Goal: Task Accomplishment & Management: Manage account settings

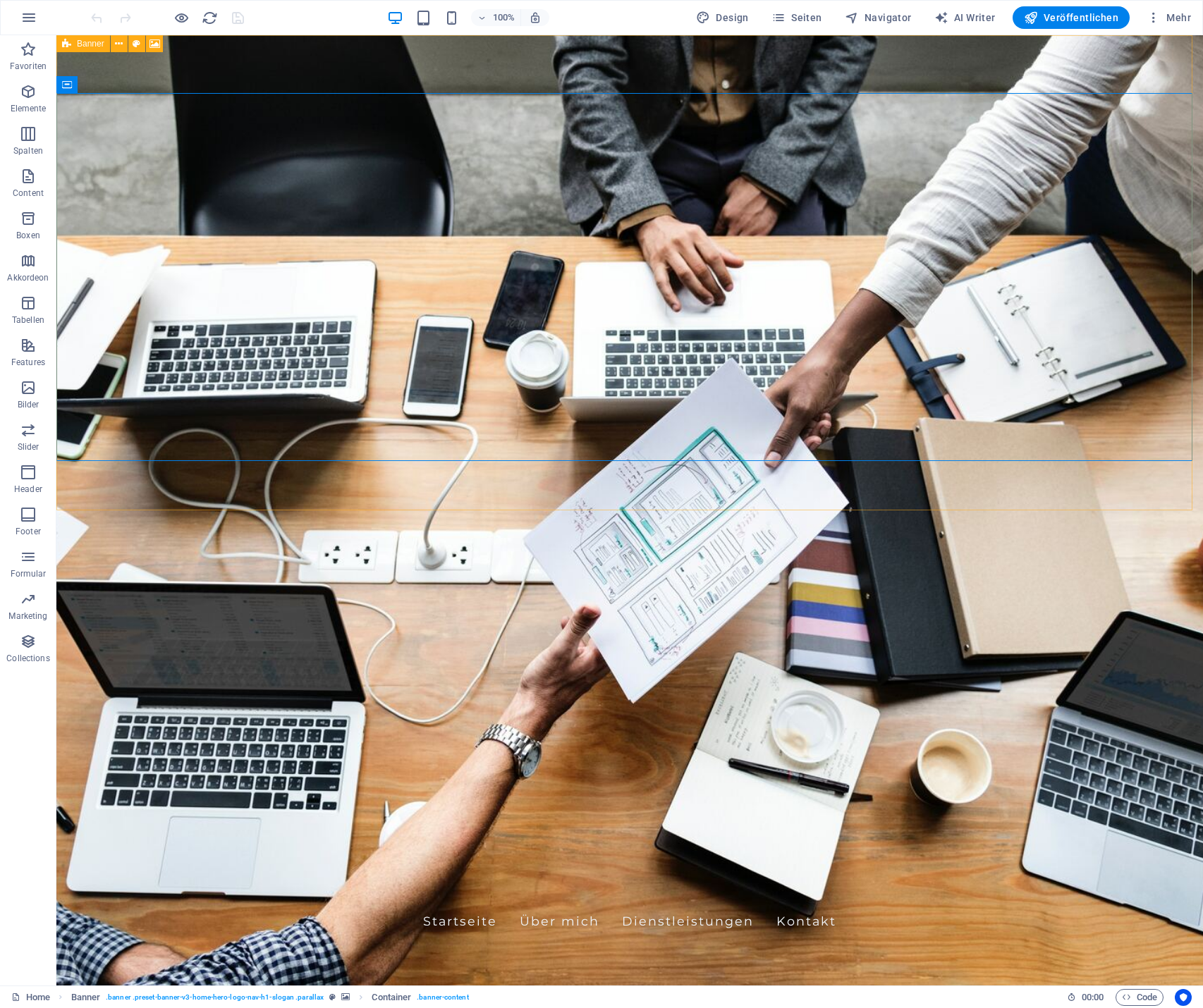
click at [68, 46] on icon at bounding box center [66, 44] width 9 height 17
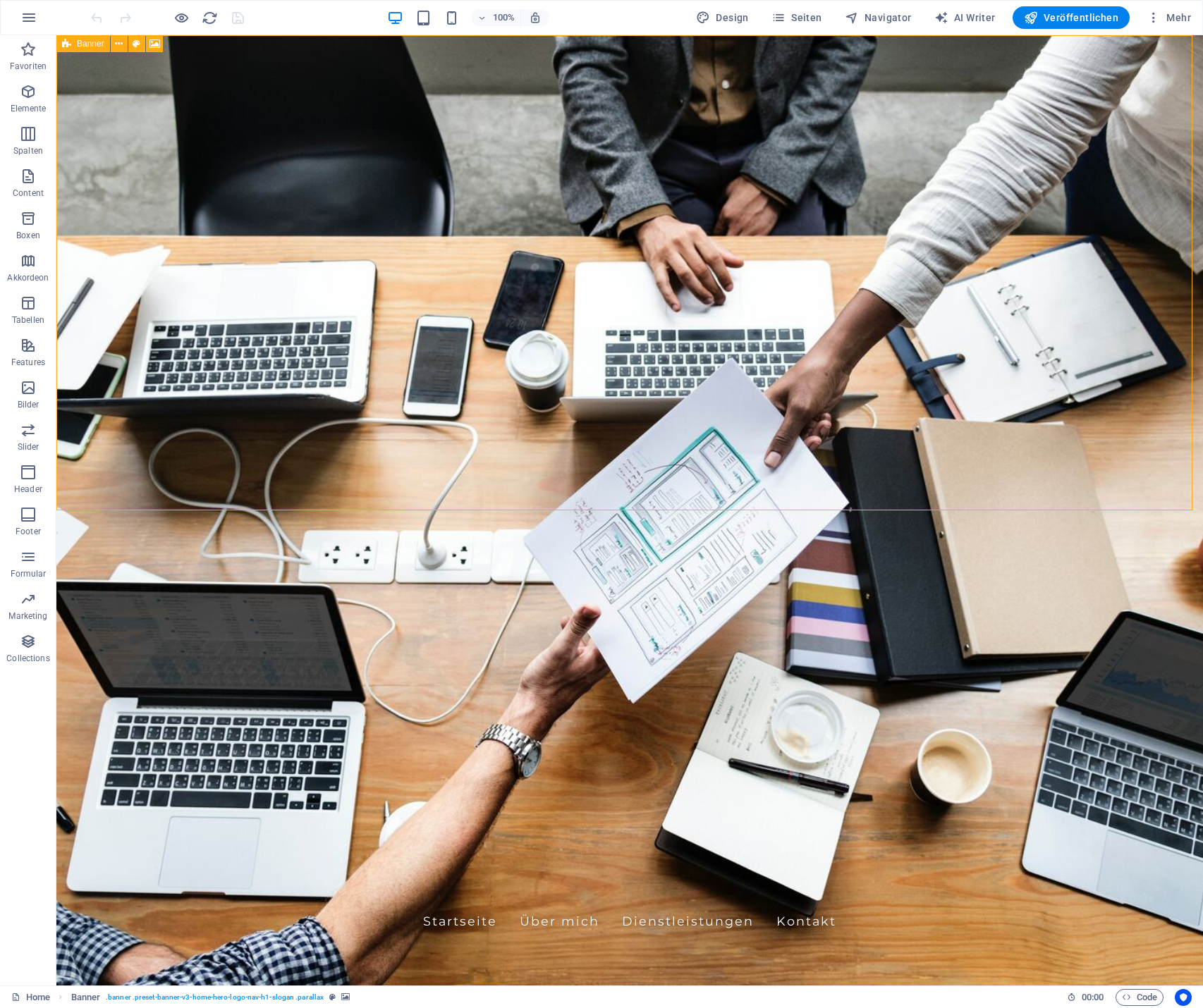
click at [81, 45] on span "Banner" at bounding box center [90, 44] width 27 height 8
select select "vh"
select select "header"
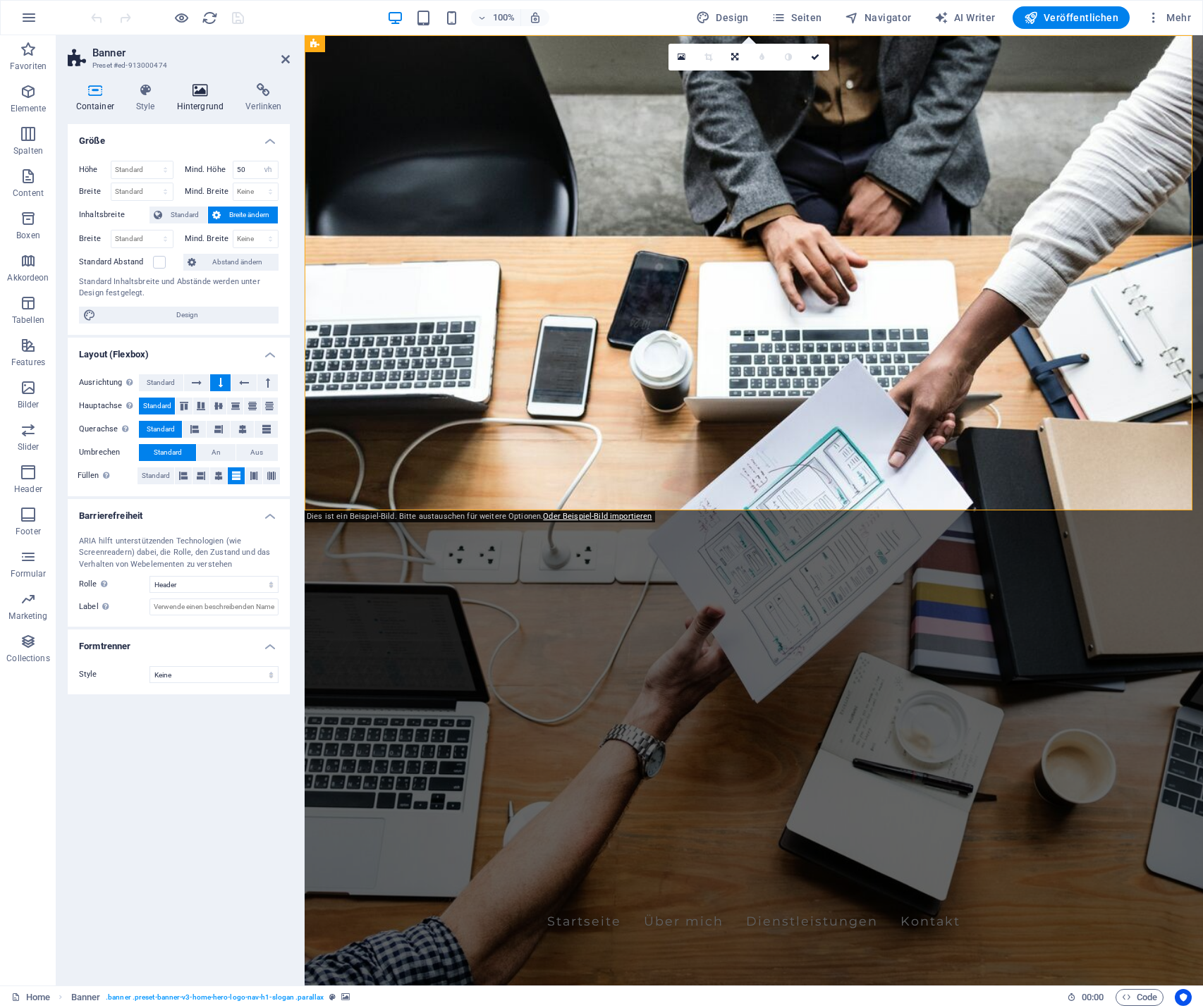
click at [191, 100] on h4 "Hintergrund" at bounding box center [203, 98] width 69 height 29
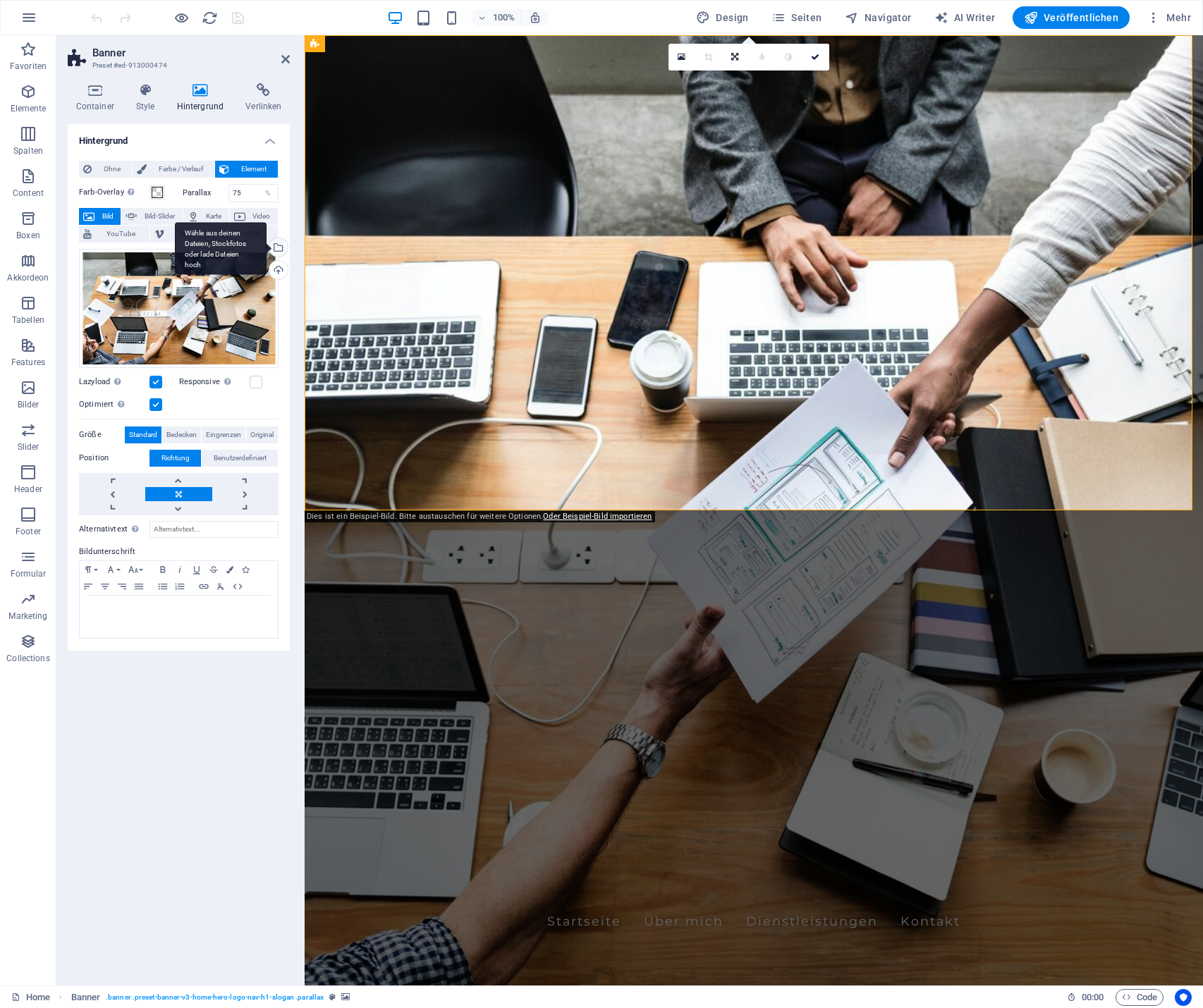
click at [280, 246] on div "Wähle aus deinen Dateien, Stockfotos oder lade Dateien hoch" at bounding box center [277, 248] width 21 height 21
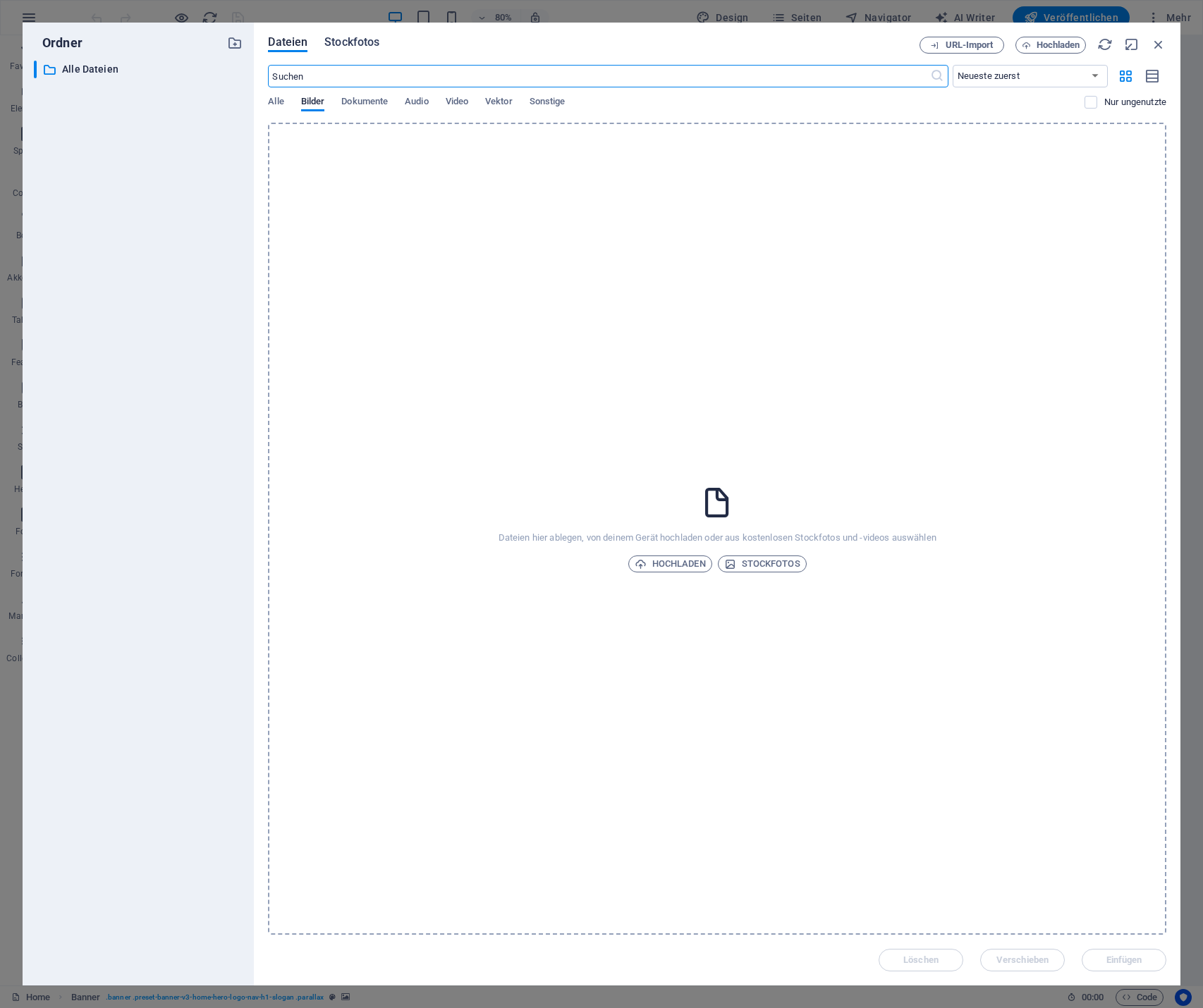
click at [359, 46] on span "Stockfotos" at bounding box center [352, 42] width 55 height 17
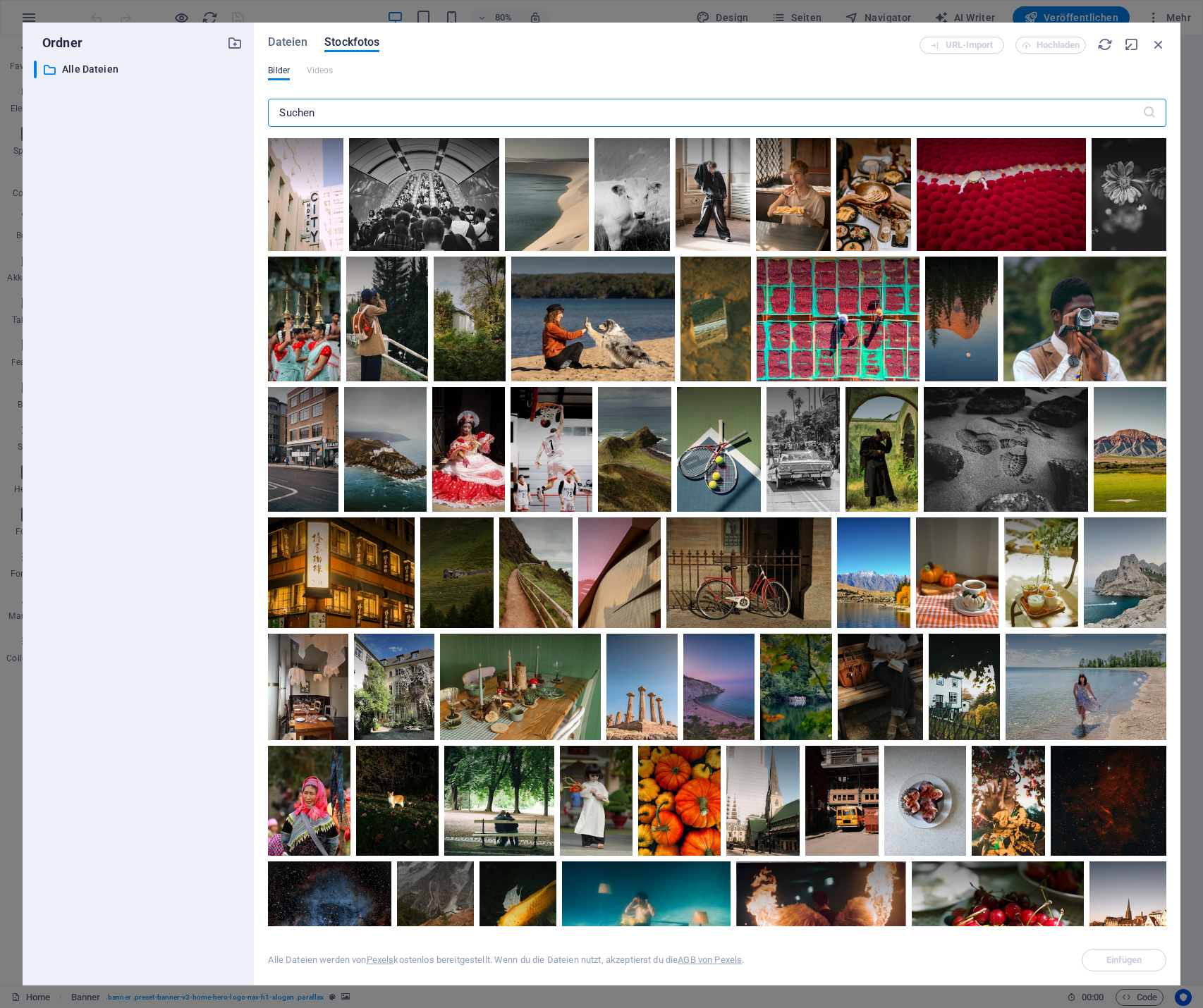
click at [440, 119] on input "text" at bounding box center [704, 113] width 874 height 28
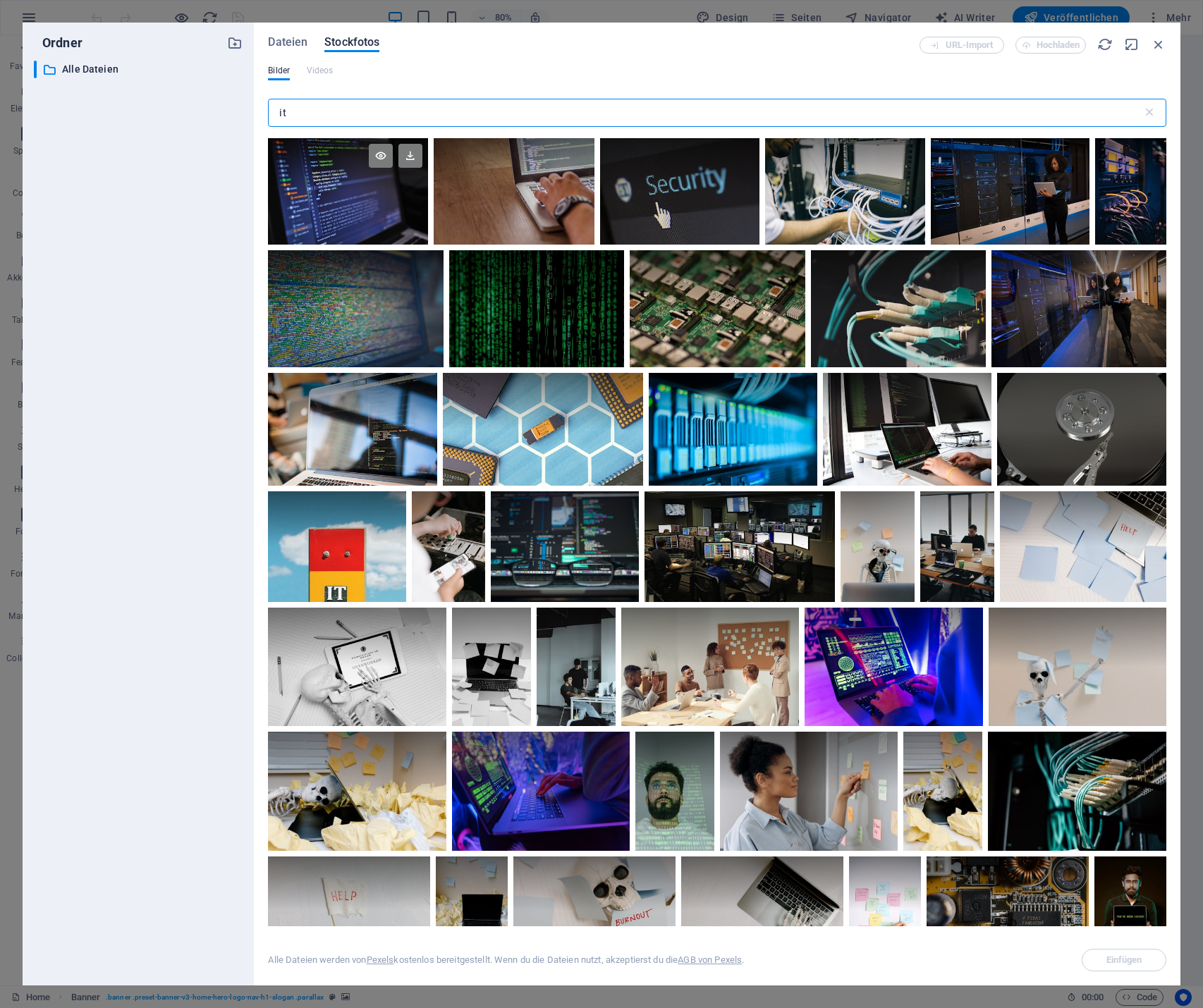
click at [377, 200] on div at bounding box center [347, 191] width 160 height 106
click at [231, 105] on div "Ordner ​ Alle Dateien Alle Dateien Dateien Stockfotos URL-Import Hochladen Bild…" at bounding box center [602, 504] width 1158 height 963
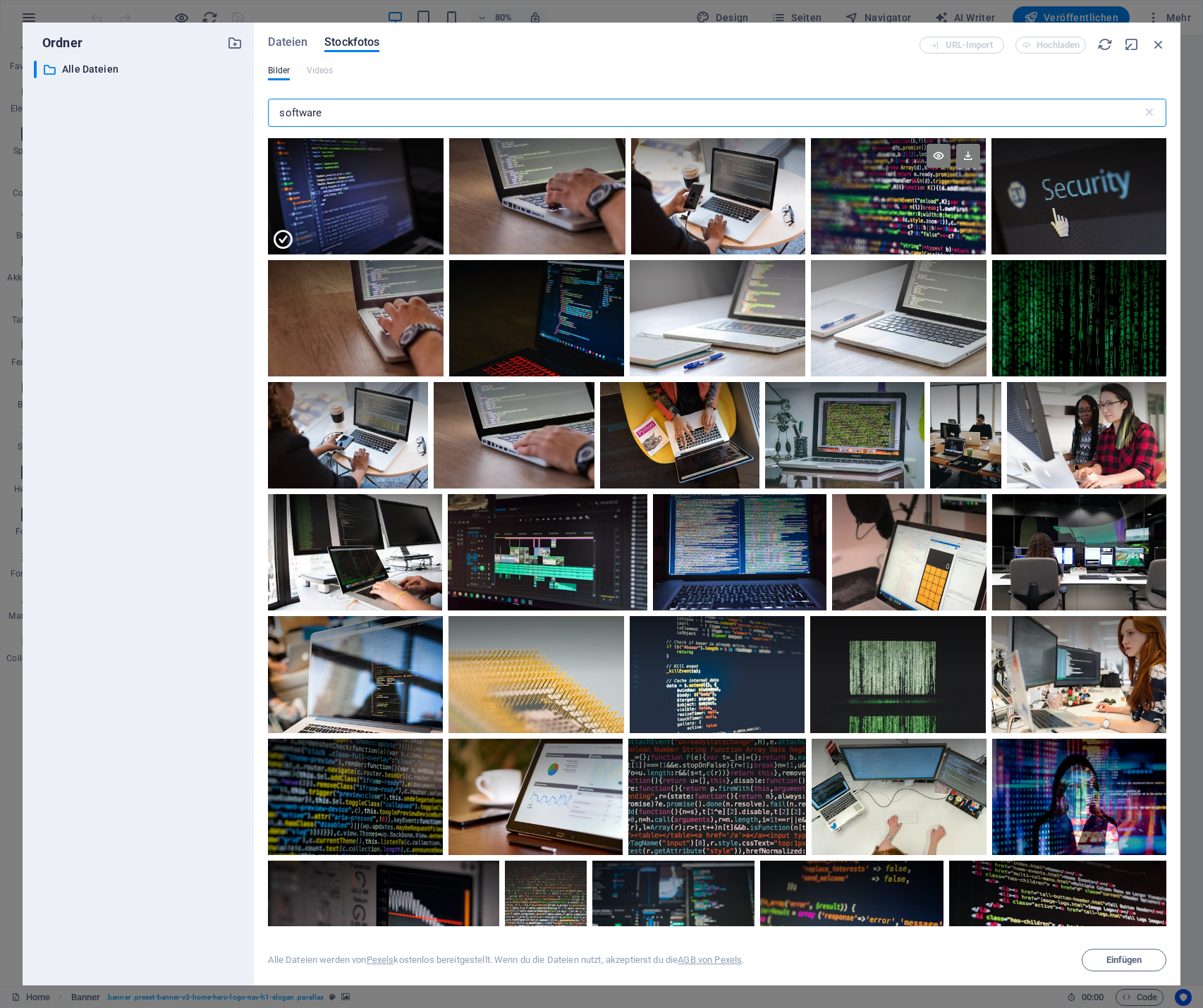
type input "software"
click at [921, 217] on div at bounding box center [898, 196] width 175 height 117
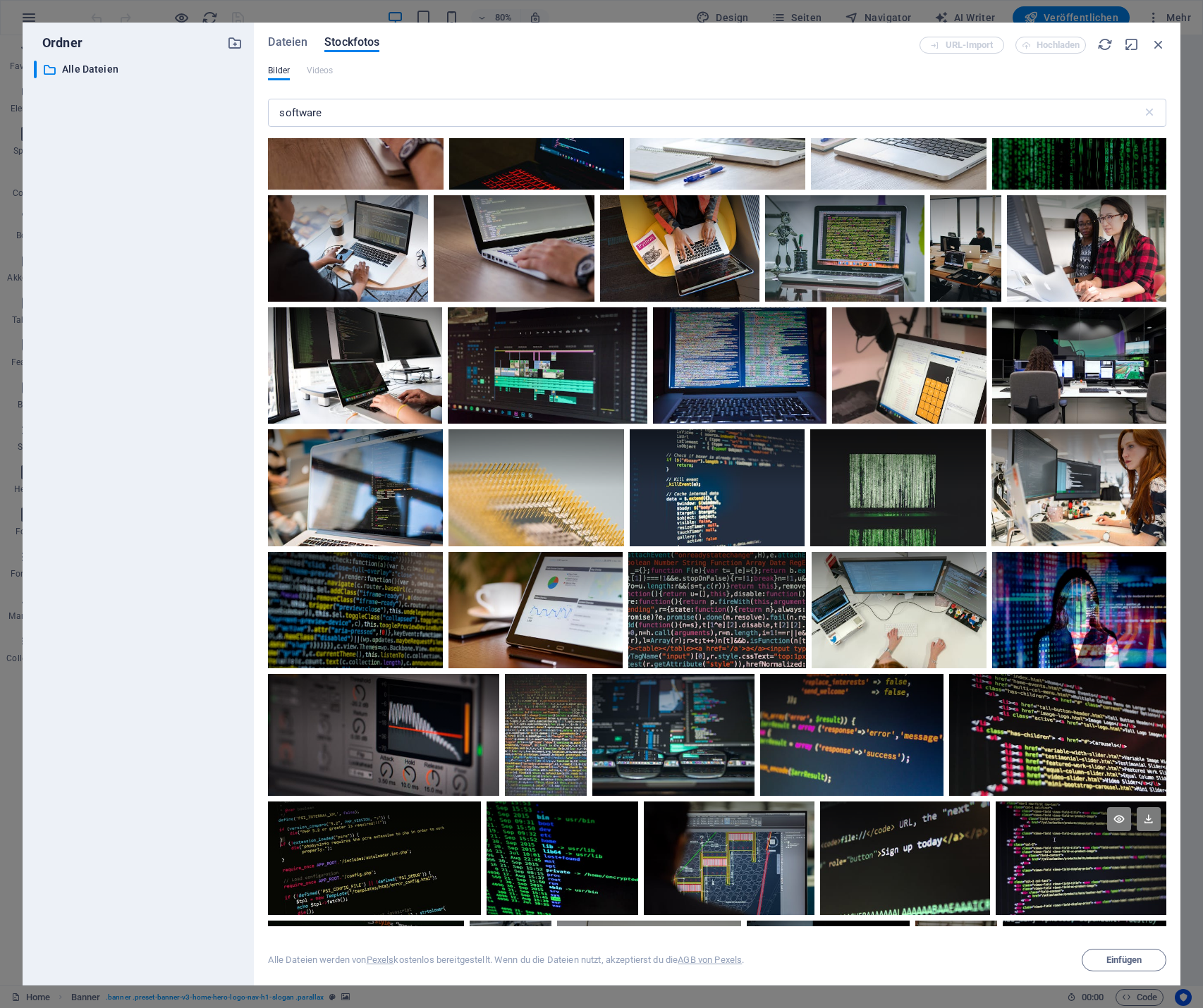
scroll to position [212, 0]
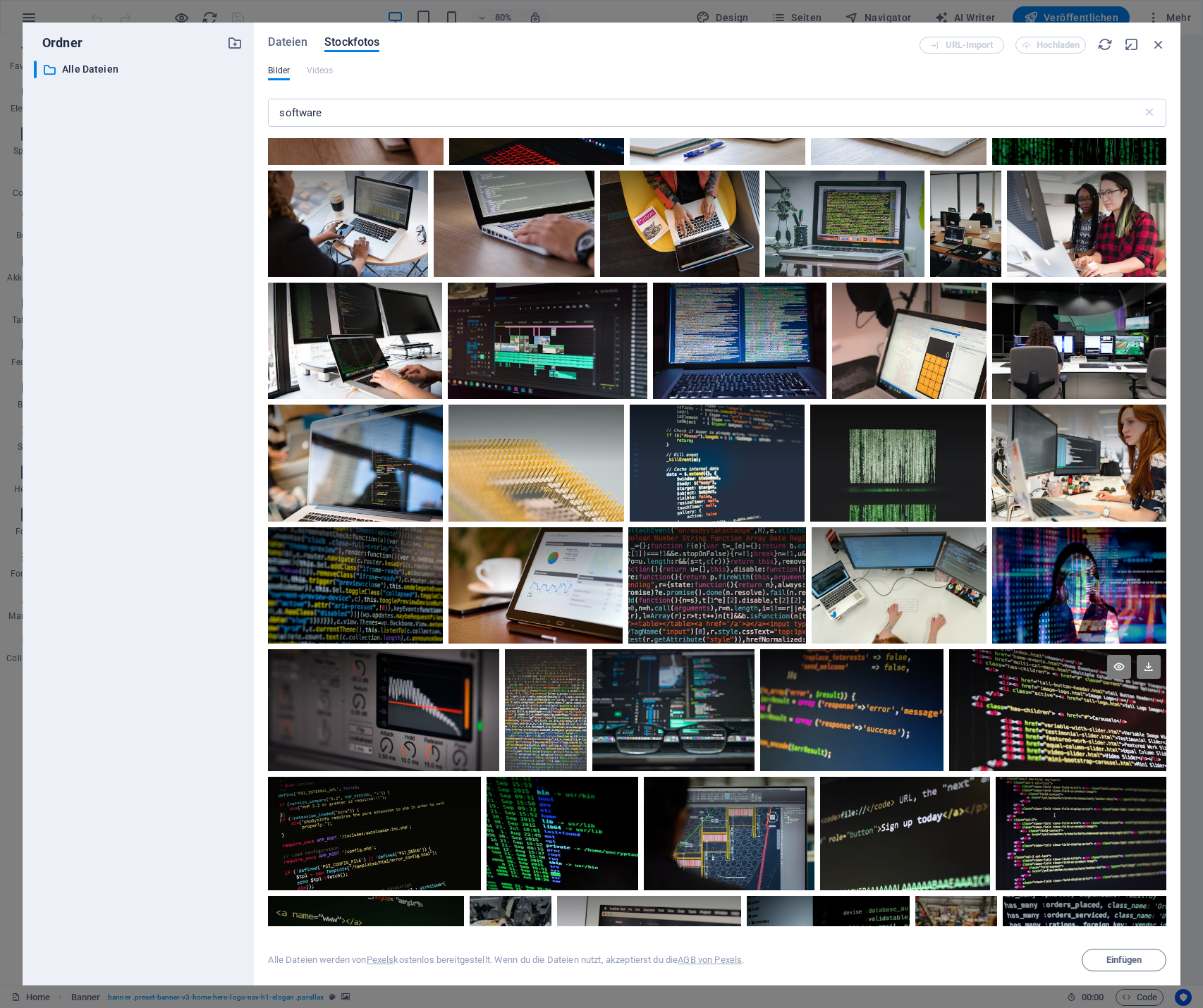
click at [1072, 734] on div at bounding box center [1058, 710] width 217 height 122
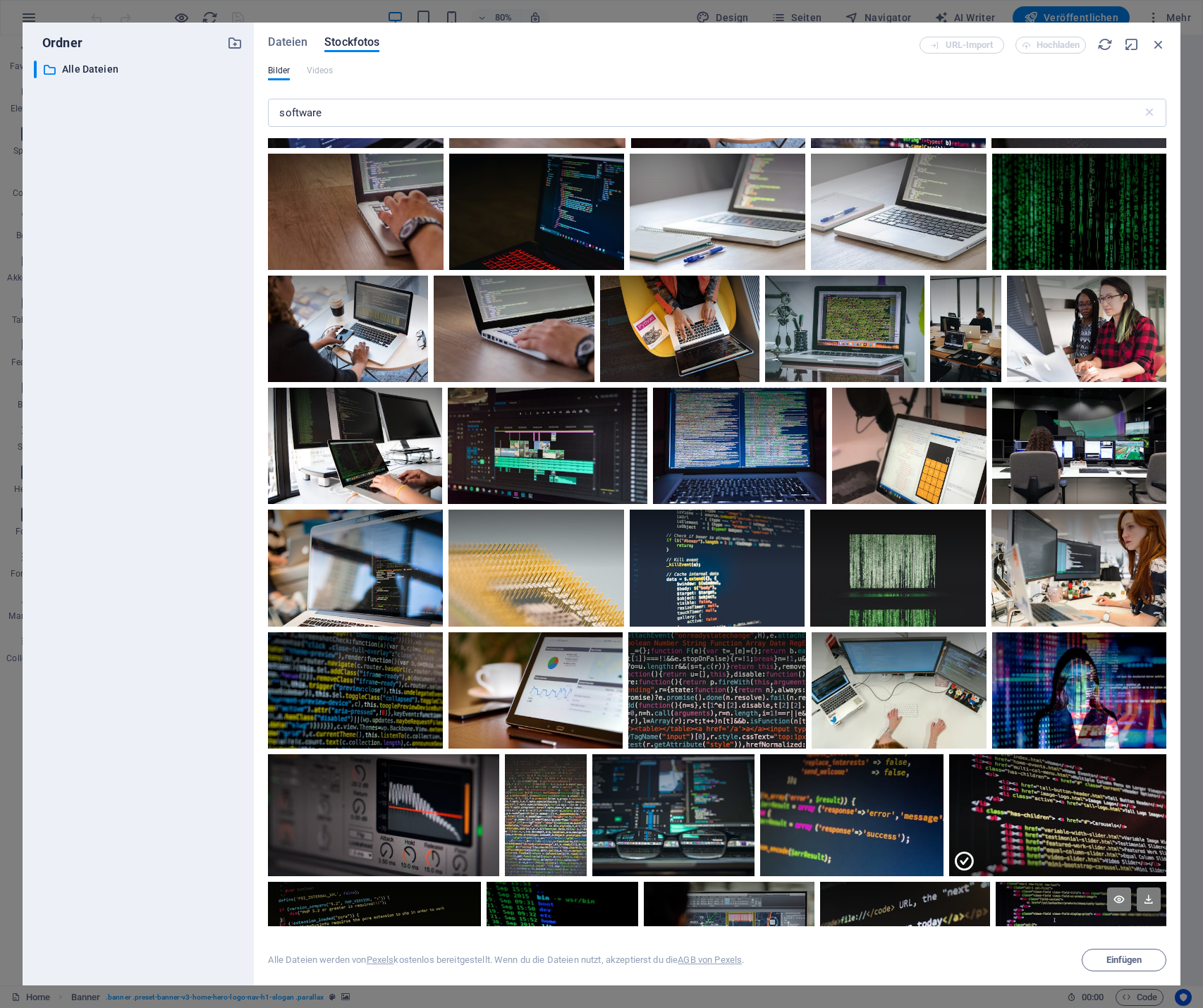
scroll to position [0, 0]
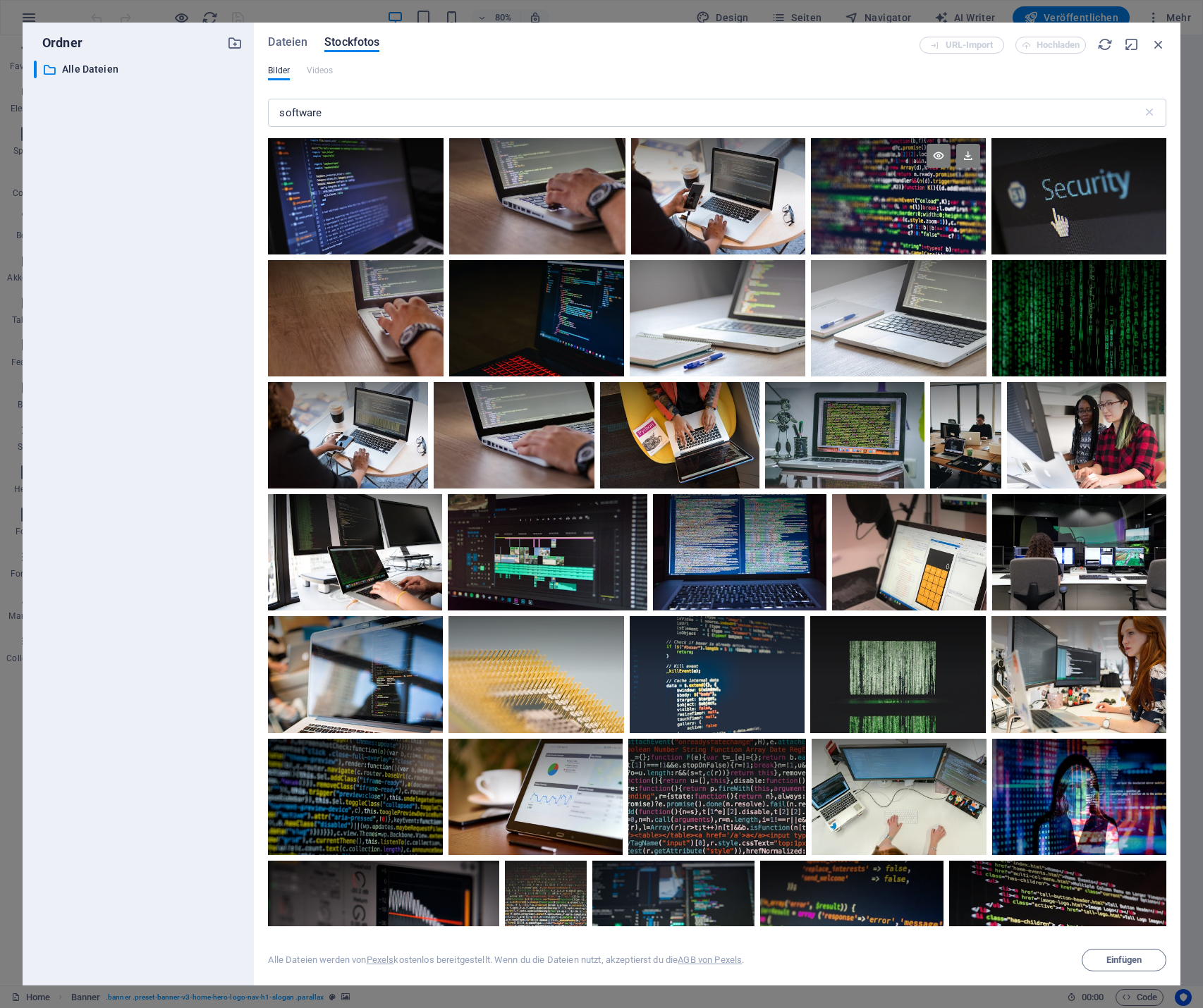
click at [906, 208] on div at bounding box center [898, 196] width 175 height 117
click at [933, 156] on icon at bounding box center [938, 156] width 24 height 24
click at [1120, 960] on span "Einfügen" at bounding box center [1124, 959] width 36 height 8
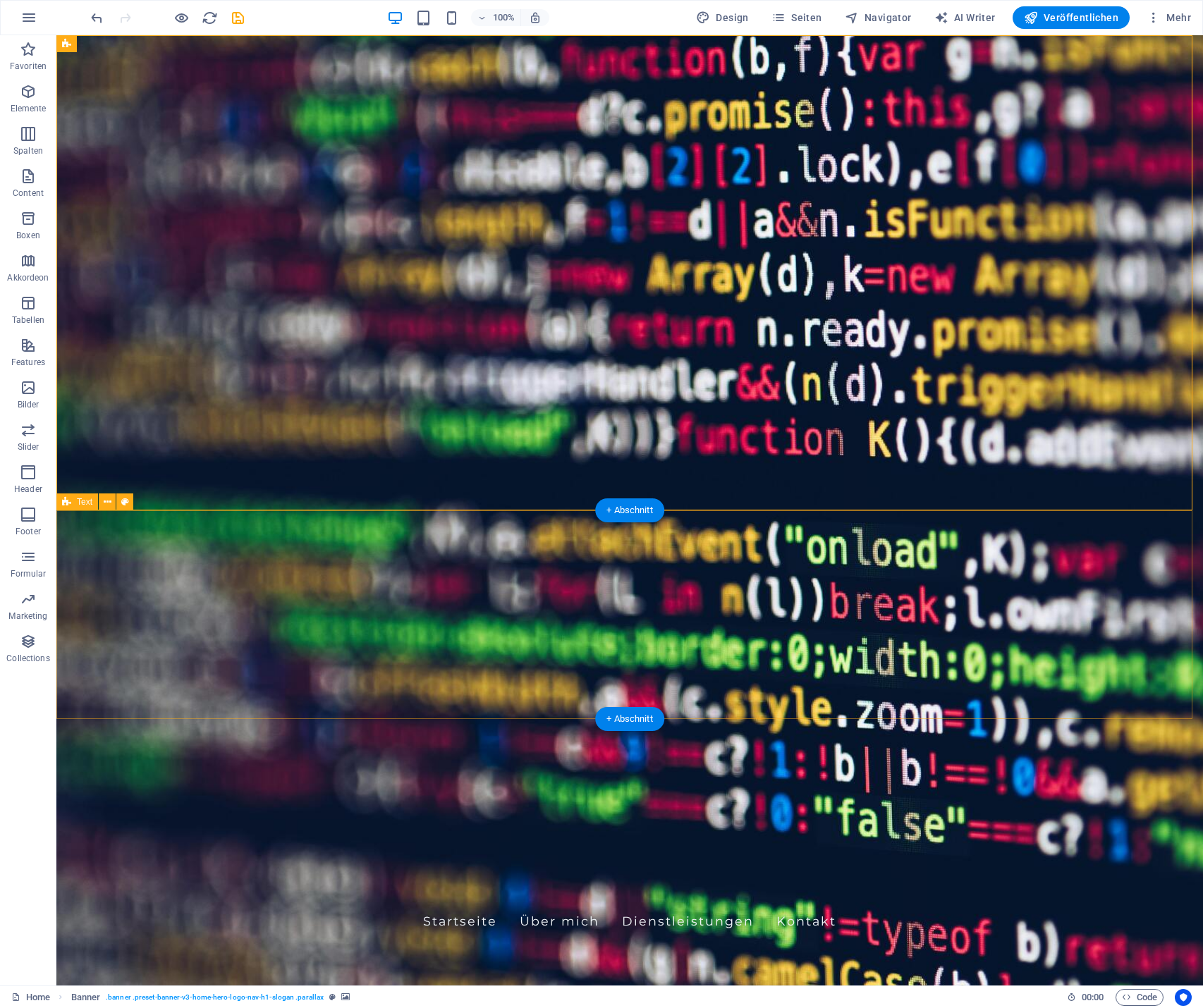
click at [74, 40] on div "Banner" at bounding box center [83, 44] width 54 height 17
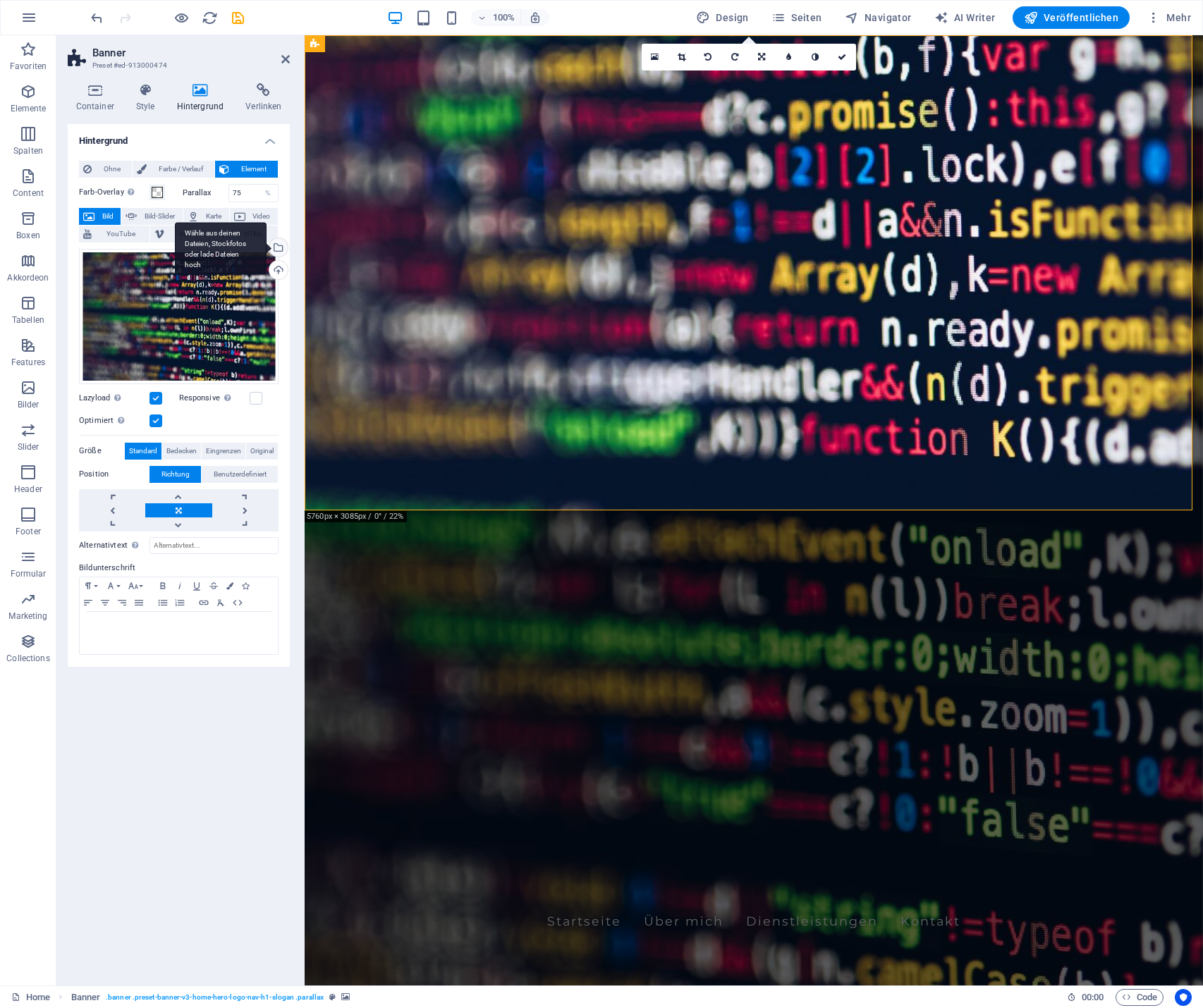
click at [266, 243] on div "Wähle aus deinen Dateien, Stockfotos oder lade Dateien hoch" at bounding box center [221, 248] width 91 height 53
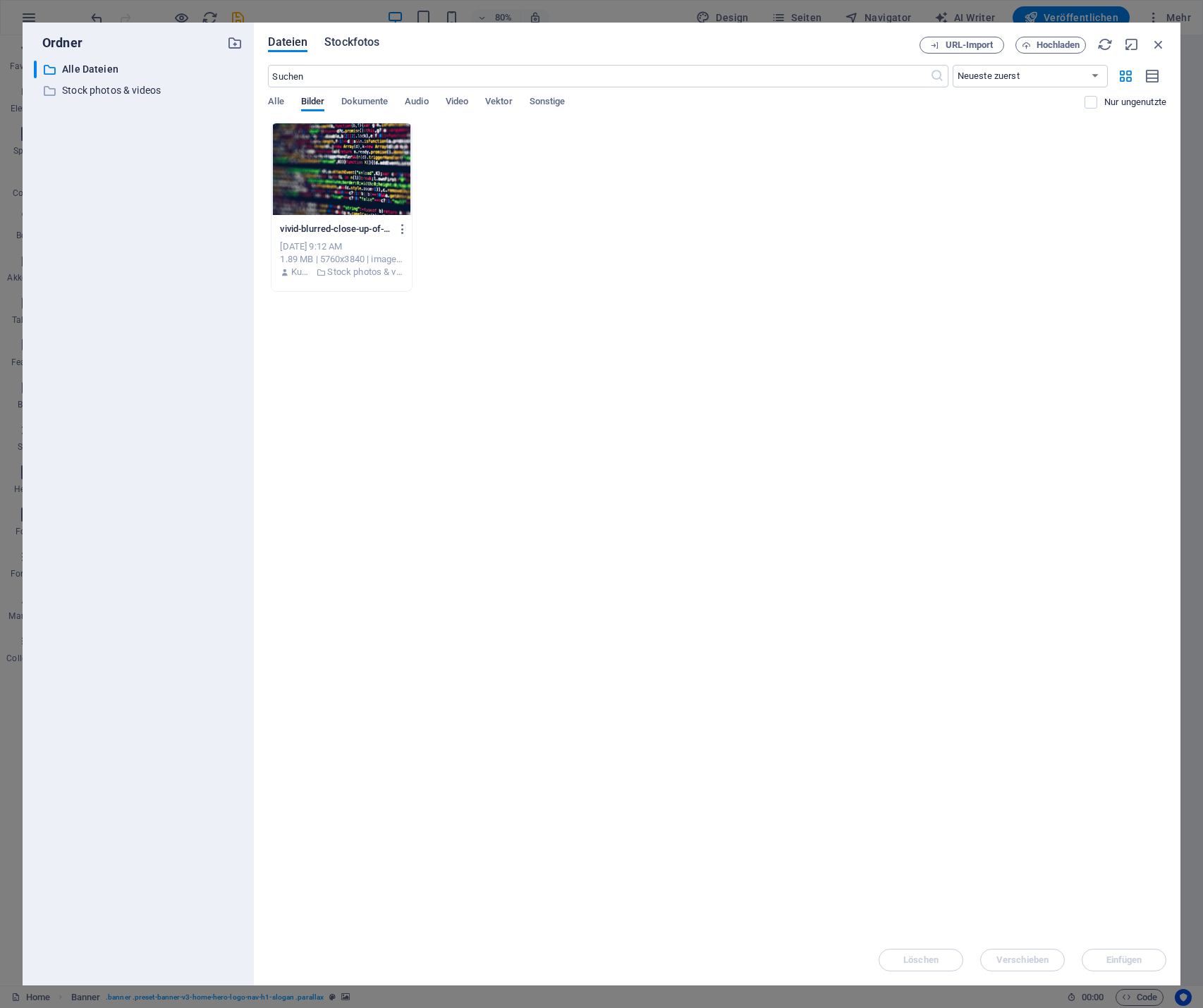
click at [361, 37] on span "Stockfotos" at bounding box center [352, 42] width 55 height 17
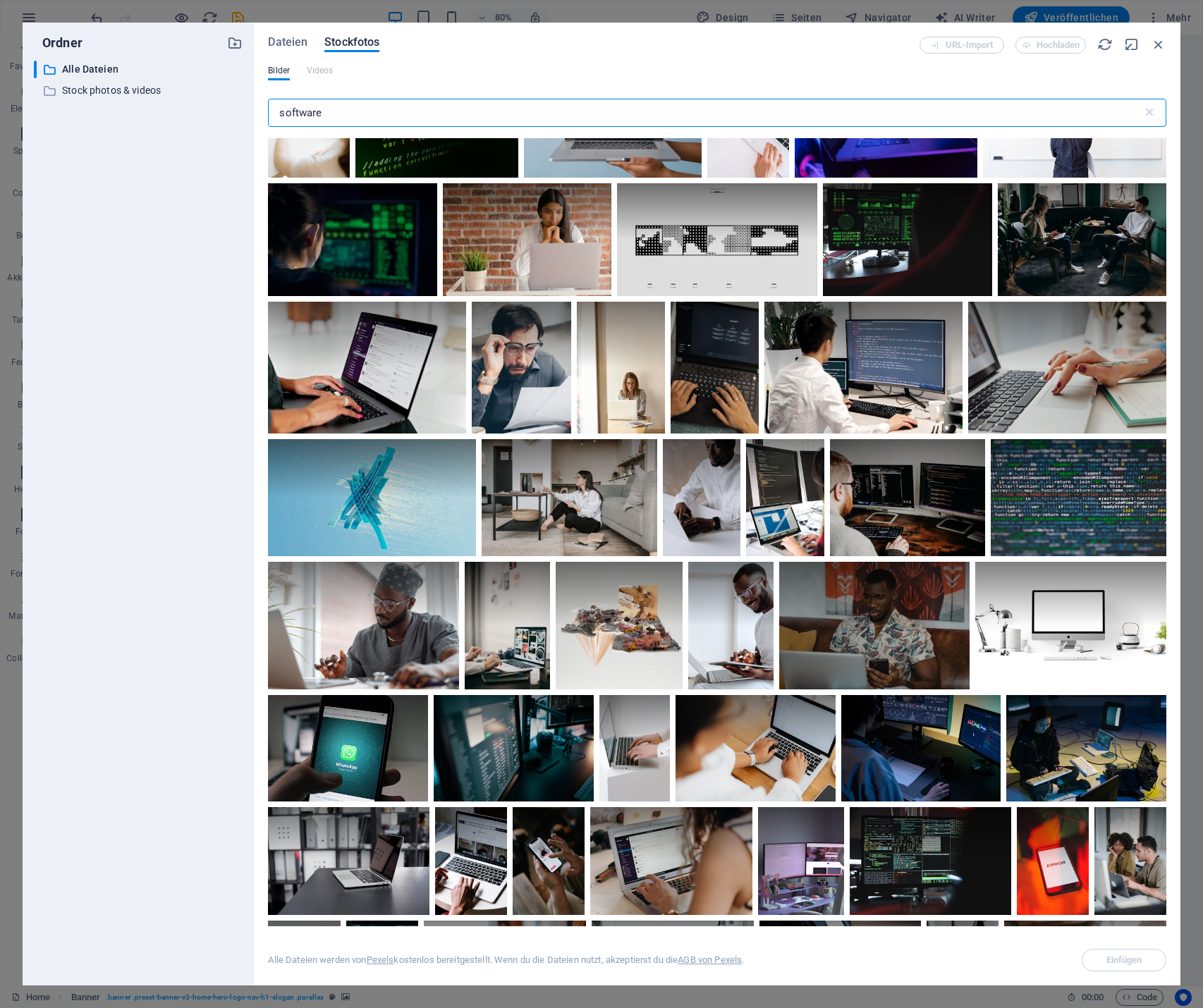
scroll to position [2326, 0]
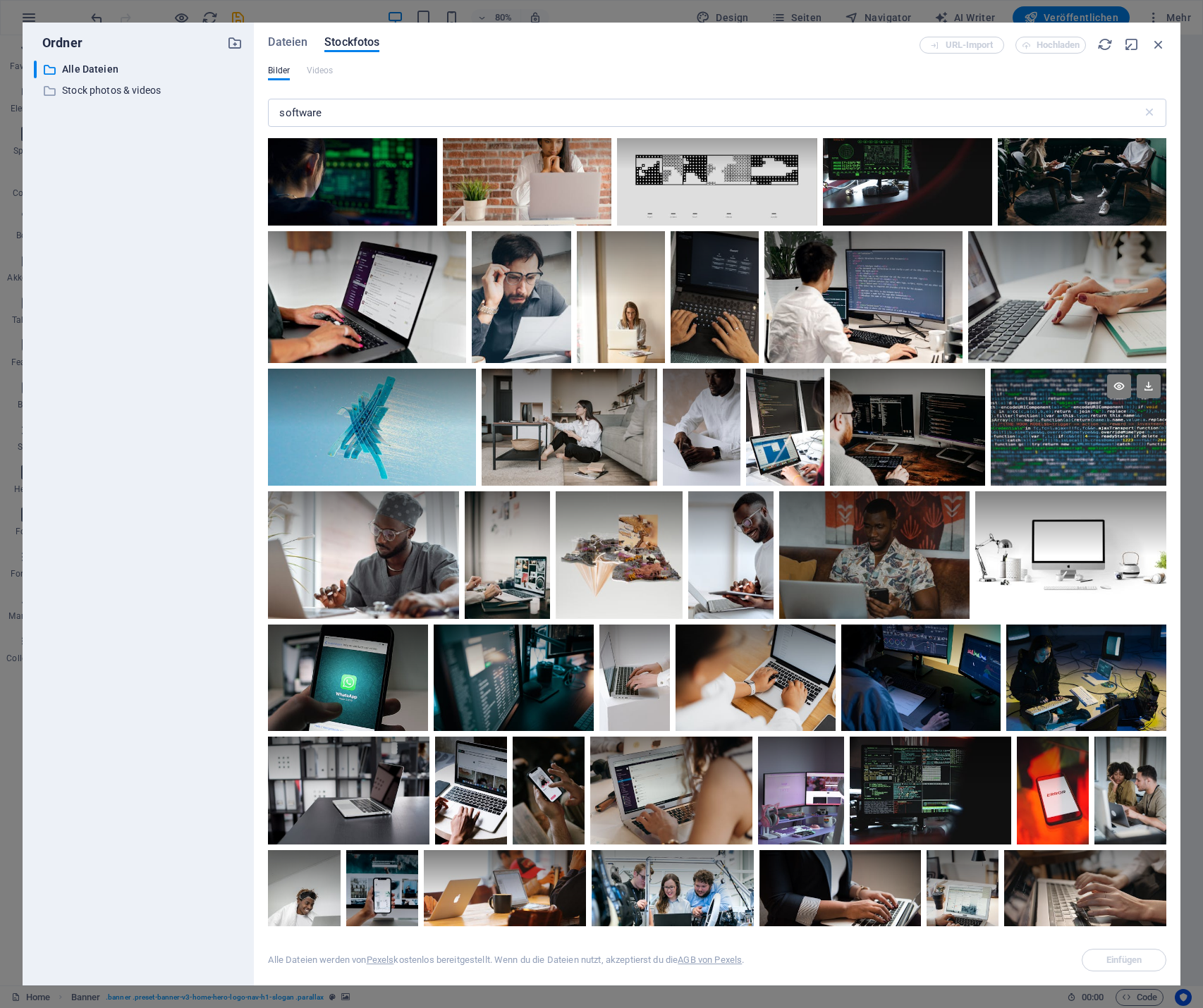
click at [1042, 430] on div at bounding box center [1078, 427] width 176 height 117
click at [1116, 383] on icon at bounding box center [1119, 386] width 24 height 24
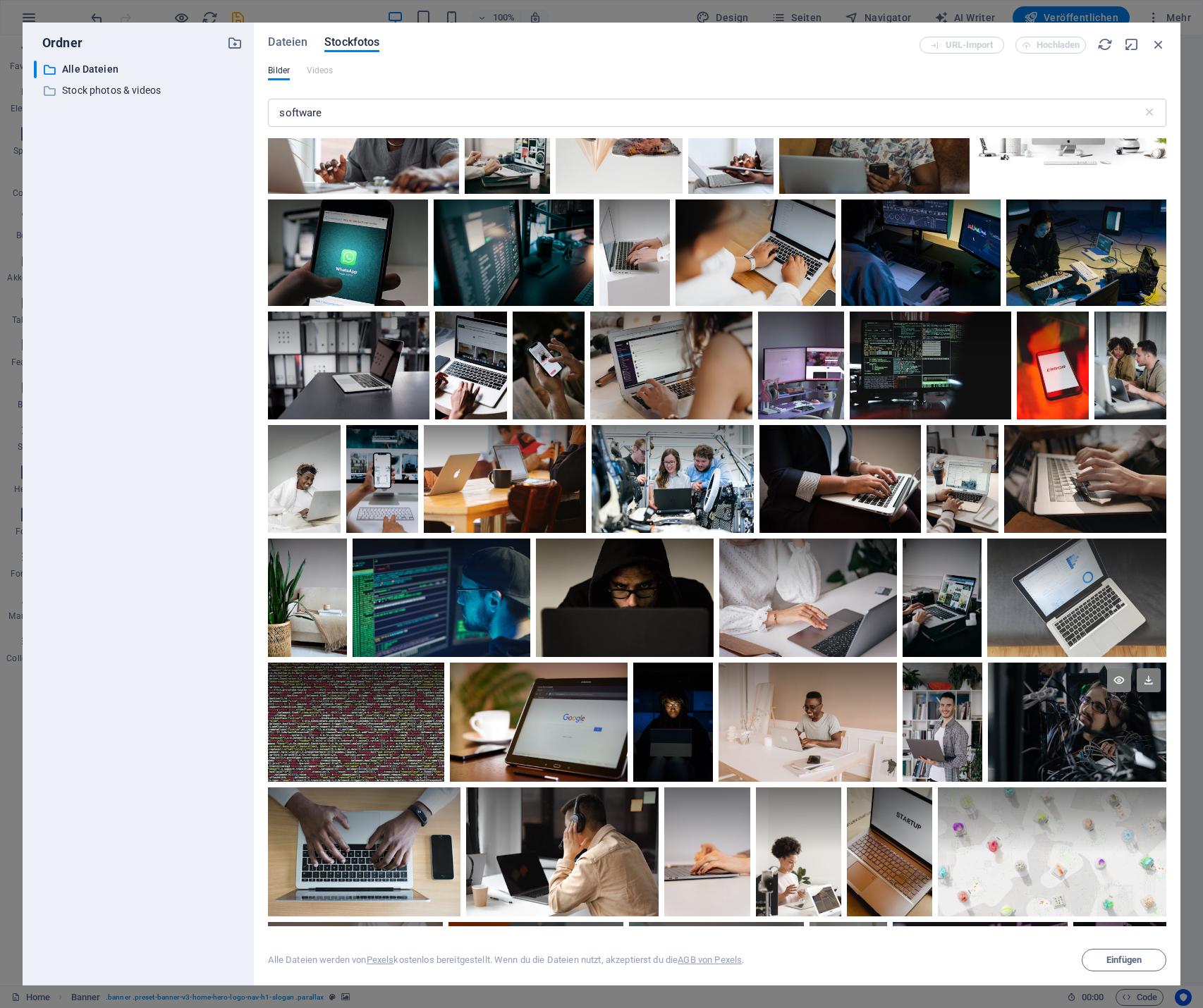
scroll to position [2820, 0]
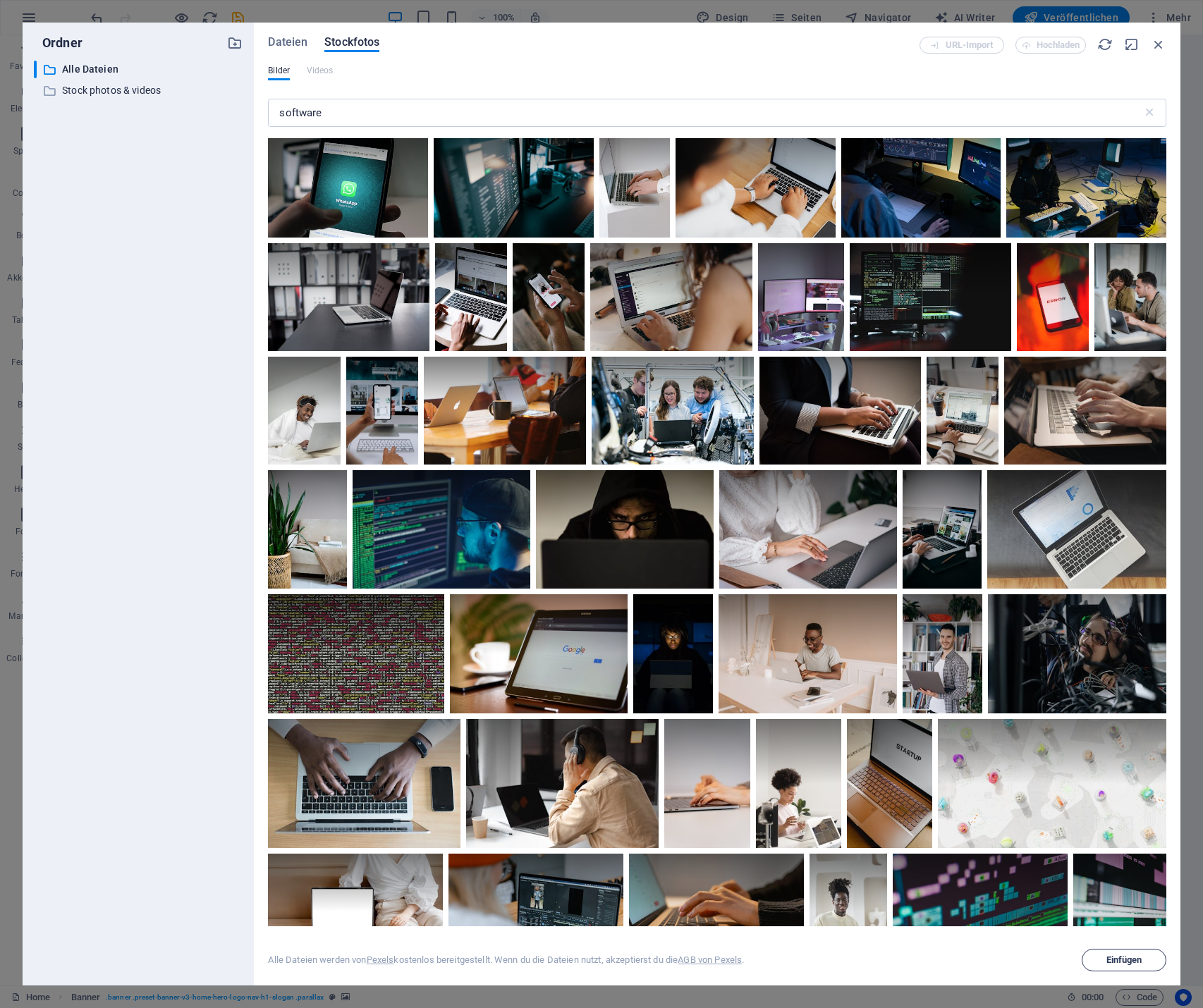
click at [1125, 958] on span "Einfügen" at bounding box center [1124, 959] width 36 height 8
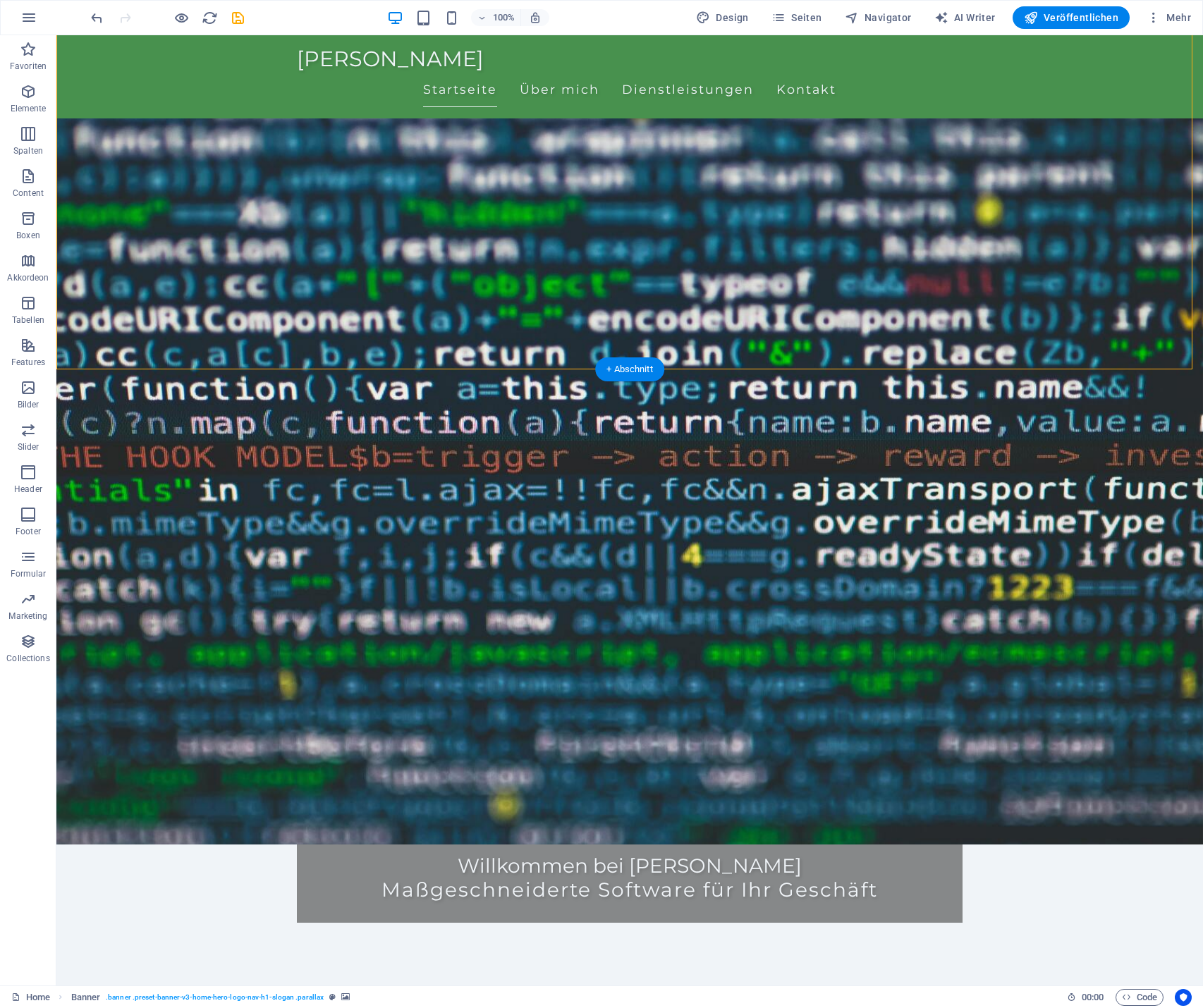
scroll to position [0, 0]
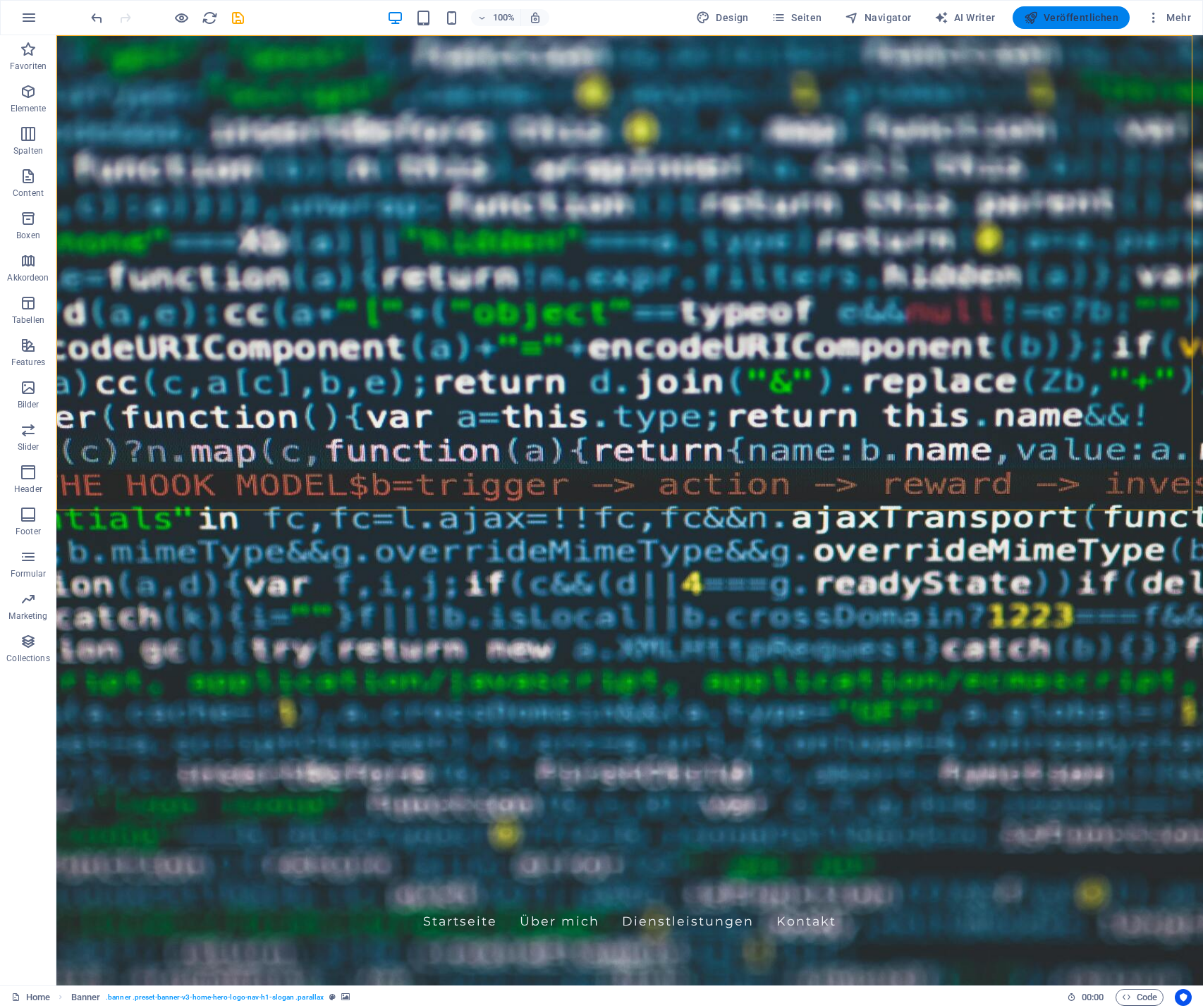
click at [1066, 12] on span "Veröffentlichen" at bounding box center [1071, 17] width 94 height 14
checkbox input "false"
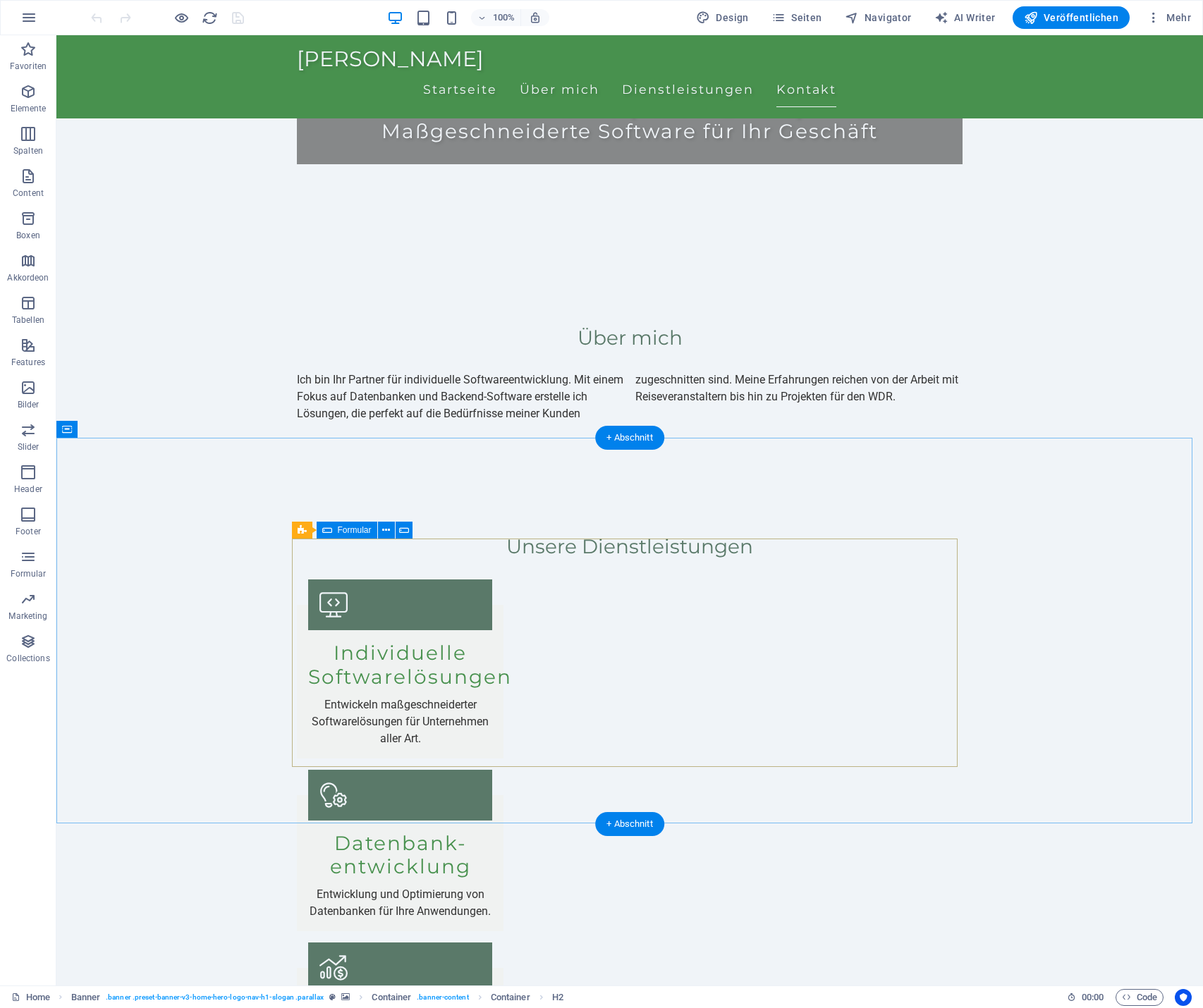
scroll to position [907, 0]
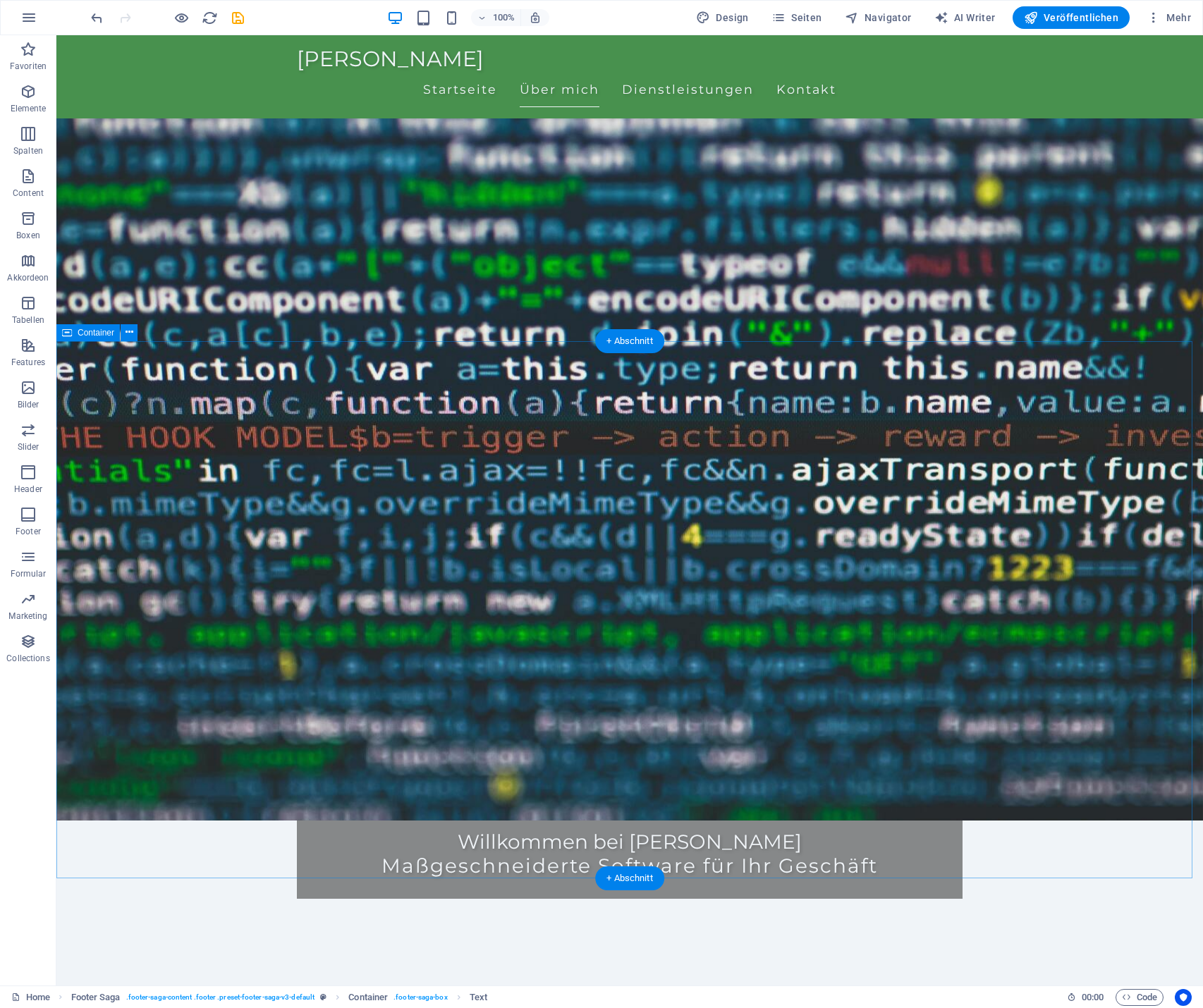
scroll to position [0, 0]
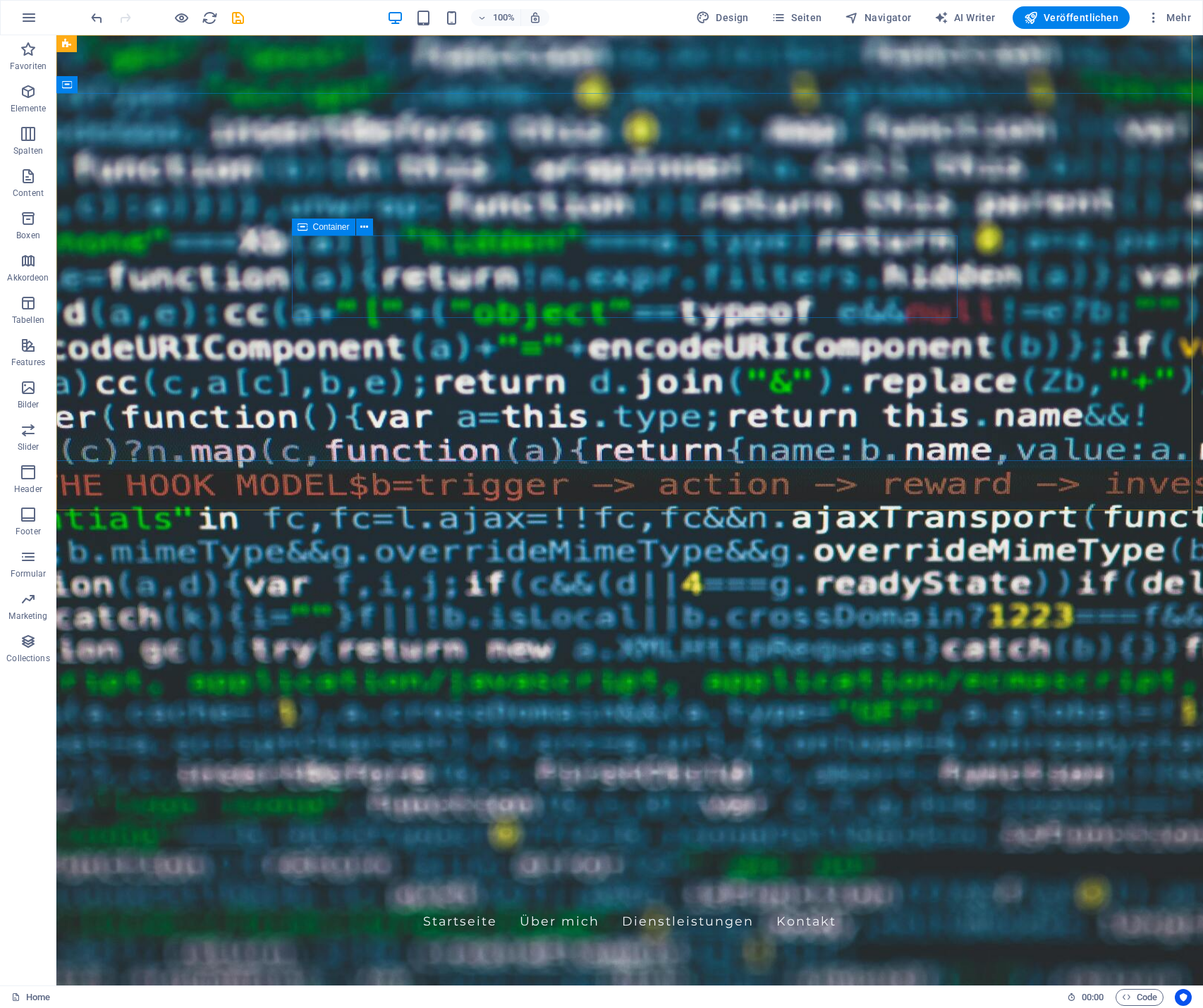
click at [315, 229] on span "Container" at bounding box center [331, 226] width 37 height 8
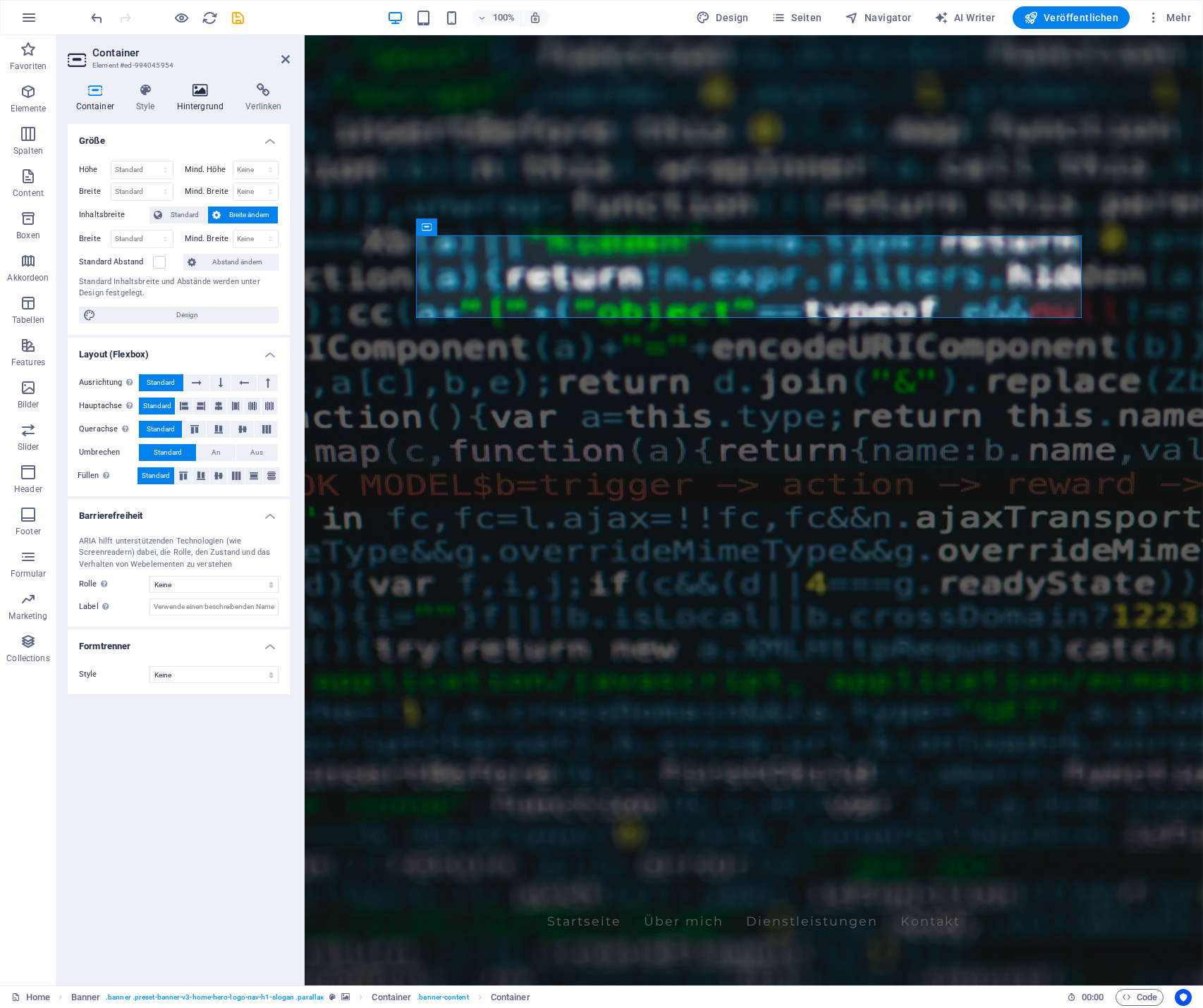
click at [200, 100] on h4 "Hintergrund" at bounding box center [203, 98] width 69 height 29
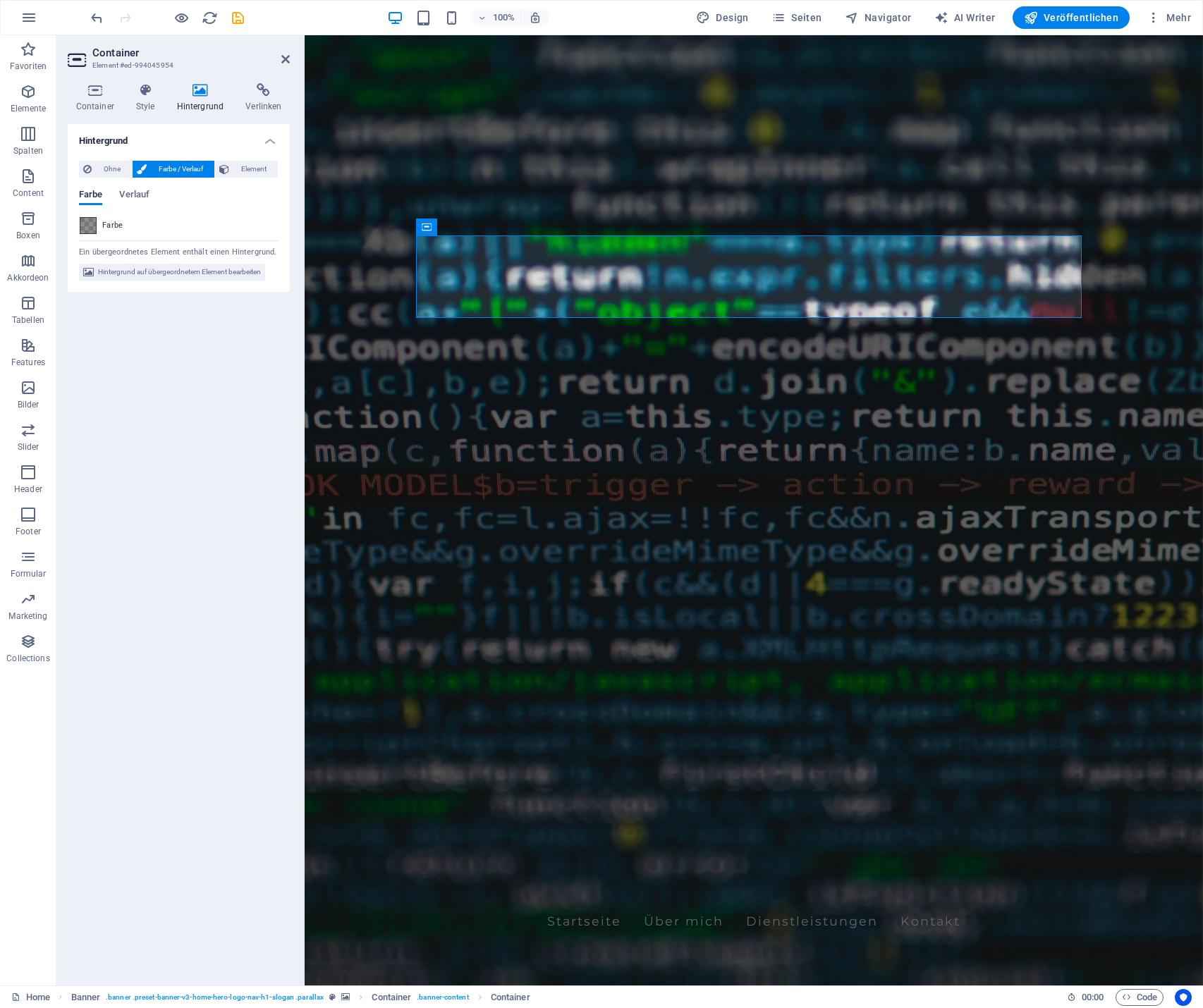
click at [89, 223] on span at bounding box center [88, 225] width 15 height 15
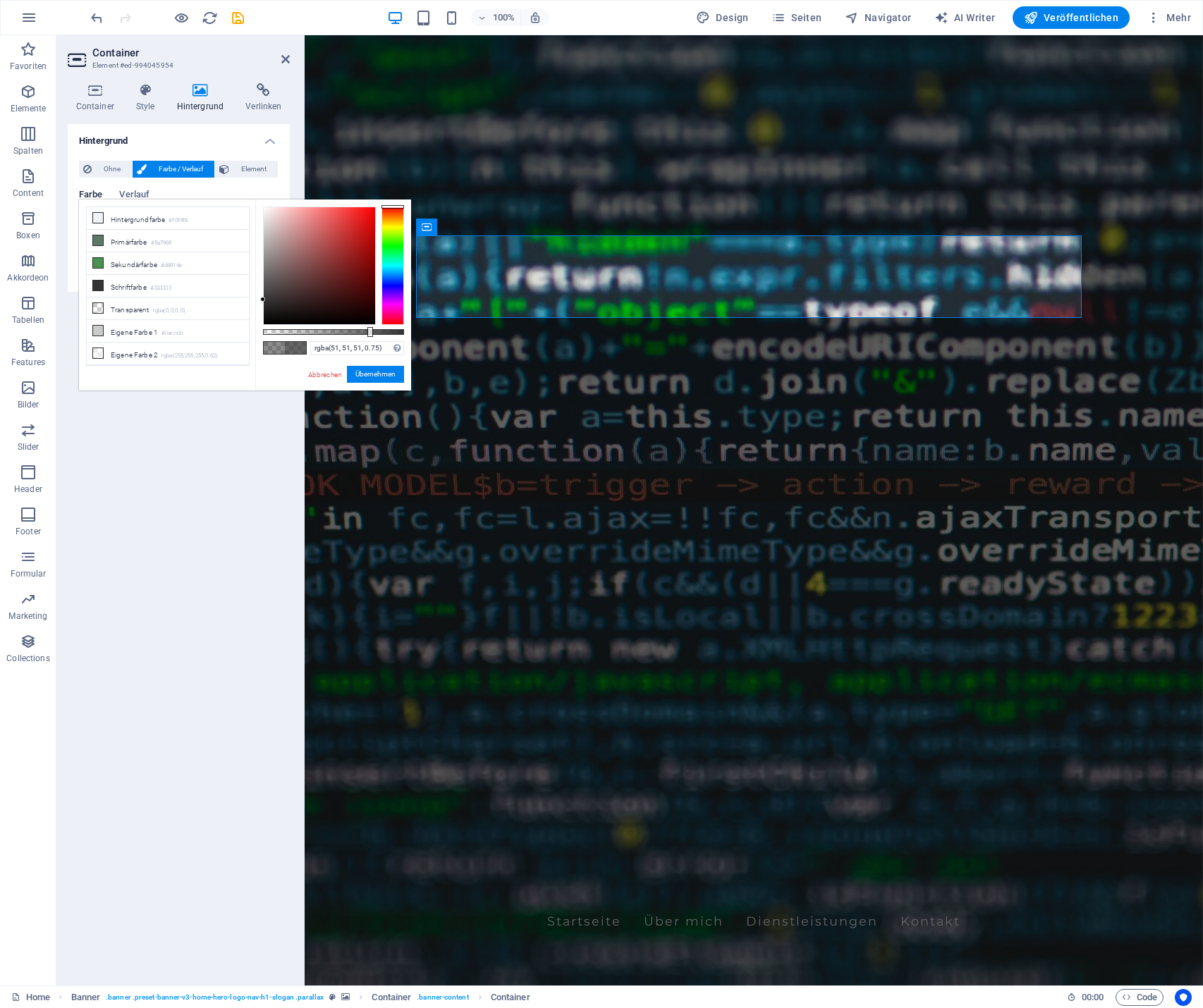
drag, startPoint x: 344, startPoint y: 331, endPoint x: 370, endPoint y: 332, distance: 26.0
click at [370, 332] on div at bounding box center [370, 332] width 6 height 10
type input "rgba(51, 51, 51, 0.76)"
click at [376, 370] on button "Übernehmen" at bounding box center [375, 374] width 57 height 17
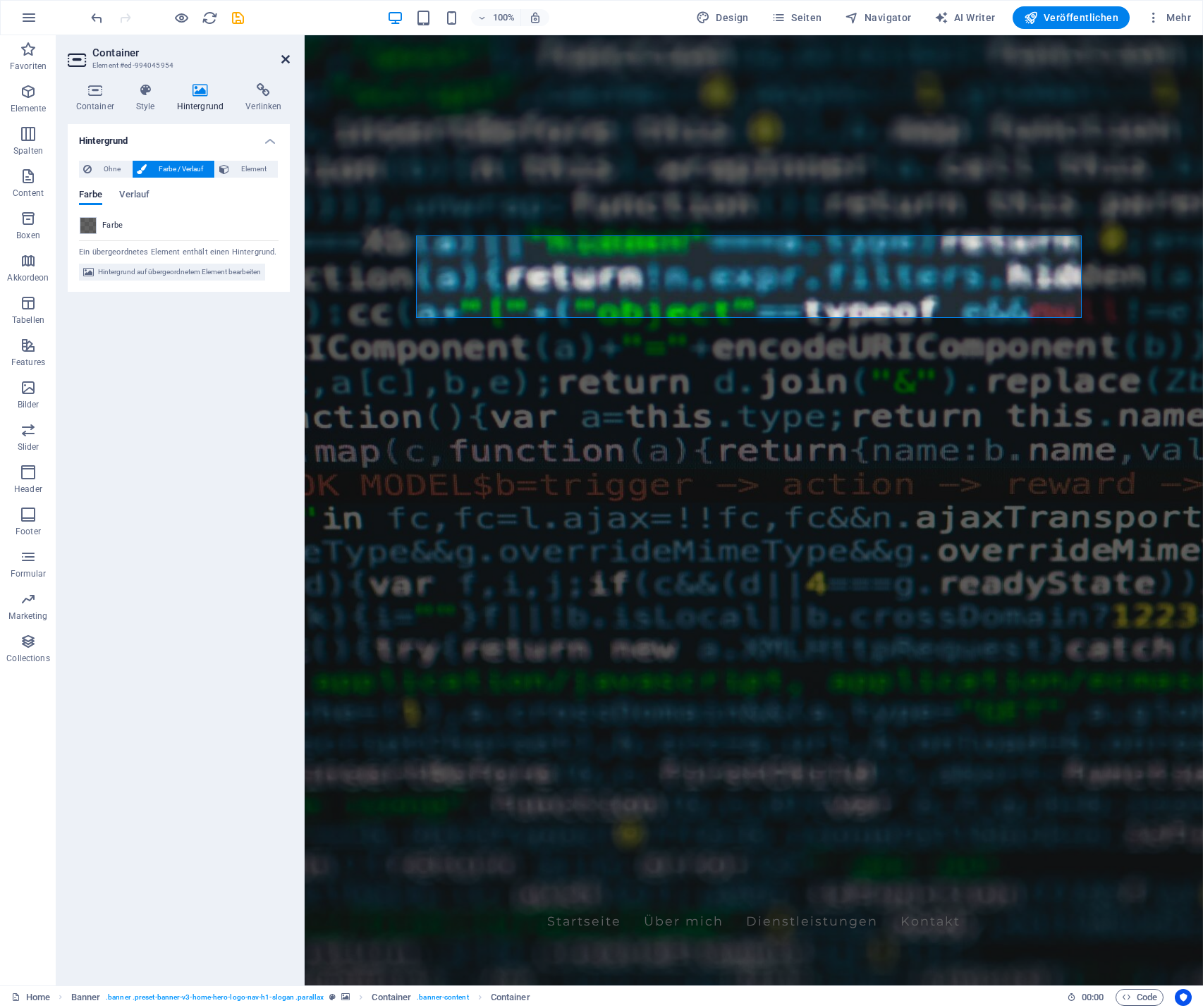
click at [288, 55] on icon at bounding box center [285, 59] width 8 height 11
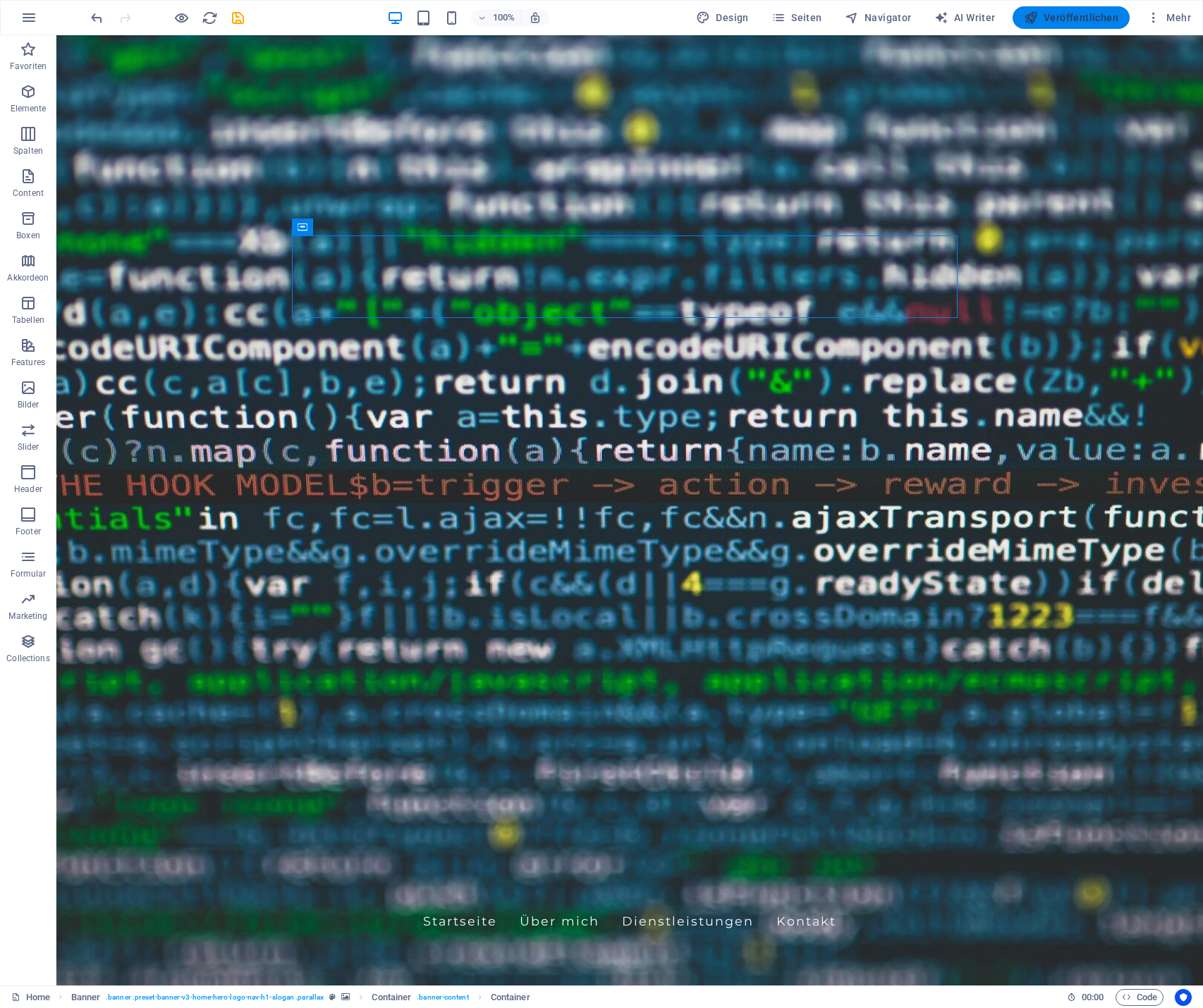
click at [1082, 13] on span "Veröffentlichen" at bounding box center [1071, 17] width 94 height 14
checkbox input "false"
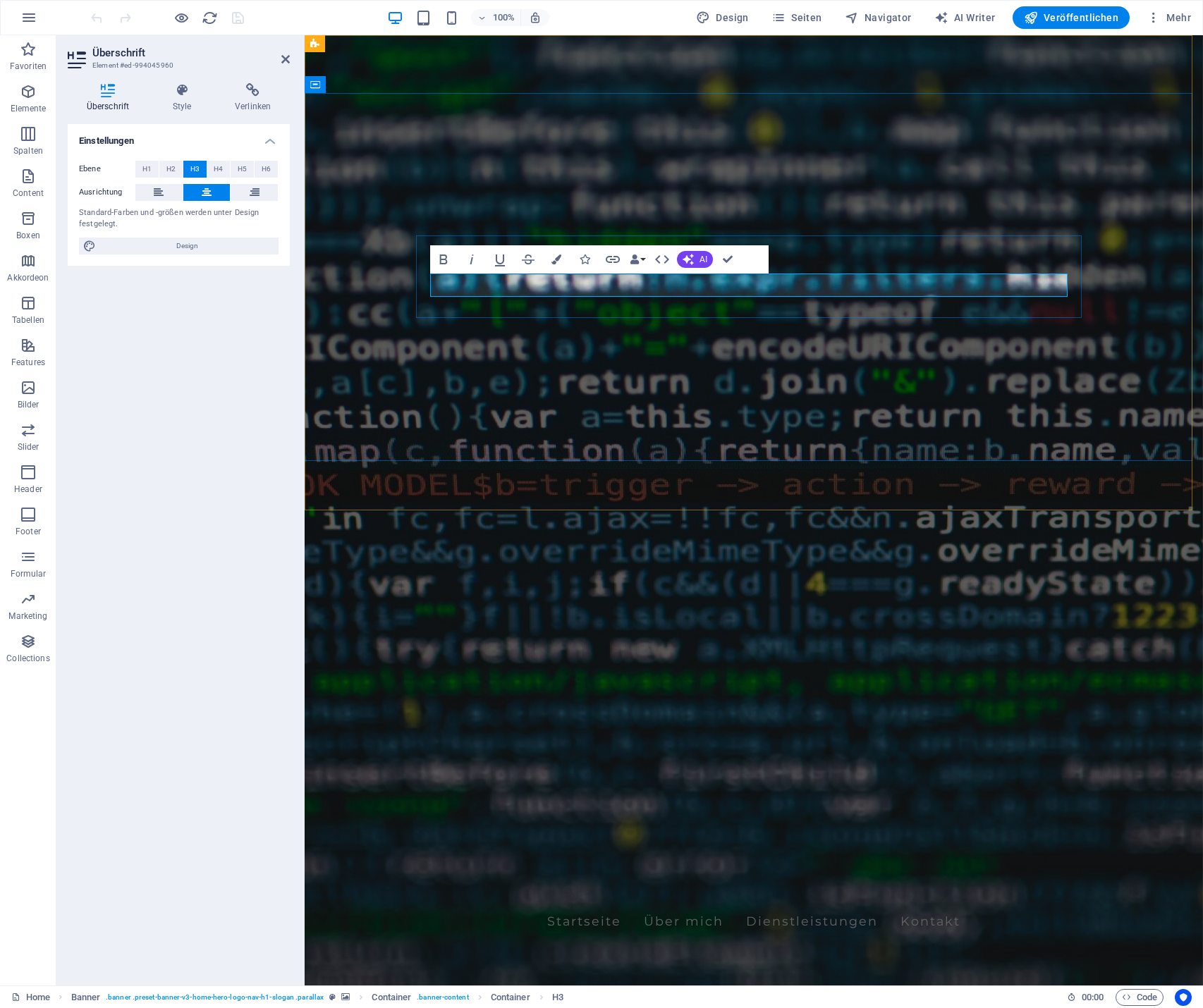
drag, startPoint x: 899, startPoint y: 284, endPoint x: 998, endPoint y: 282, distance: 99.0
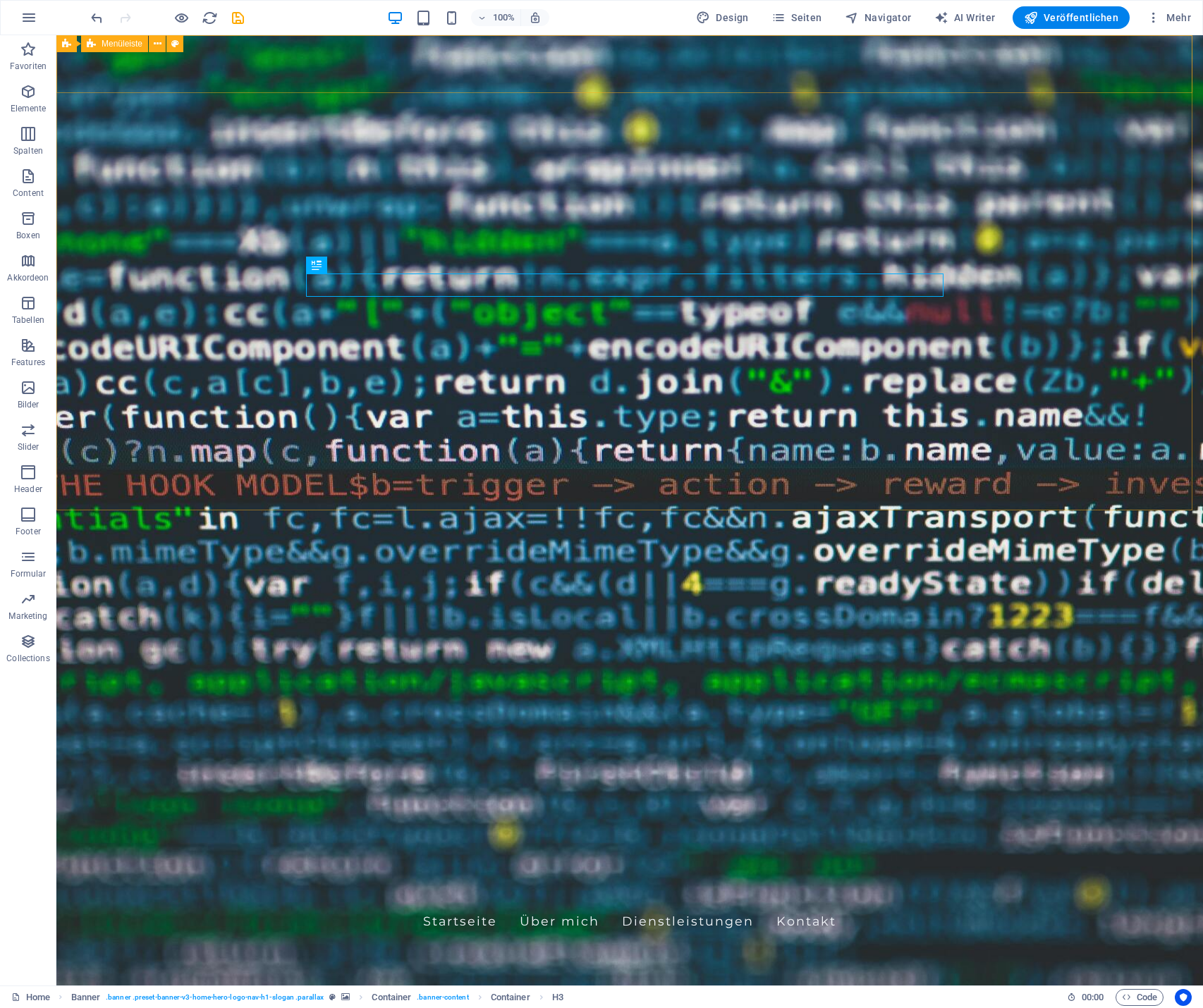
click at [121, 44] on span "Menüleiste" at bounding box center [122, 44] width 41 height 8
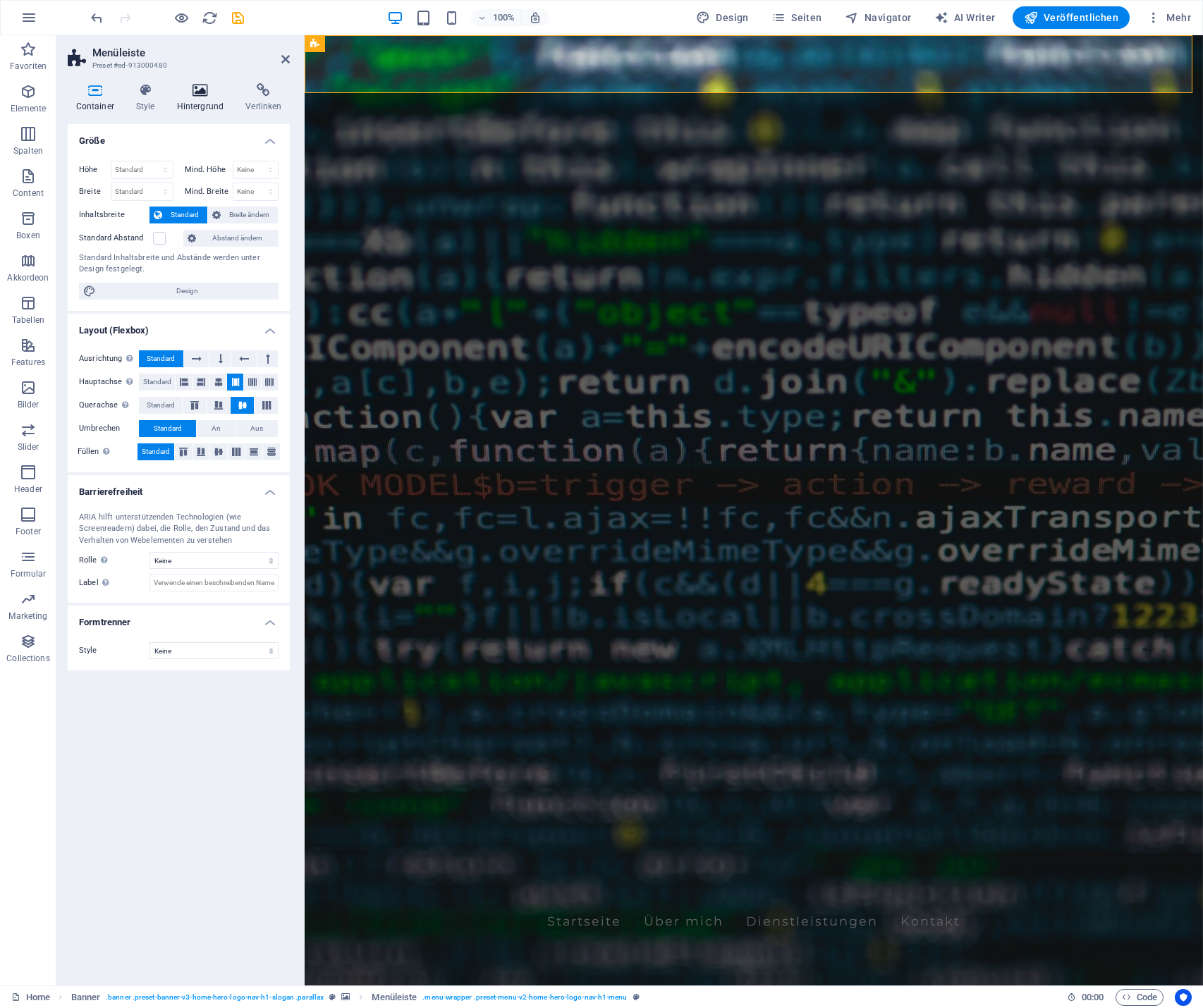
click at [194, 91] on icon at bounding box center [200, 90] width 63 height 14
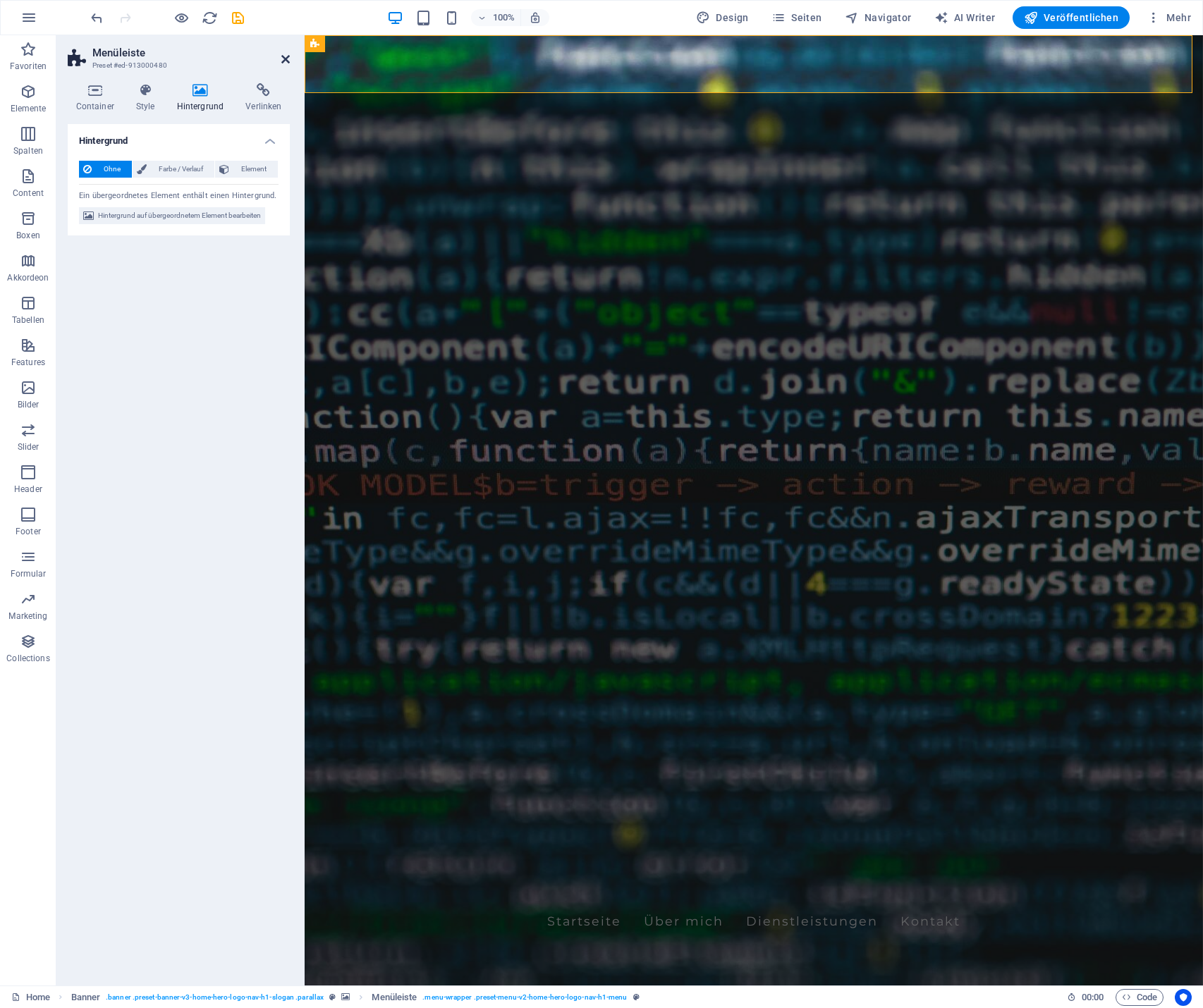
click at [281, 58] on header "Menüleiste Preset #ed-913000480" at bounding box center [178, 54] width 222 height 37
click at [284, 55] on icon at bounding box center [285, 59] width 8 height 11
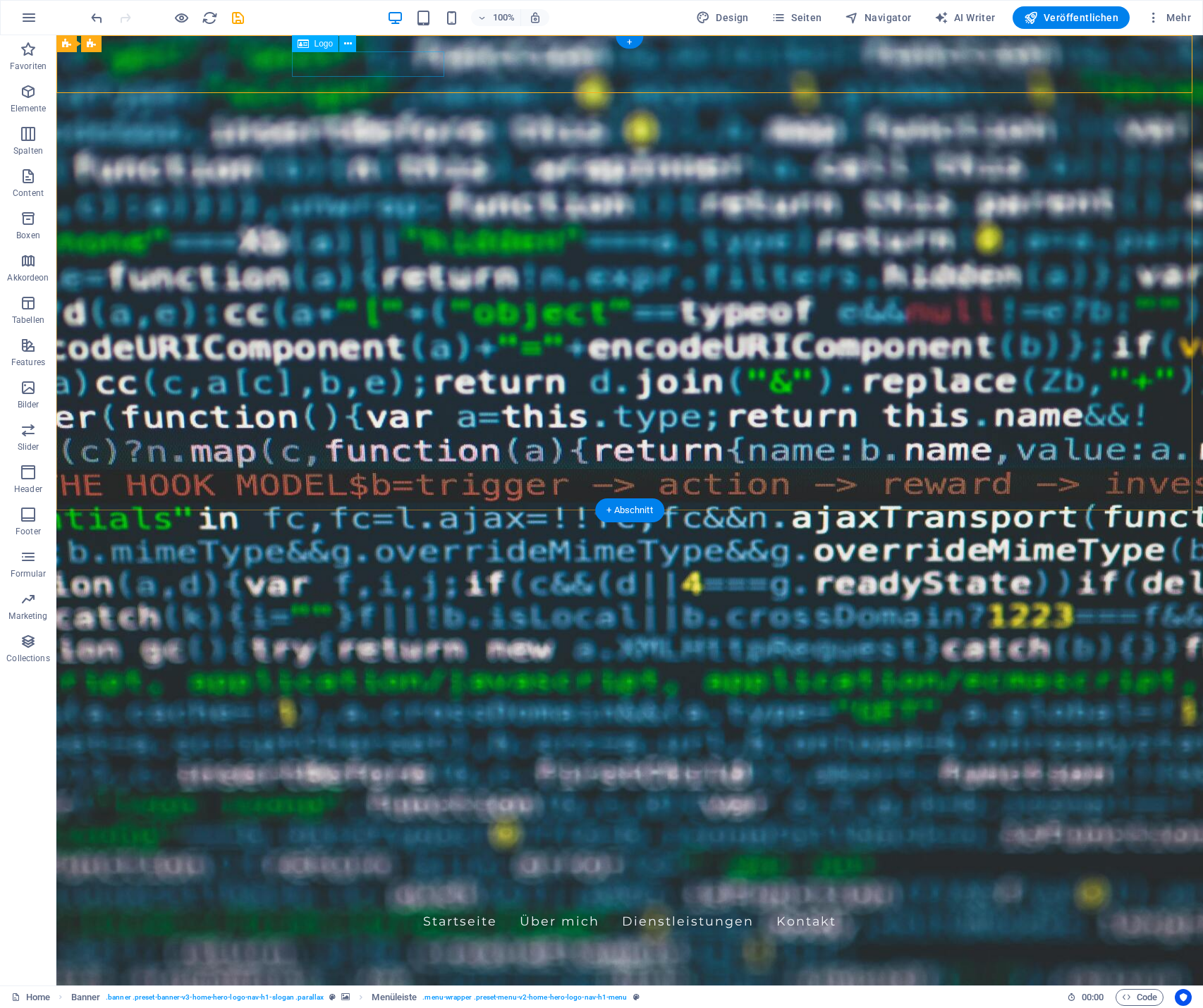
click at [369, 878] on div "[PERSON_NAME]" at bounding box center [629, 891] width 666 height 25
click at [395, 878] on div "[PERSON_NAME]" at bounding box center [629, 891] width 666 height 25
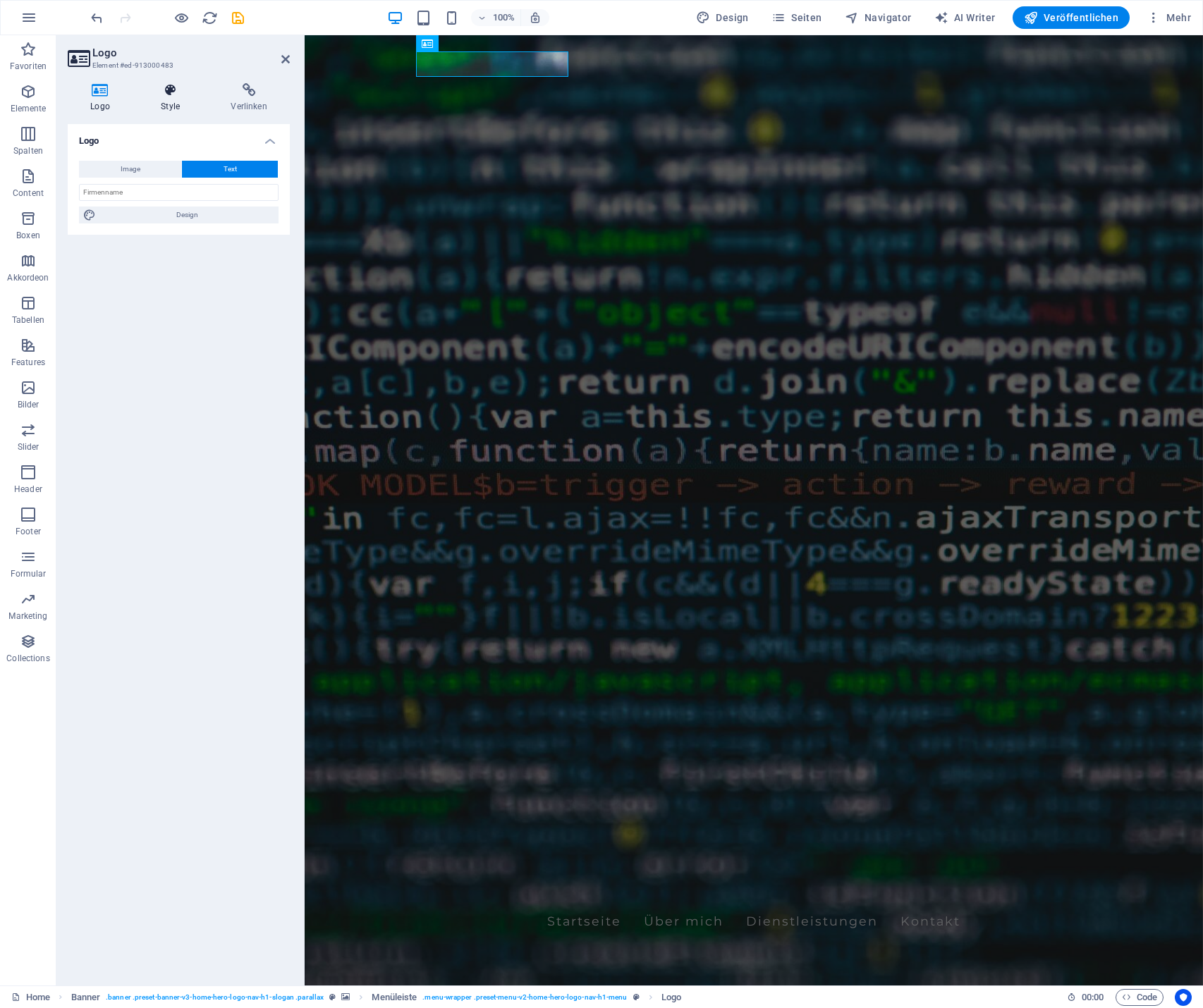
click at [190, 95] on icon at bounding box center [170, 90] width 64 height 14
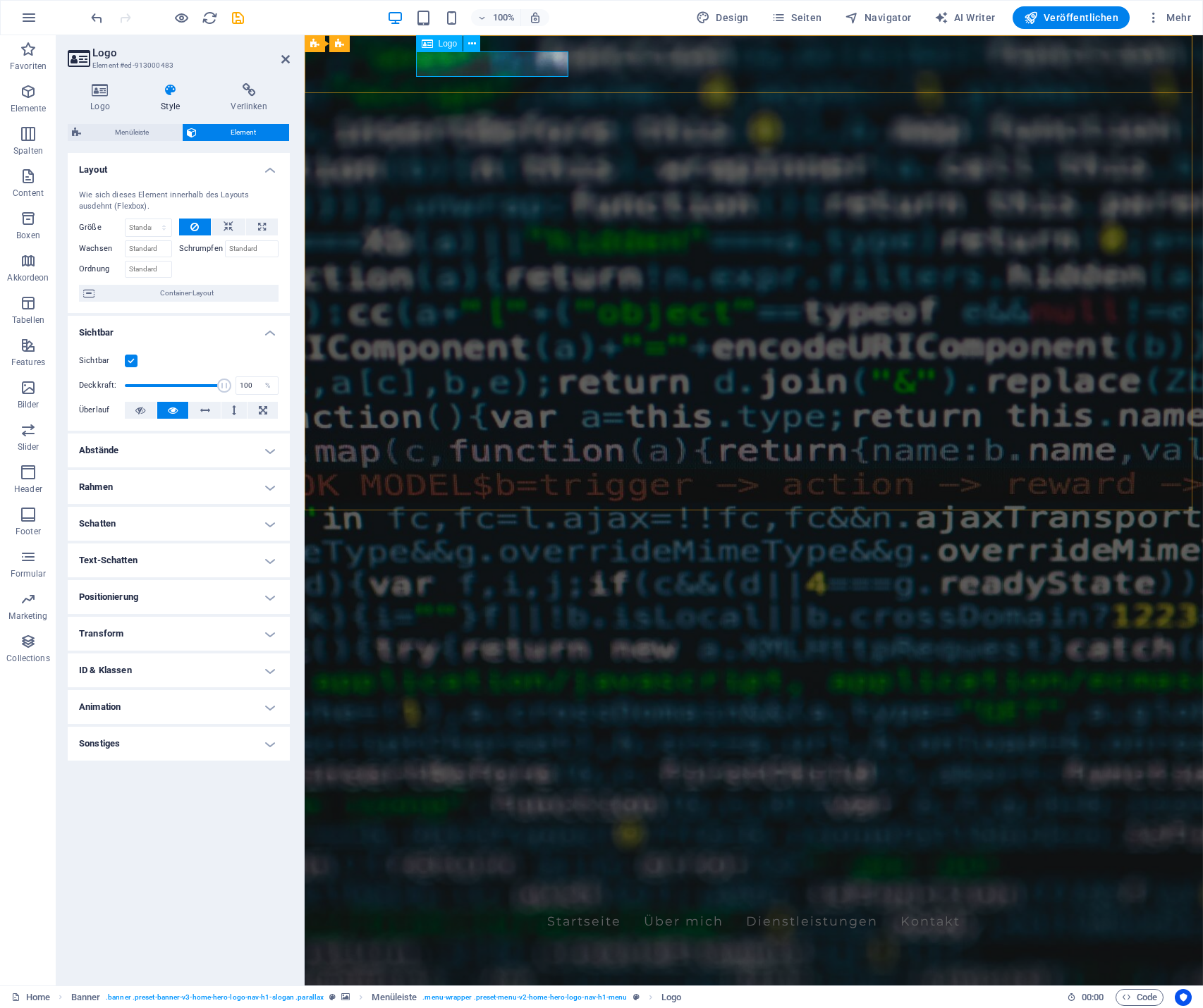
click at [431, 878] on div "[PERSON_NAME]" at bounding box center [754, 891] width 666 height 25
click at [287, 60] on icon at bounding box center [285, 59] width 8 height 11
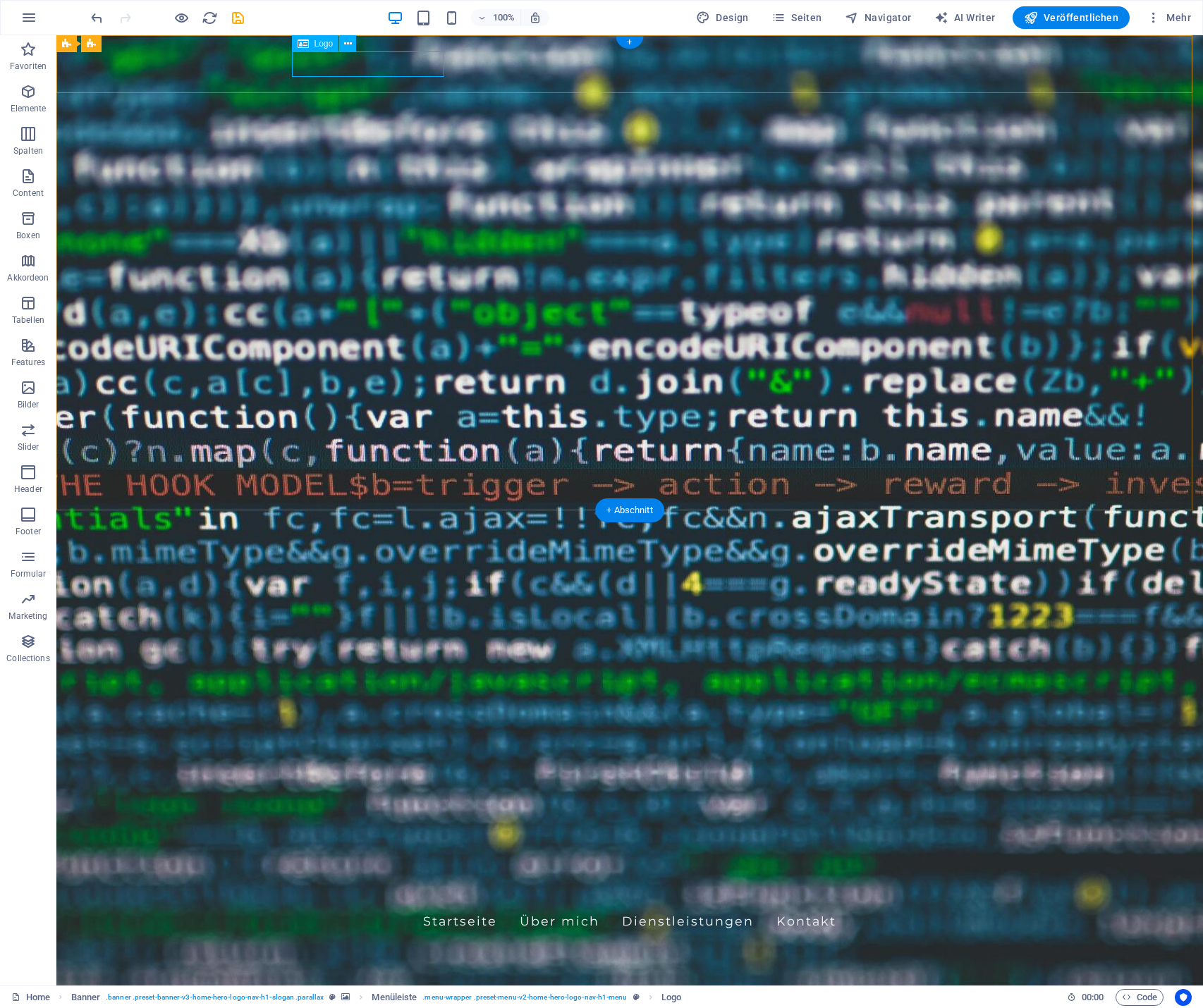
click at [355, 878] on div "[PERSON_NAME]" at bounding box center [629, 891] width 666 height 25
click at [353, 45] on button at bounding box center [347, 44] width 17 height 17
click at [351, 44] on icon at bounding box center [348, 44] width 8 height 15
click at [332, 878] on div "[PERSON_NAME]" at bounding box center [629, 891] width 666 height 25
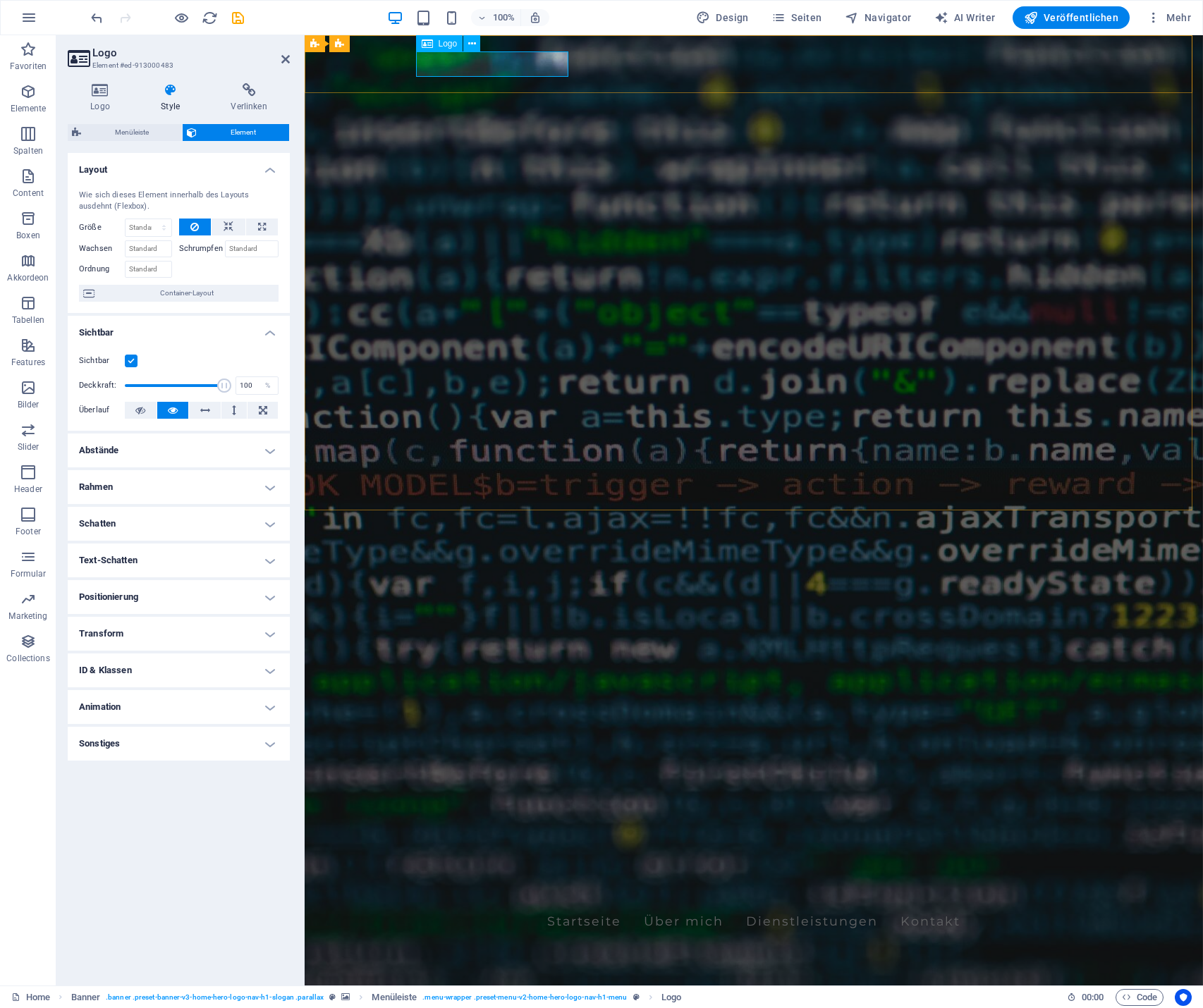
click at [474, 878] on div "[PERSON_NAME]" at bounding box center [754, 891] width 666 height 25
click at [170, 85] on icon at bounding box center [170, 90] width 64 height 14
click at [170, 93] on icon at bounding box center [170, 90] width 64 height 14
click at [100, 94] on icon at bounding box center [100, 90] width 65 height 14
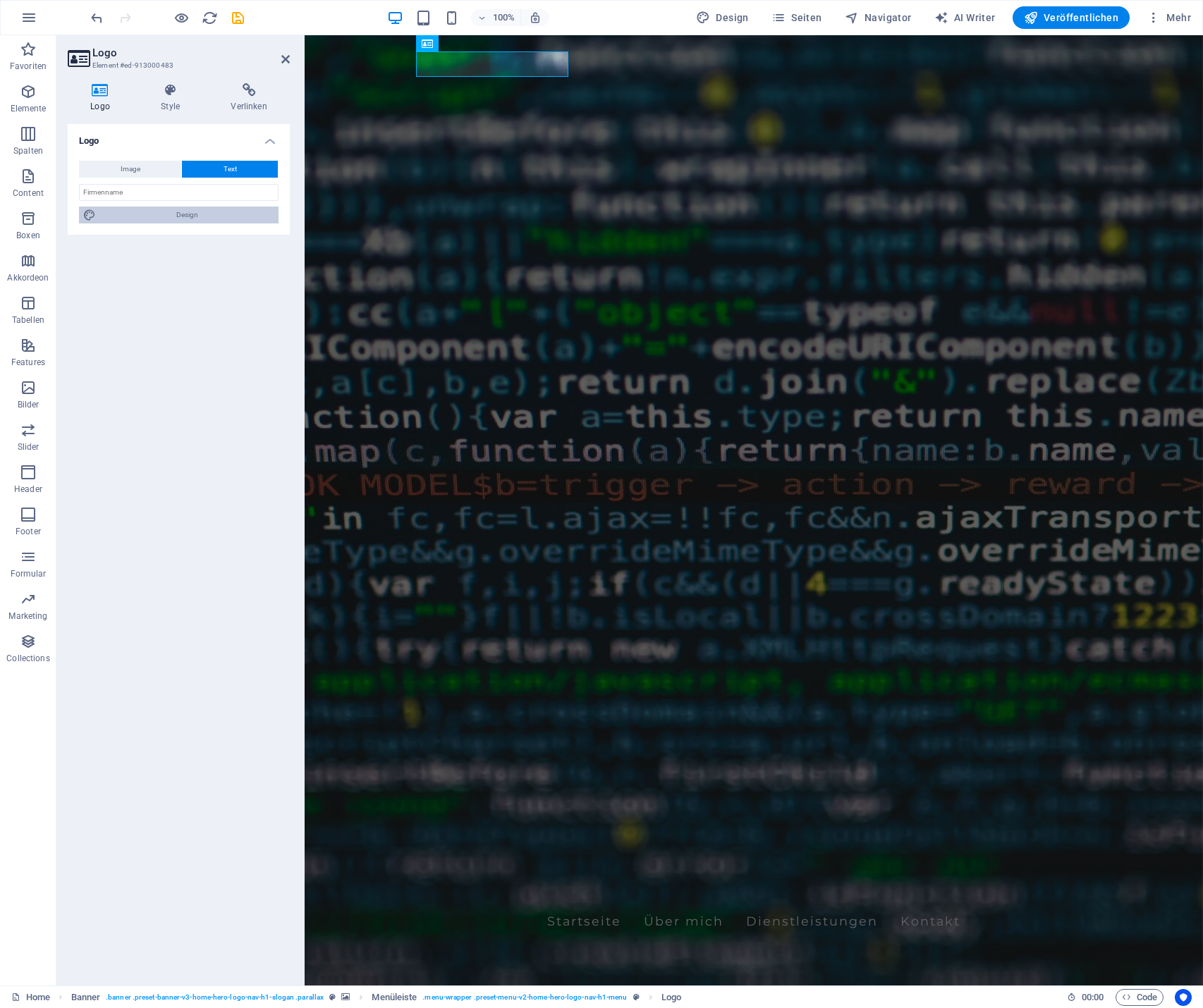
click at [167, 214] on span "Design" at bounding box center [187, 215] width 174 height 17
select select "px"
select select "200"
select select "px"
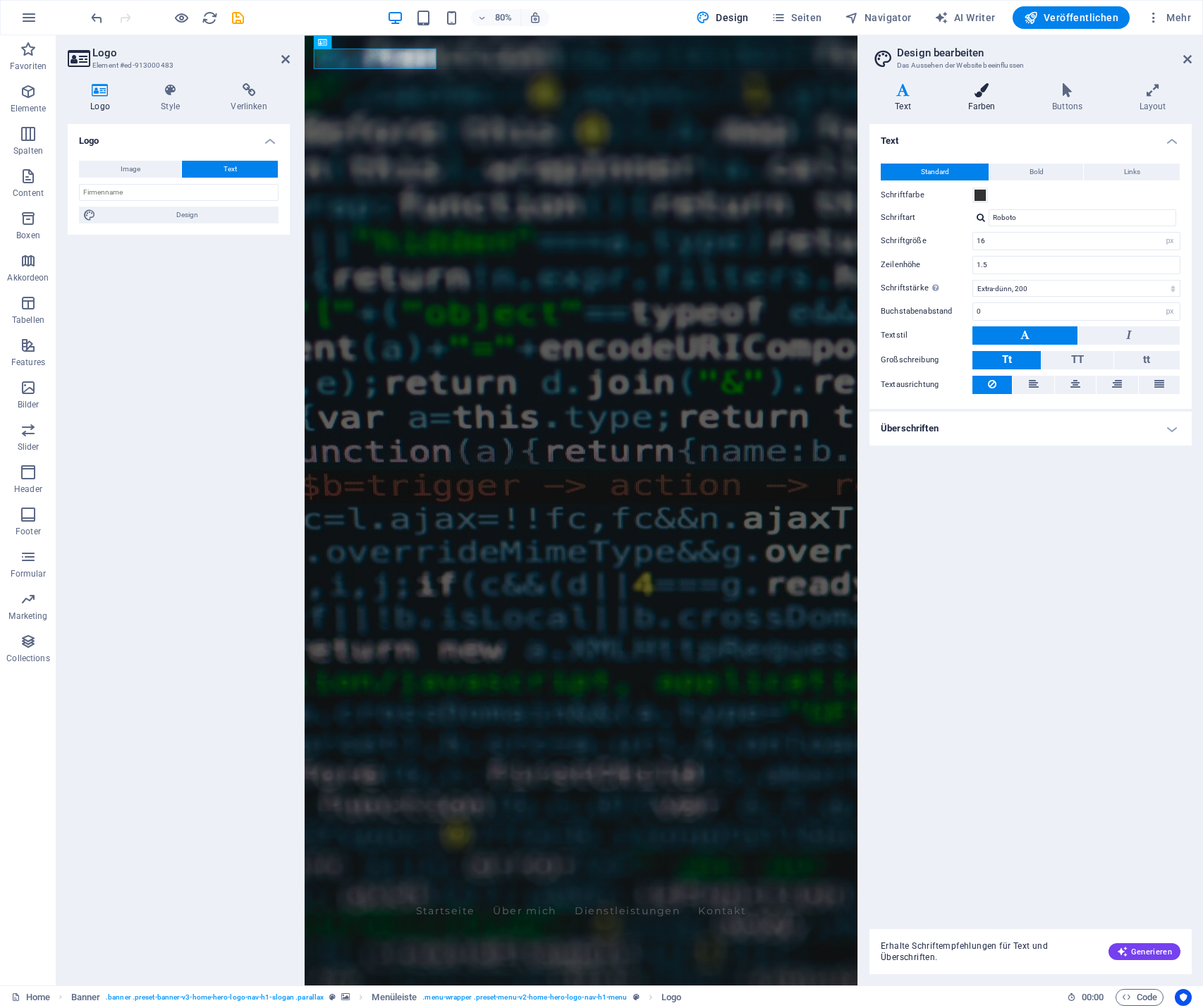
click at [979, 97] on icon at bounding box center [981, 90] width 79 height 14
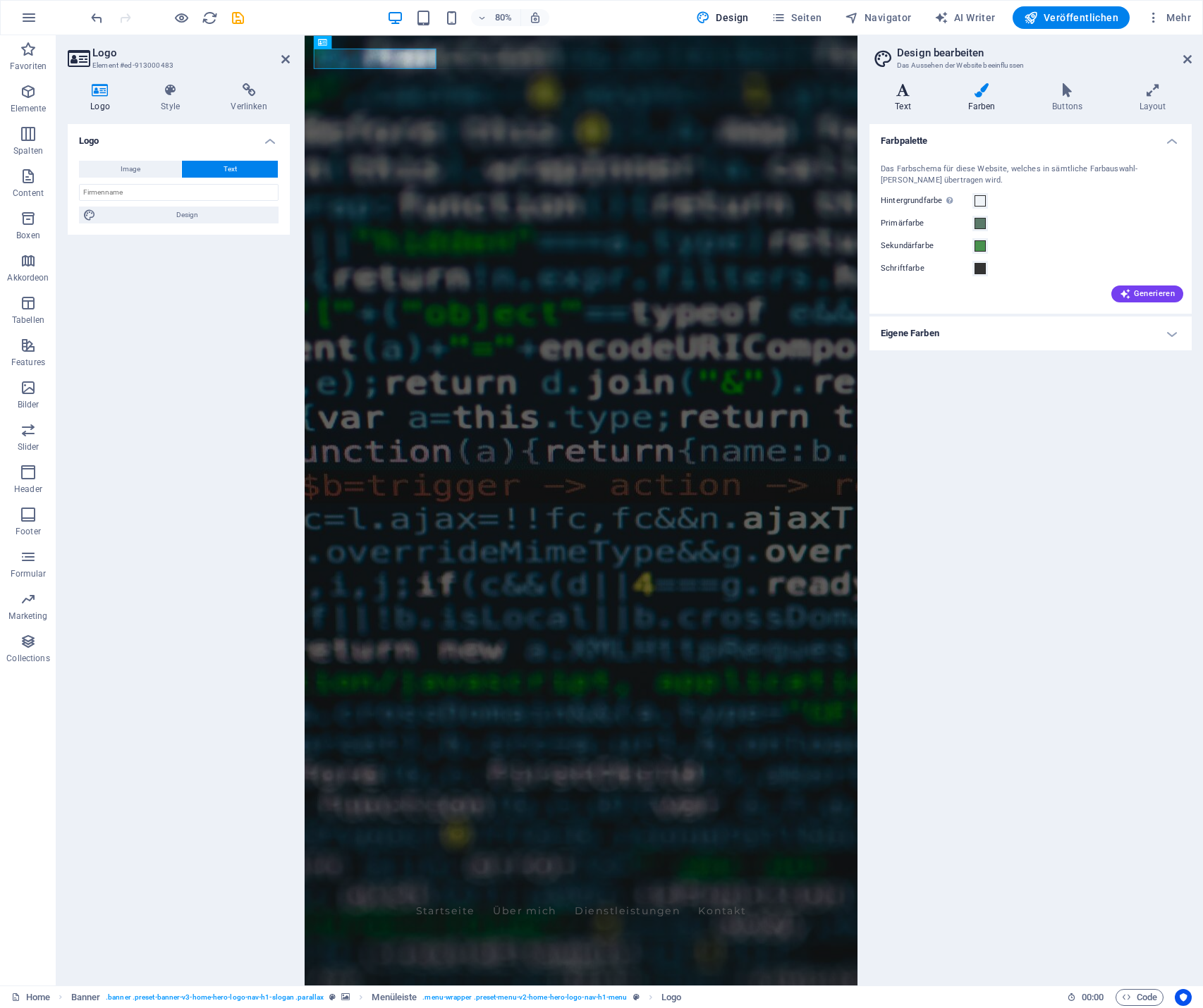
click at [897, 92] on icon at bounding box center [903, 90] width 67 height 14
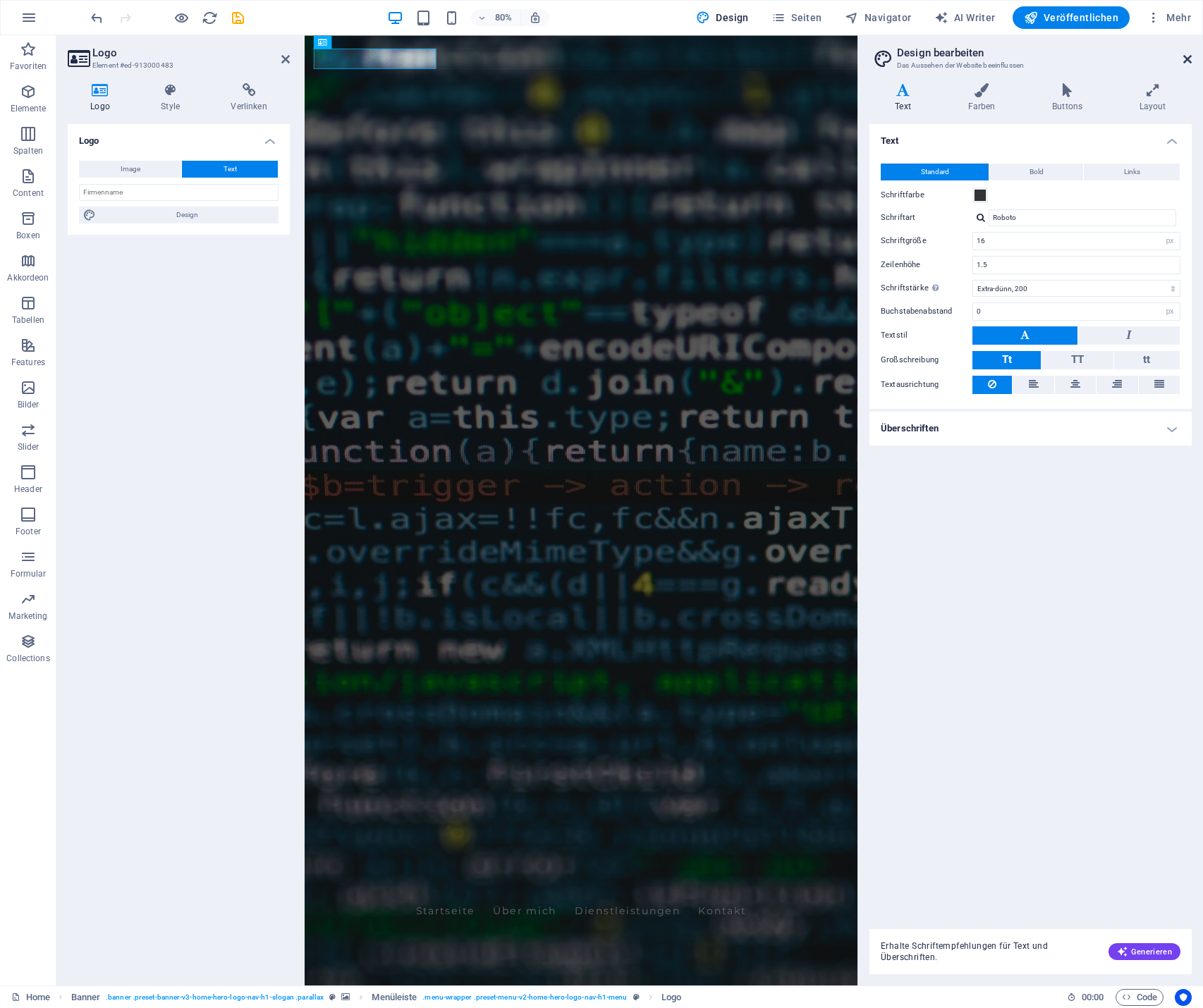
click at [1191, 56] on icon at bounding box center [1187, 59] width 8 height 11
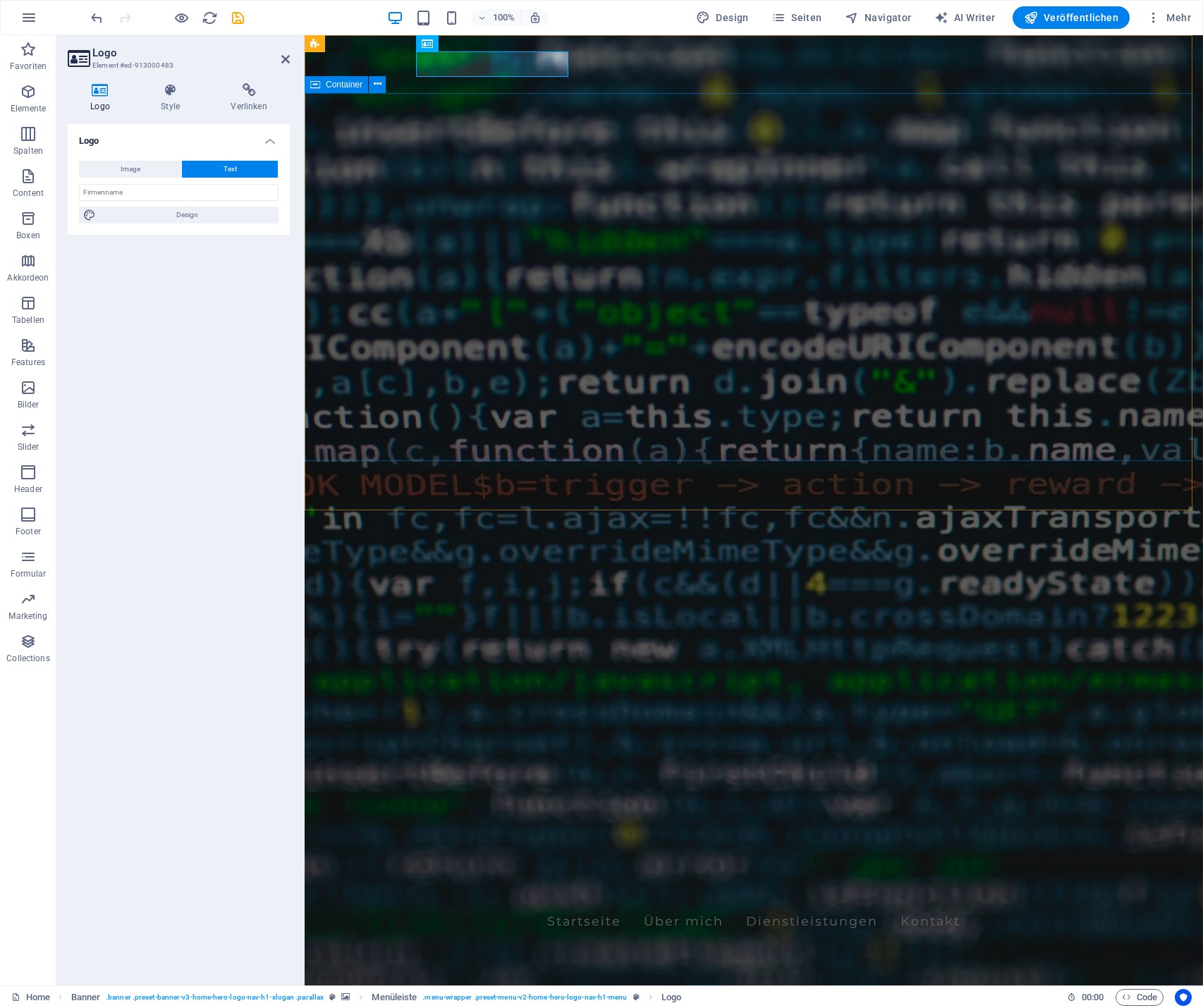
click at [558, 867] on div "Ulrich Hendrix Startseite Über mich Dienstleistungen Kontakt" at bounding box center [754, 908] width 898 height 83
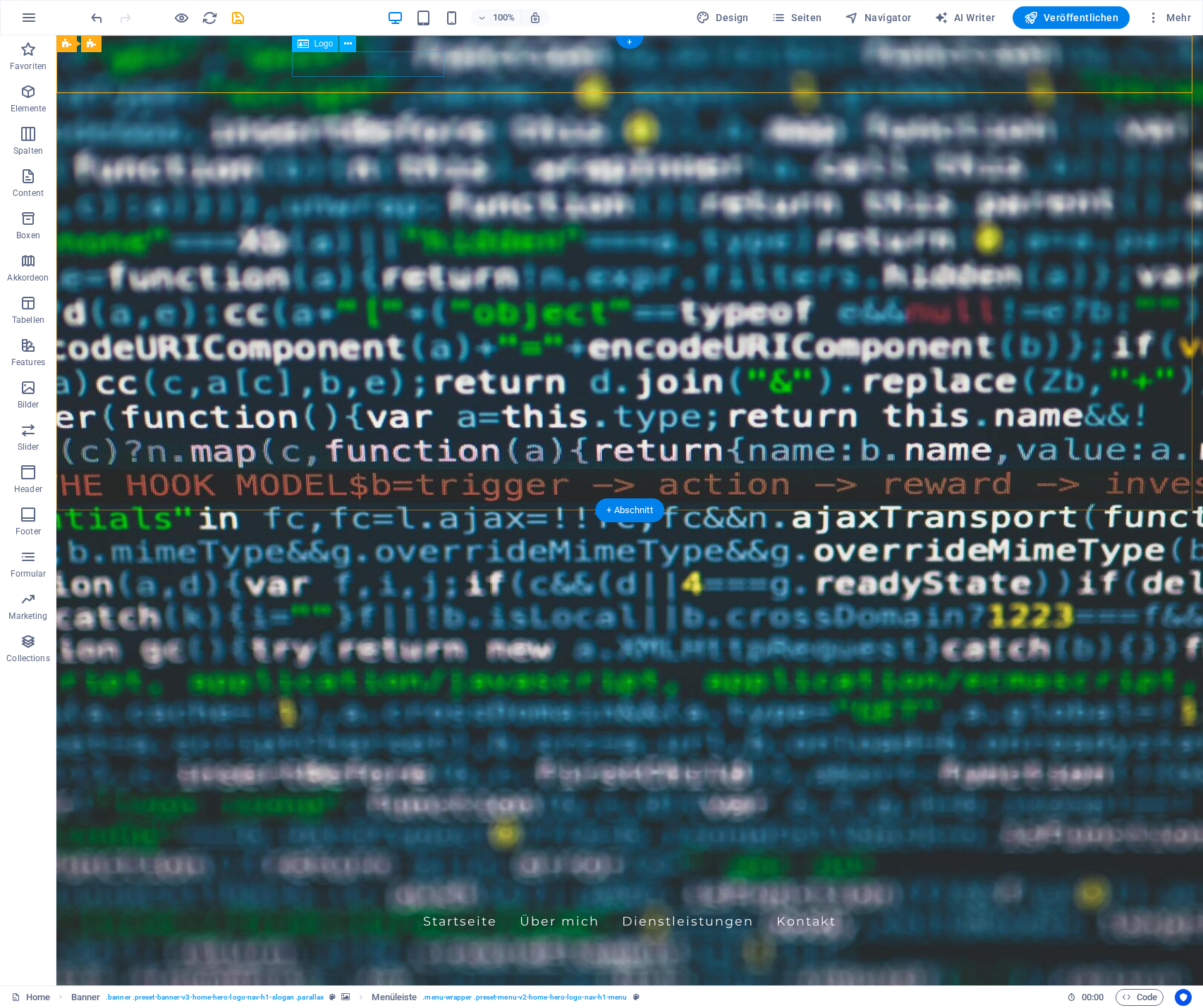
click at [391, 878] on div "[PERSON_NAME]" at bounding box center [629, 891] width 666 height 25
click at [346, 44] on icon at bounding box center [348, 44] width 8 height 15
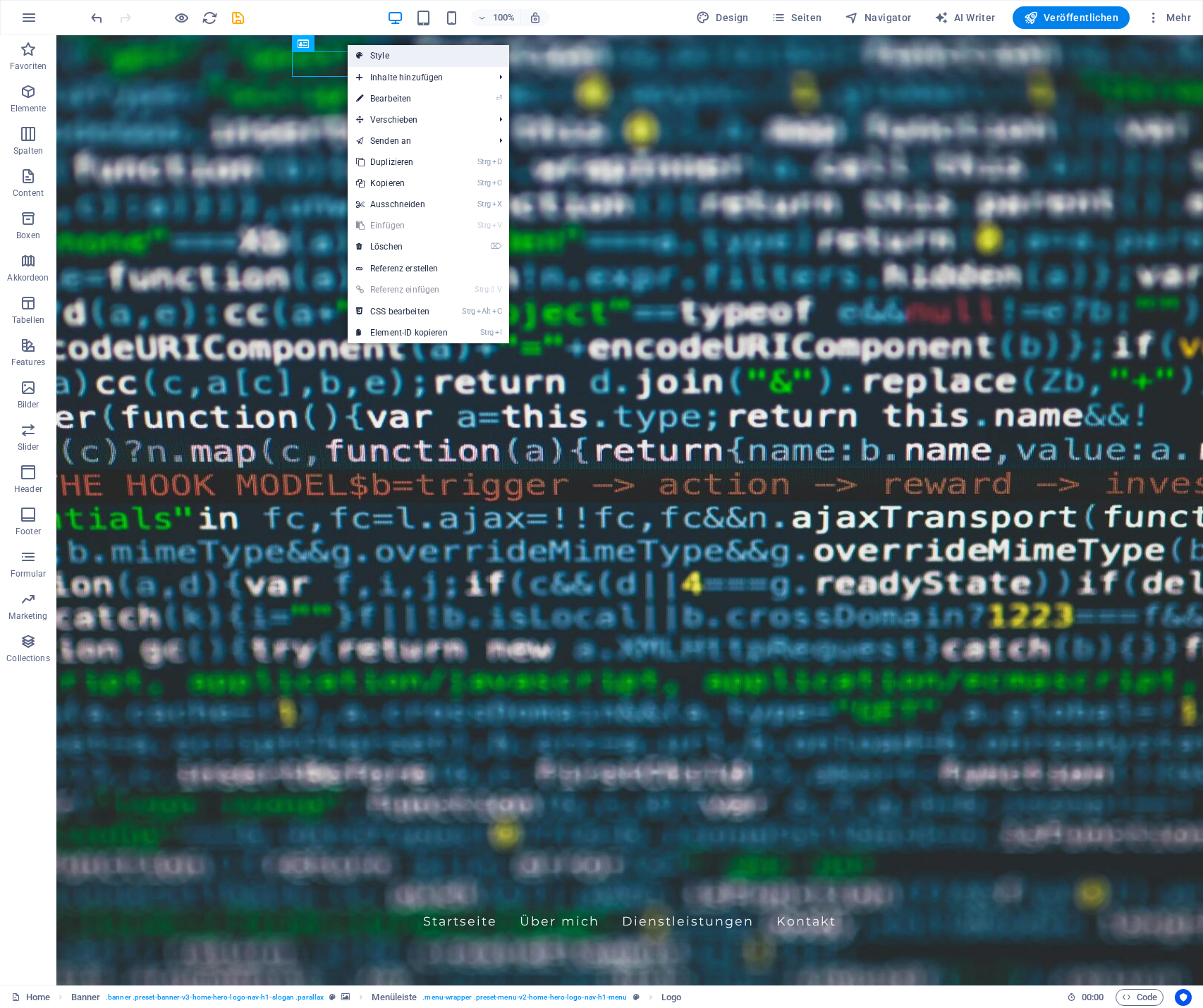
click at [401, 58] on link "Style" at bounding box center [428, 55] width 162 height 21
select select "rem"
select select "preset-menu-v2-home-hero-logo-nav-h1-menu"
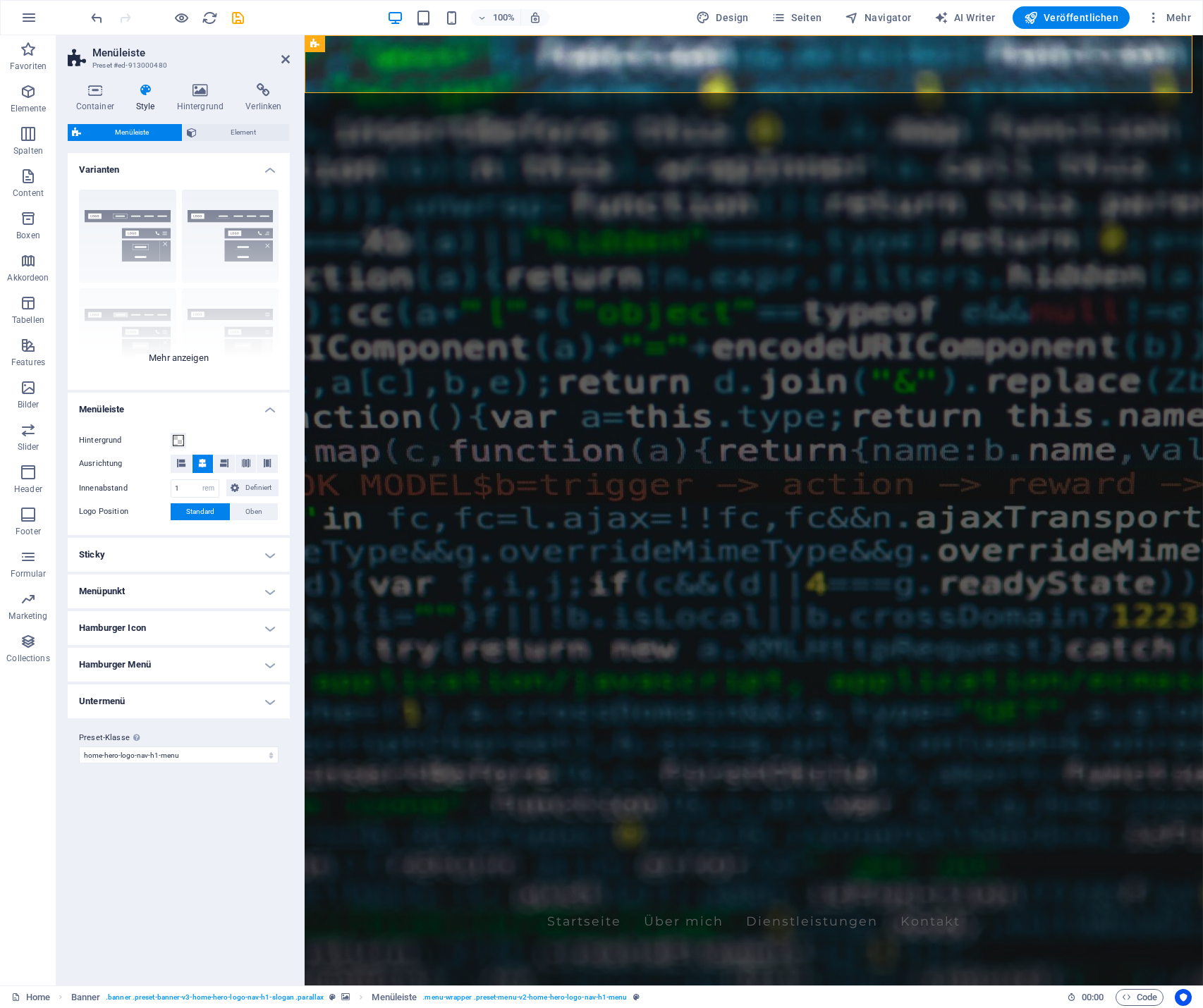
click at [178, 355] on div "Rahmen Mittig Standard Fixiert Loki Trigger Breit XXL" at bounding box center [178, 284] width 222 height 212
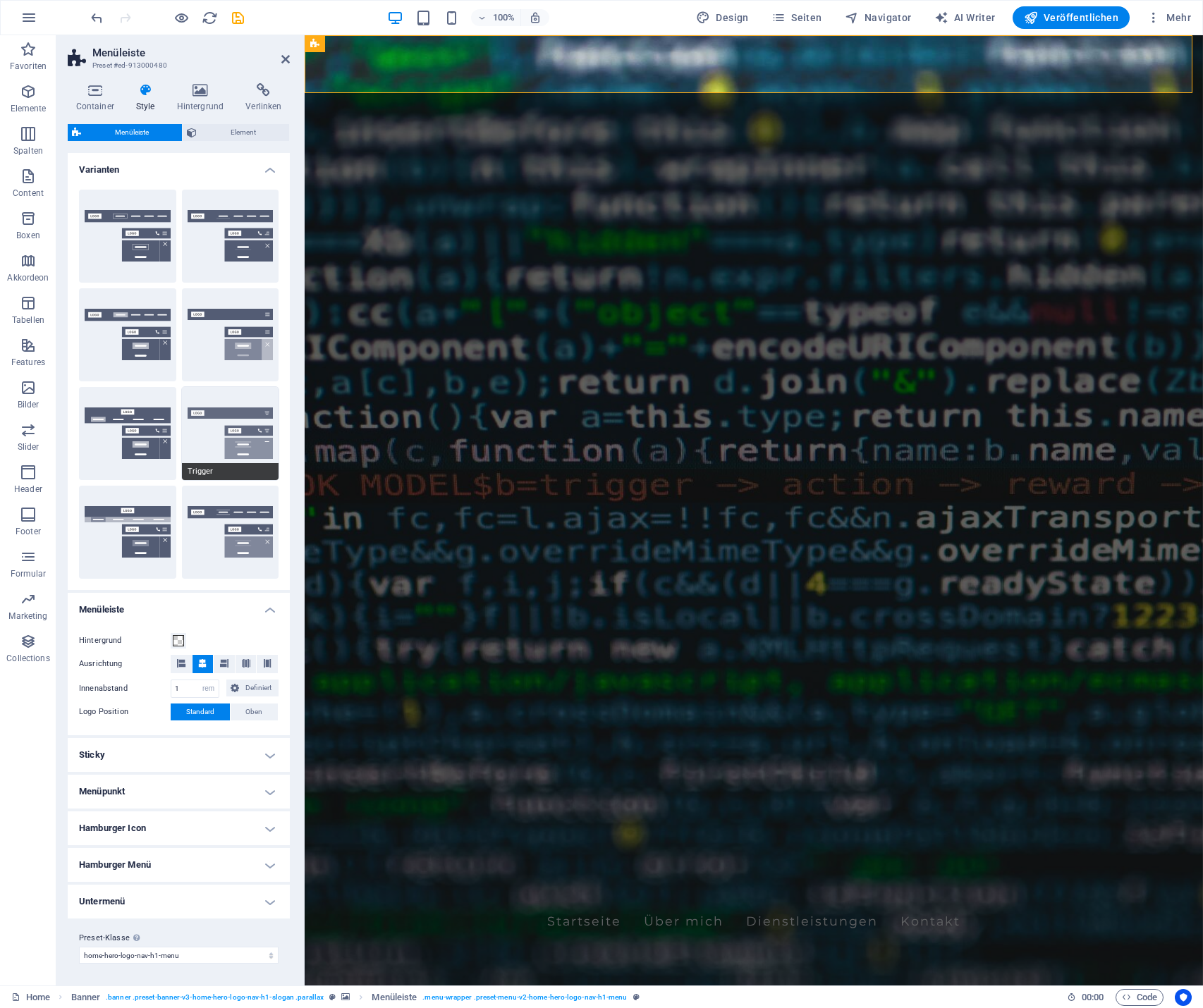
click at [228, 410] on button "Trigger" at bounding box center [231, 434] width 97 height 93
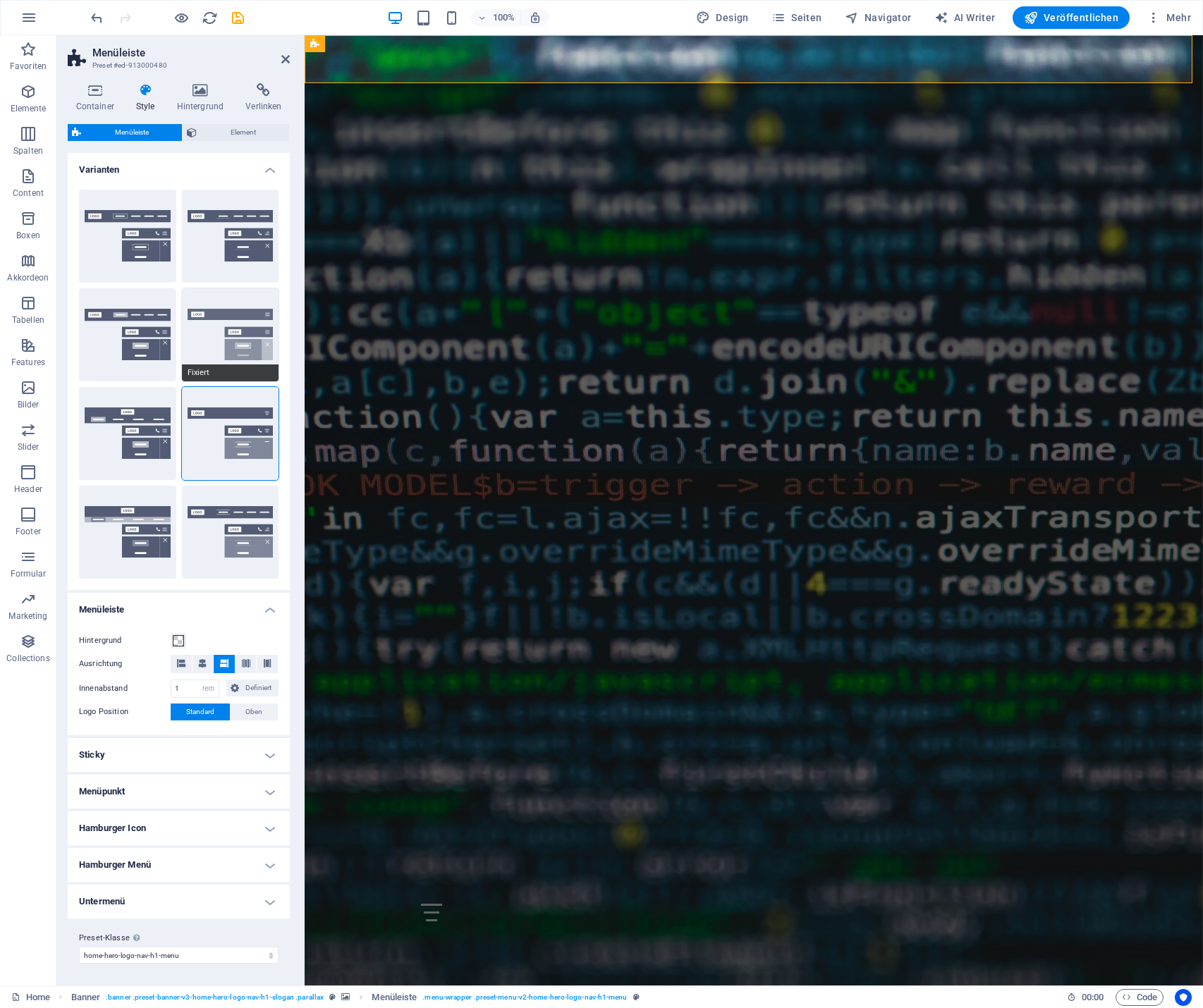
click at [236, 307] on button "Fixiert" at bounding box center [231, 335] width 97 height 93
click at [147, 207] on button "Rahmen" at bounding box center [128, 236] width 97 height 93
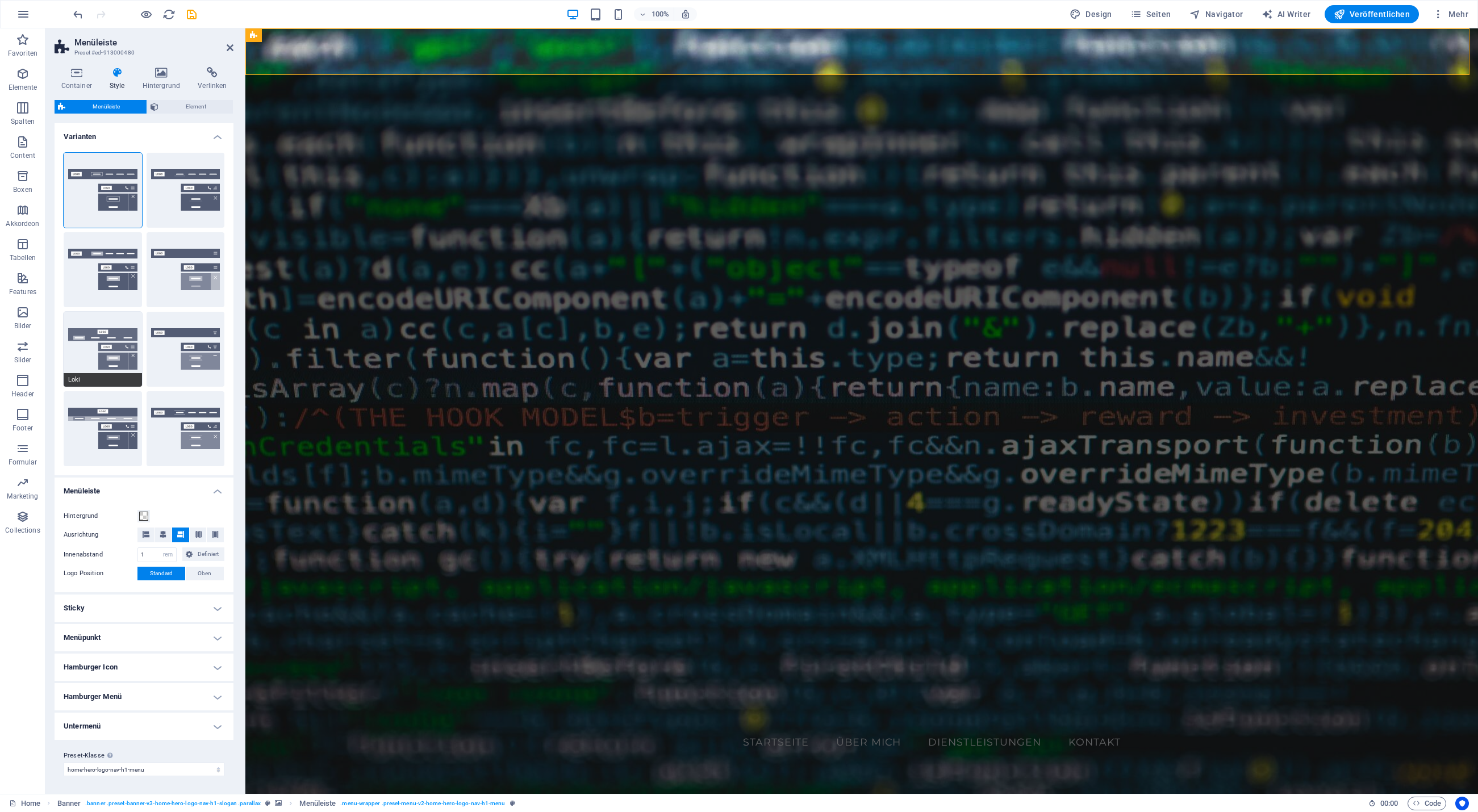
click at [110, 339] on button "Loki" at bounding box center [103, 349] width 78 height 75
type input "0"
select select "DISABLED_OPTION_VALUE"
type input "2"
type input "1"
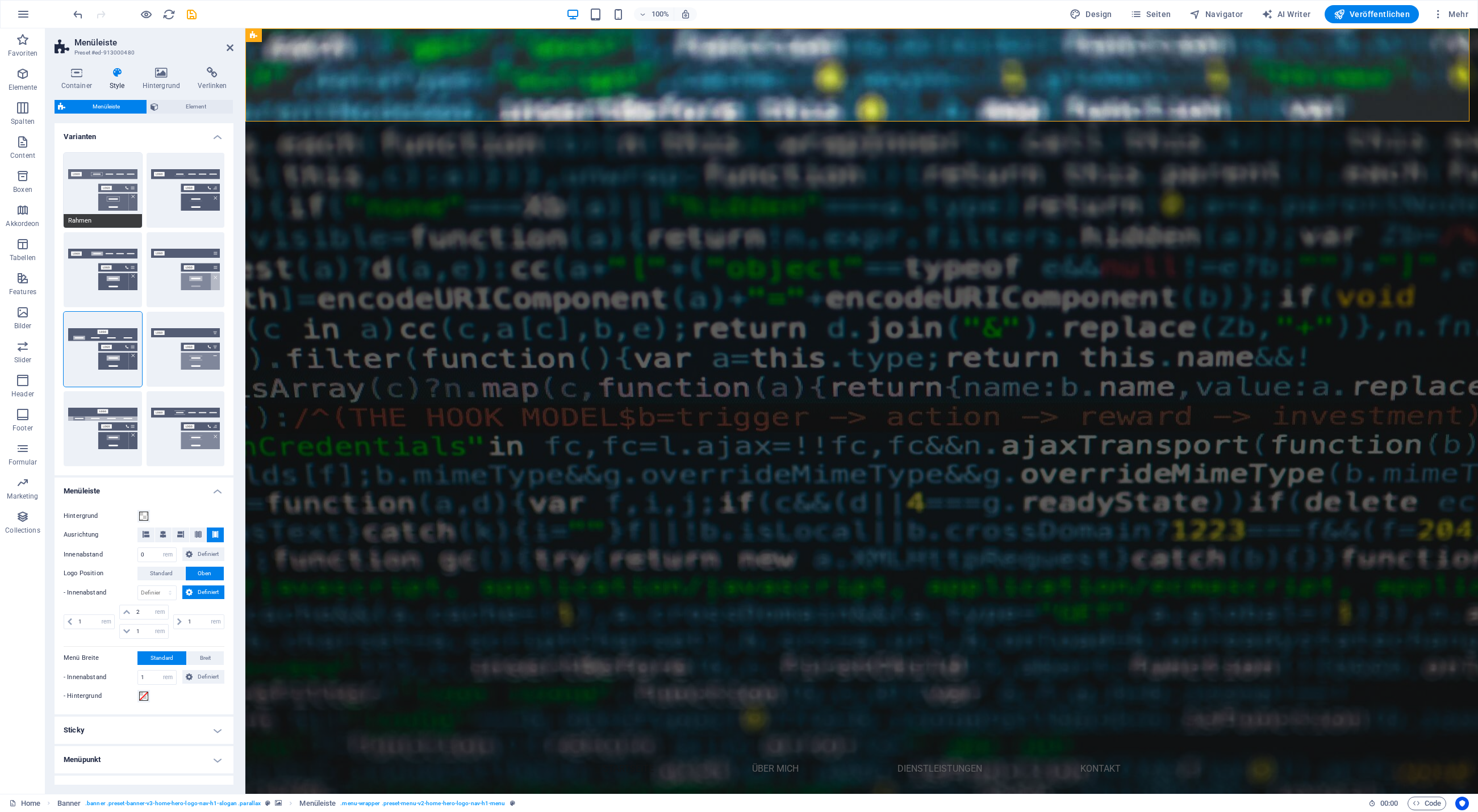
click at [108, 168] on button "Rahmen" at bounding box center [103, 190] width 78 height 75
type input "1"
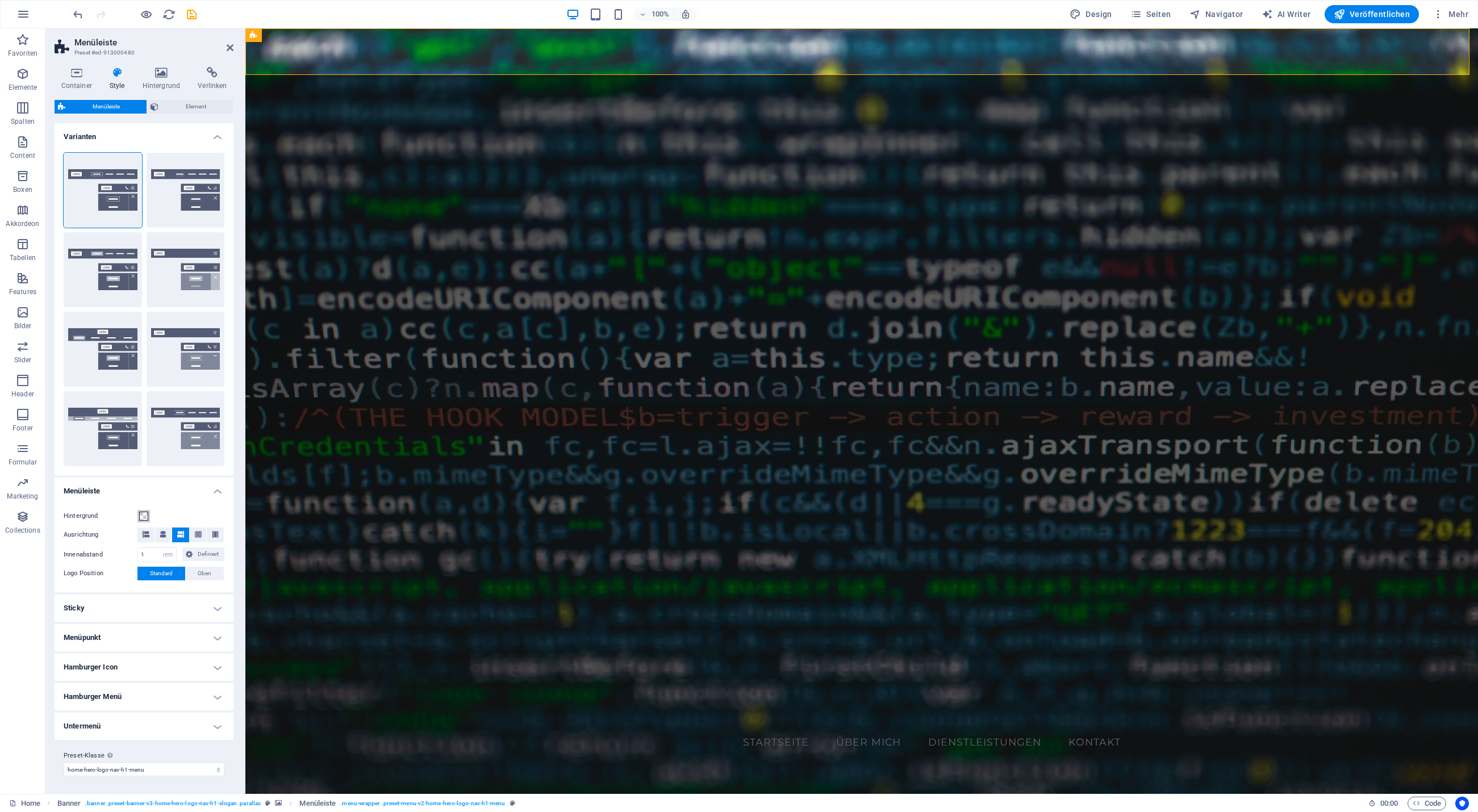
scroll to position [1, 0]
click at [194, 601] on h4 "Sticky" at bounding box center [144, 608] width 179 height 27
click at [194, 601] on h4 "Sticky" at bounding box center [144, 604] width 179 height 20
click at [144, 516] on span at bounding box center [143, 515] width 9 height 9
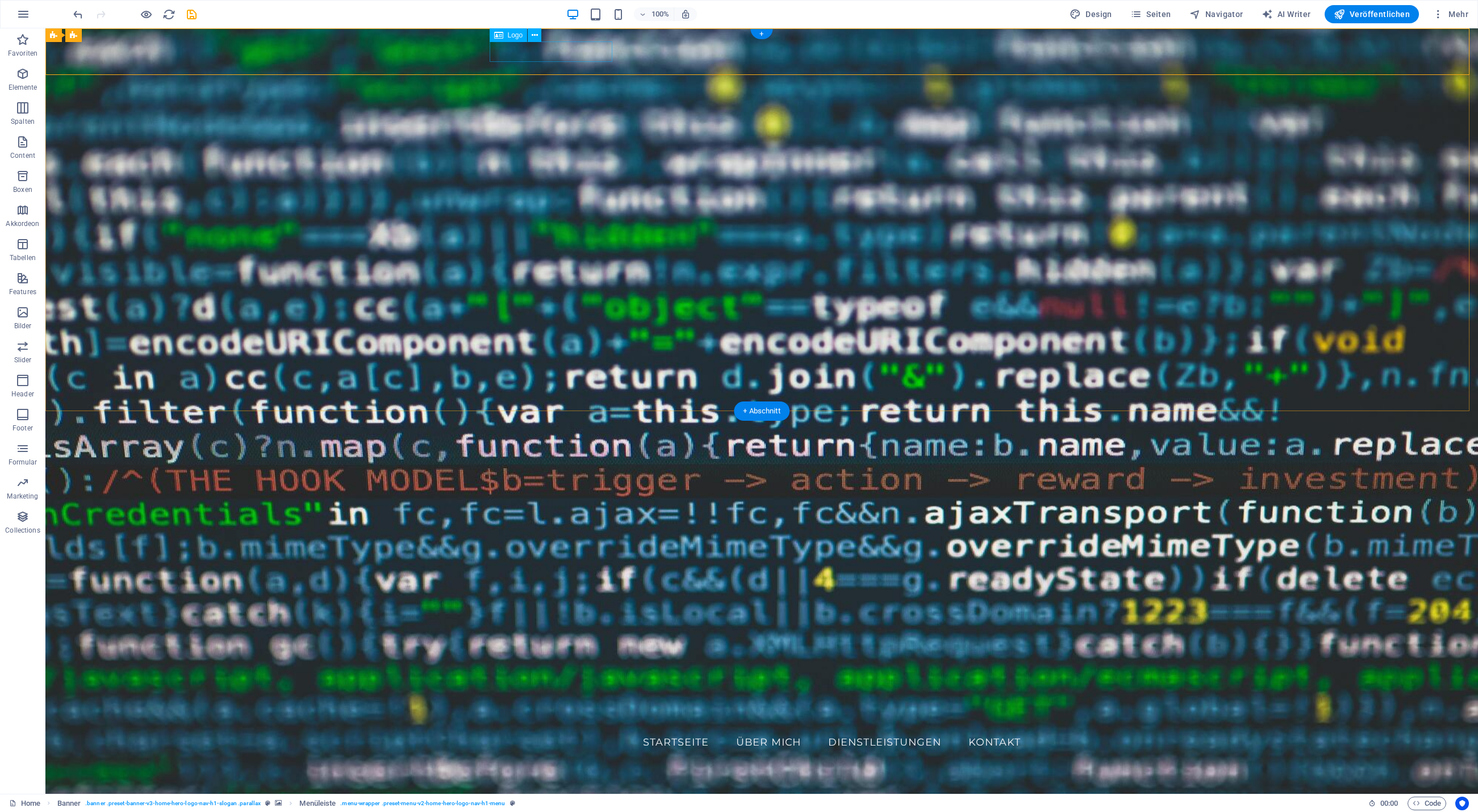
click at [521, 707] on div "[PERSON_NAME]" at bounding box center [762, 718] width 536 height 20
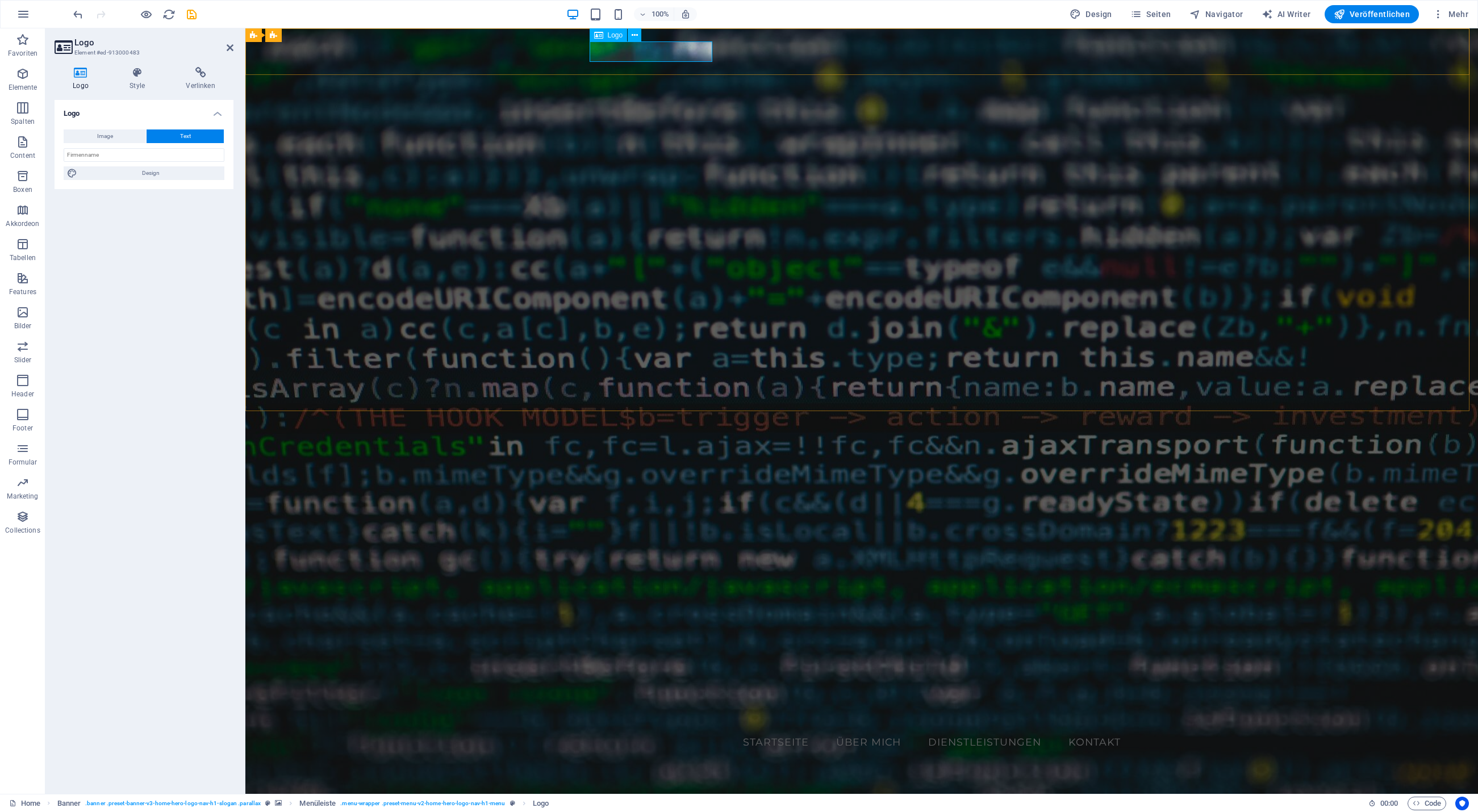
click at [614, 33] on span "Logo" at bounding box center [615, 35] width 15 height 7
click at [131, 74] on icon at bounding box center [137, 72] width 52 height 11
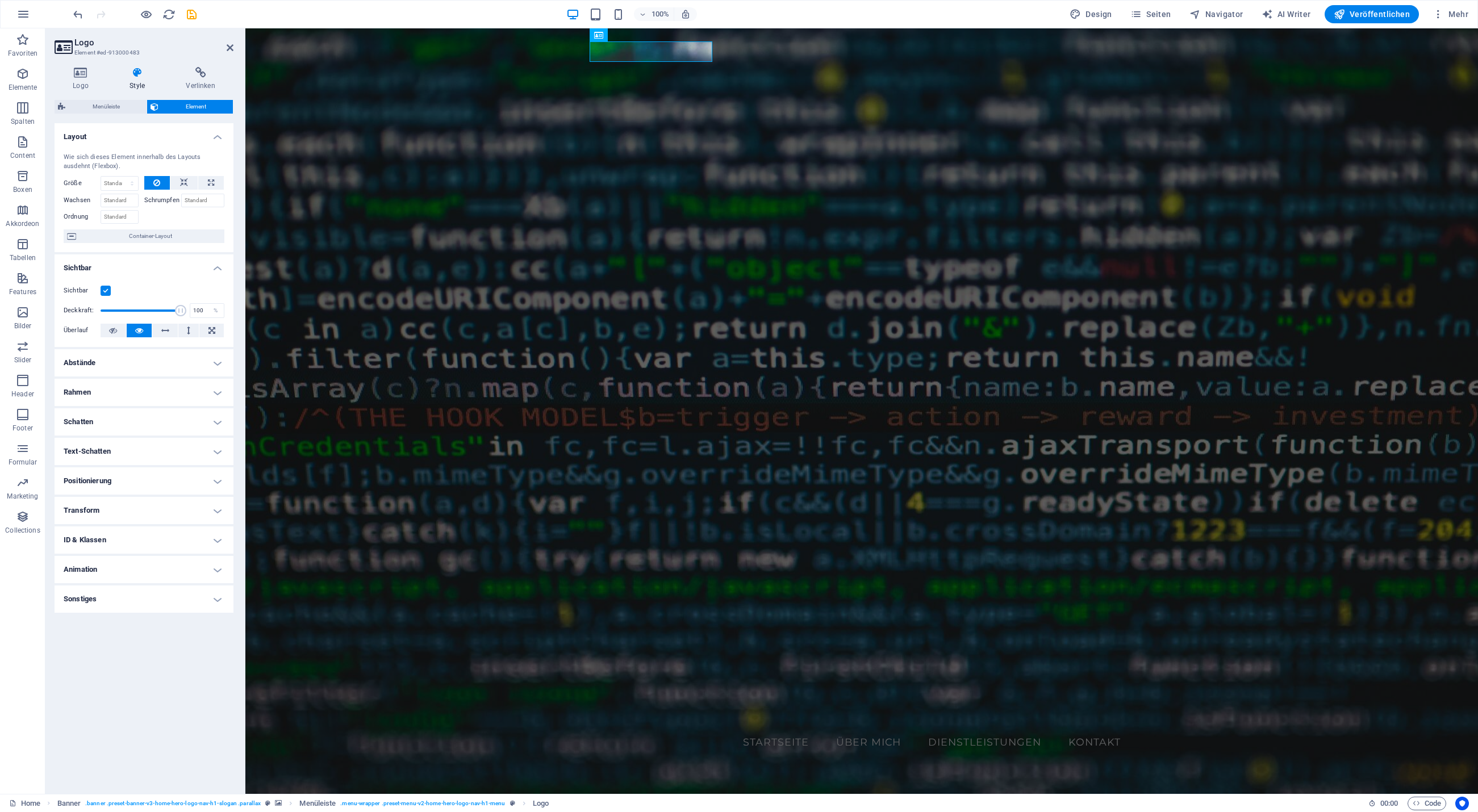
click at [109, 289] on label at bounding box center [105, 290] width 10 height 10
click at [0, 0] on input "Sichtbar" at bounding box center [0, 0] width 0 height 0
click at [109, 289] on label at bounding box center [105, 290] width 10 height 10
click at [0, 0] on input "Sichtbar" at bounding box center [0, 0] width 0 height 0
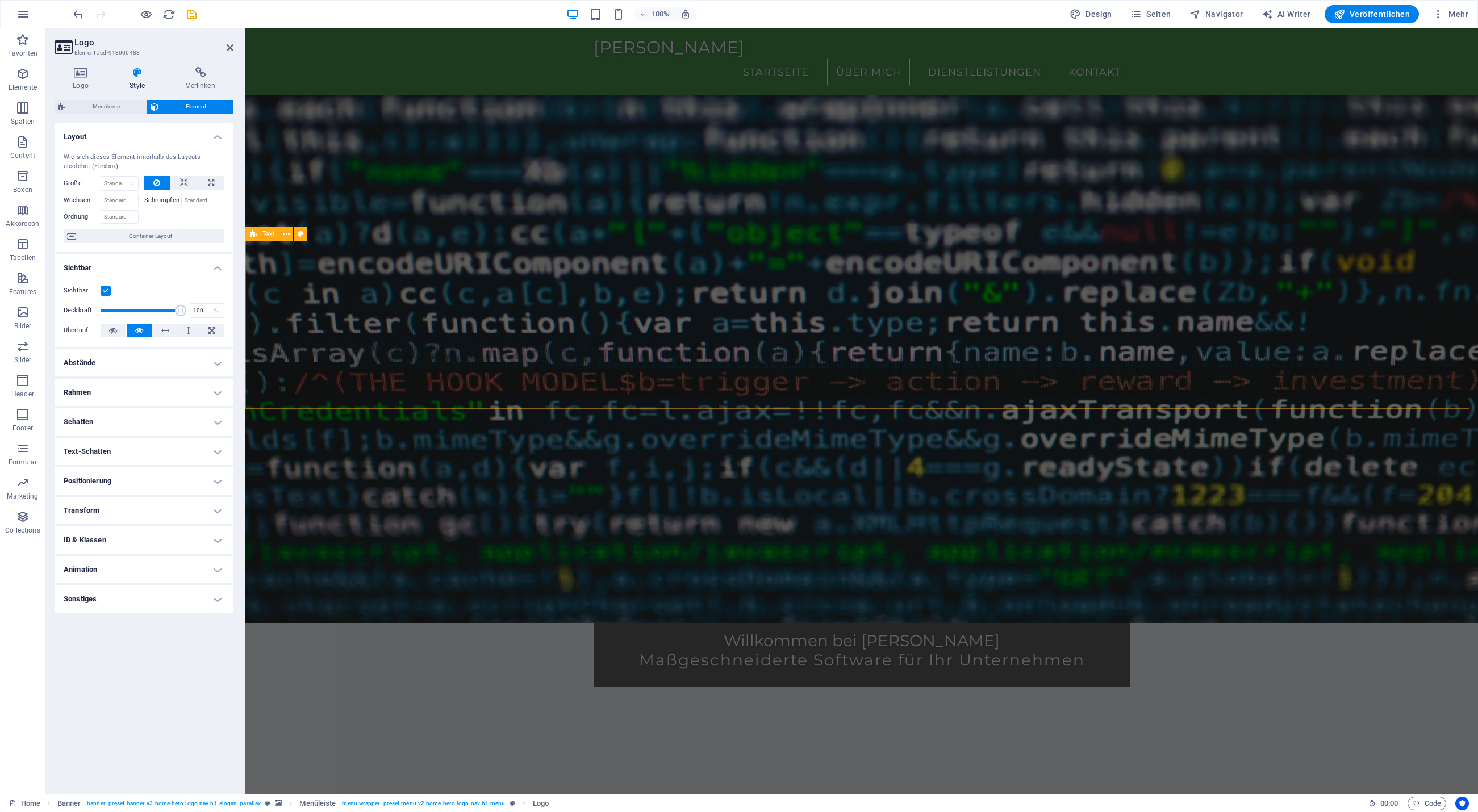
scroll to position [0, 0]
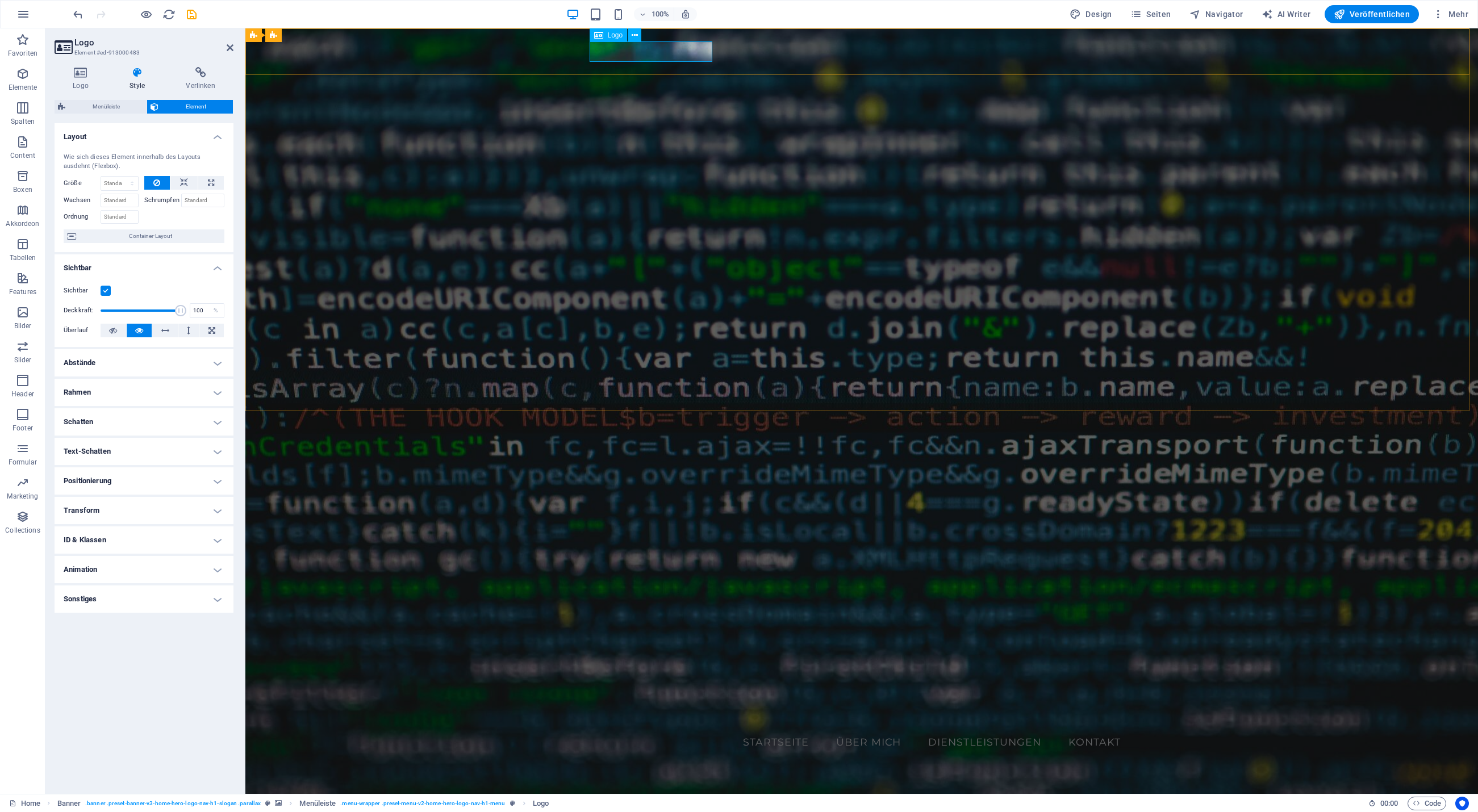
click at [637, 707] on div "[PERSON_NAME]" at bounding box center [861, 718] width 536 height 20
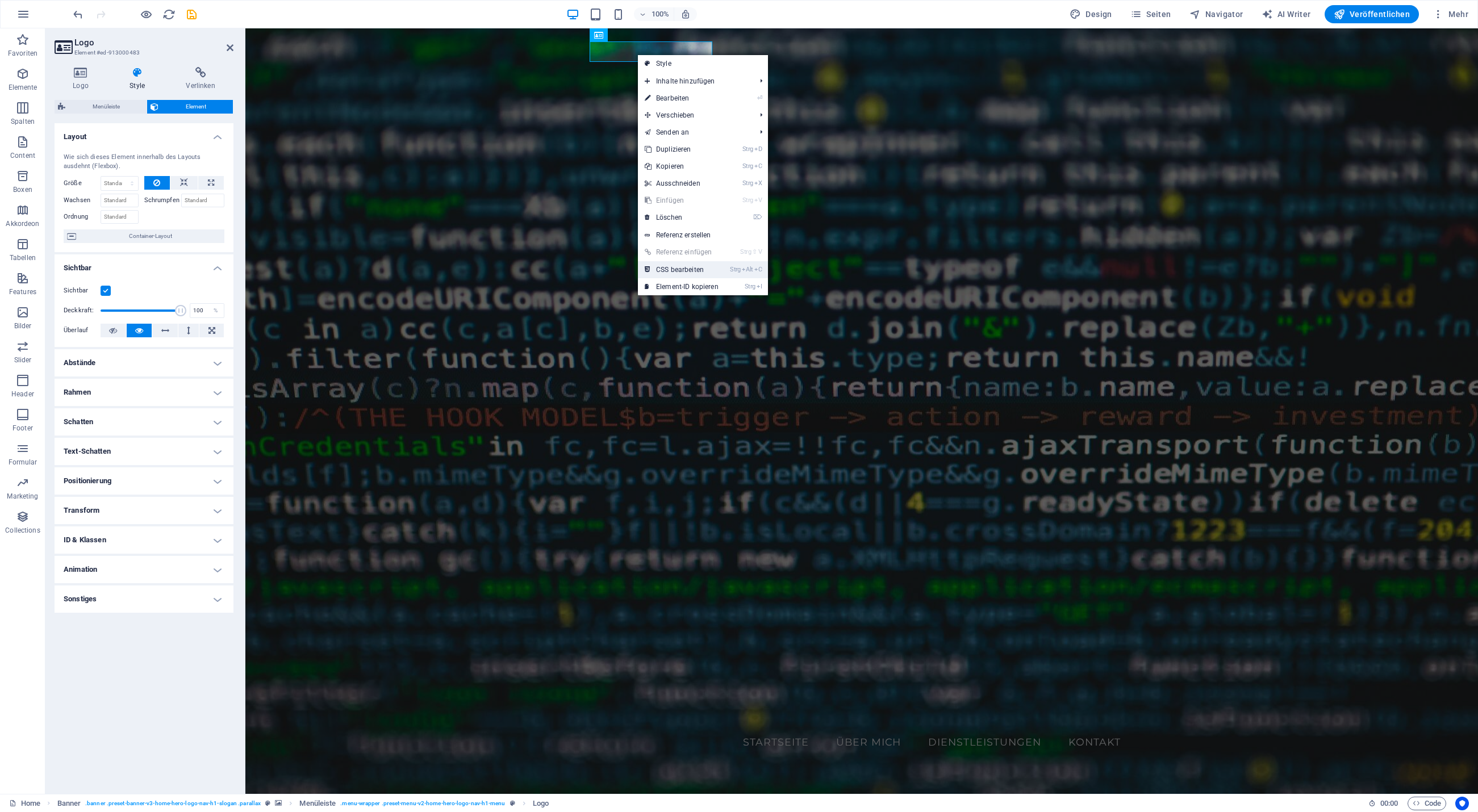
click at [674, 268] on link "Strg Alt C CSS bearbeiten" at bounding box center [681, 270] width 87 height 17
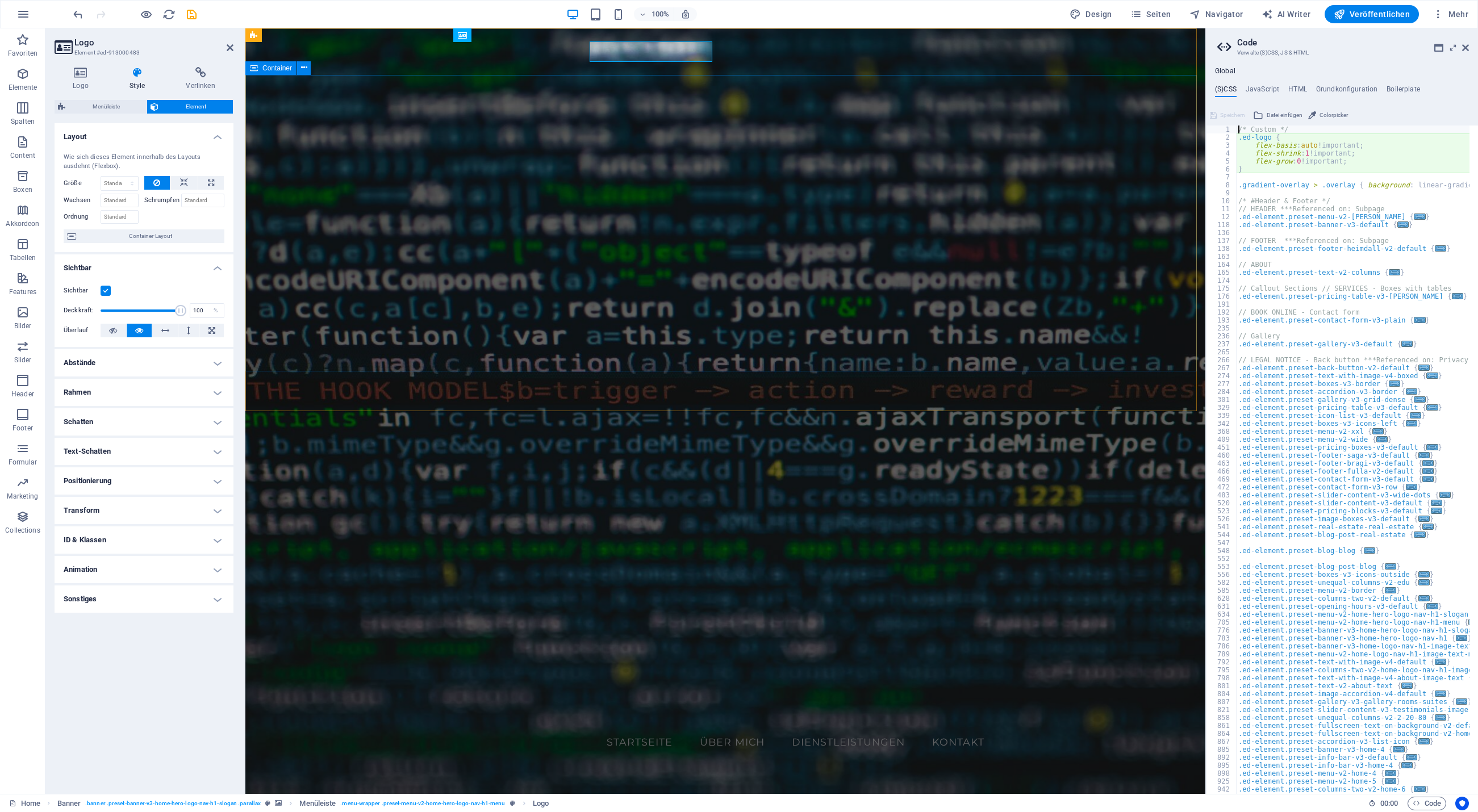
type textarea "flex-basis: auto!important;"
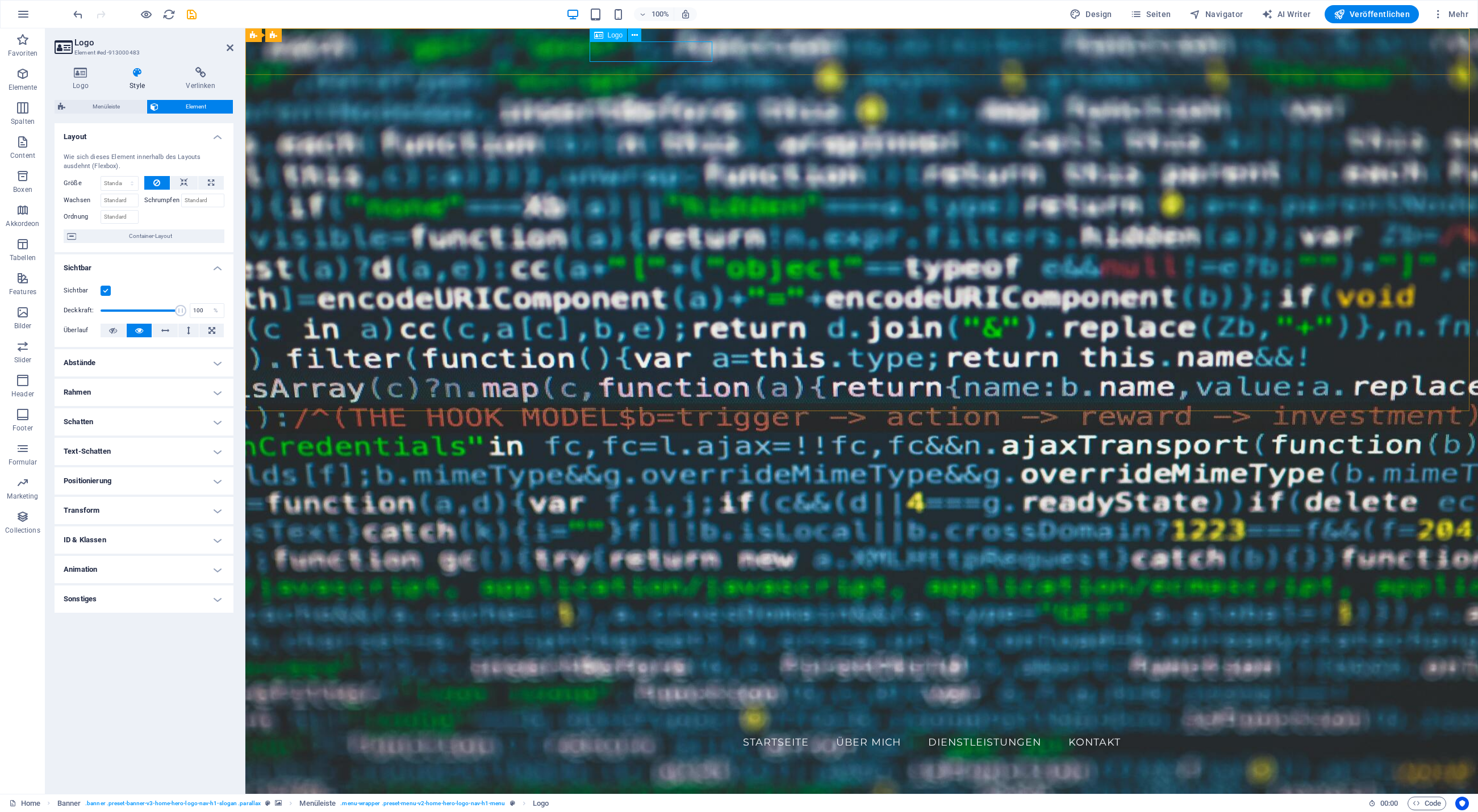
click at [611, 34] on span "Logo" at bounding box center [615, 35] width 15 height 7
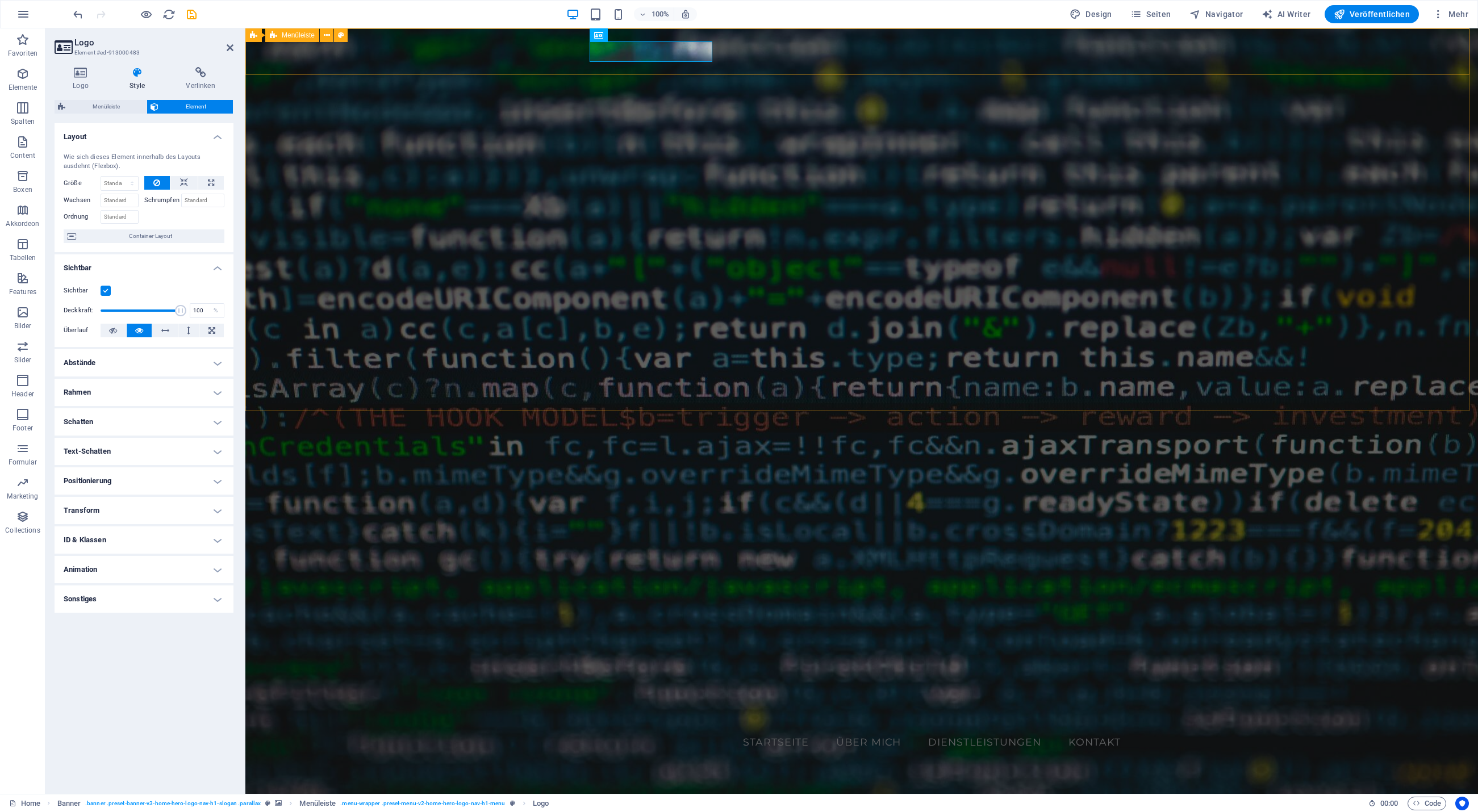
click at [304, 34] on span "Menüleiste" at bounding box center [298, 35] width 33 height 7
select select "rem"
select select "preset-menu-v2-home-hero-logo-nav-h1-menu"
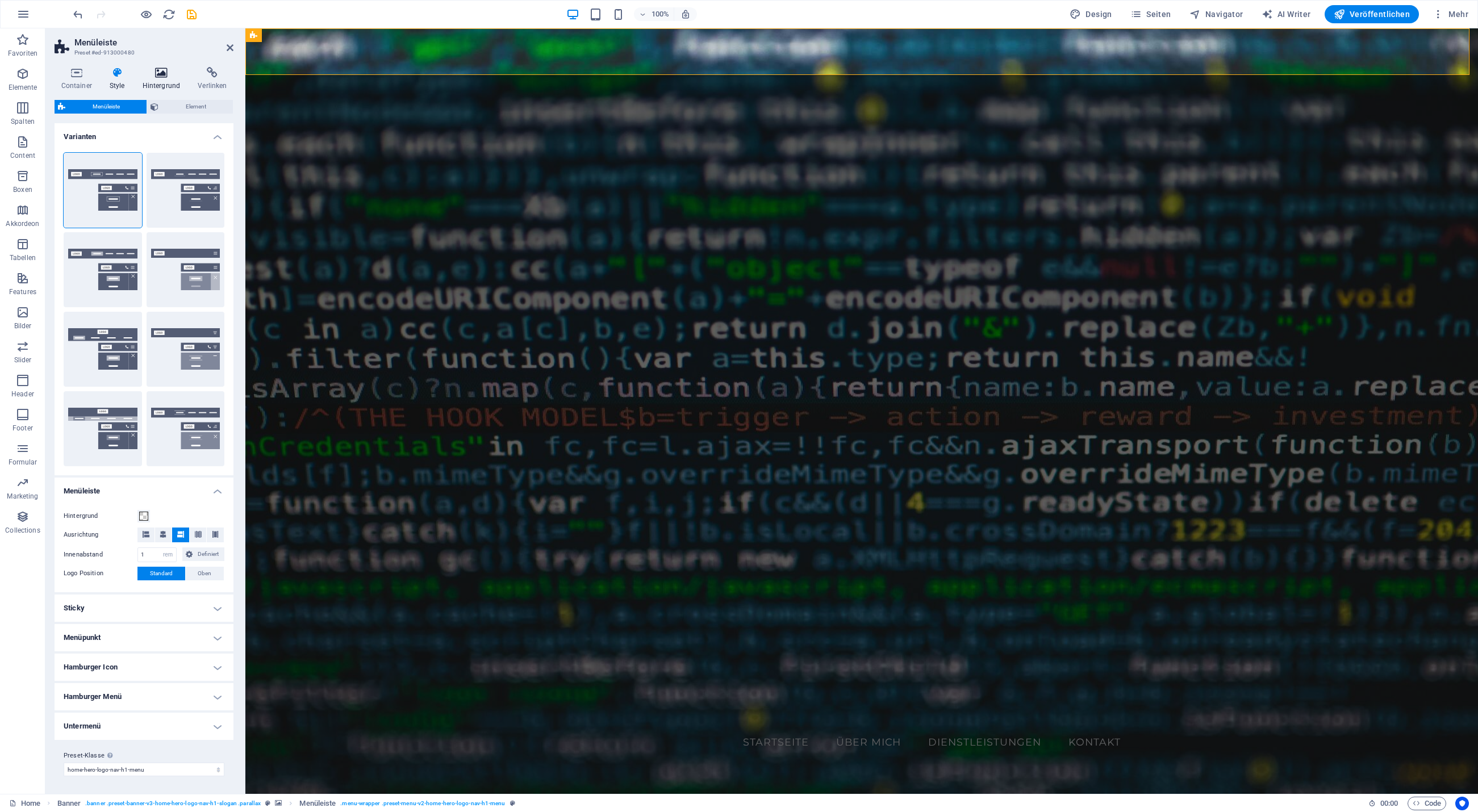
click at [176, 78] on h4 "Hintergrund" at bounding box center [163, 79] width 56 height 24
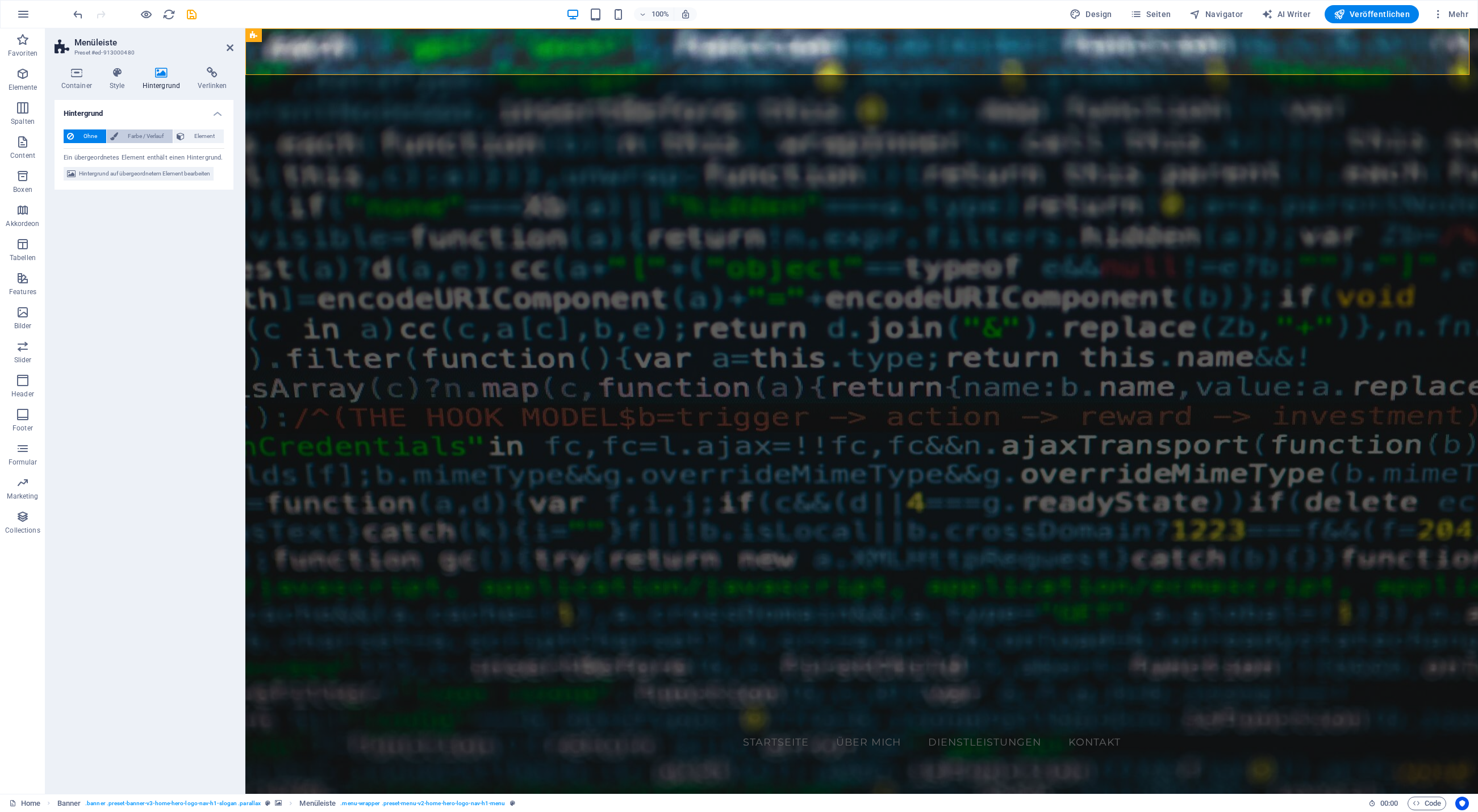
click at [133, 136] on span "Farbe / Verlauf" at bounding box center [146, 136] width 48 height 14
click at [71, 179] on span at bounding box center [71, 181] width 12 height 12
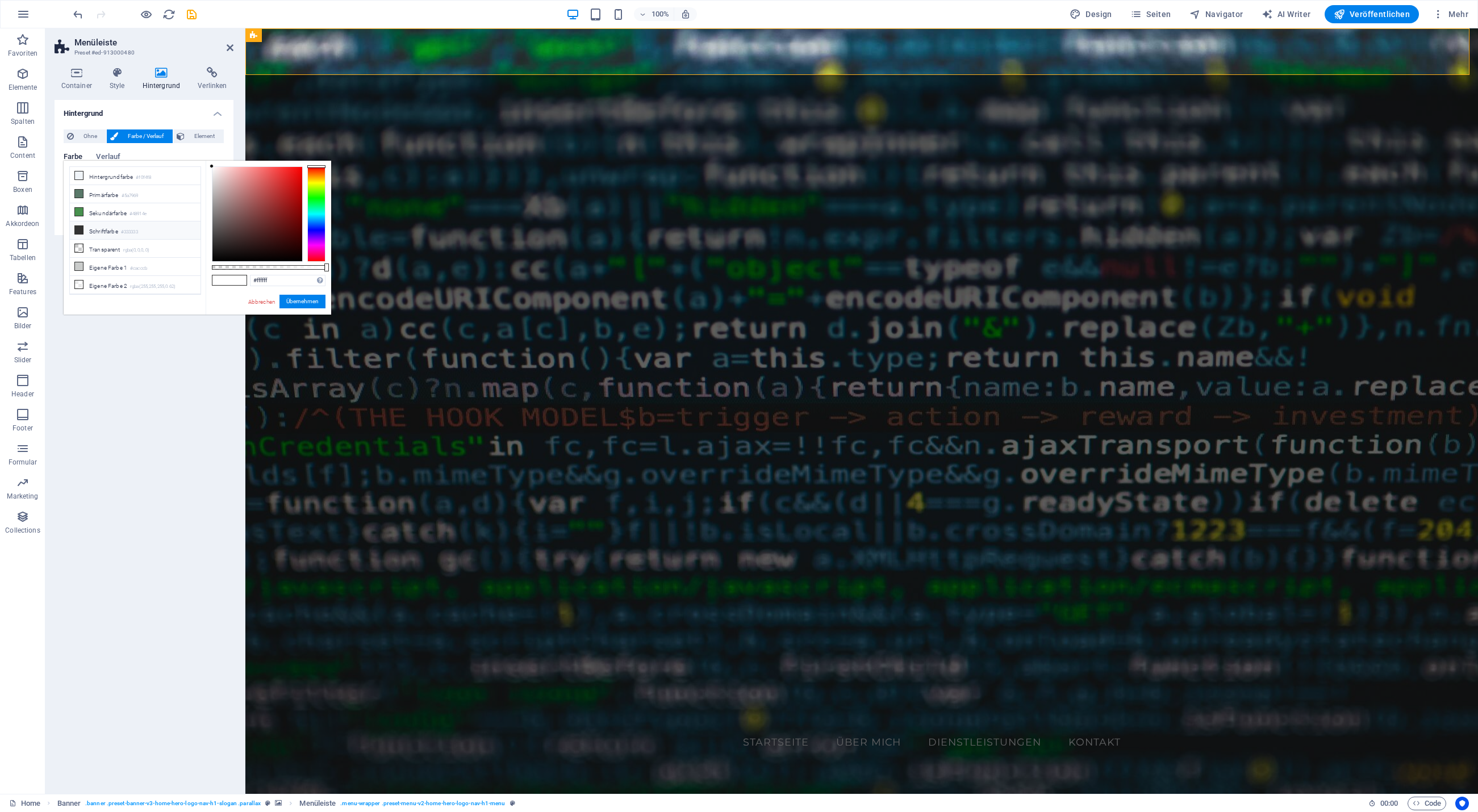
click at [124, 230] on li "Schriftfarbe #333333" at bounding box center [135, 230] width 131 height 18
type input "rgba(51, 51, 51, 0.705)"
drag, startPoint x: 326, startPoint y: 267, endPoint x: 292, endPoint y: 268, distance: 34.0
click at [292, 268] on div at bounding box center [293, 267] width 5 height 8
click at [306, 300] on button "Übernehmen" at bounding box center [302, 301] width 46 height 14
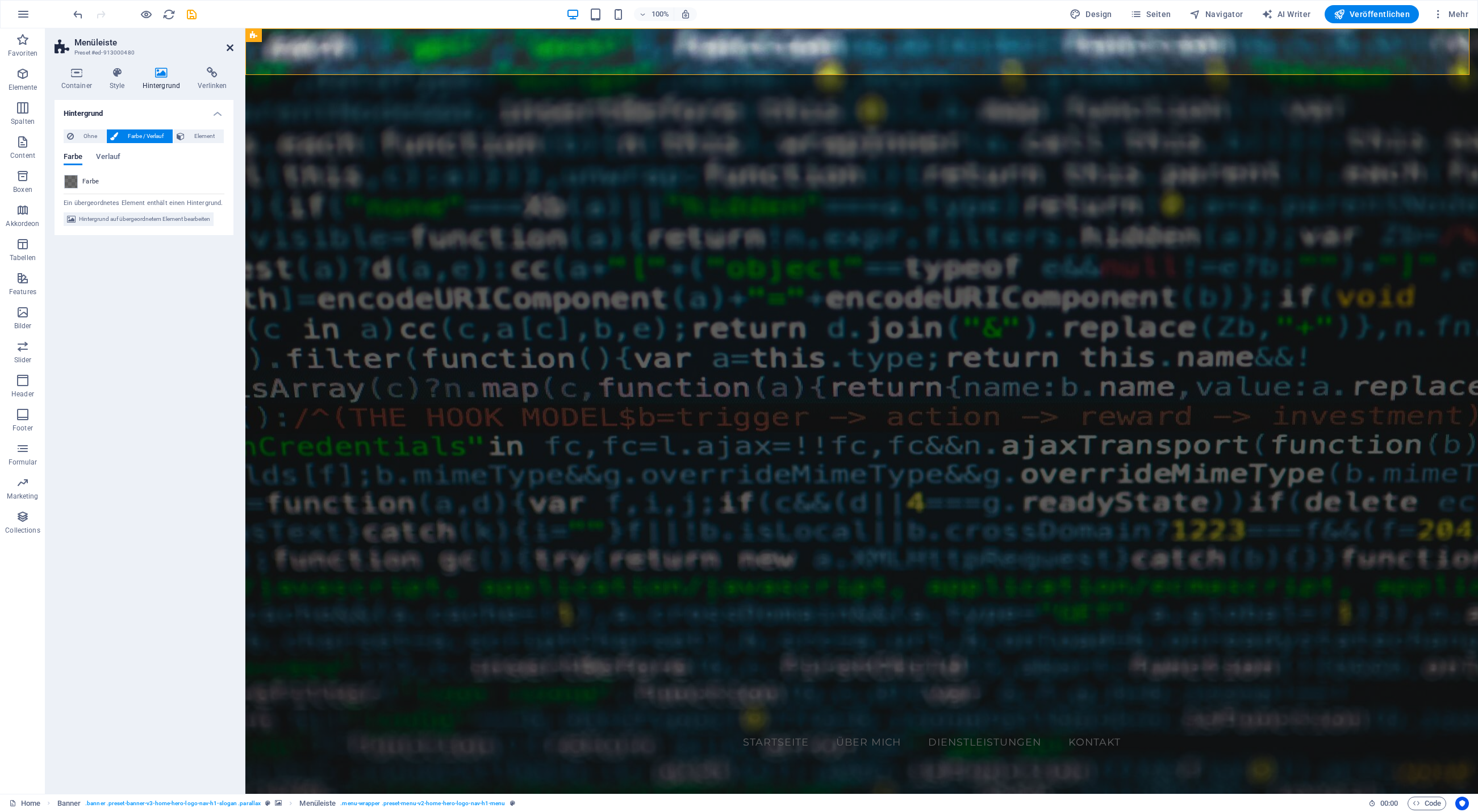
click at [228, 46] on icon at bounding box center [229, 48] width 7 height 9
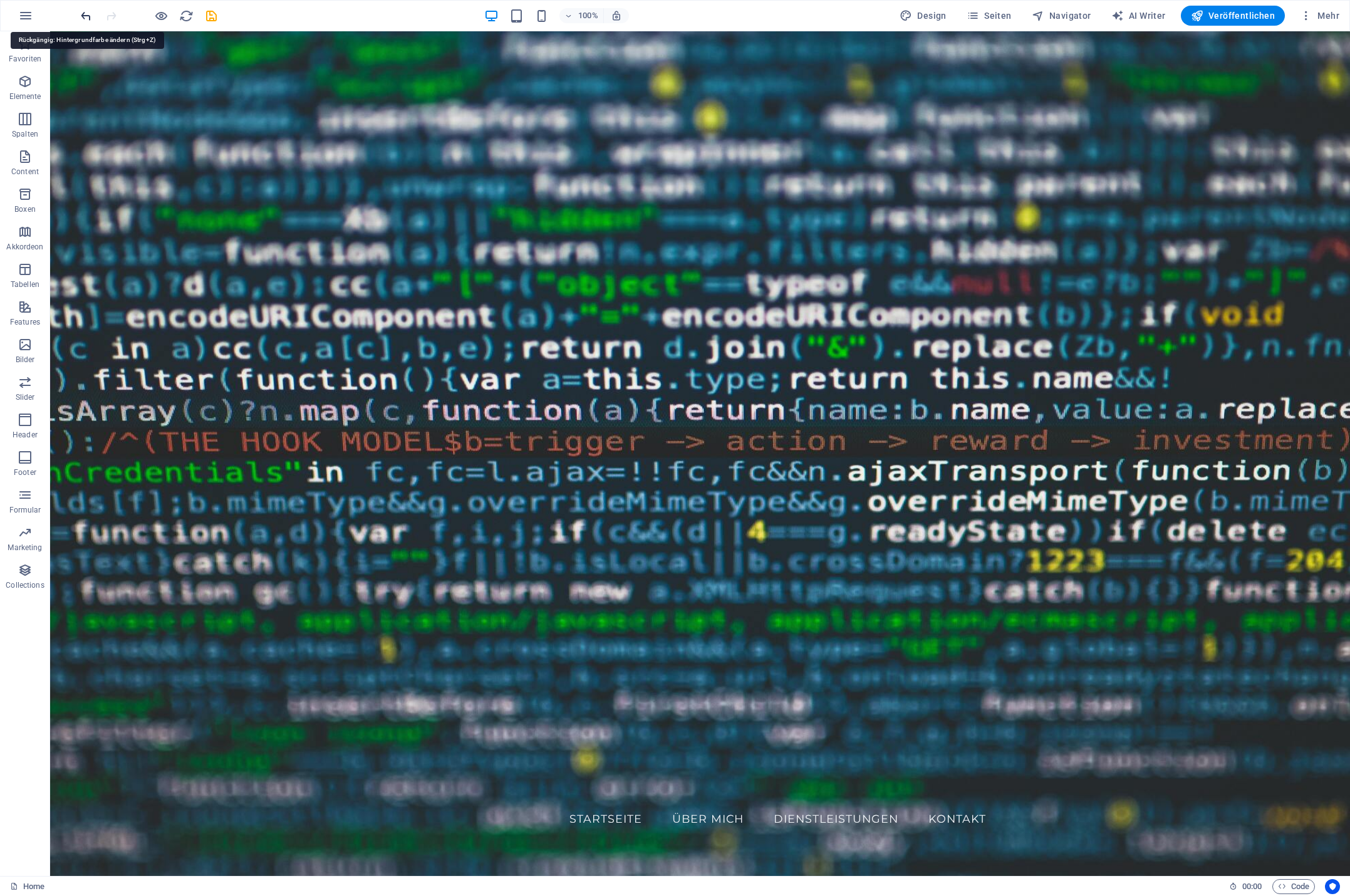
click at [80, 15] on icon "undo" at bounding box center [86, 16] width 14 height 14
click at [83, 17] on icon "undo" at bounding box center [86, 16] width 14 height 14
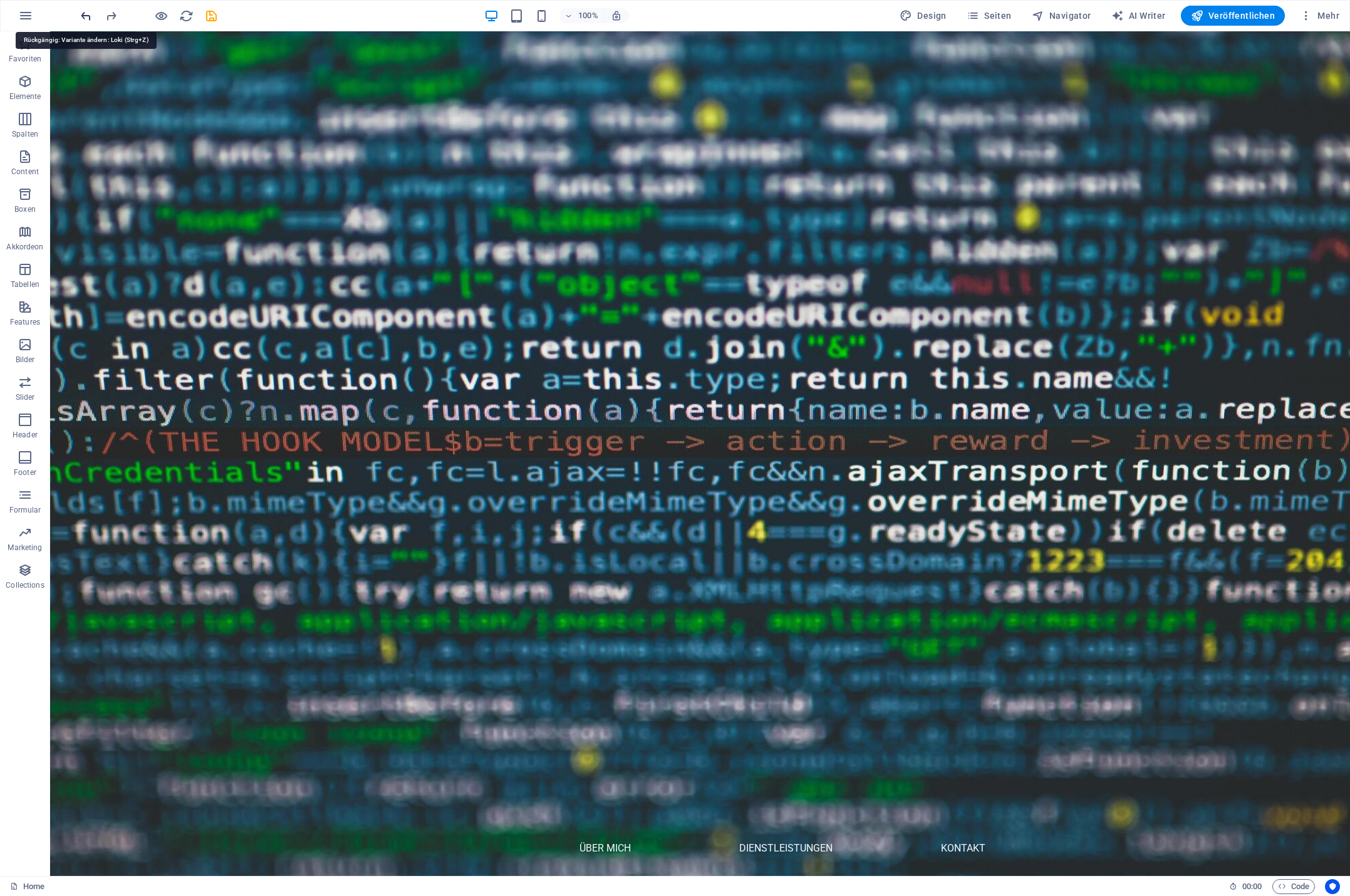
click at [83, 17] on icon "undo" at bounding box center [86, 16] width 14 height 14
click at [87, 14] on icon "undo" at bounding box center [86, 16] width 14 height 14
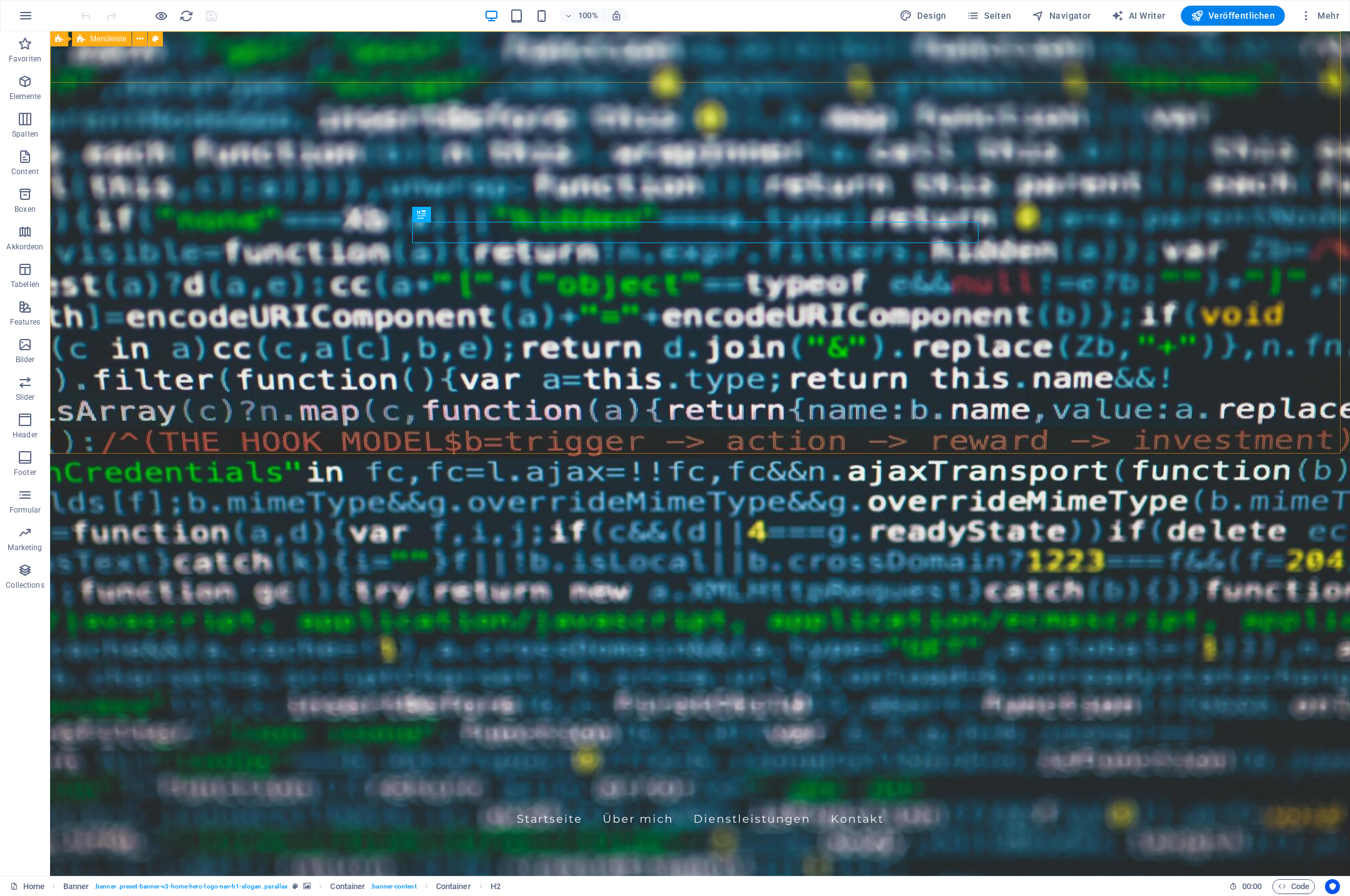
click at [111, 39] on span "Menüleiste" at bounding box center [108, 39] width 36 height 7
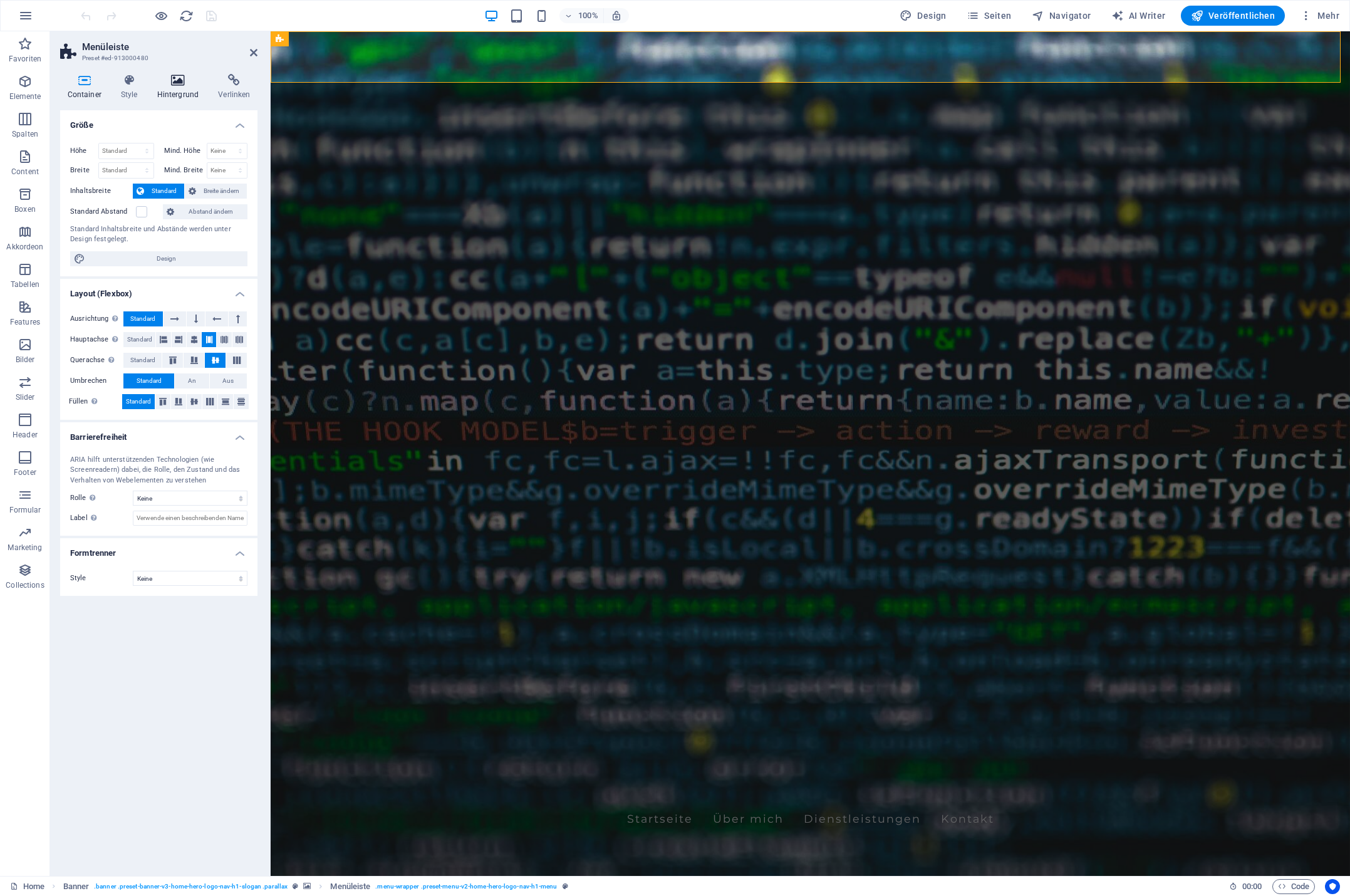
click at [176, 84] on icon at bounding box center [178, 80] width 56 height 12
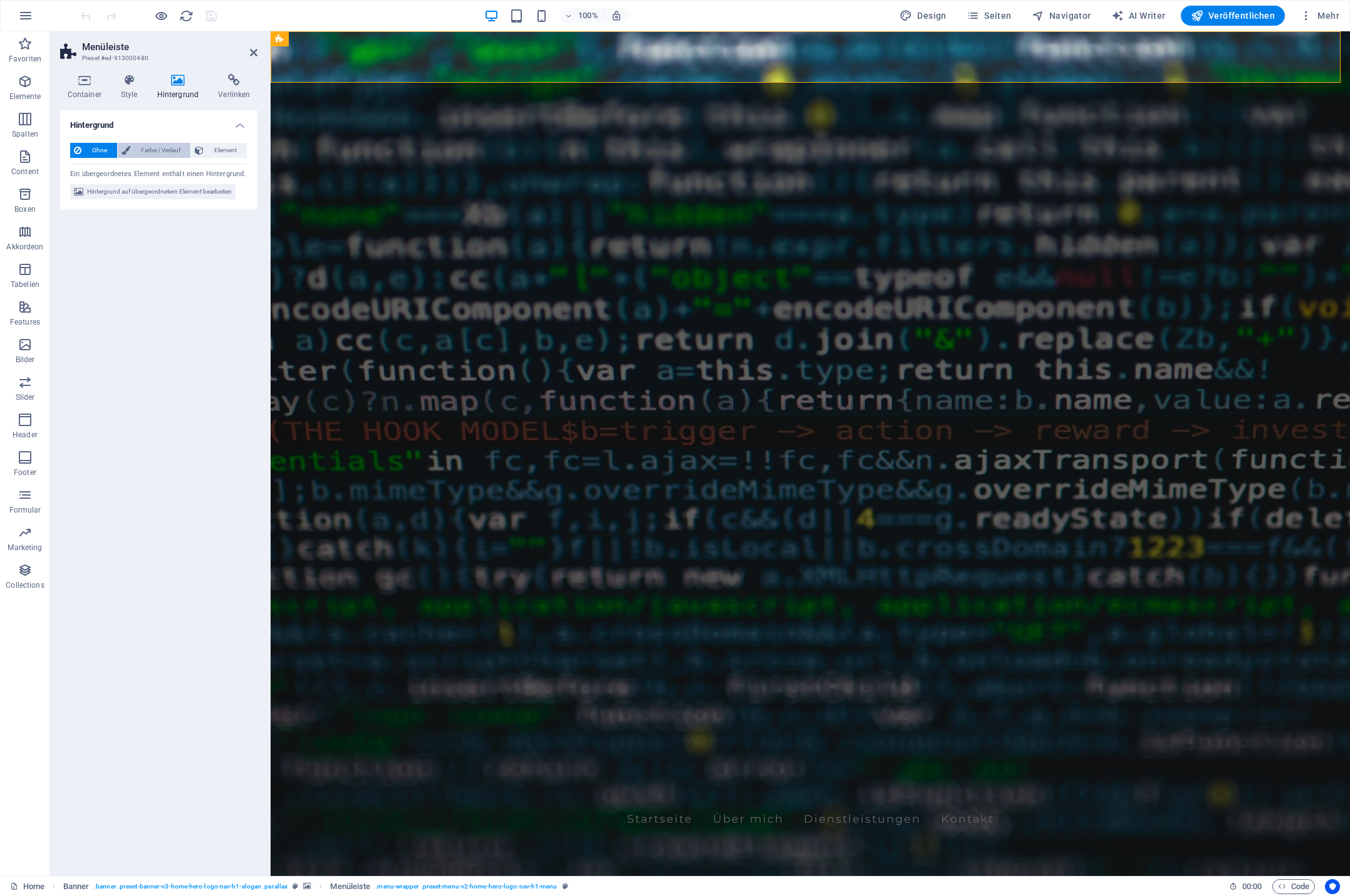
click at [146, 149] on span "Farbe / Verlauf" at bounding box center [161, 150] width 52 height 15
click at [80, 203] on span at bounding box center [78, 200] width 14 height 14
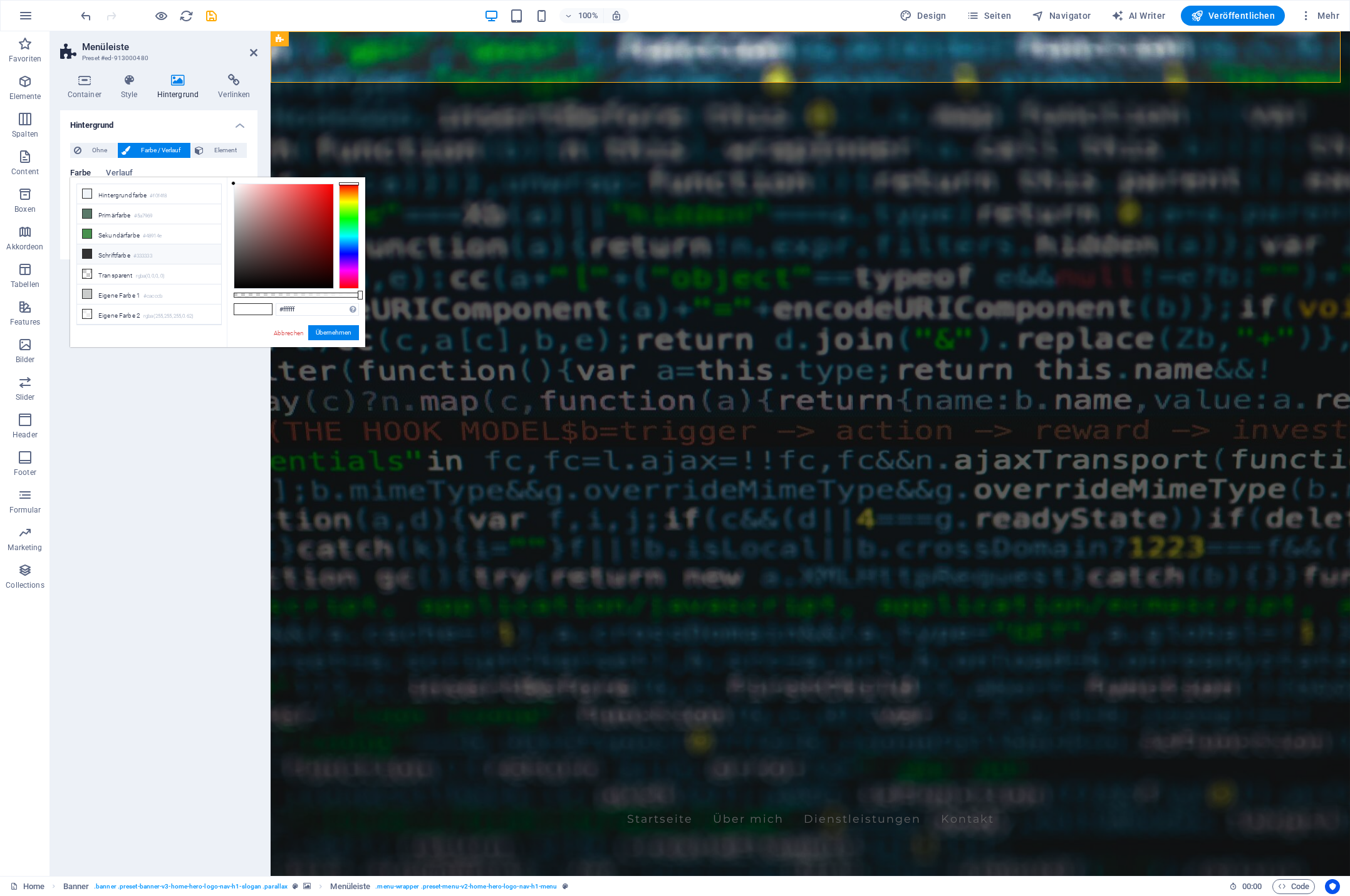
click at [114, 254] on li "Schriftfarbe #333333" at bounding box center [149, 254] width 144 height 20
drag, startPoint x: 360, startPoint y: 296, endPoint x: 305, endPoint y: 292, distance: 55.1
click at [305, 292] on div at bounding box center [306, 295] width 5 height 9
drag, startPoint x: 305, startPoint y: 292, endPoint x: 315, endPoint y: 292, distance: 10.0
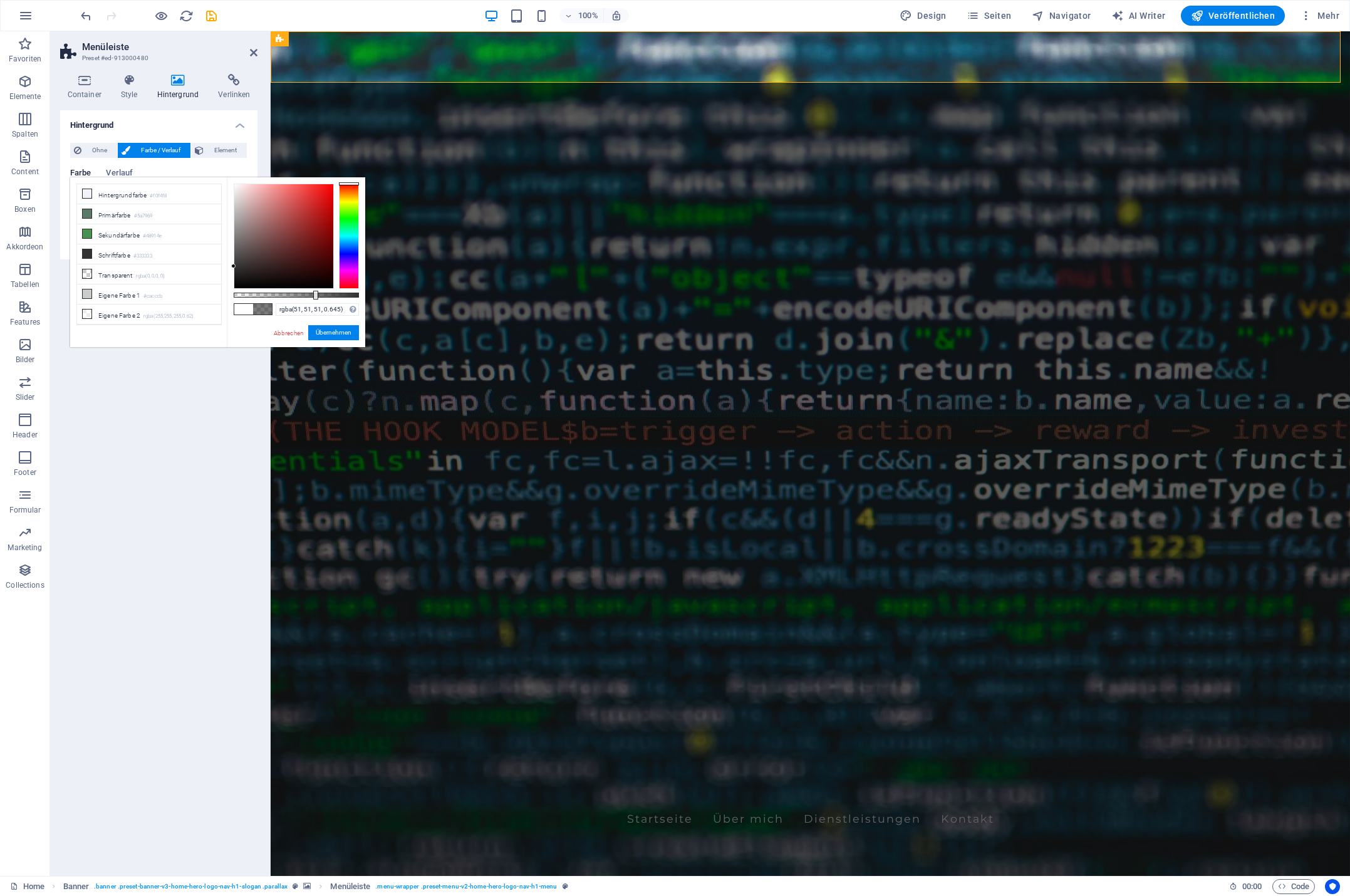
click at [315, 292] on div at bounding box center [316, 295] width 5 height 9
click at [332, 328] on button "Übernehmen" at bounding box center [333, 332] width 50 height 15
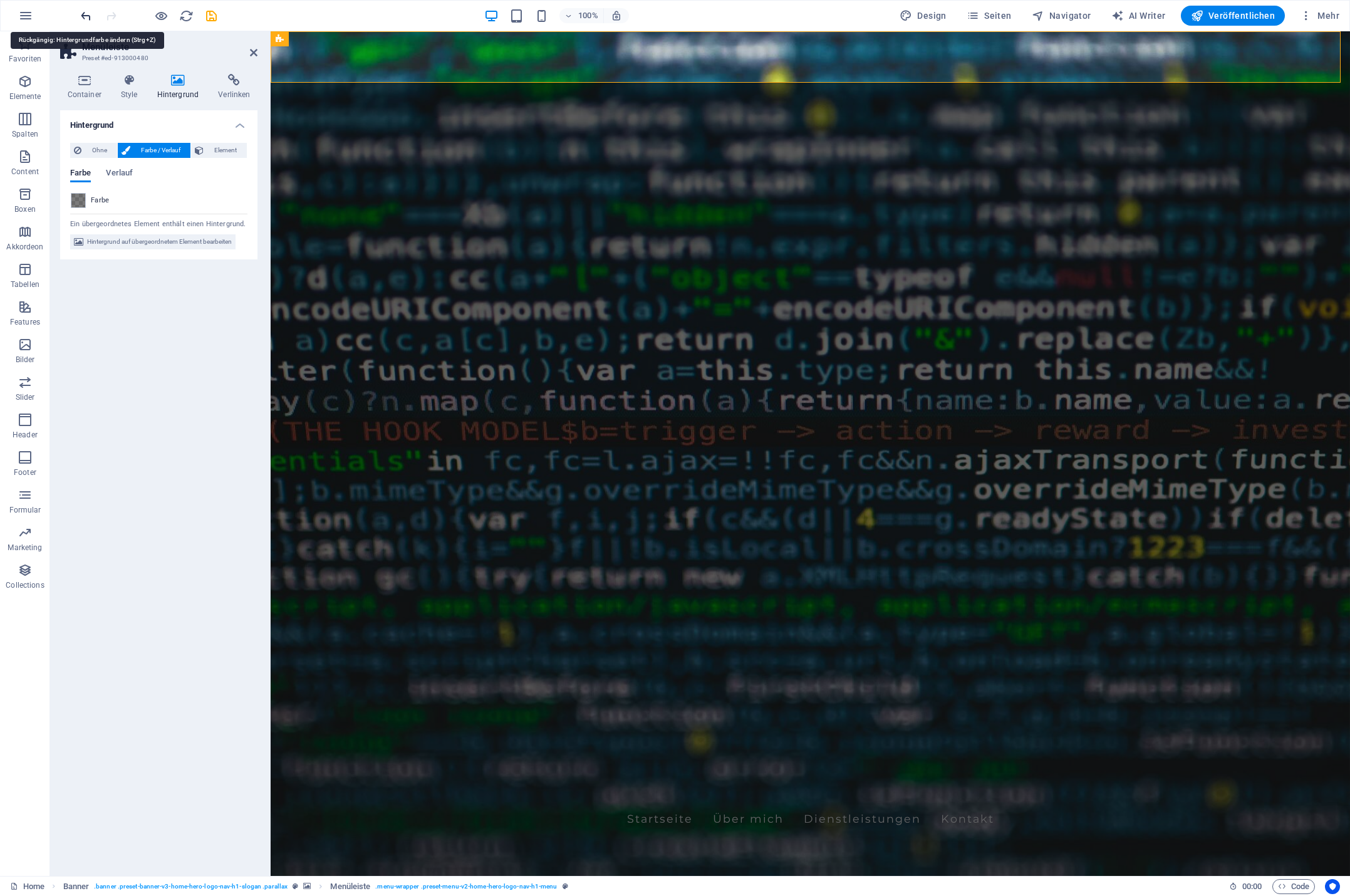
click at [85, 16] on icon "undo" at bounding box center [86, 16] width 14 height 14
click at [81, 17] on icon "undo" at bounding box center [86, 16] width 14 height 14
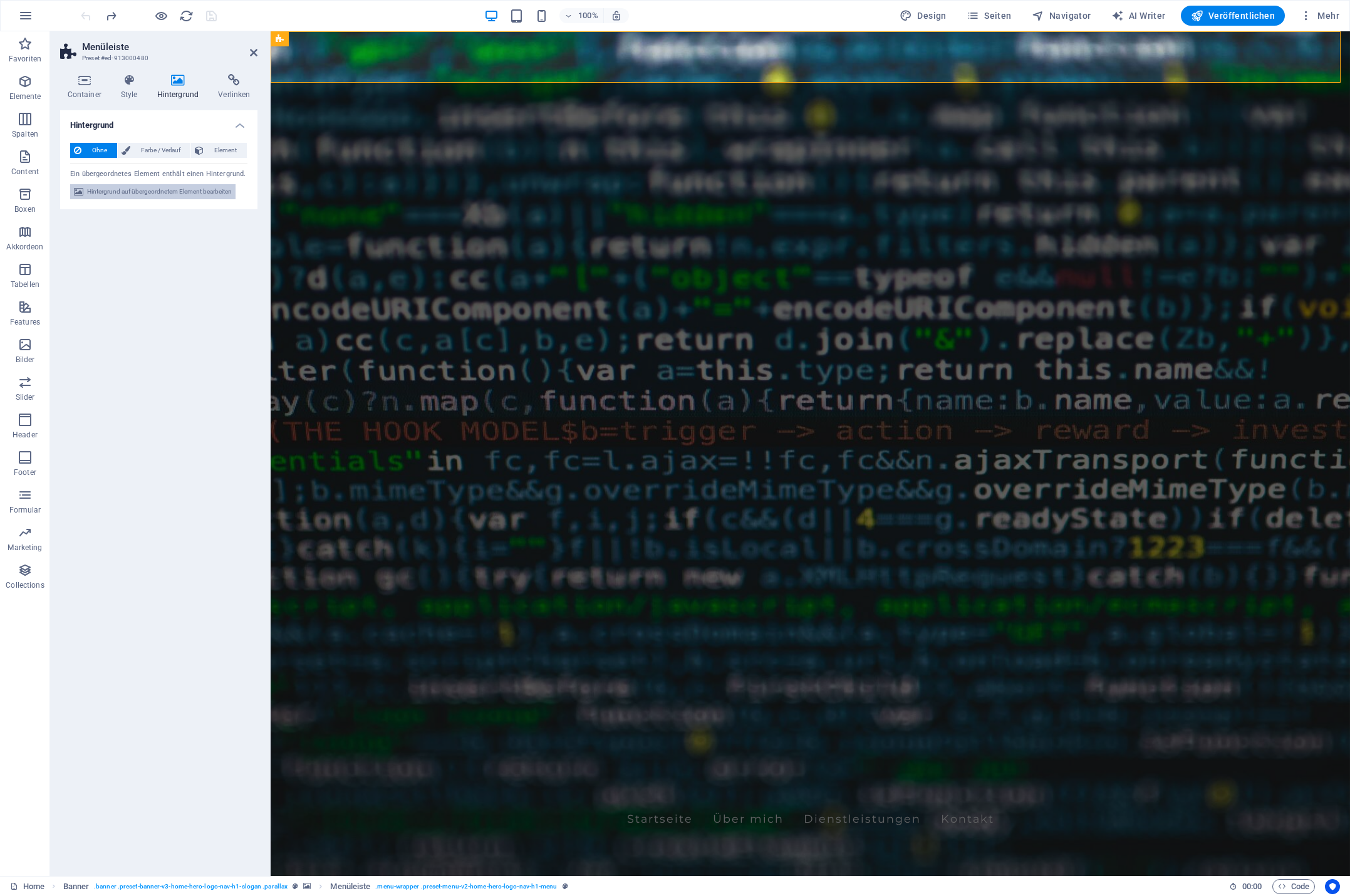
click at [149, 189] on span "Hintergrund auf übergeordnetem Element bearbeiten" at bounding box center [159, 191] width 145 height 15
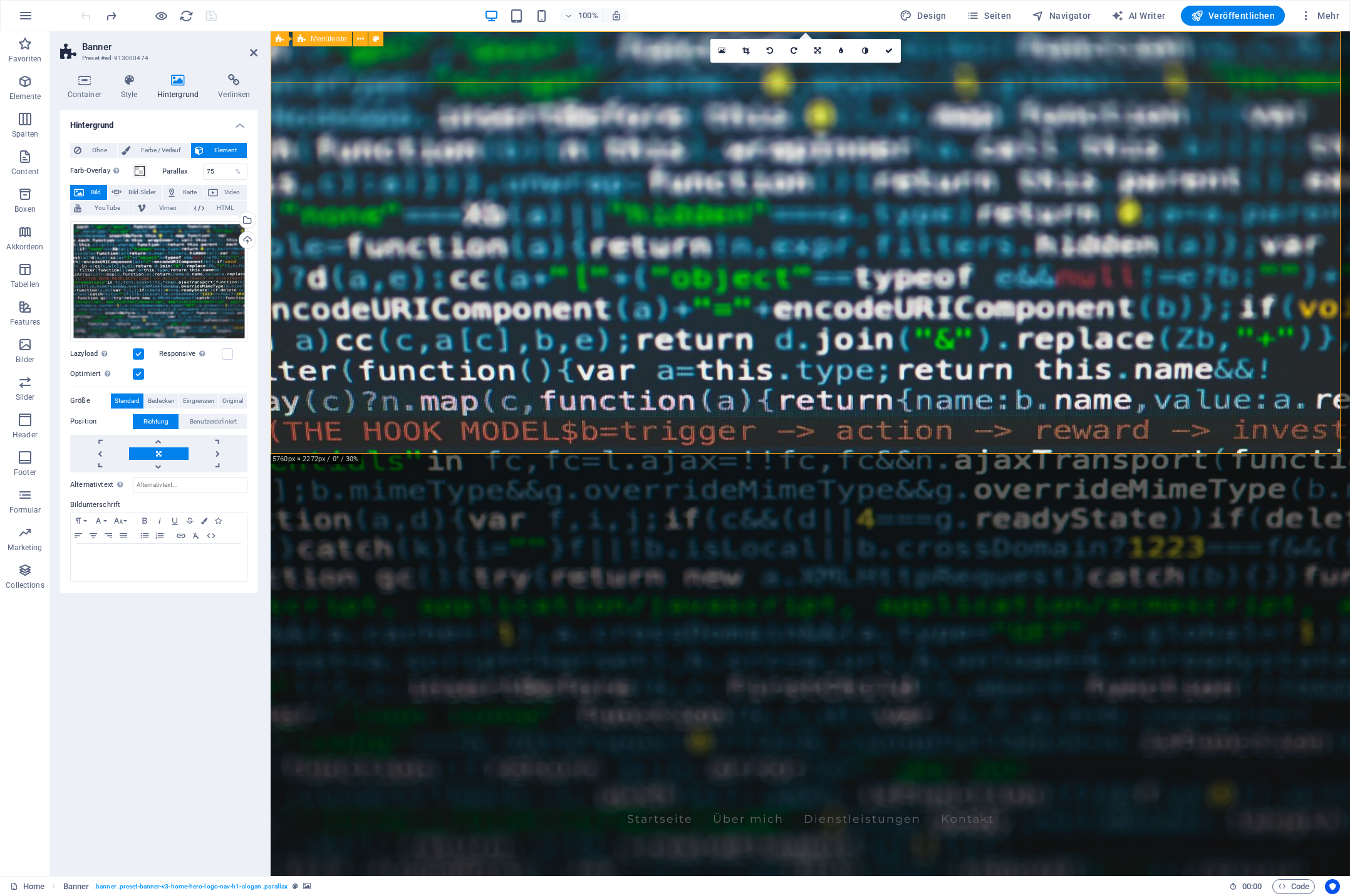
click at [324, 39] on span "Menüleiste" at bounding box center [328, 39] width 36 height 7
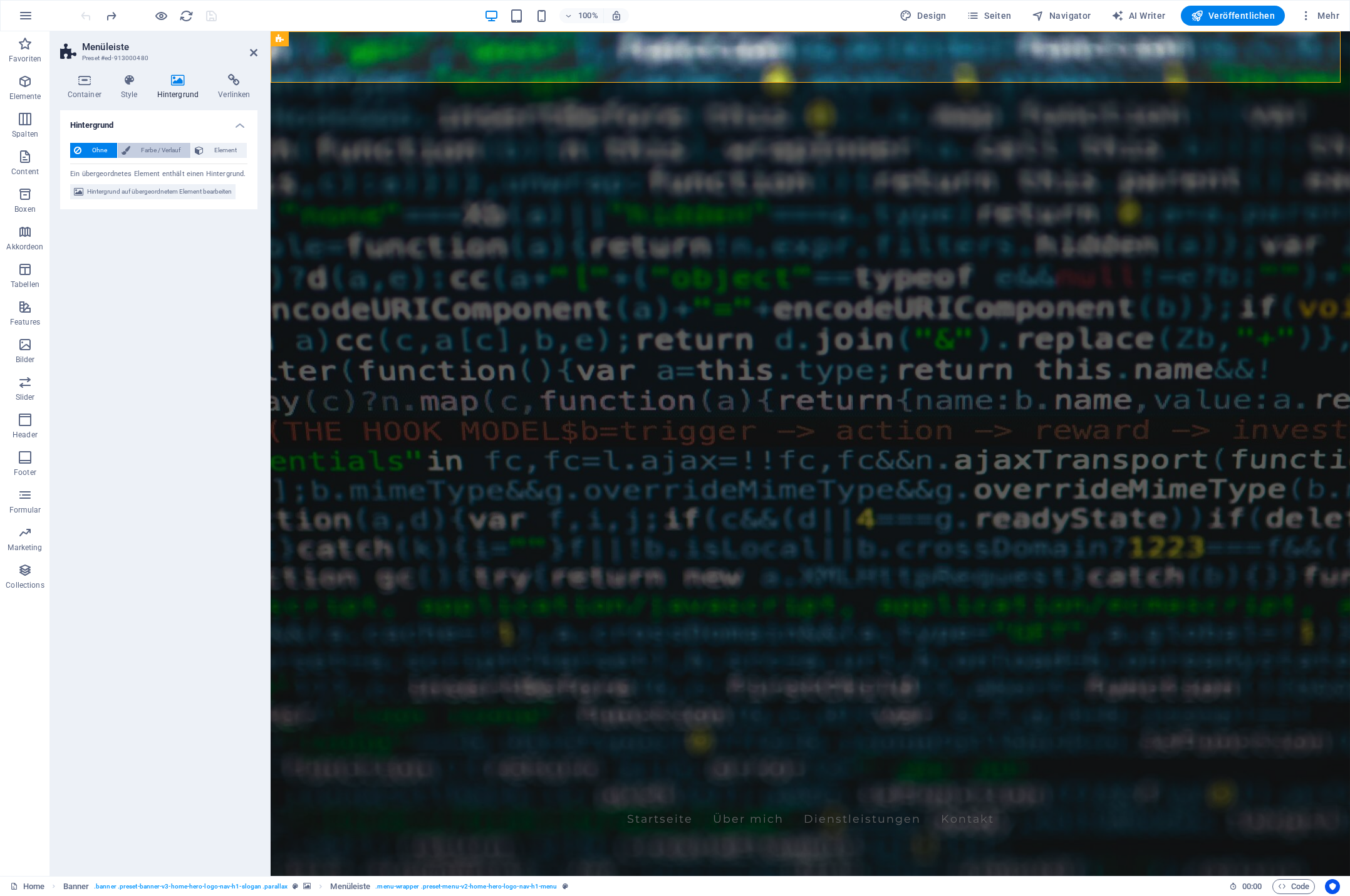
click at [147, 147] on span "Farbe / Verlauf" at bounding box center [161, 150] width 52 height 15
click at [79, 201] on span at bounding box center [78, 200] width 14 height 14
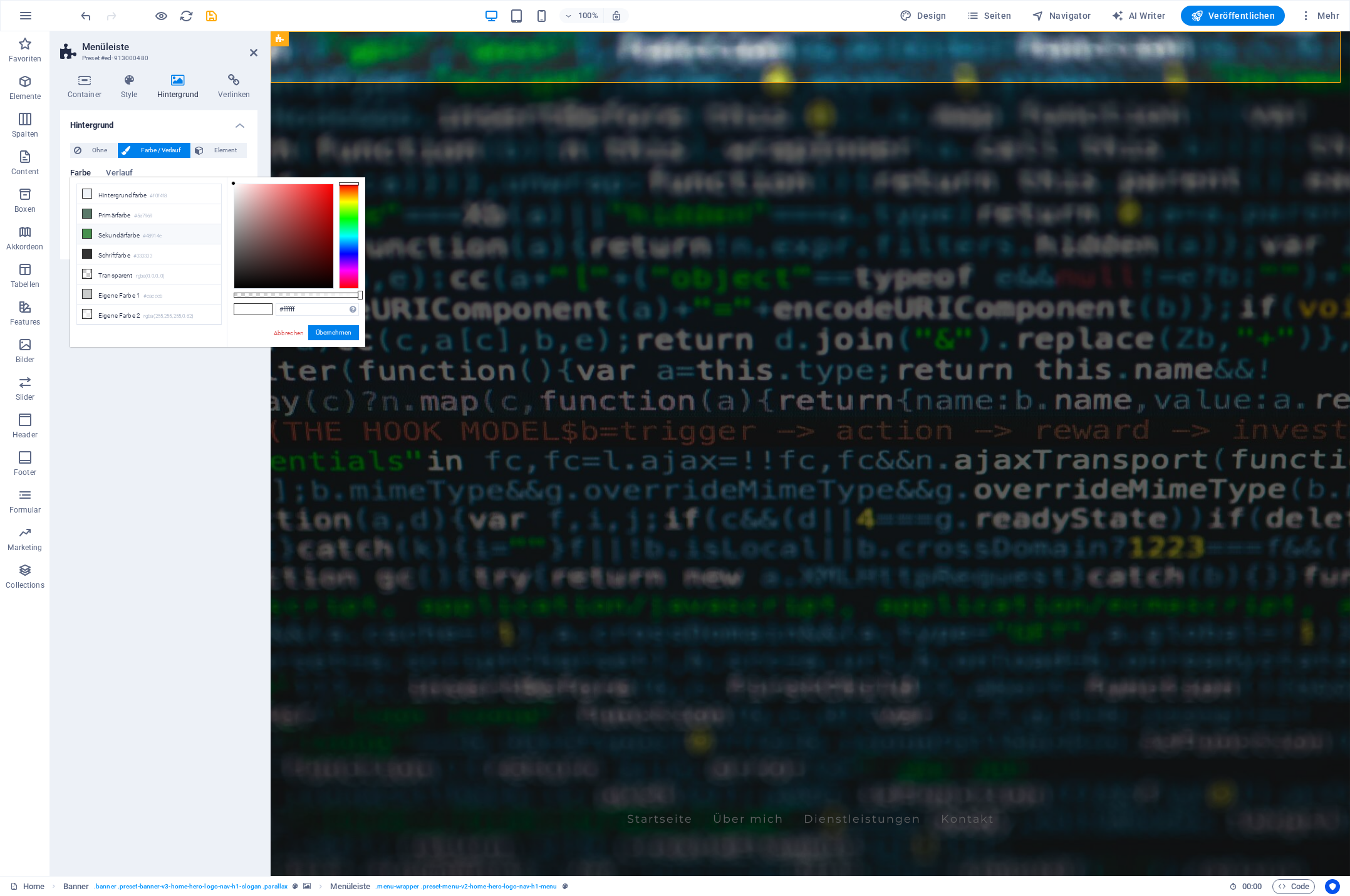
click at [102, 230] on li "Sekundärfarbe #48914e" at bounding box center [149, 234] width 144 height 20
type input "rgba(72, 145, 78, 0.645)"
click at [335, 330] on button "Übernehmen" at bounding box center [333, 332] width 50 height 15
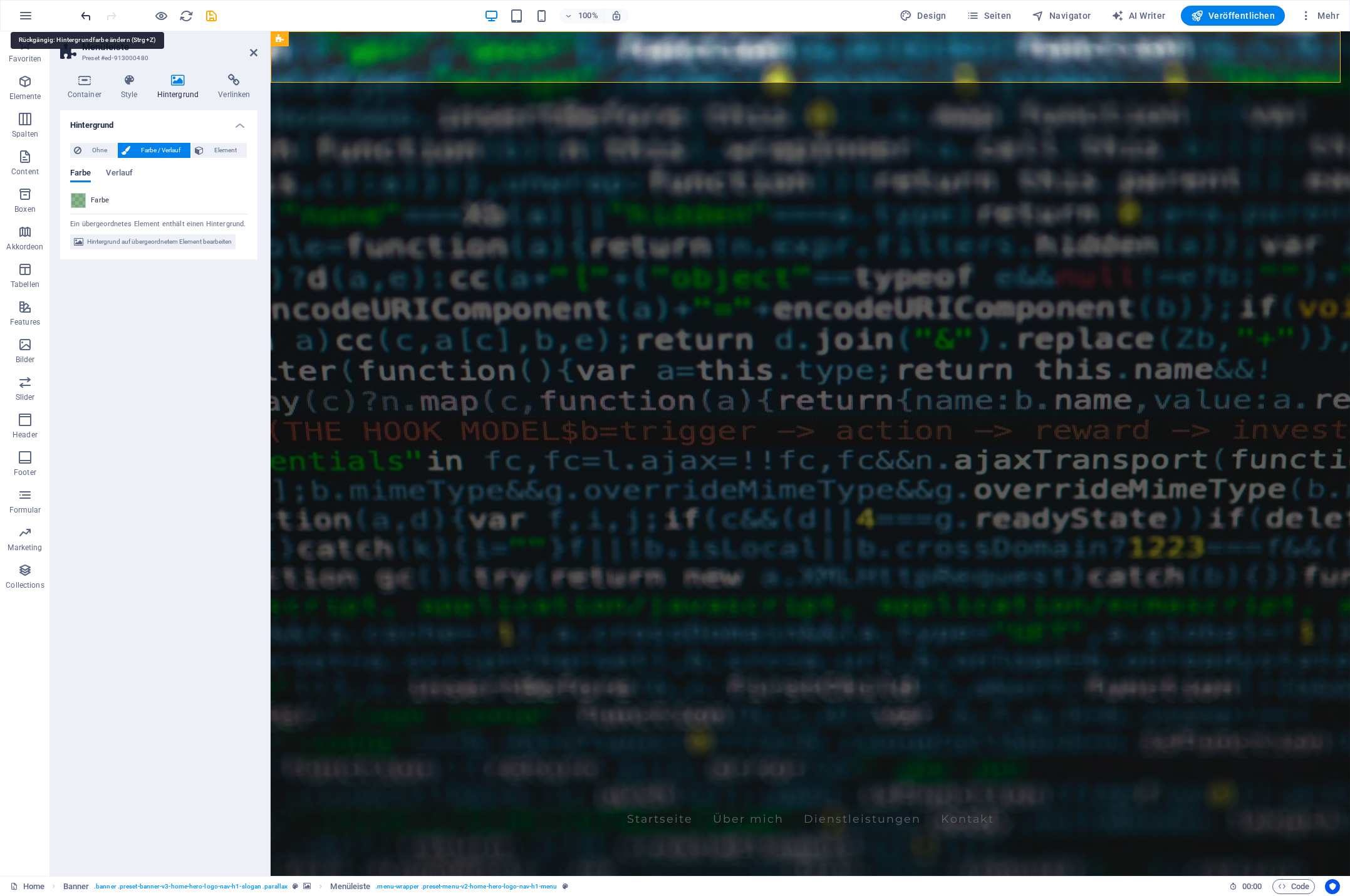
click at [87, 14] on icon "undo" at bounding box center [86, 16] width 14 height 14
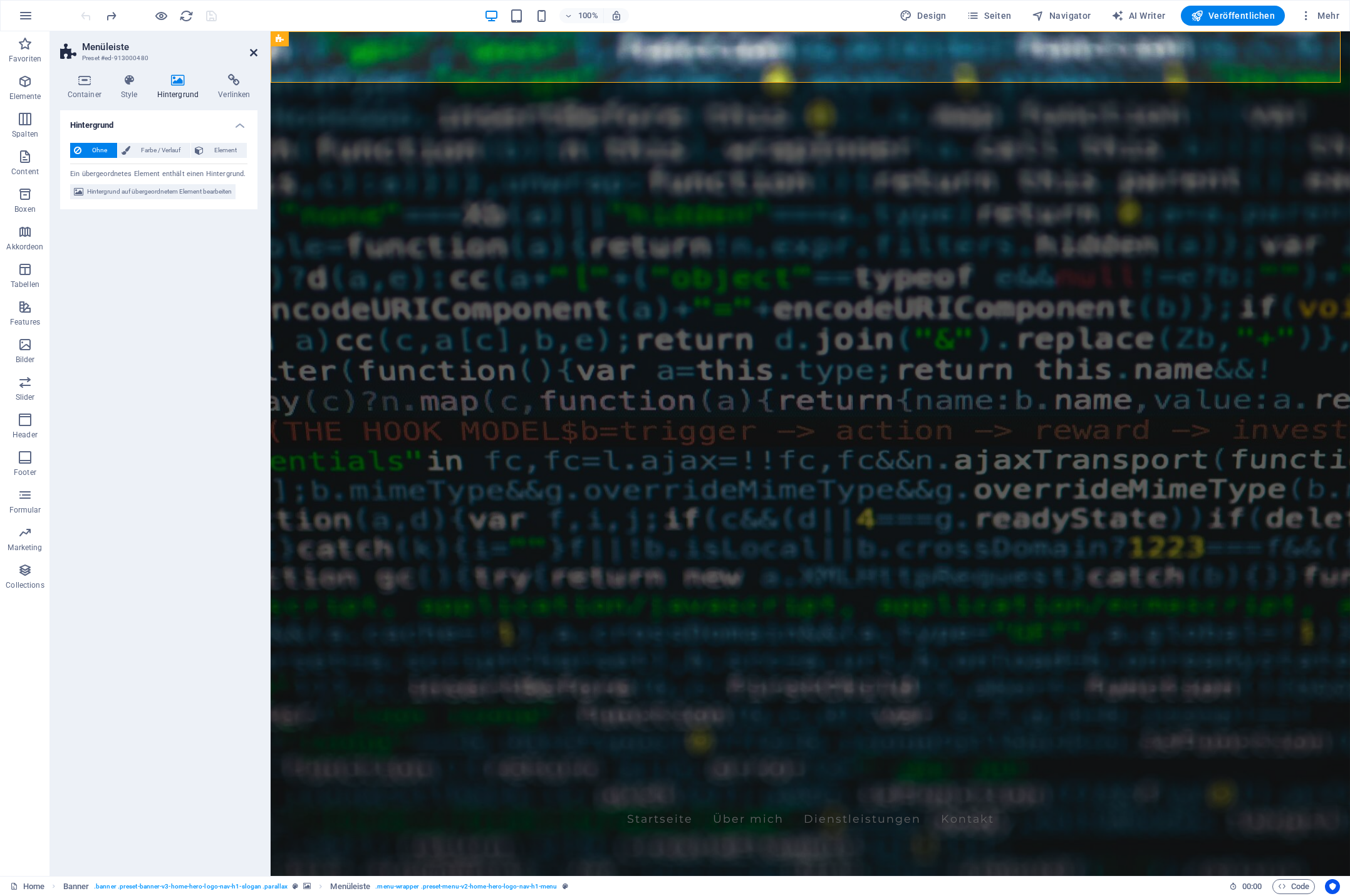
click at [252, 52] on icon at bounding box center [253, 52] width 7 height 10
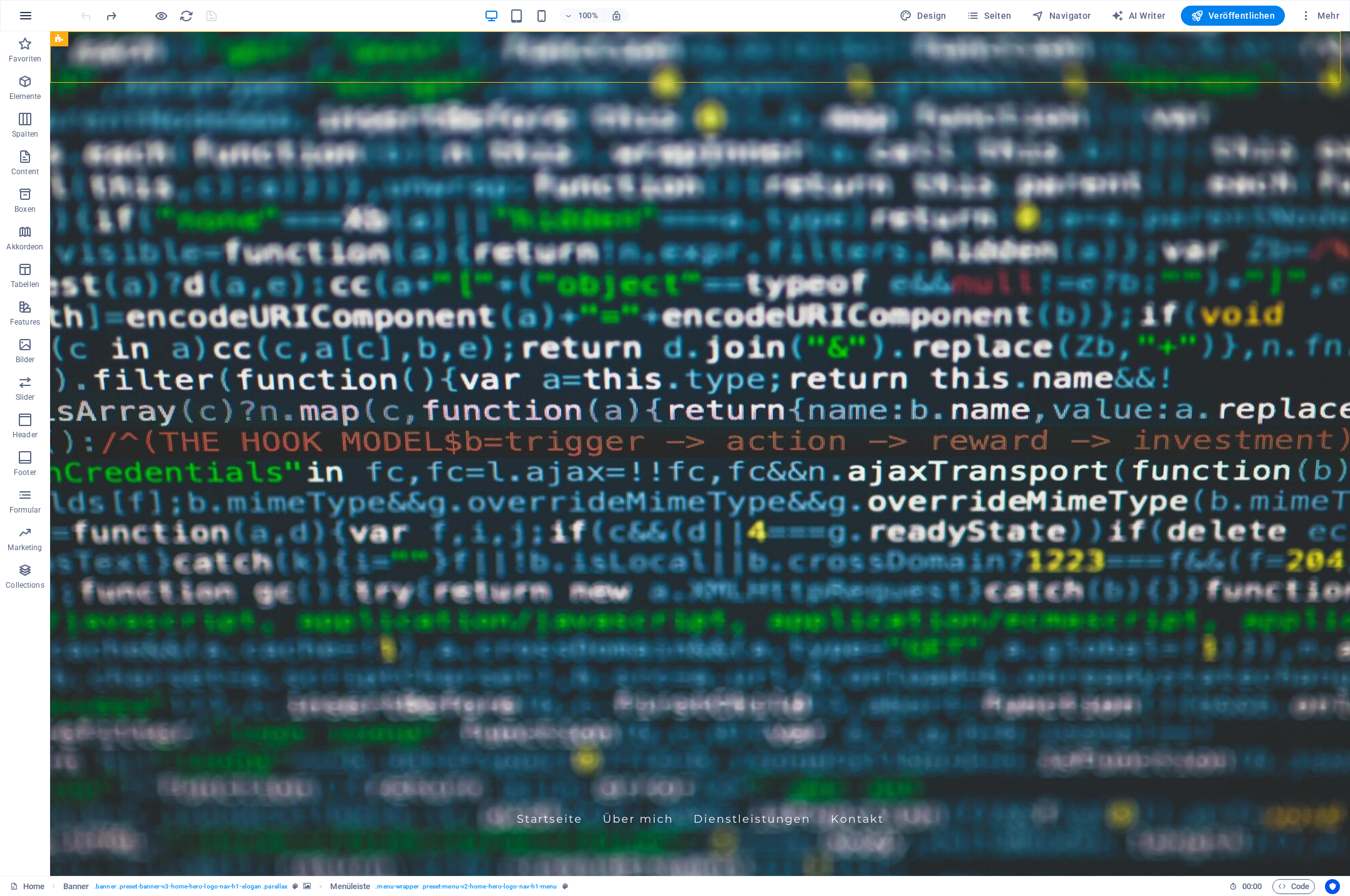
click at [21, 15] on icon "button" at bounding box center [26, 15] width 15 height 15
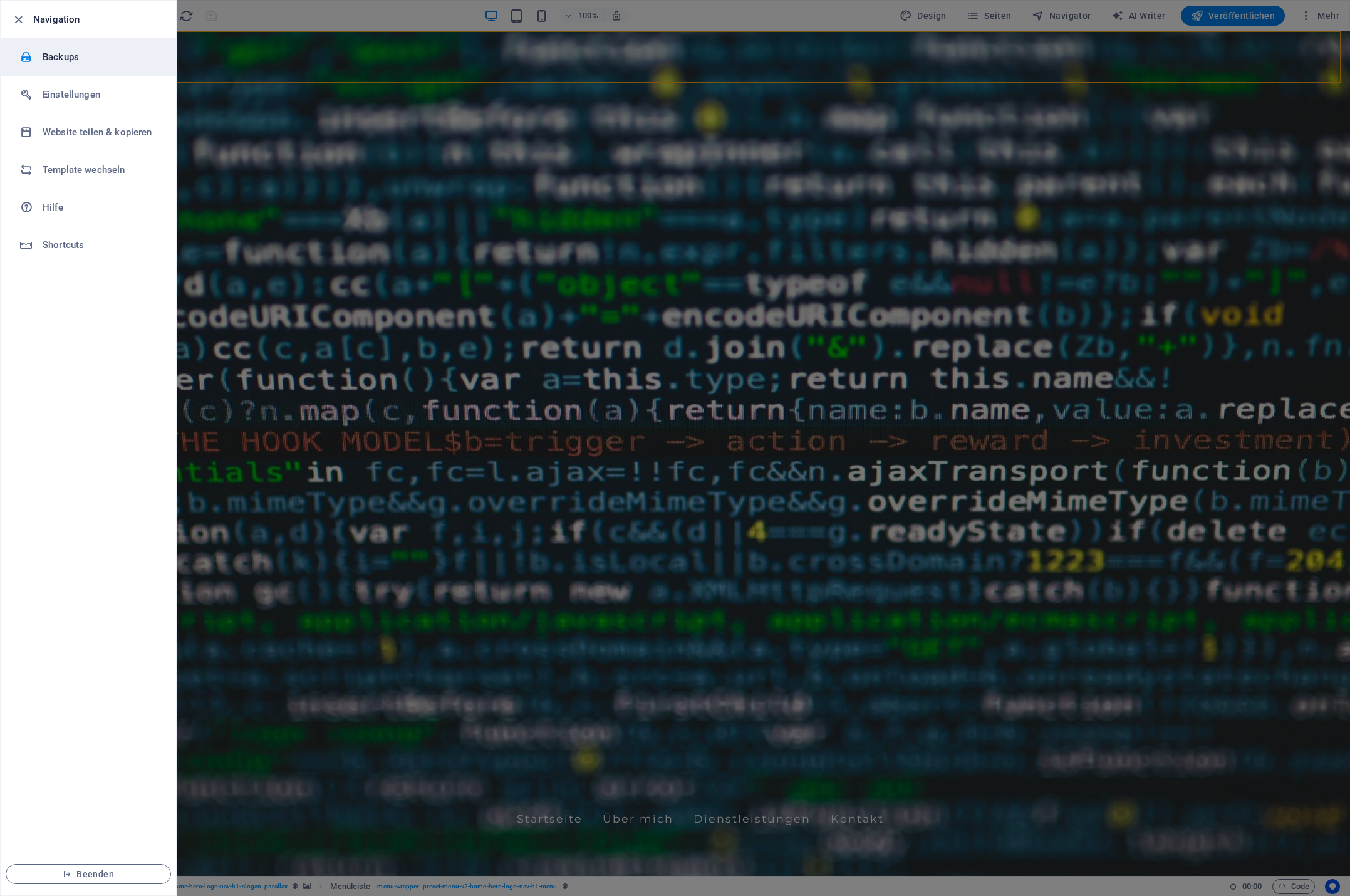
click at [65, 56] on h6 "Backups" at bounding box center [100, 57] width 116 height 15
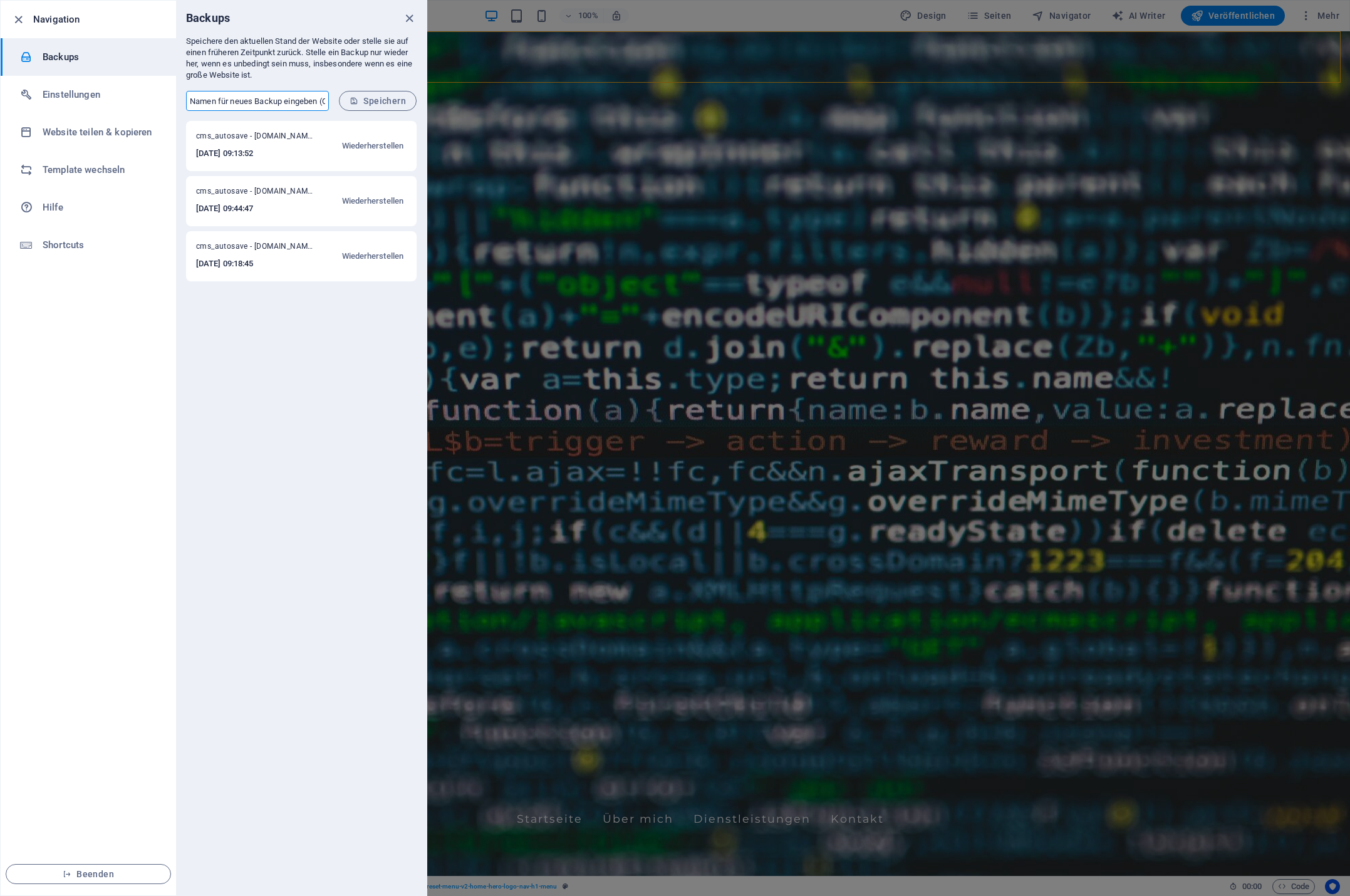
click at [252, 107] on input "text" at bounding box center [258, 101] width 143 height 20
drag, startPoint x: 257, startPoint y: 102, endPoint x: 330, endPoint y: 102, distance: 73.0
click at [329, 102] on input "text" at bounding box center [258, 101] width 143 height 20
type input "V"
type input "vor Änderung Menü"
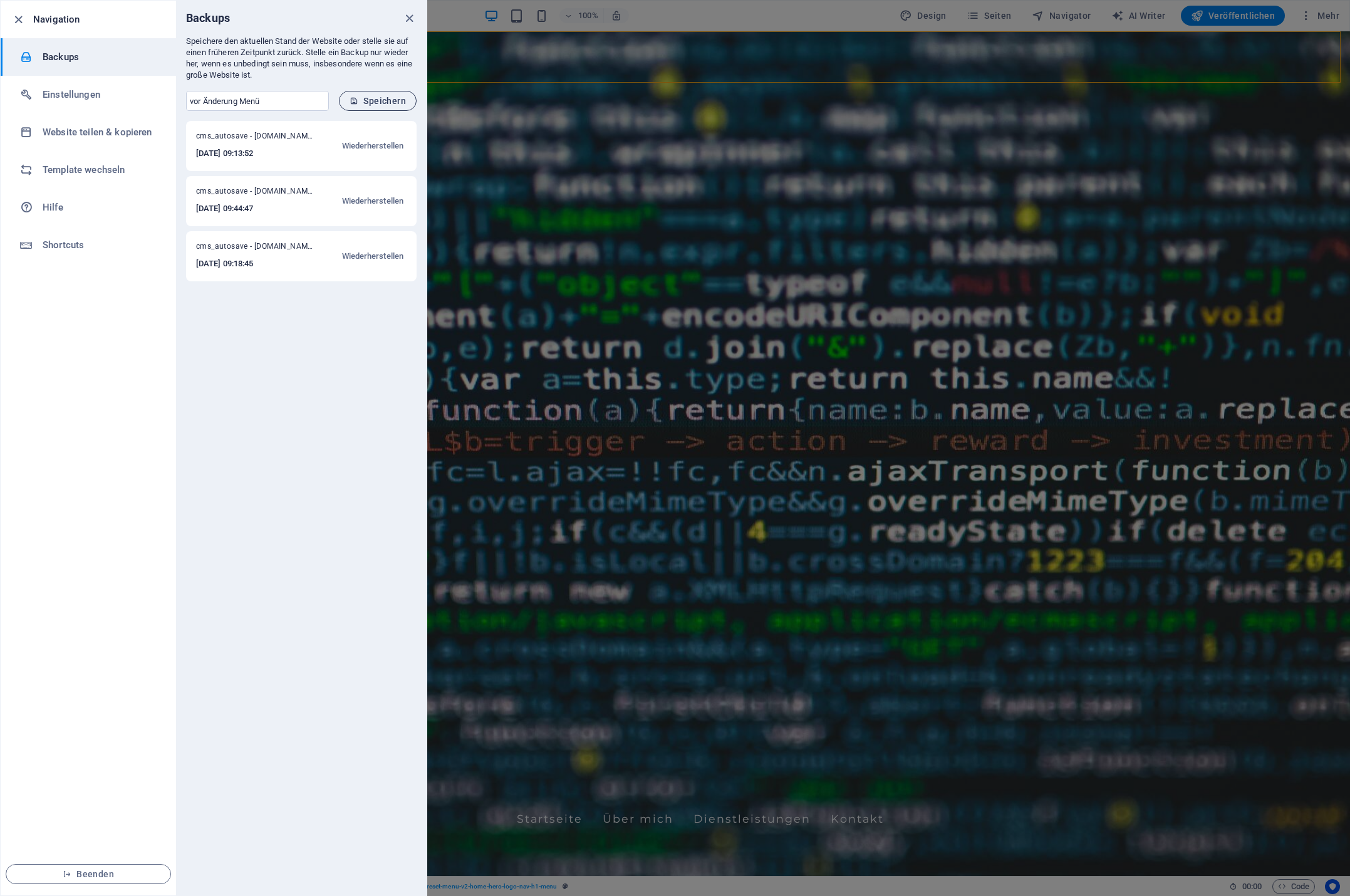
click at [366, 100] on span "Speichern" at bounding box center [377, 100] width 56 height 10
click at [410, 20] on icon "close" at bounding box center [410, 18] width 14 height 14
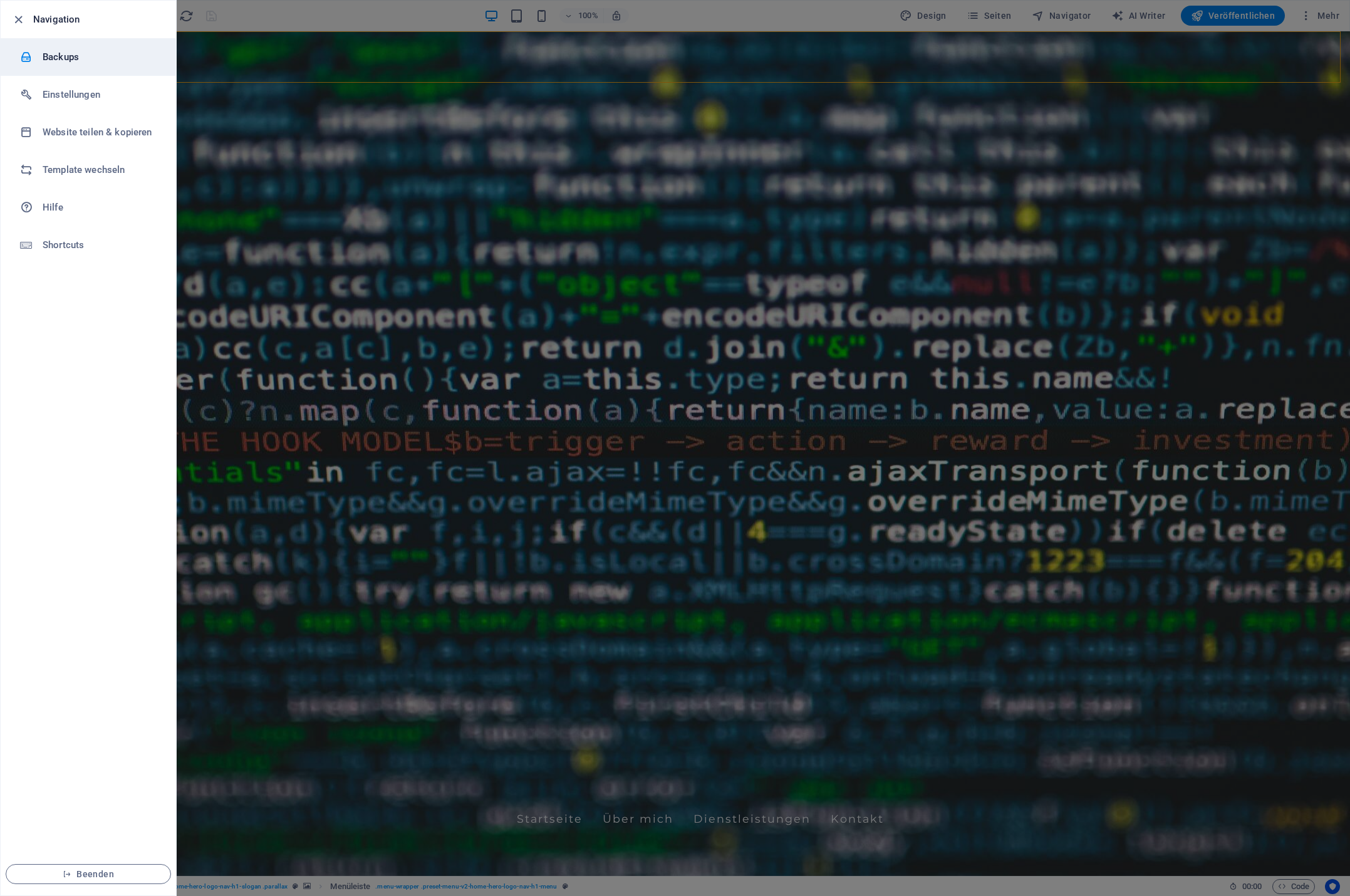
click at [41, 53] on div at bounding box center [31, 56] width 22 height 12
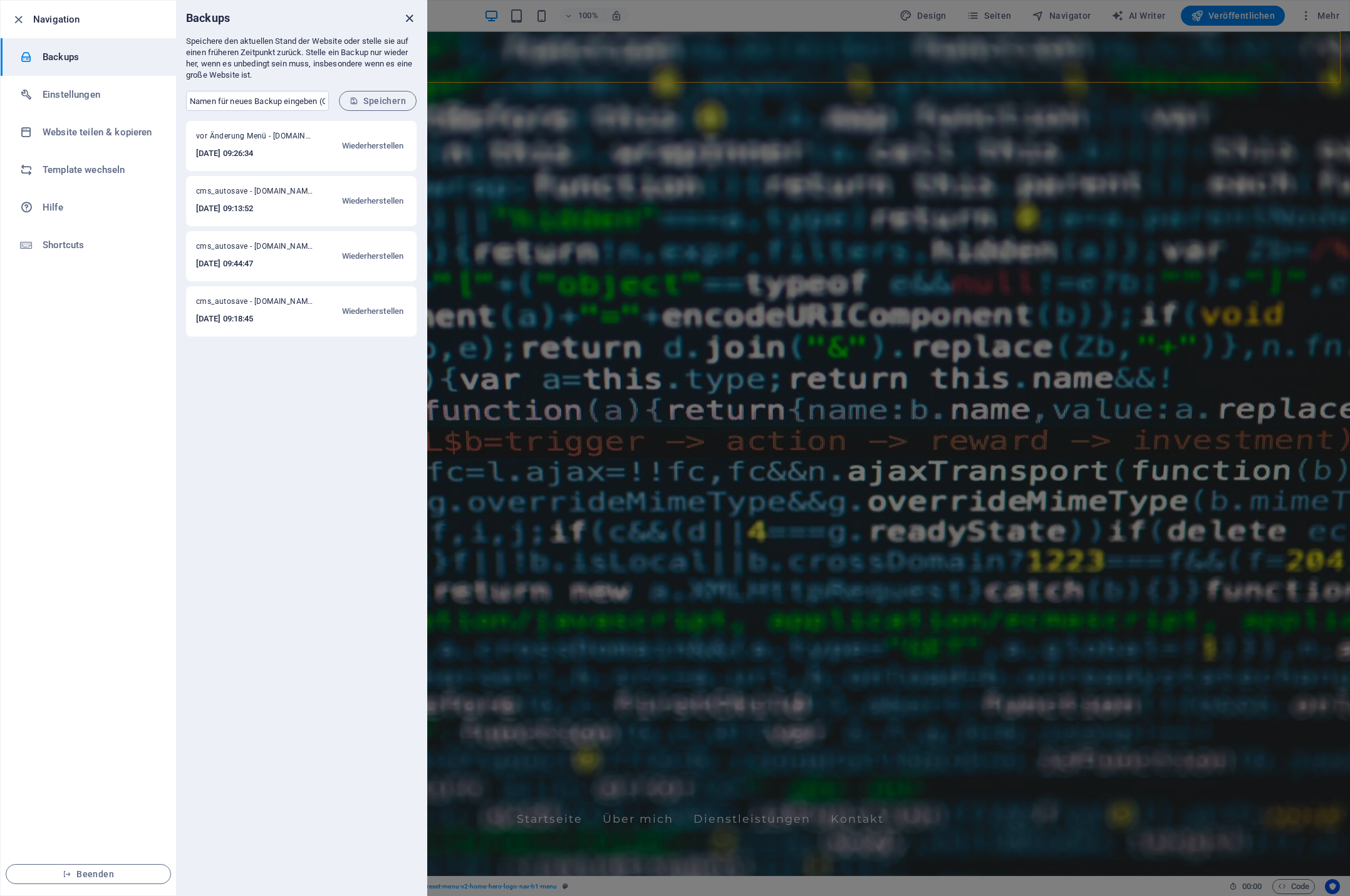
click at [409, 19] on icon "close" at bounding box center [410, 18] width 14 height 14
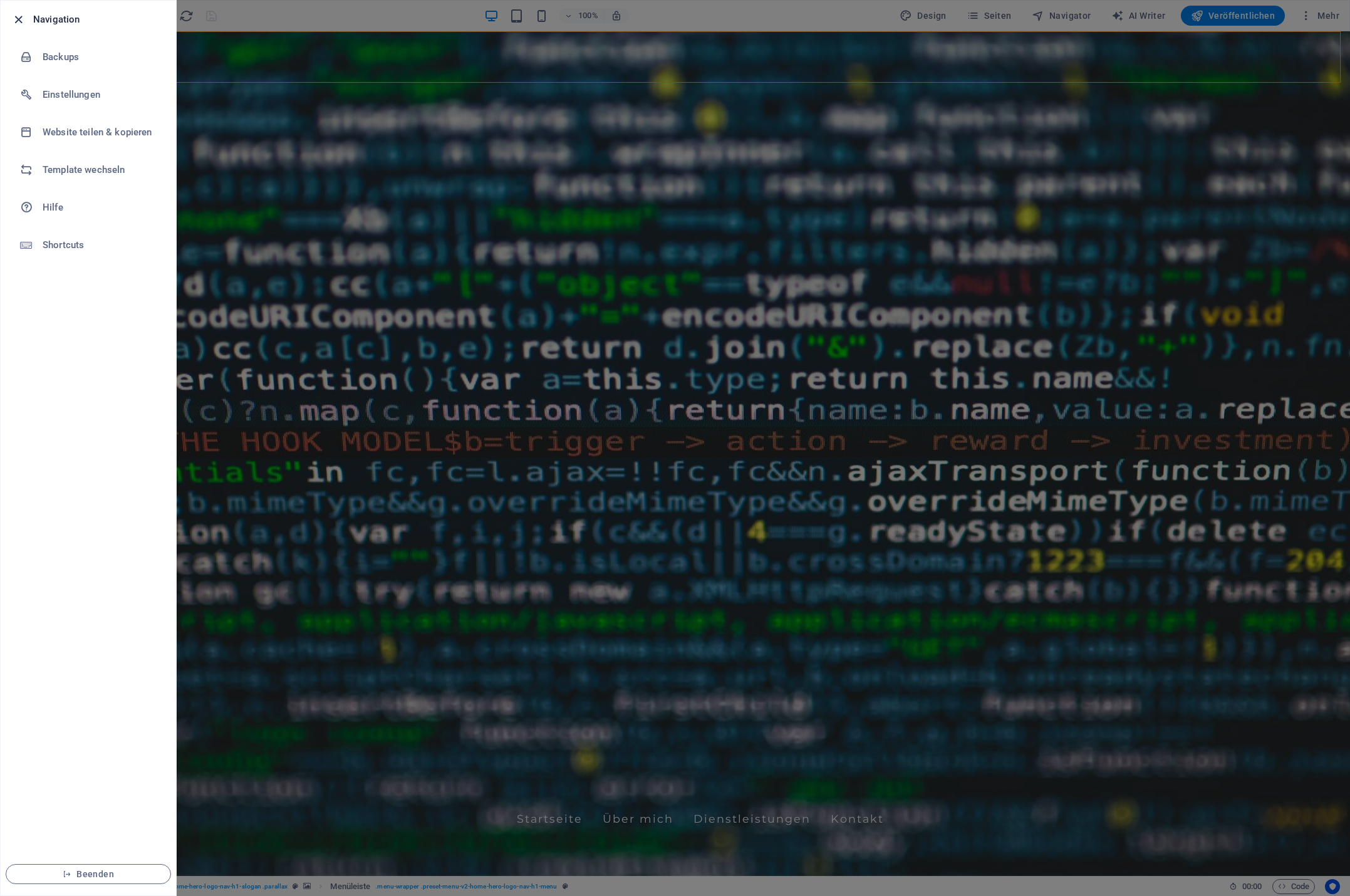
click at [18, 18] on icon "button" at bounding box center [18, 20] width 14 height 14
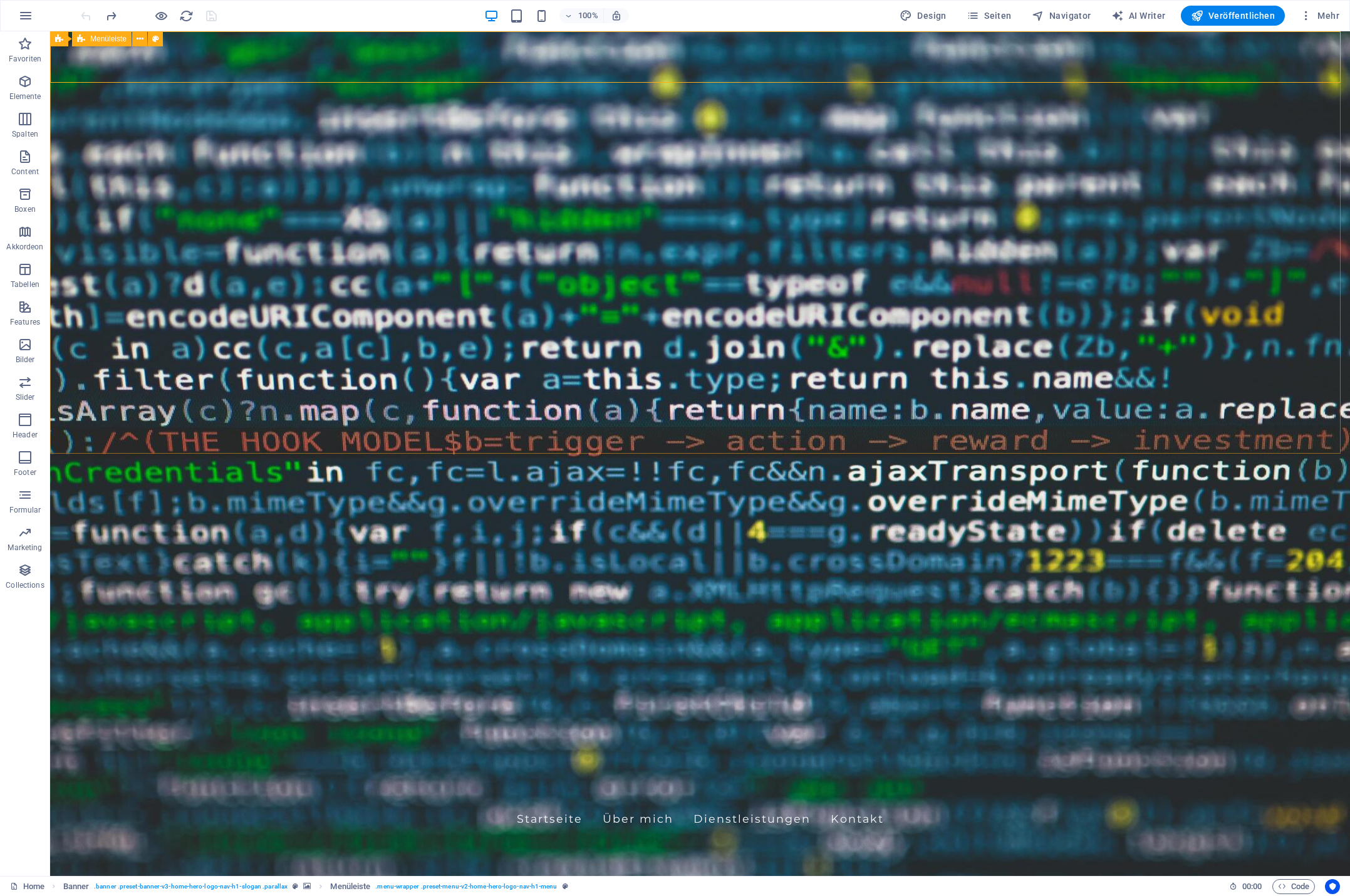
click at [111, 37] on span "Menüleiste" at bounding box center [108, 39] width 36 height 7
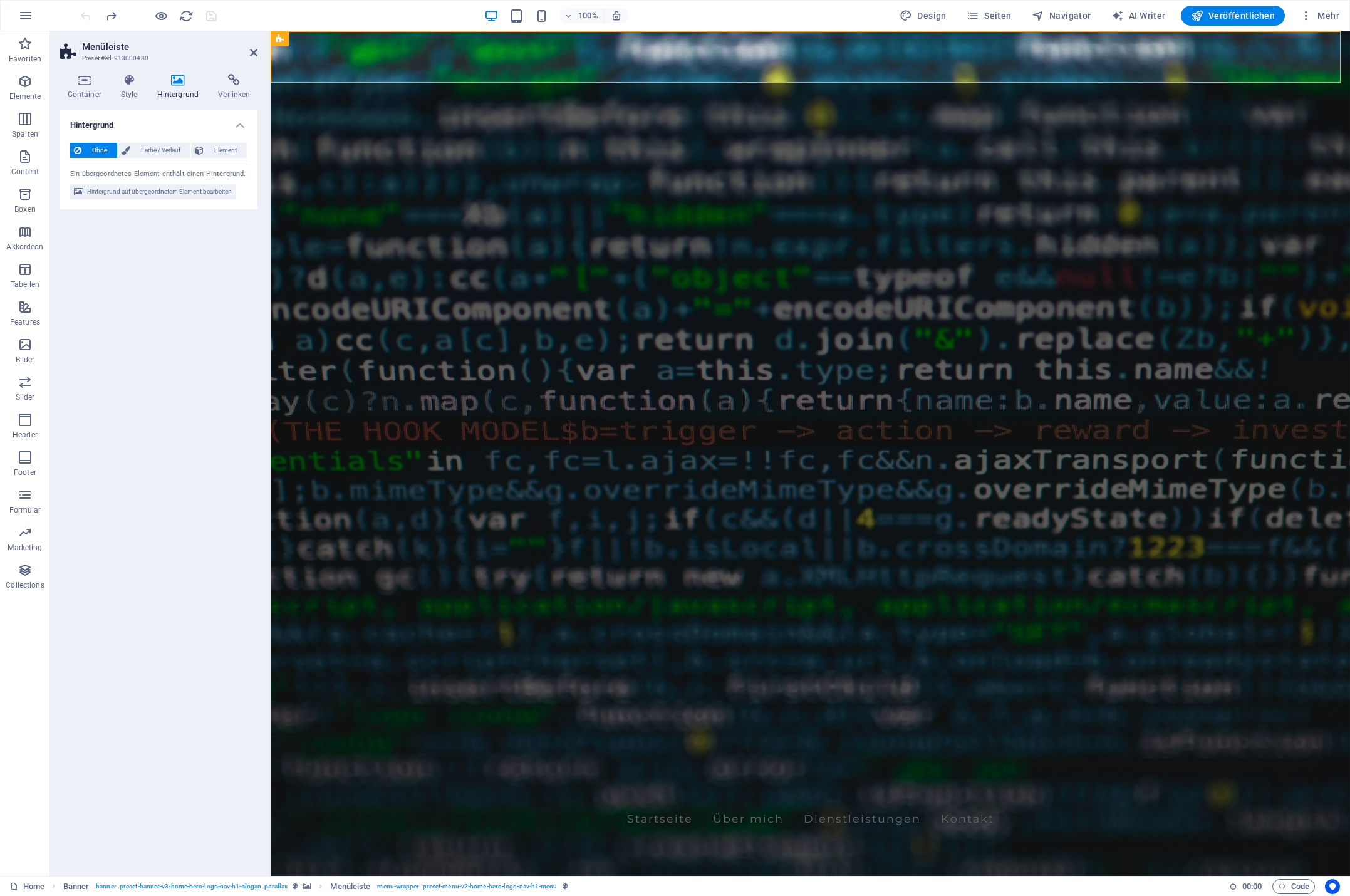
click at [170, 81] on icon at bounding box center [178, 80] width 56 height 12
click at [178, 84] on icon at bounding box center [178, 80] width 56 height 12
click at [154, 149] on span "Farbe / Verlauf" at bounding box center [161, 150] width 52 height 15
click at [76, 197] on span at bounding box center [78, 200] width 14 height 14
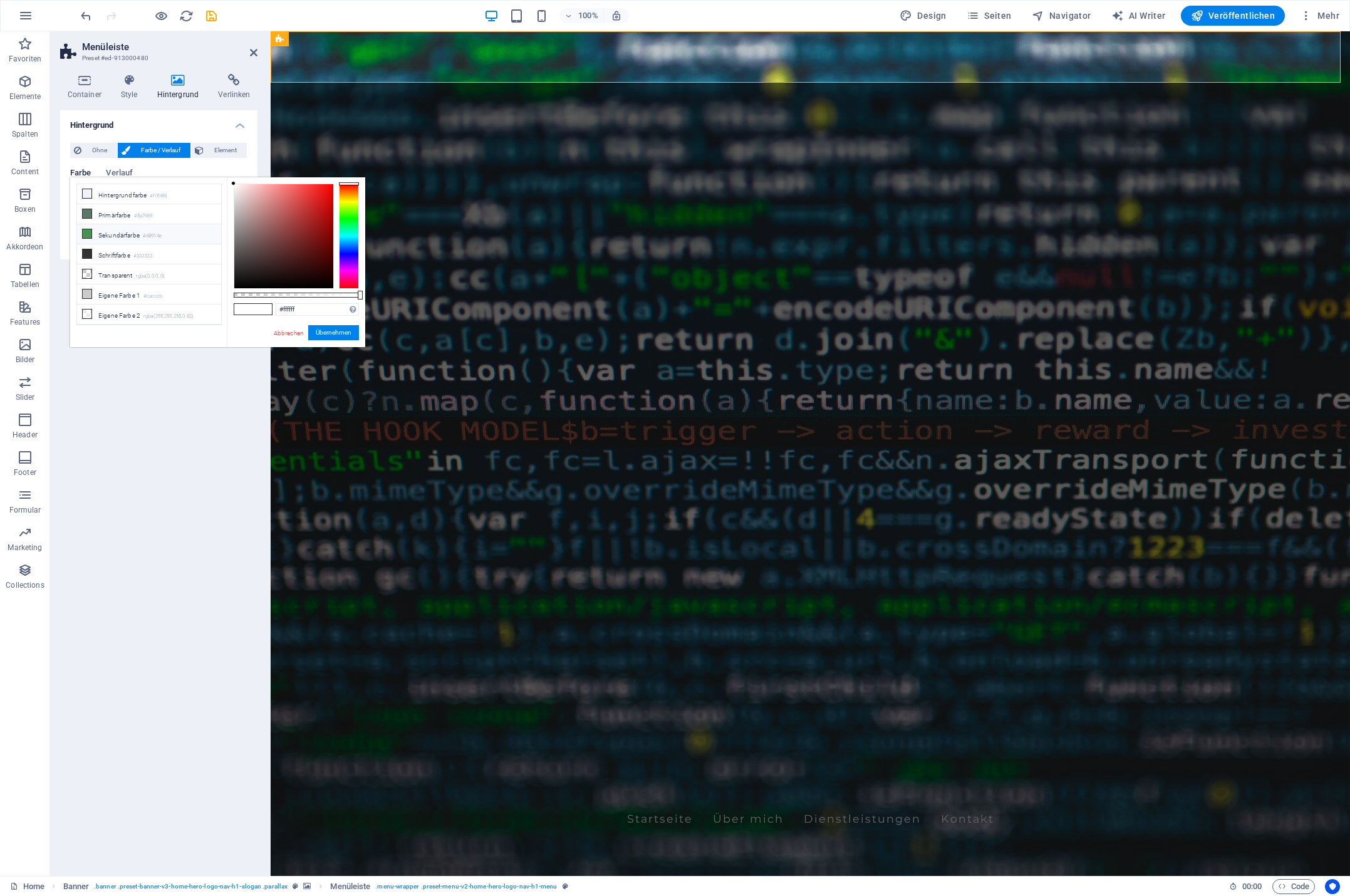
click at [107, 233] on li "Sekundärfarbe #48914e" at bounding box center [149, 234] width 144 height 20
drag, startPoint x: 317, startPoint y: 296, endPoint x: 305, endPoint y: 295, distance: 12.0
click at [305, 295] on div at bounding box center [307, 295] width 5 height 9
drag, startPoint x: 305, startPoint y: 295, endPoint x: 295, endPoint y: 296, distance: 10.0
click at [295, 296] on div at bounding box center [296, 295] width 5 height 9
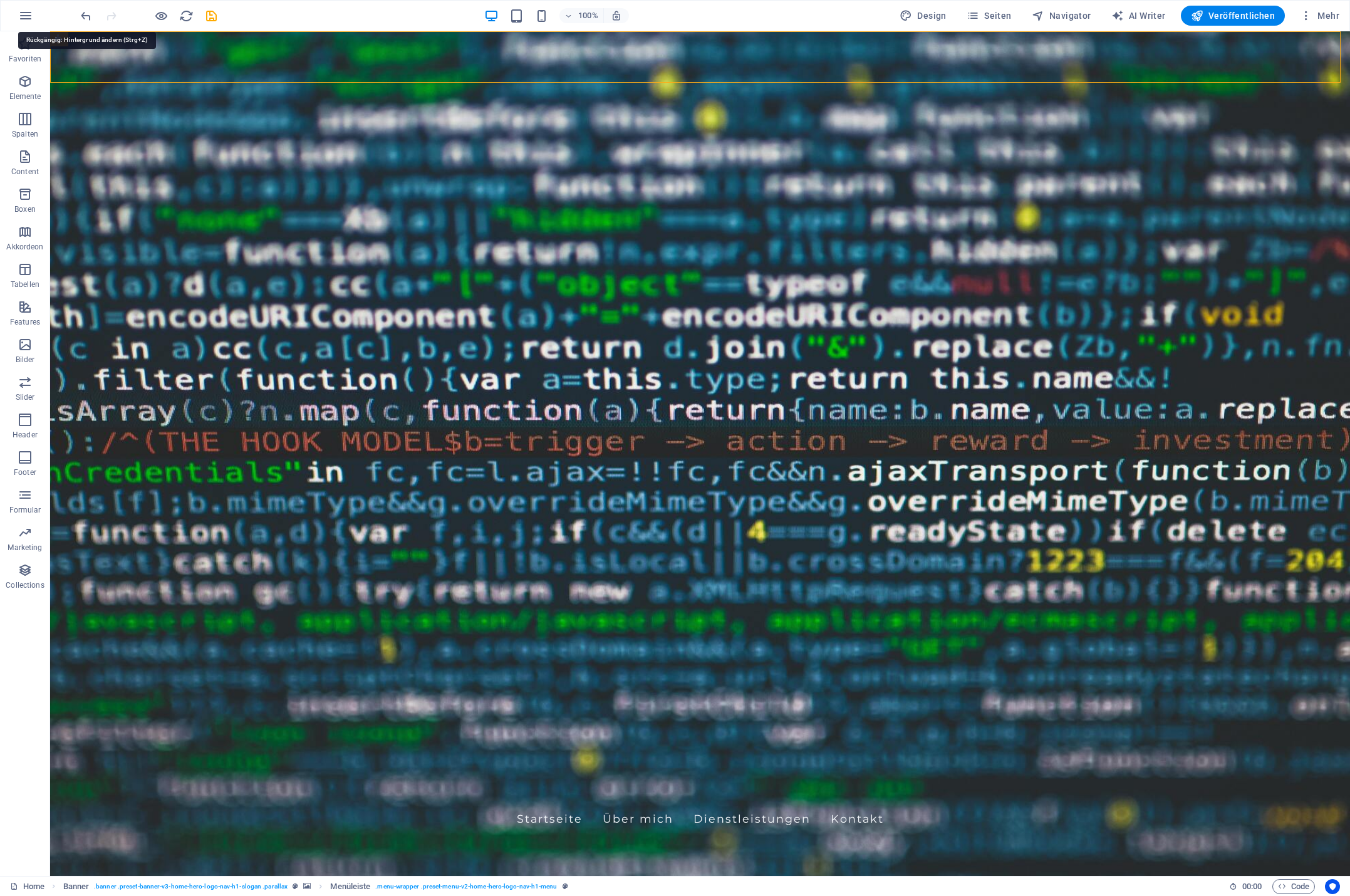
click at [87, 16] on icon "undo" at bounding box center [86, 16] width 14 height 14
click at [107, 40] on span "Menüleiste" at bounding box center [108, 39] width 36 height 7
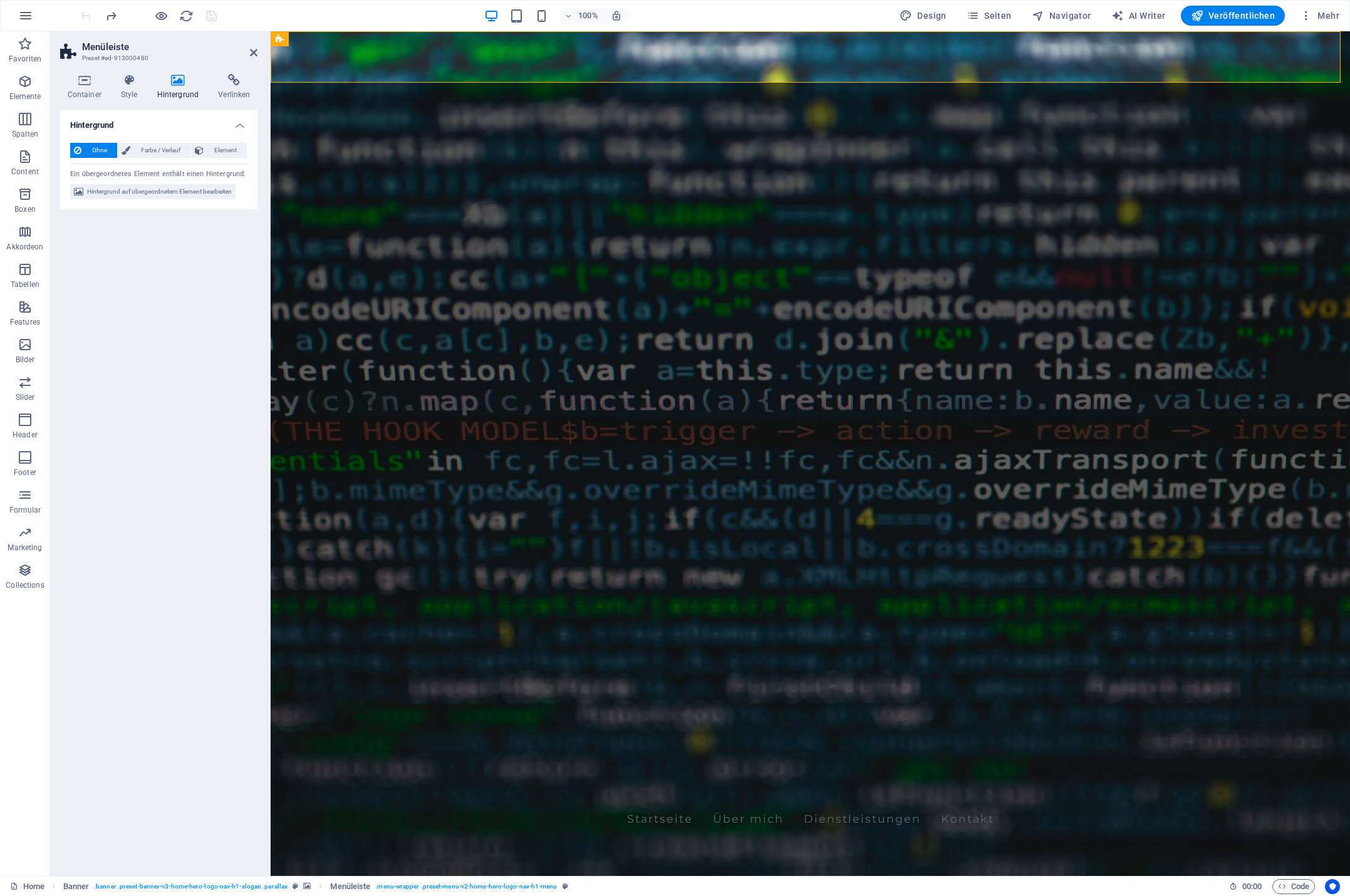
click at [175, 81] on icon at bounding box center [178, 80] width 56 height 12
click at [157, 150] on span "Farbe / Verlauf" at bounding box center [161, 150] width 52 height 15
click at [74, 202] on span at bounding box center [78, 200] width 14 height 14
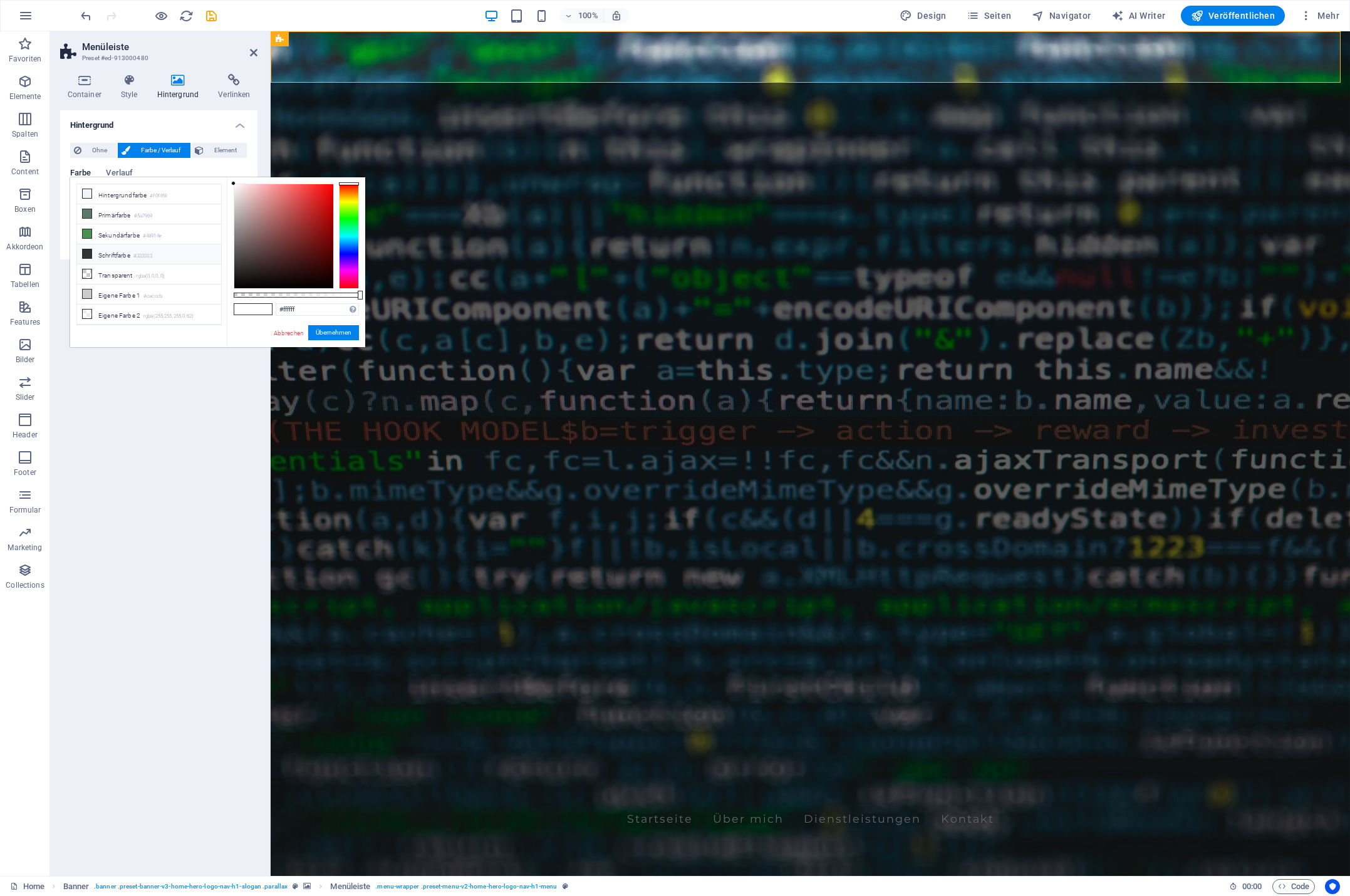
click at [107, 250] on li "Schriftfarbe #333333" at bounding box center [149, 254] width 144 height 20
type input "rgba(51, 51, 51, 0.545)"
click at [302, 293] on div at bounding box center [303, 295] width 5 height 9
click at [339, 328] on button "Übernehmen" at bounding box center [333, 332] width 50 height 15
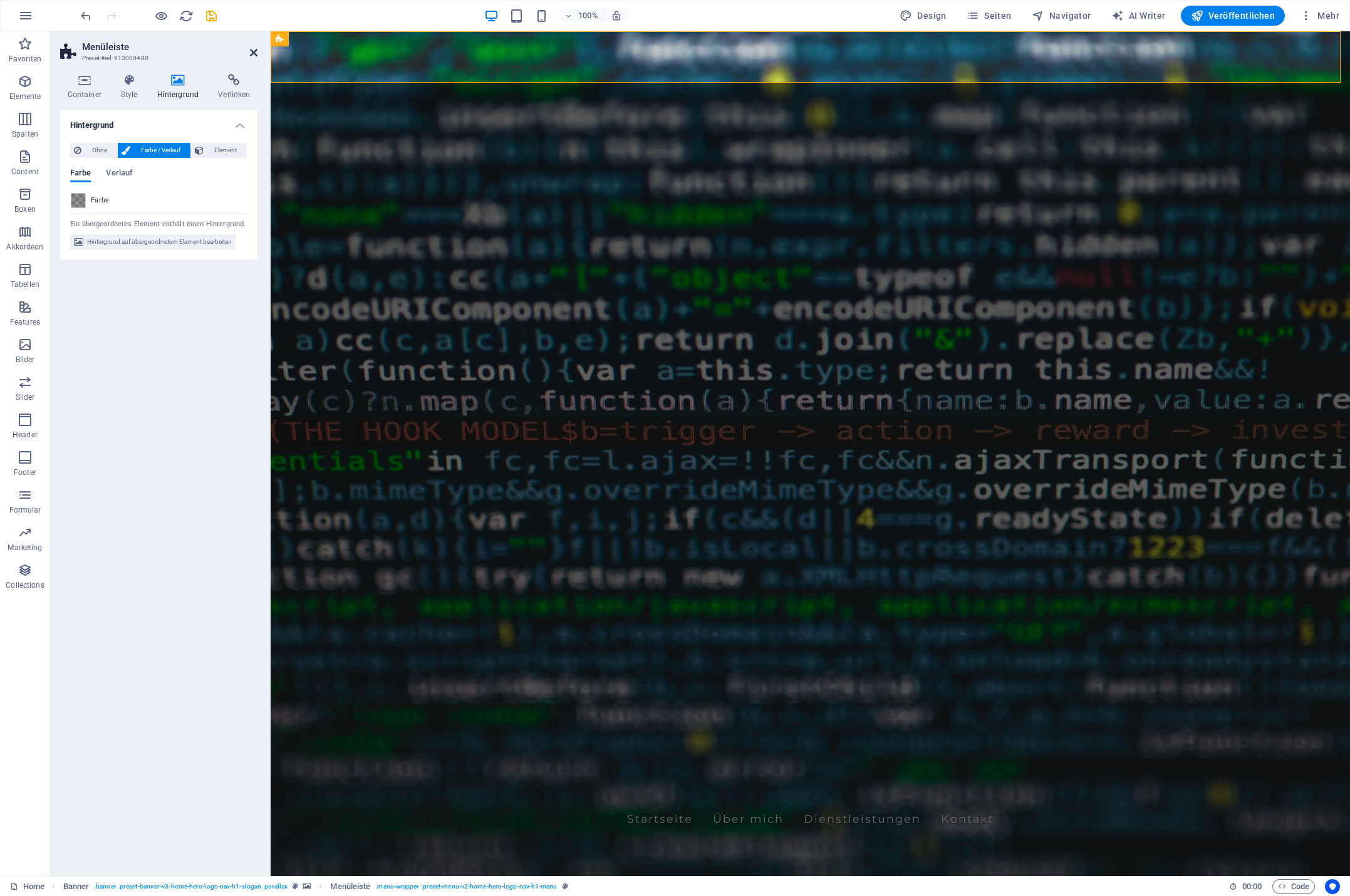
click at [252, 51] on icon at bounding box center [253, 52] width 7 height 10
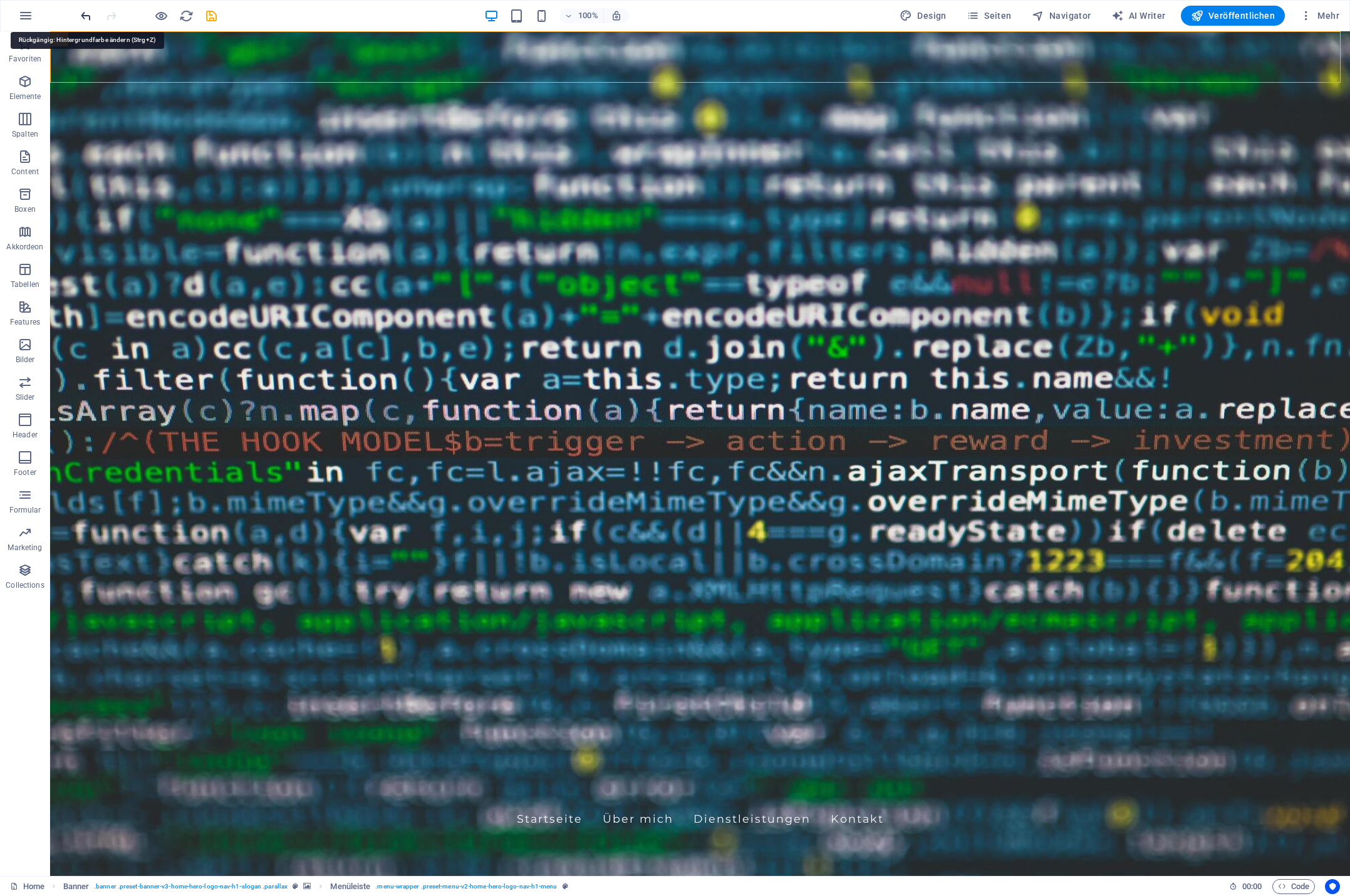
click at [79, 14] on icon "undo" at bounding box center [86, 16] width 14 height 14
click at [89, 14] on icon "undo" at bounding box center [86, 16] width 14 height 14
click at [453, 781] on div "[PERSON_NAME]" at bounding box center [701, 792] width 592 height 22
click at [451, 41] on icon at bounding box center [450, 39] width 7 height 13
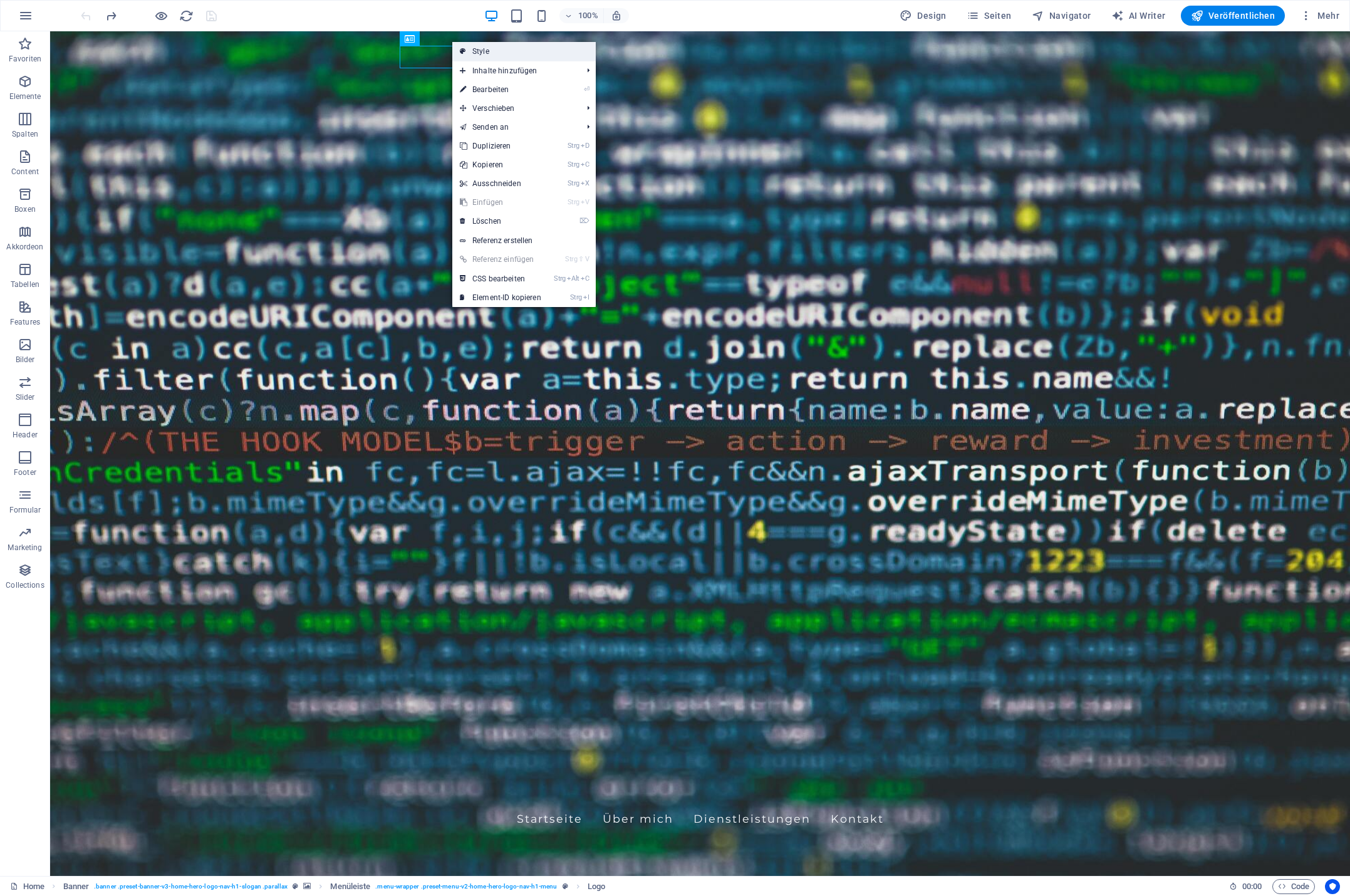
click at [503, 53] on link "Style" at bounding box center [524, 51] width 144 height 19
select select "rem"
select select "preset-menu-v2-home-hero-logo-nav-h1-menu"
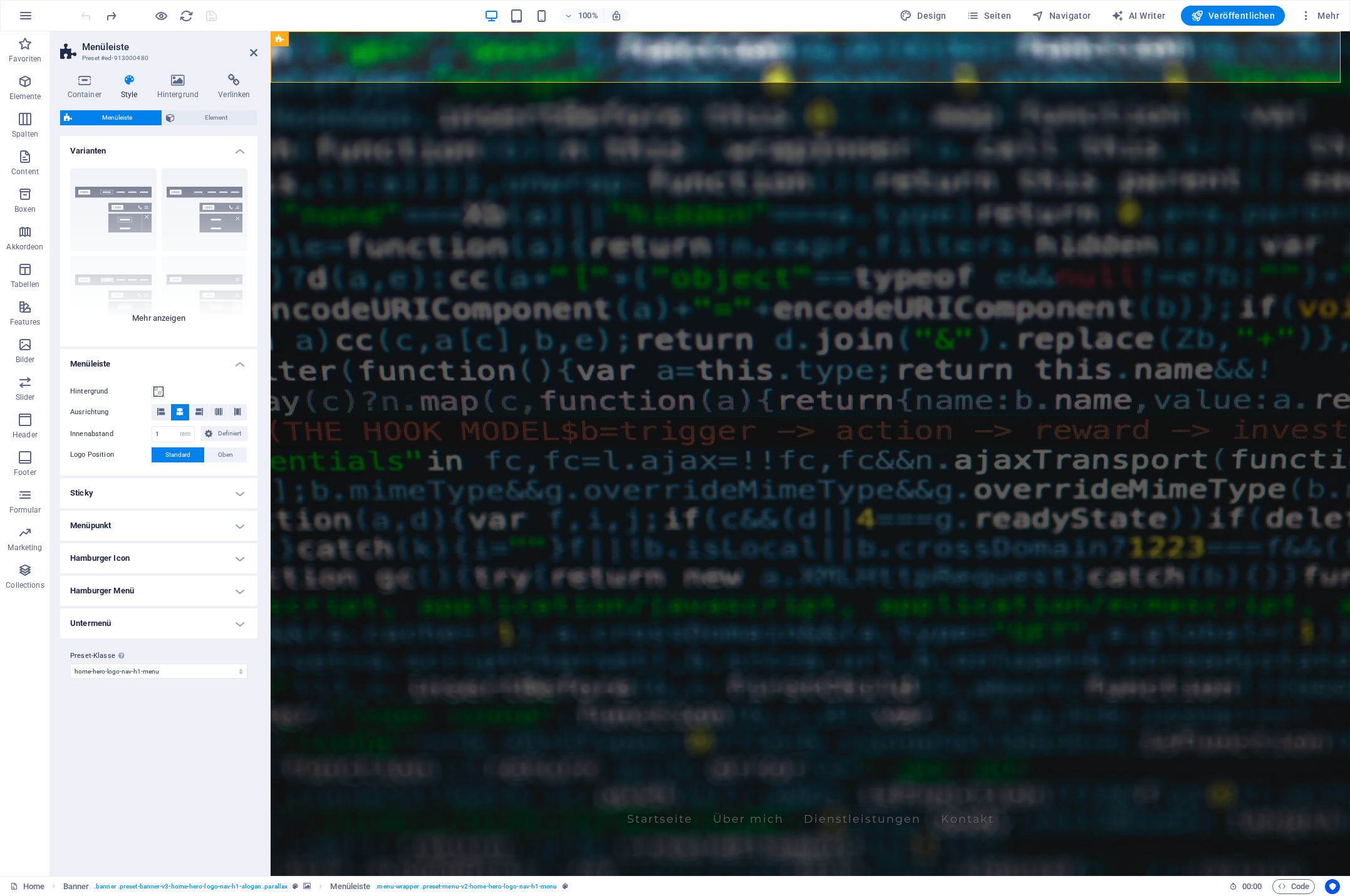
click at [159, 319] on div "Rahmen Mittig Standard Fixiert Loki Trigger Breit XXL" at bounding box center [159, 252] width 197 height 188
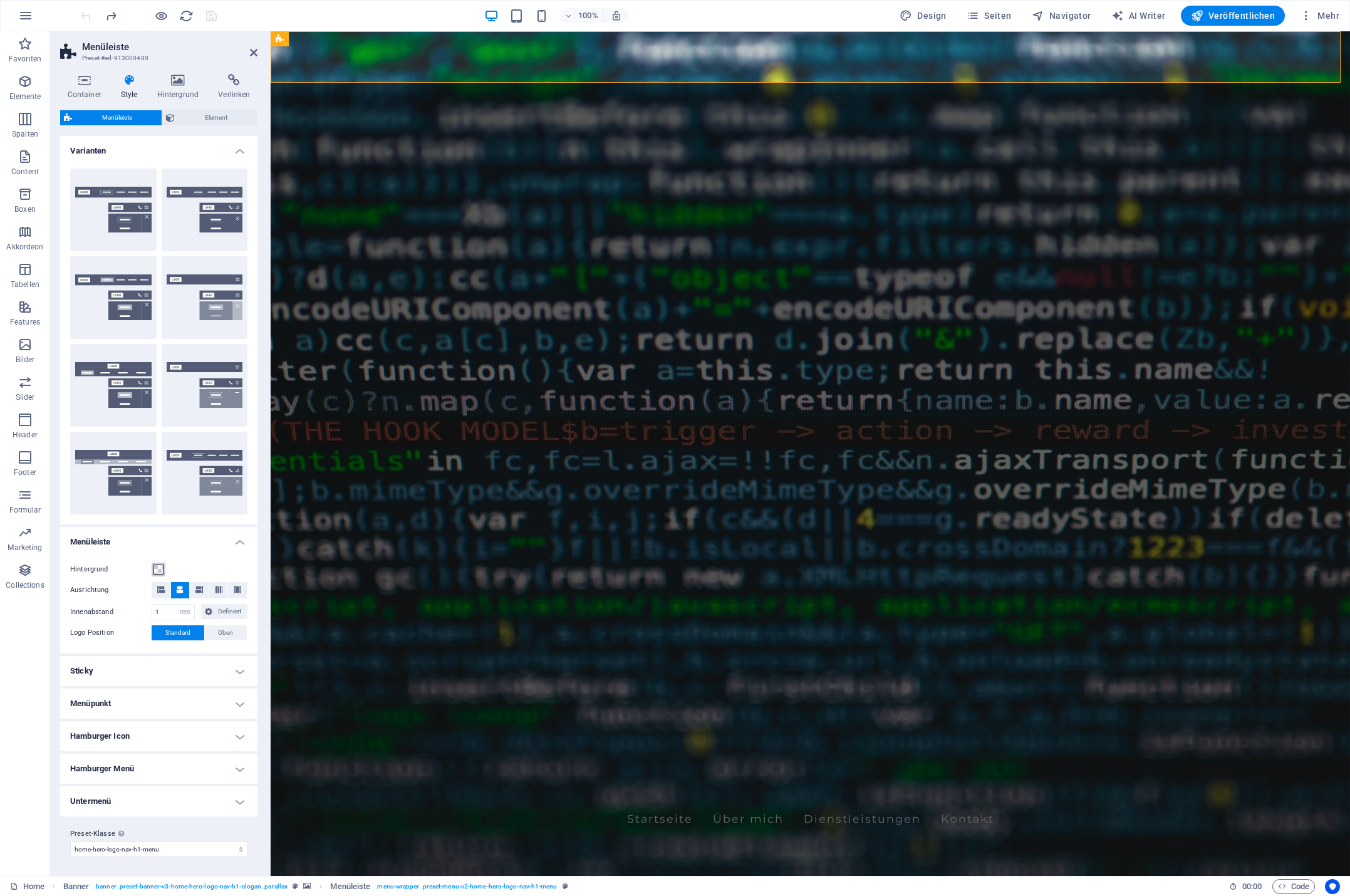
click at [158, 569] on span at bounding box center [158, 569] width 10 height 10
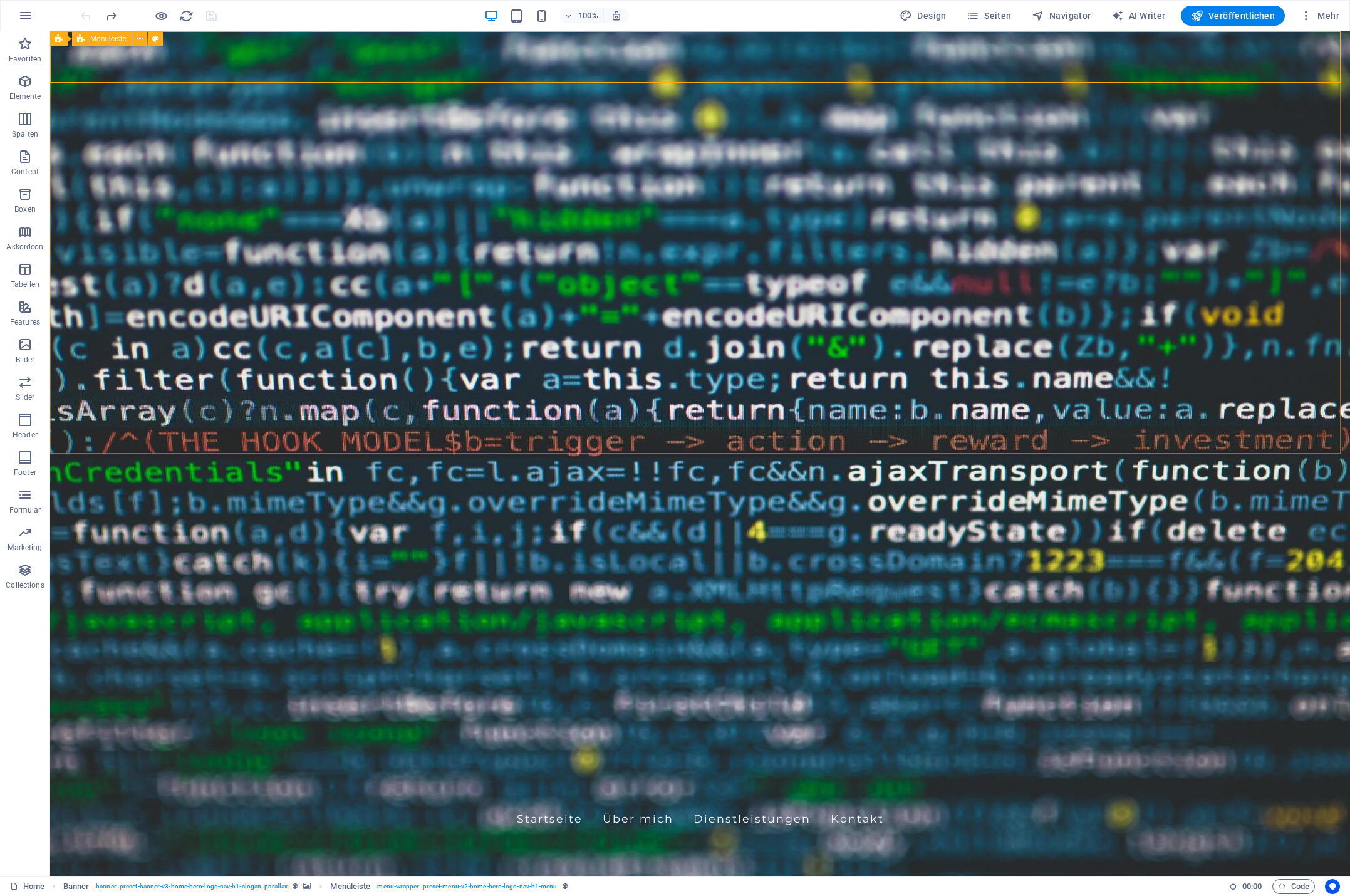
click at [100, 38] on span "Menüleiste" at bounding box center [108, 39] width 36 height 7
select select "rem"
select select "preset-menu-v2-home-hero-logo-nav-h1-menu"
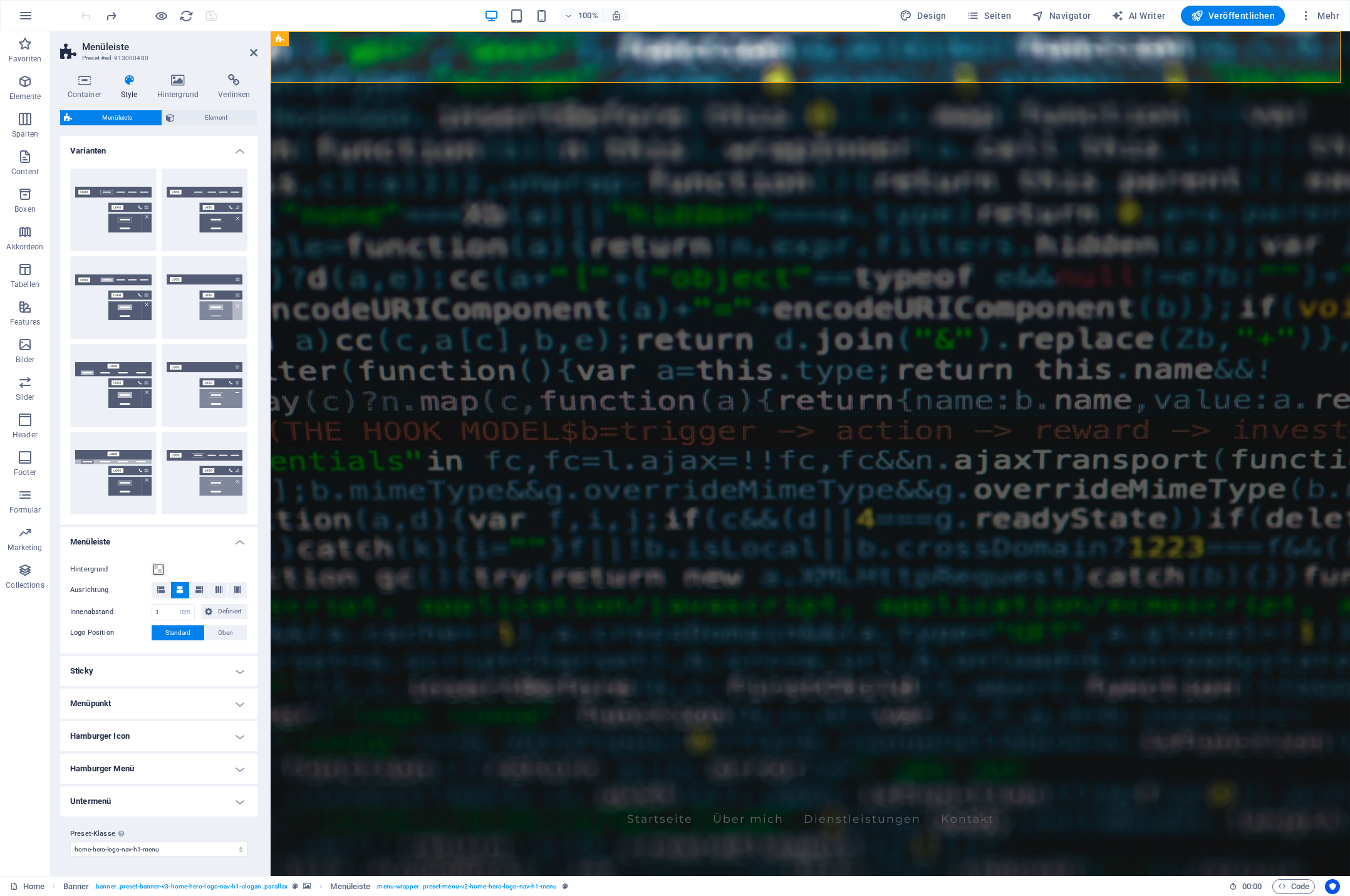
click at [232, 671] on h4 "Sticky" at bounding box center [159, 671] width 197 height 30
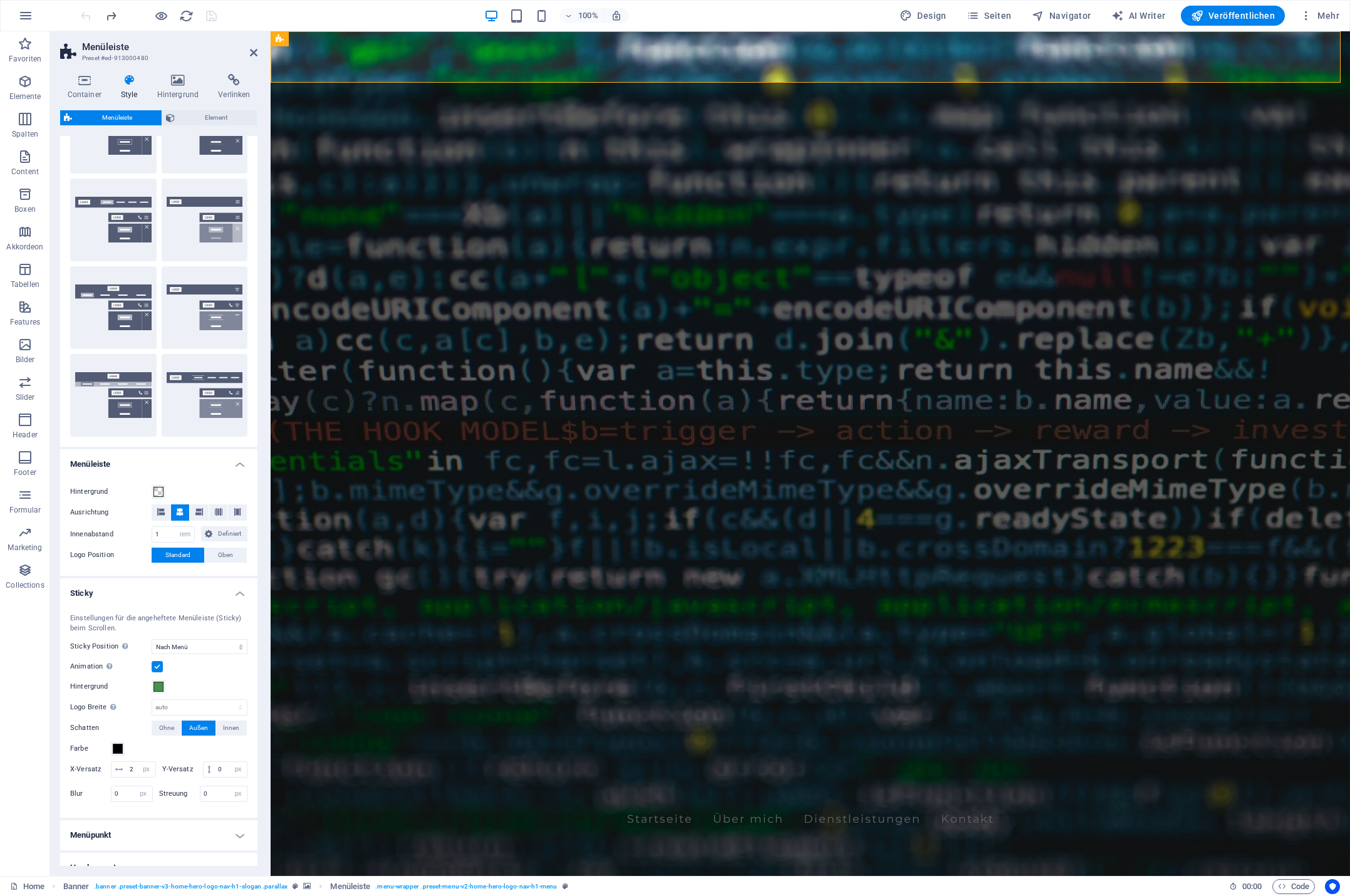
scroll to position [63, 0]
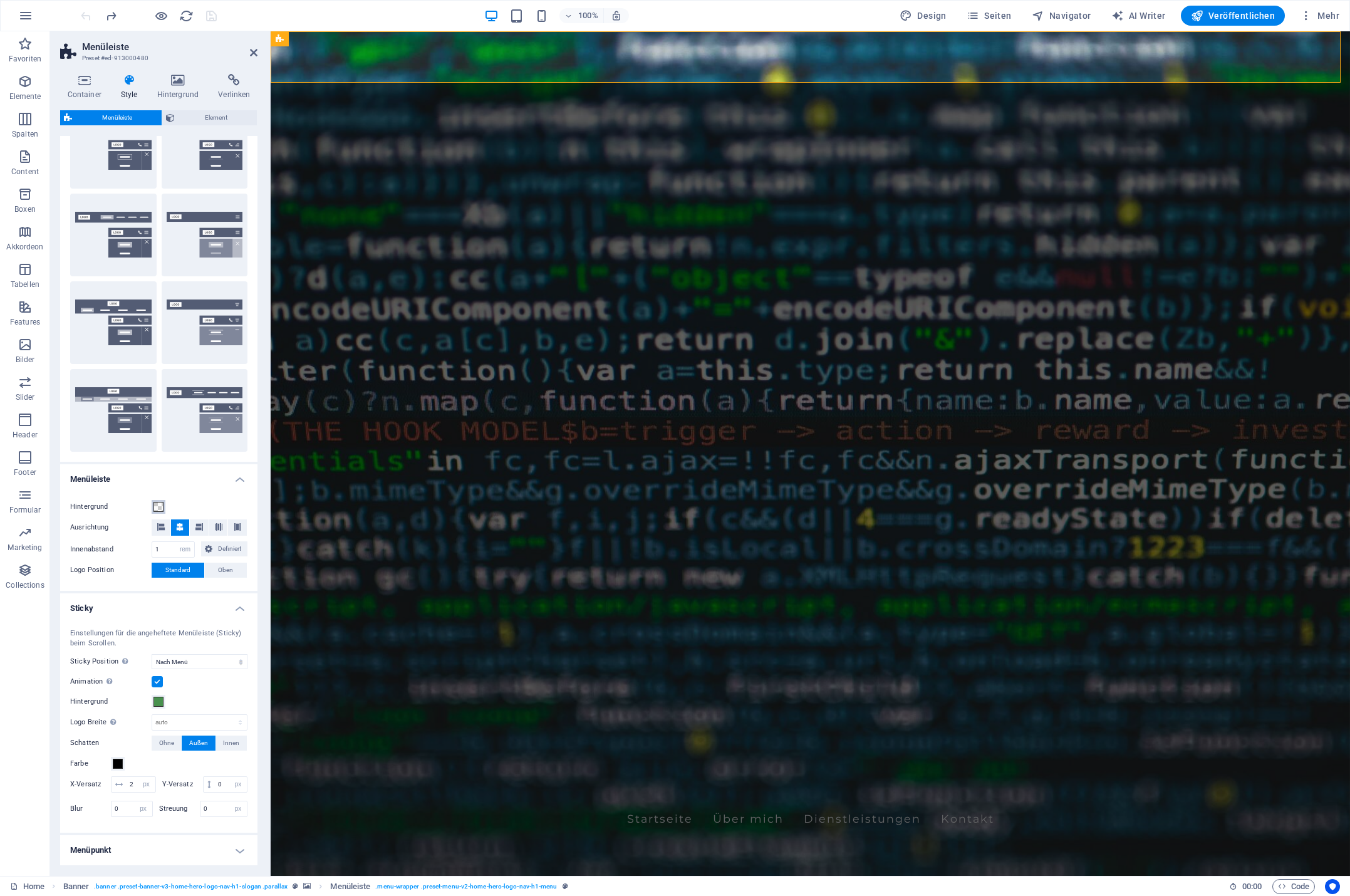
click at [159, 505] on span at bounding box center [158, 507] width 10 height 10
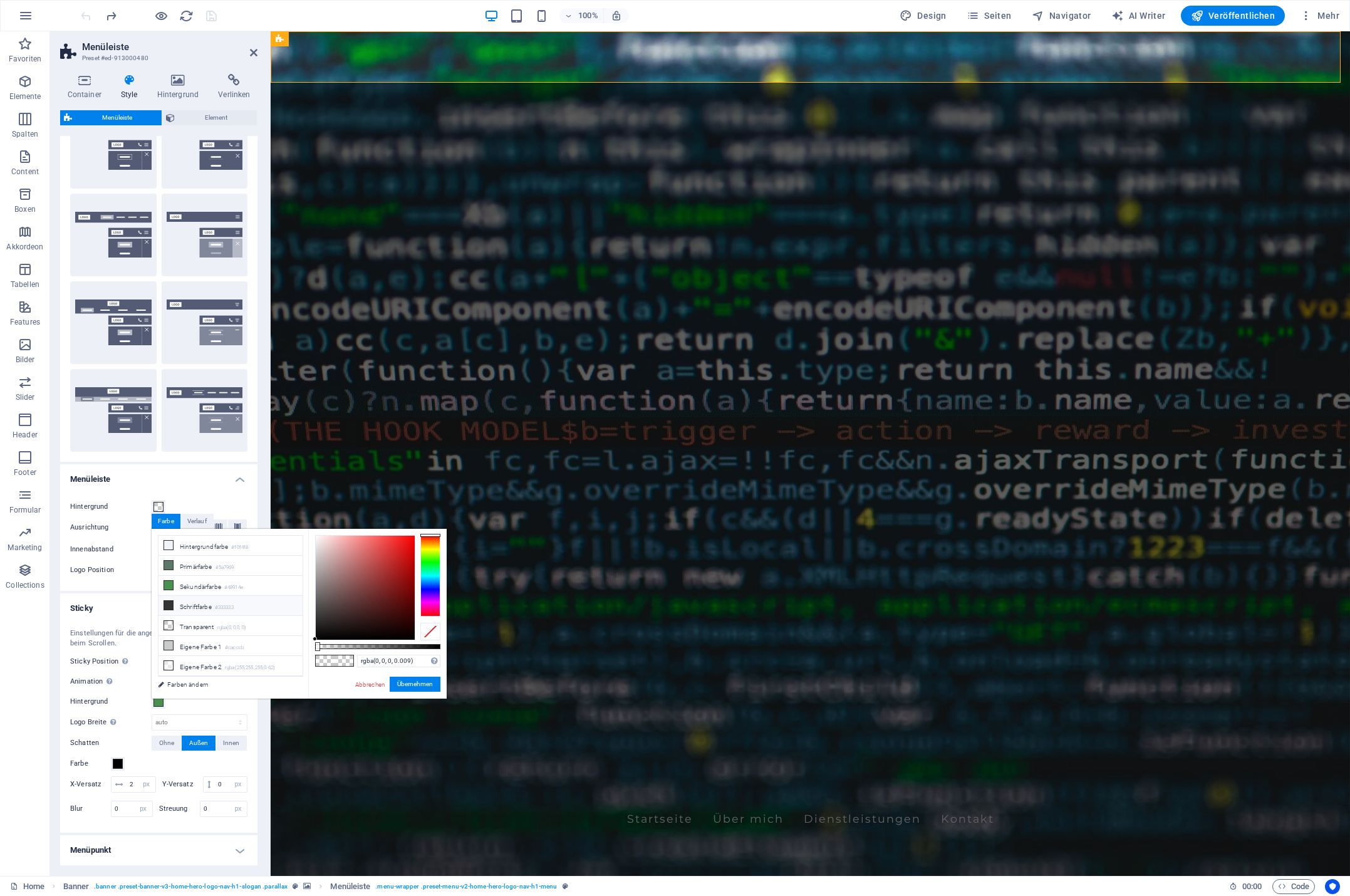
click at [197, 602] on li "Schriftfarbe #333333" at bounding box center [231, 606] width 144 height 20
click at [392, 646] on div at bounding box center [377, 647] width 125 height 5
type input "rgba(51, 51, 51, 0.645)"
click at [396, 646] on div at bounding box center [397, 646] width 5 height 9
click at [414, 684] on button "Übernehmen" at bounding box center [415, 684] width 50 height 15
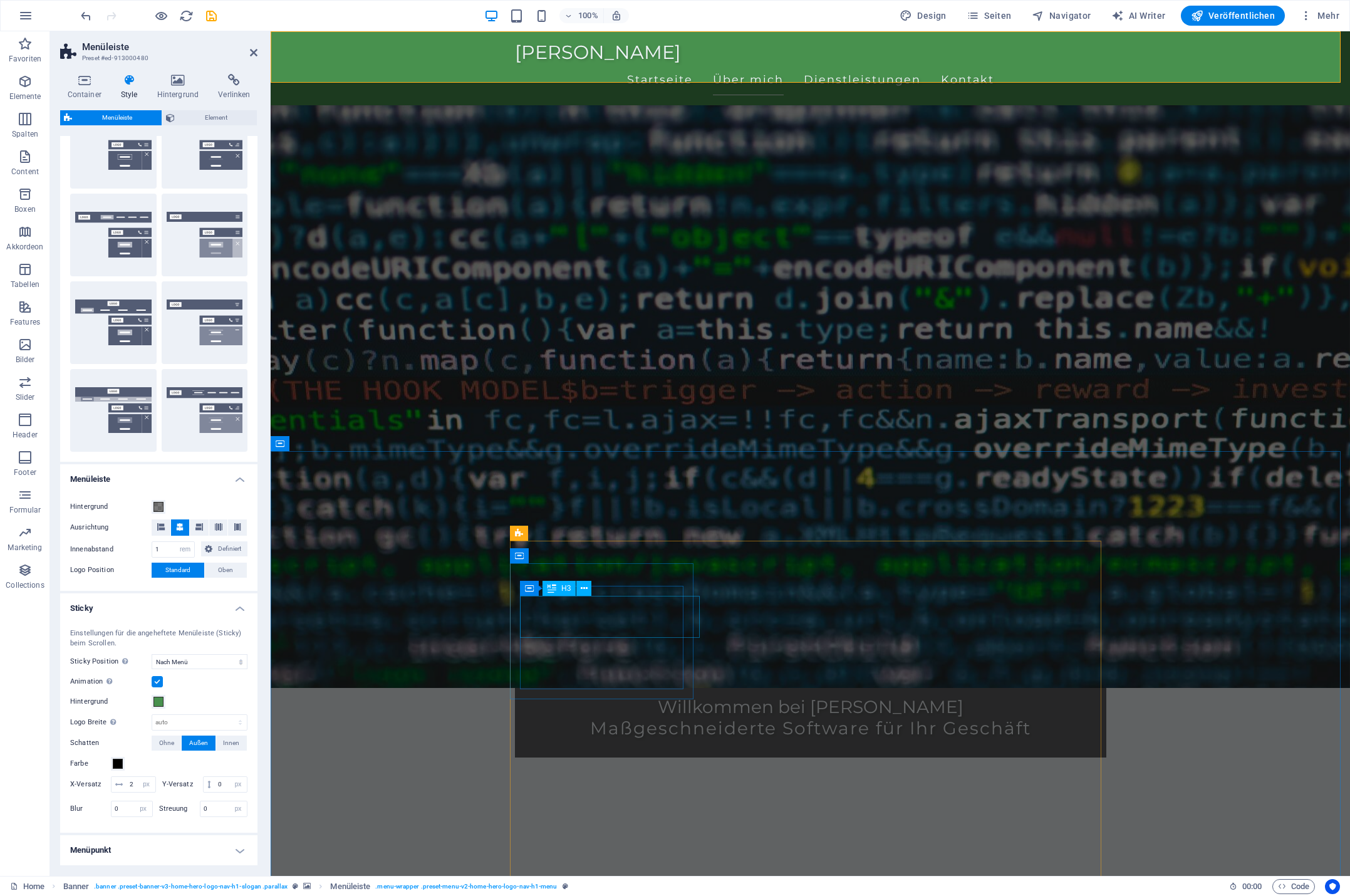
scroll to position [0, 0]
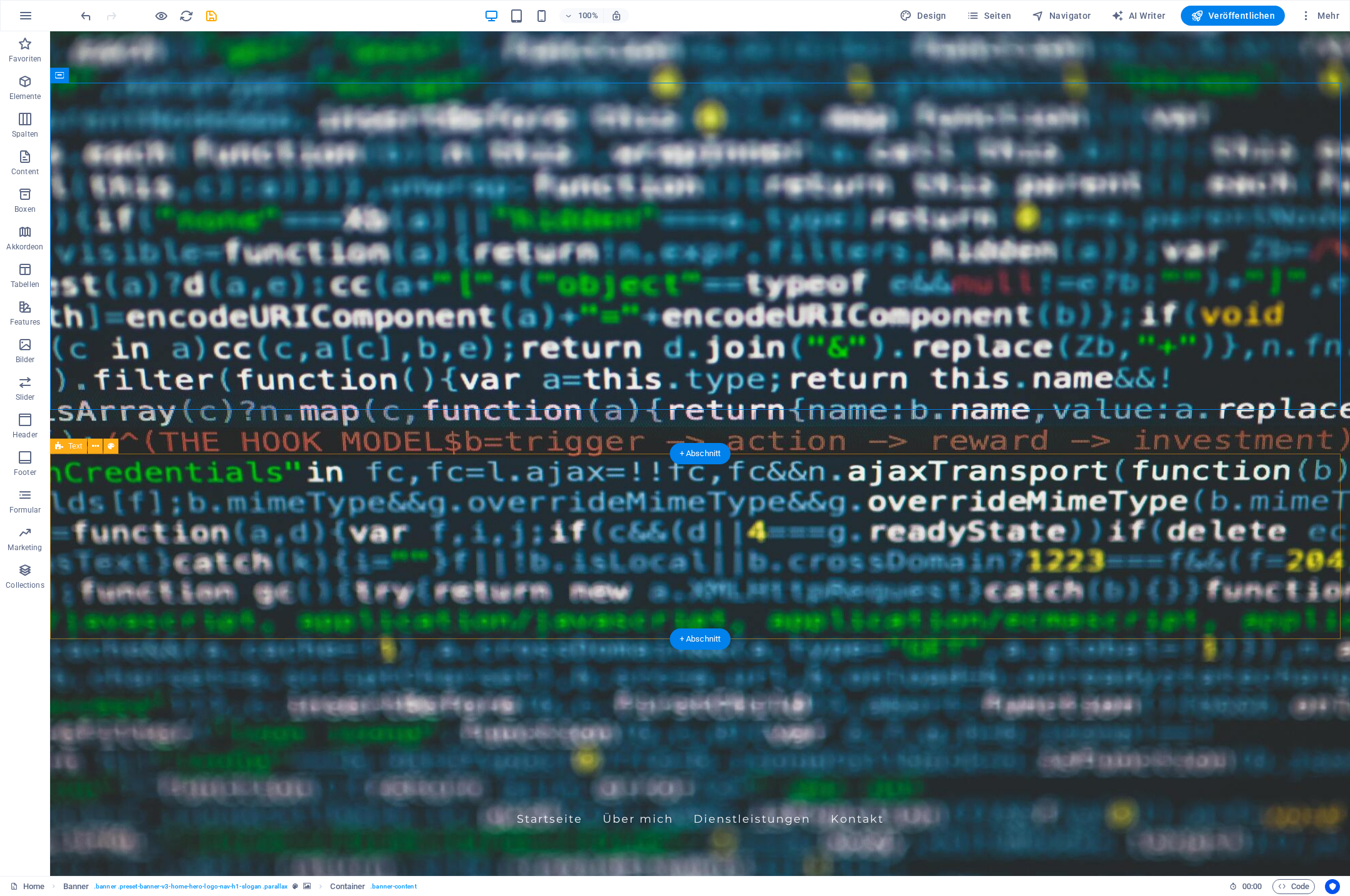
click at [1252, 20] on span "Veröffentlichen" at bounding box center [1233, 15] width 84 height 12
checkbox input "false"
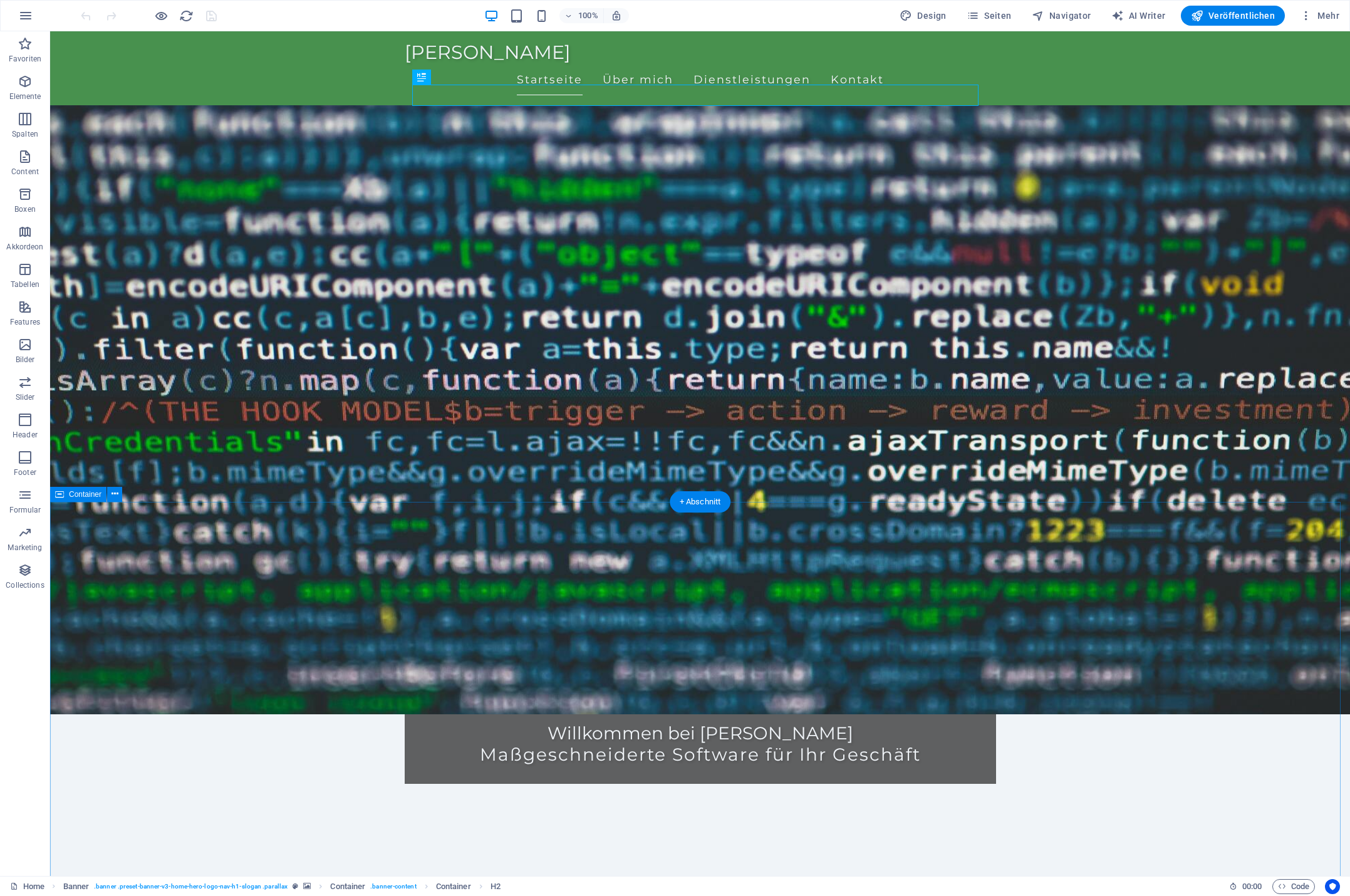
scroll to position [188, 0]
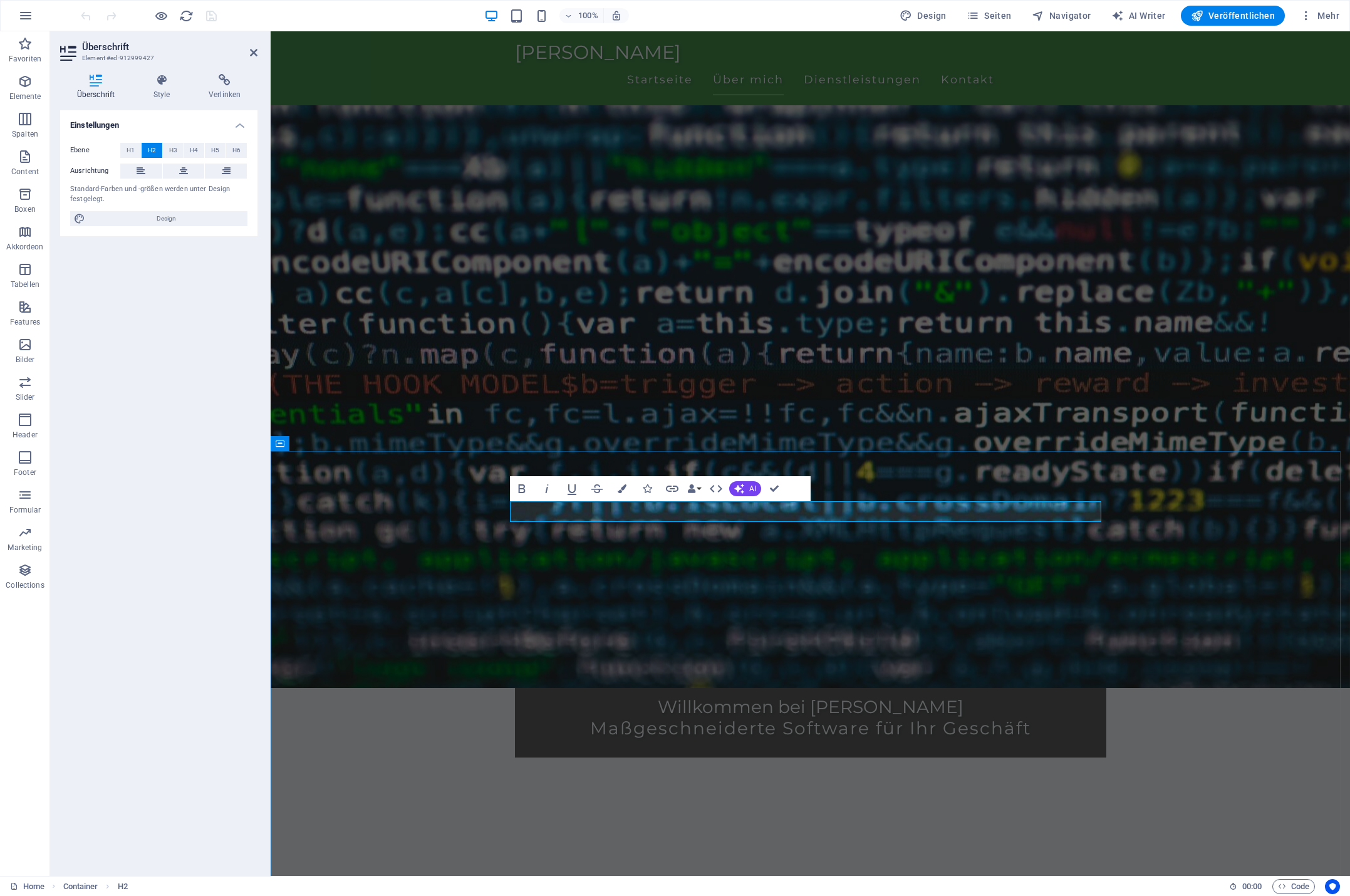
drag, startPoint x: 761, startPoint y: 511, endPoint x: 696, endPoint y: 511, distance: 65.0
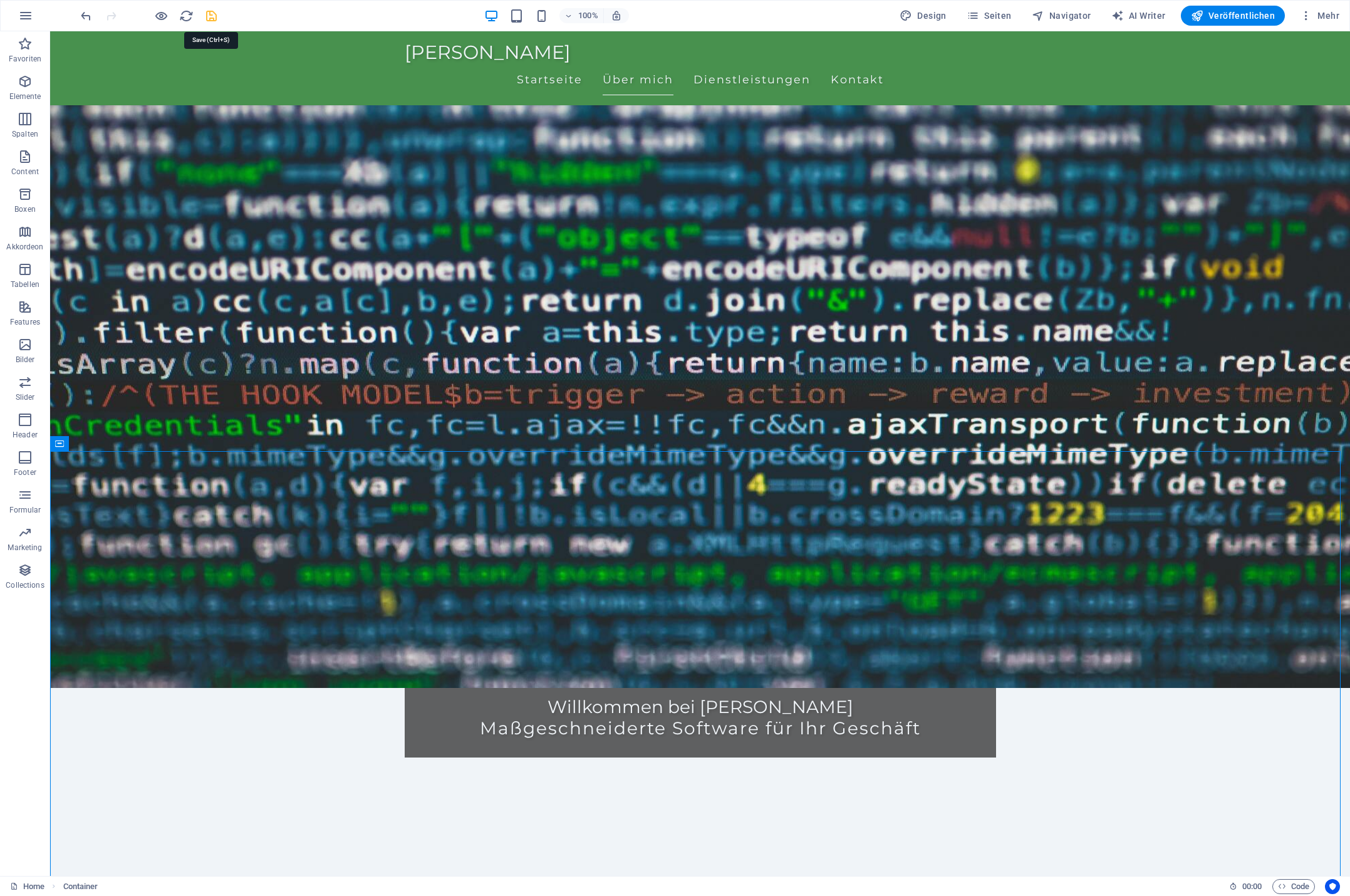
click at [210, 16] on icon "save" at bounding box center [212, 16] width 14 height 14
checkbox input "false"
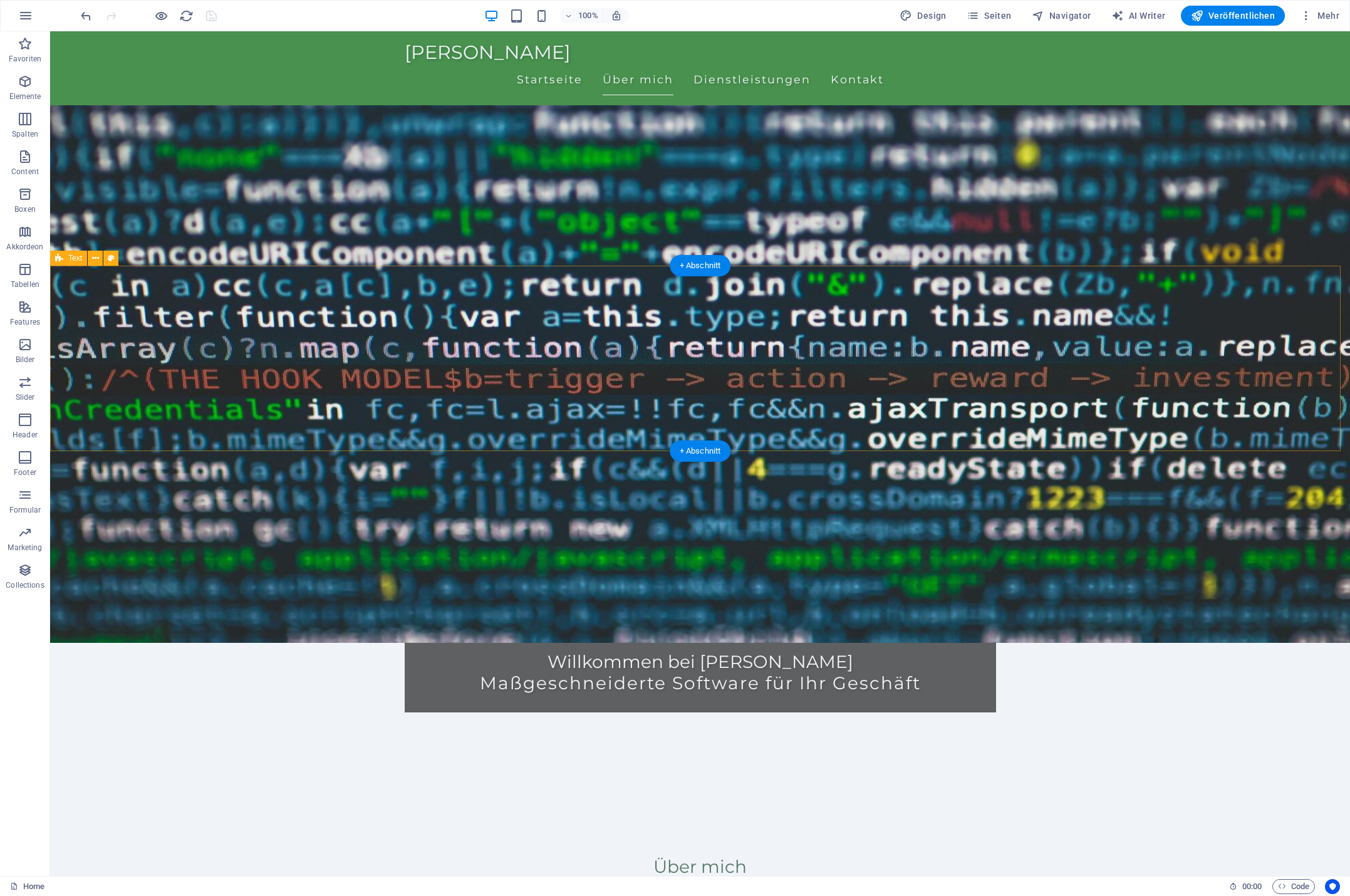
scroll to position [250, 0]
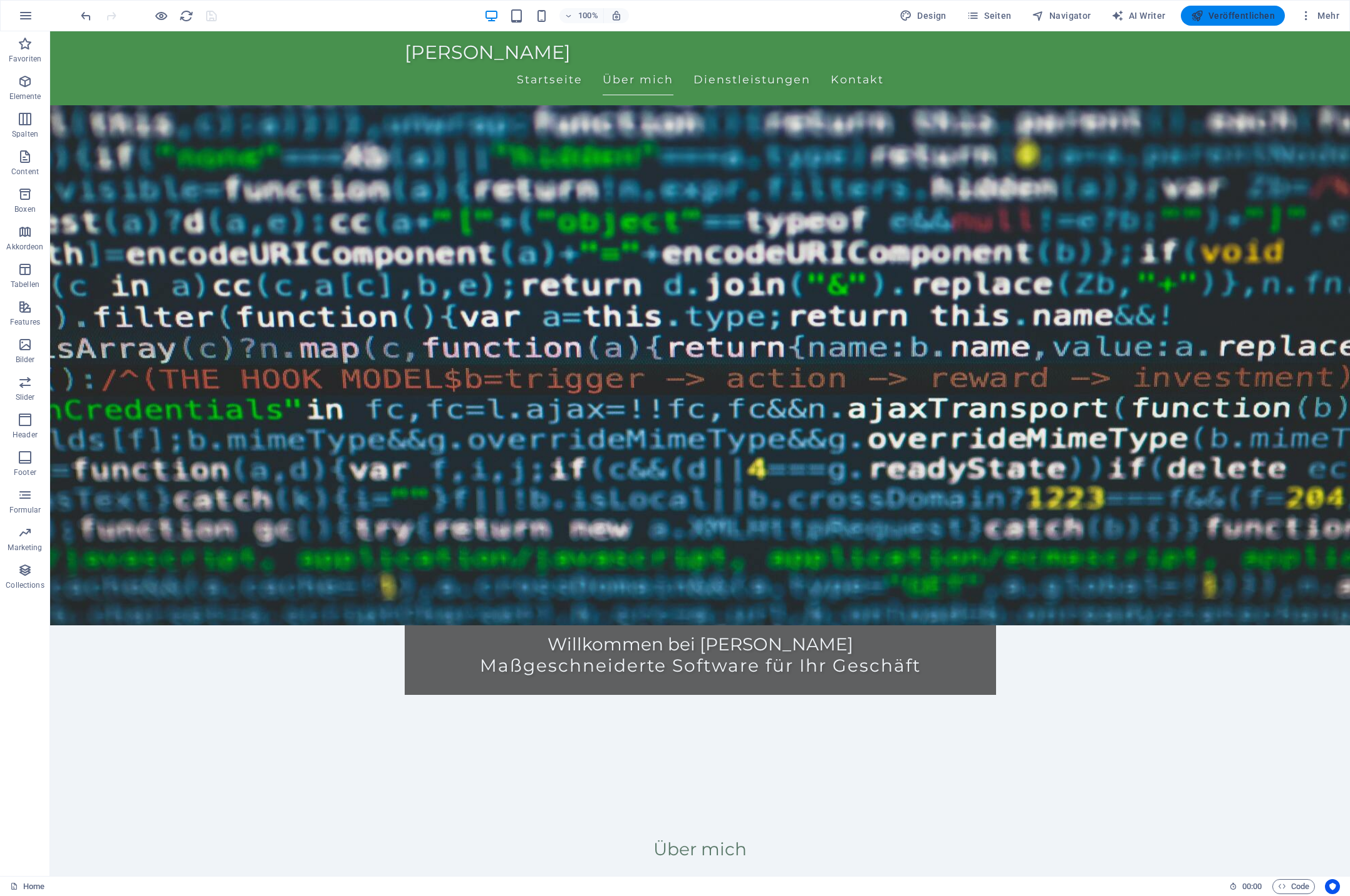
click at [1222, 19] on span "Veröffentlichen" at bounding box center [1233, 15] width 84 height 12
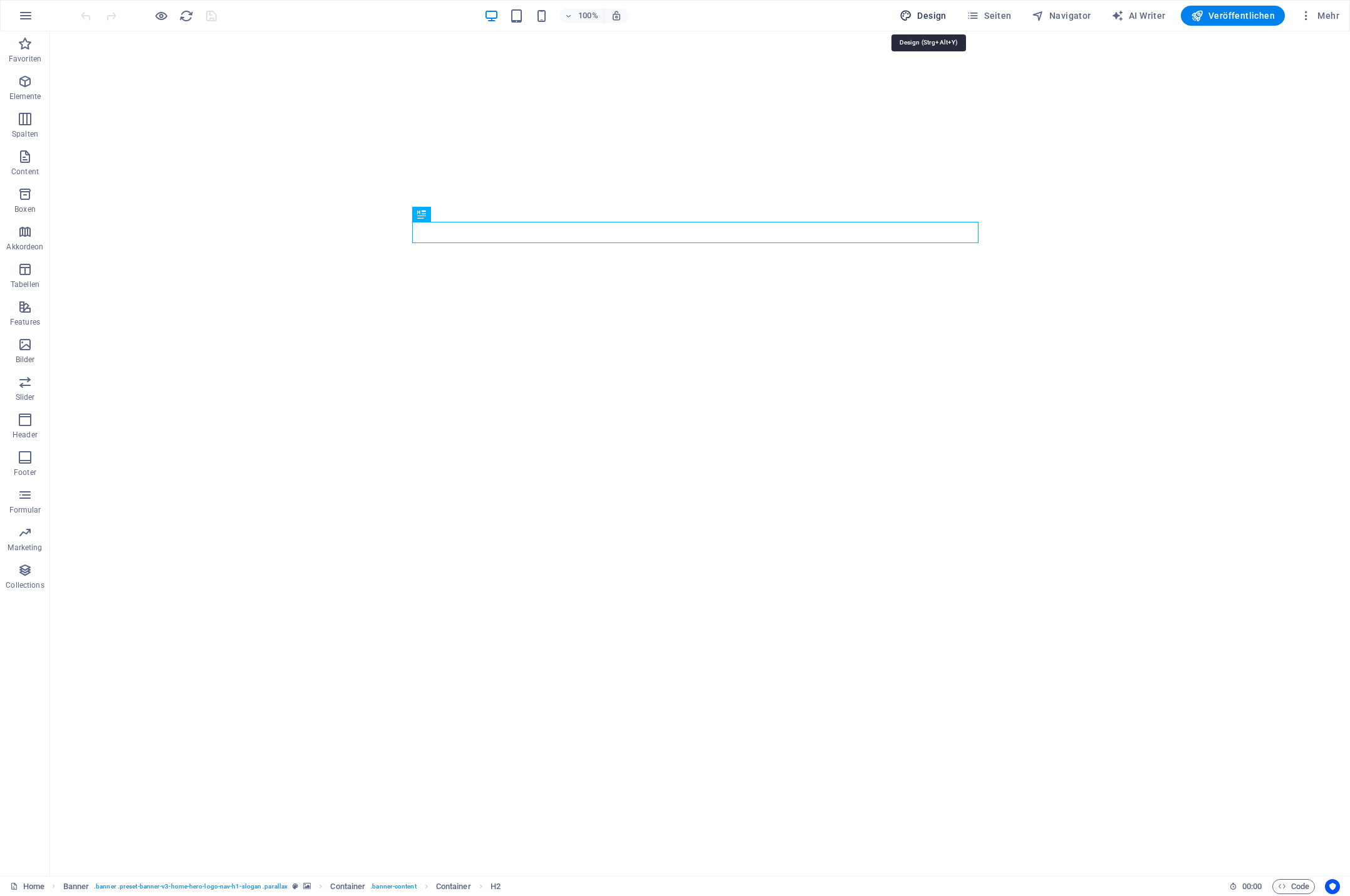
click at [935, 12] on span "Design" at bounding box center [923, 15] width 47 height 12
select select "px"
select select "200"
select select "px"
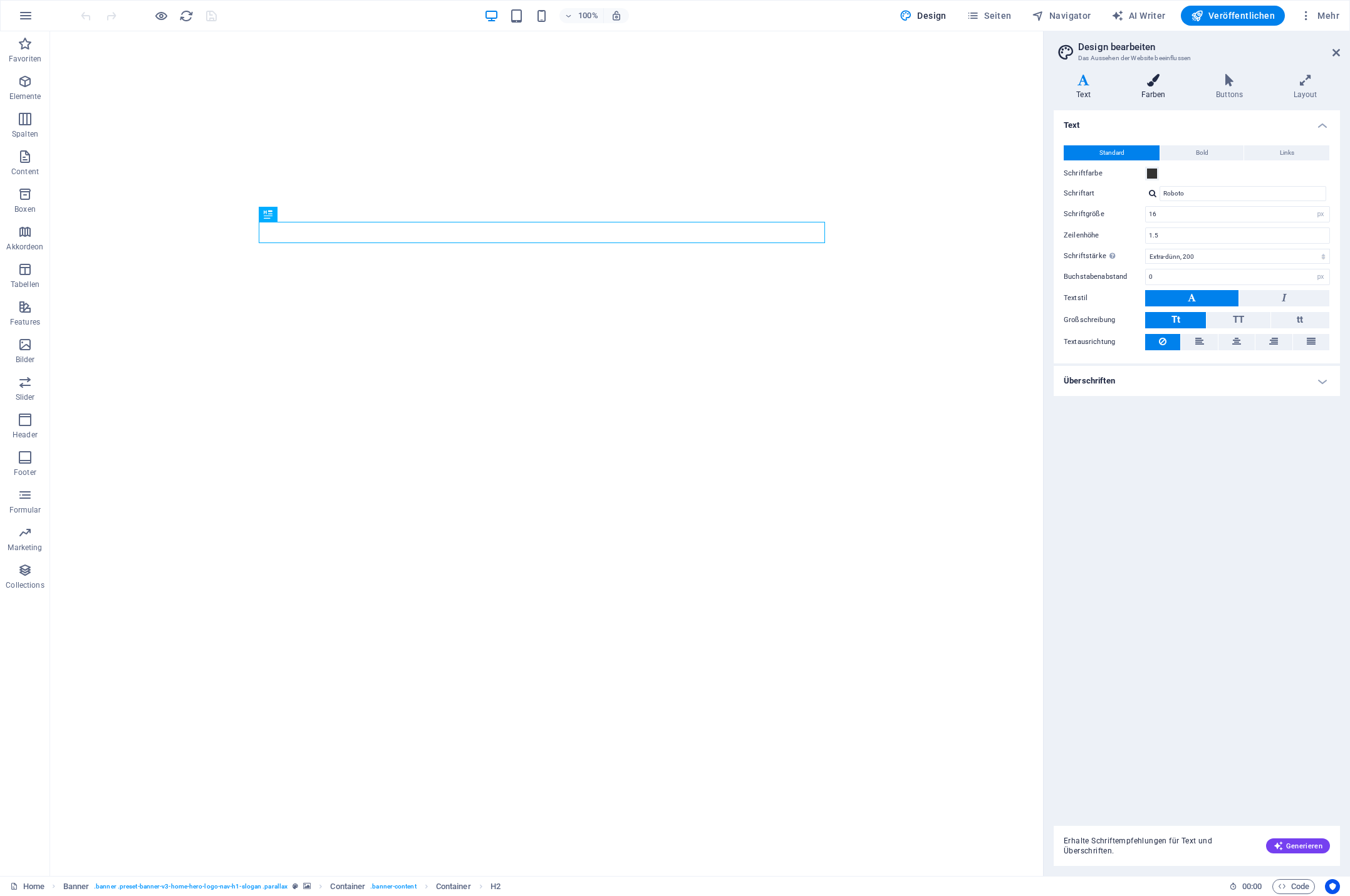
click at [1152, 90] on h4 "Farben" at bounding box center [1156, 87] width 75 height 26
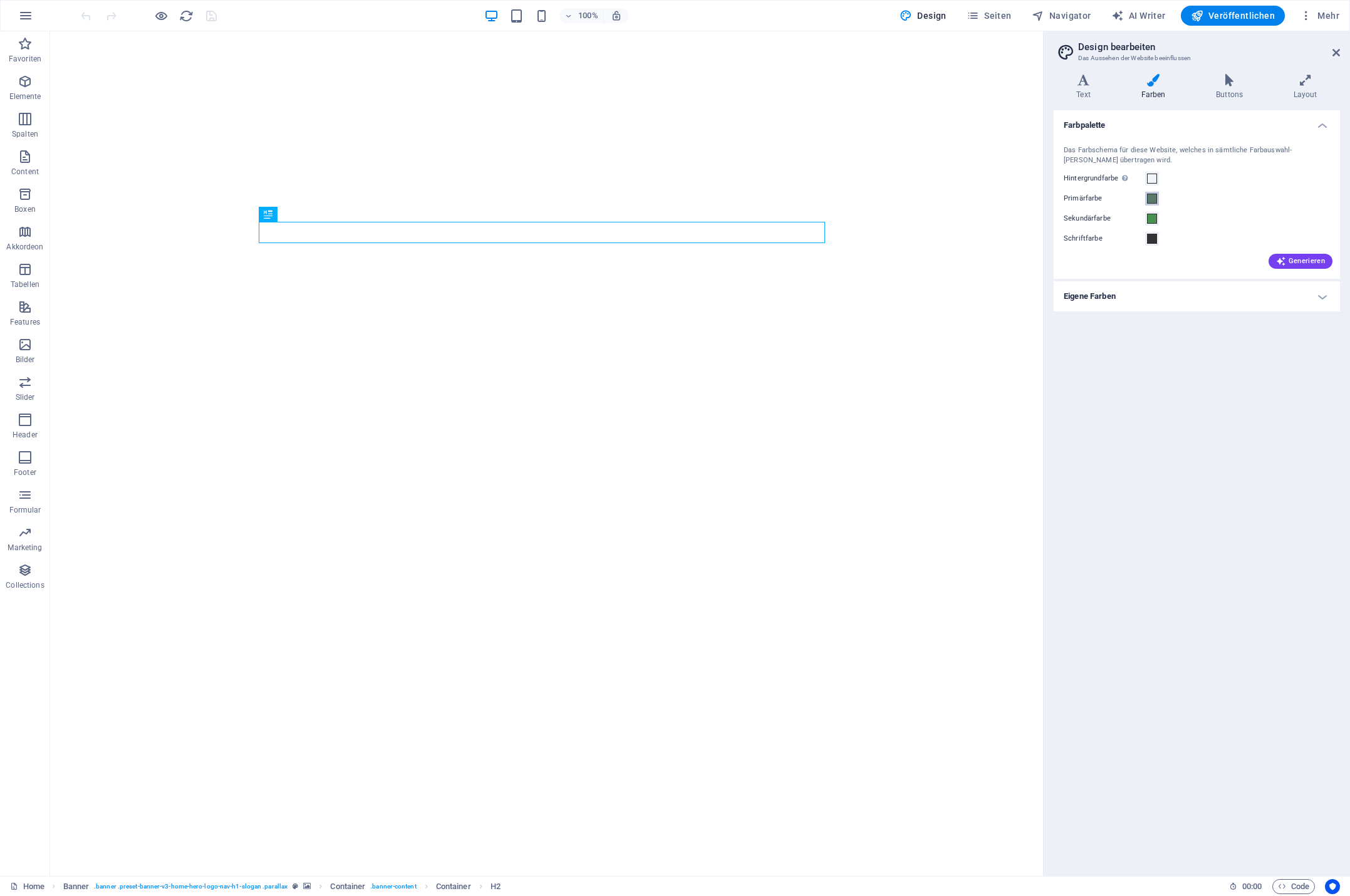
click at [1151, 199] on span at bounding box center [1152, 198] width 10 height 10
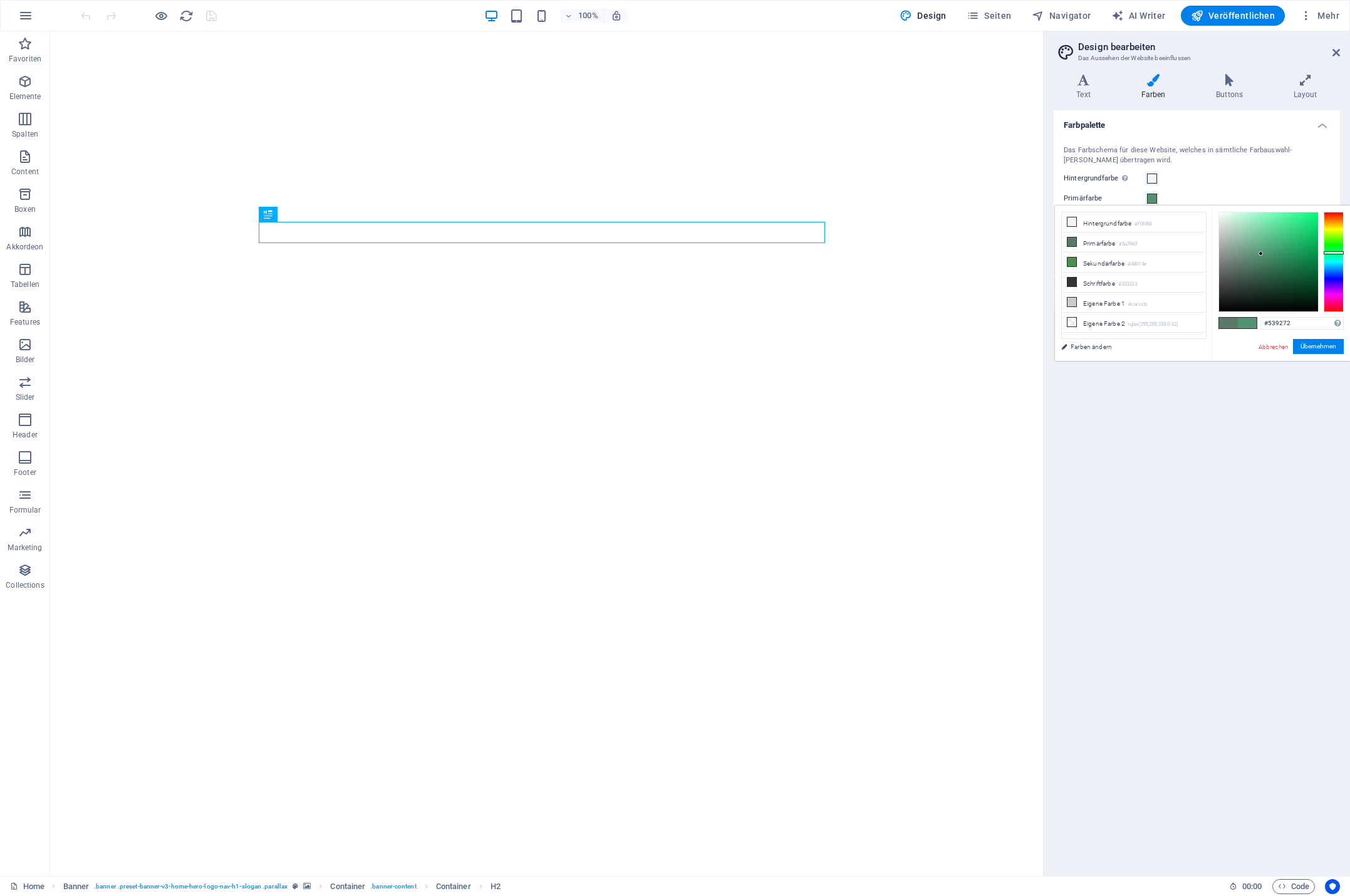
drag, startPoint x: 1244, startPoint y: 262, endPoint x: 1262, endPoint y: 254, distance: 19.7
click at [1262, 254] on div at bounding box center [1261, 253] width 5 height 5
drag, startPoint x: 1262, startPoint y: 252, endPoint x: 1302, endPoint y: 233, distance: 44.3
click at [1302, 233] on div at bounding box center [1300, 235] width 5 height 5
drag, startPoint x: 1302, startPoint y: 233, endPoint x: 1258, endPoint y: 250, distance: 47.2
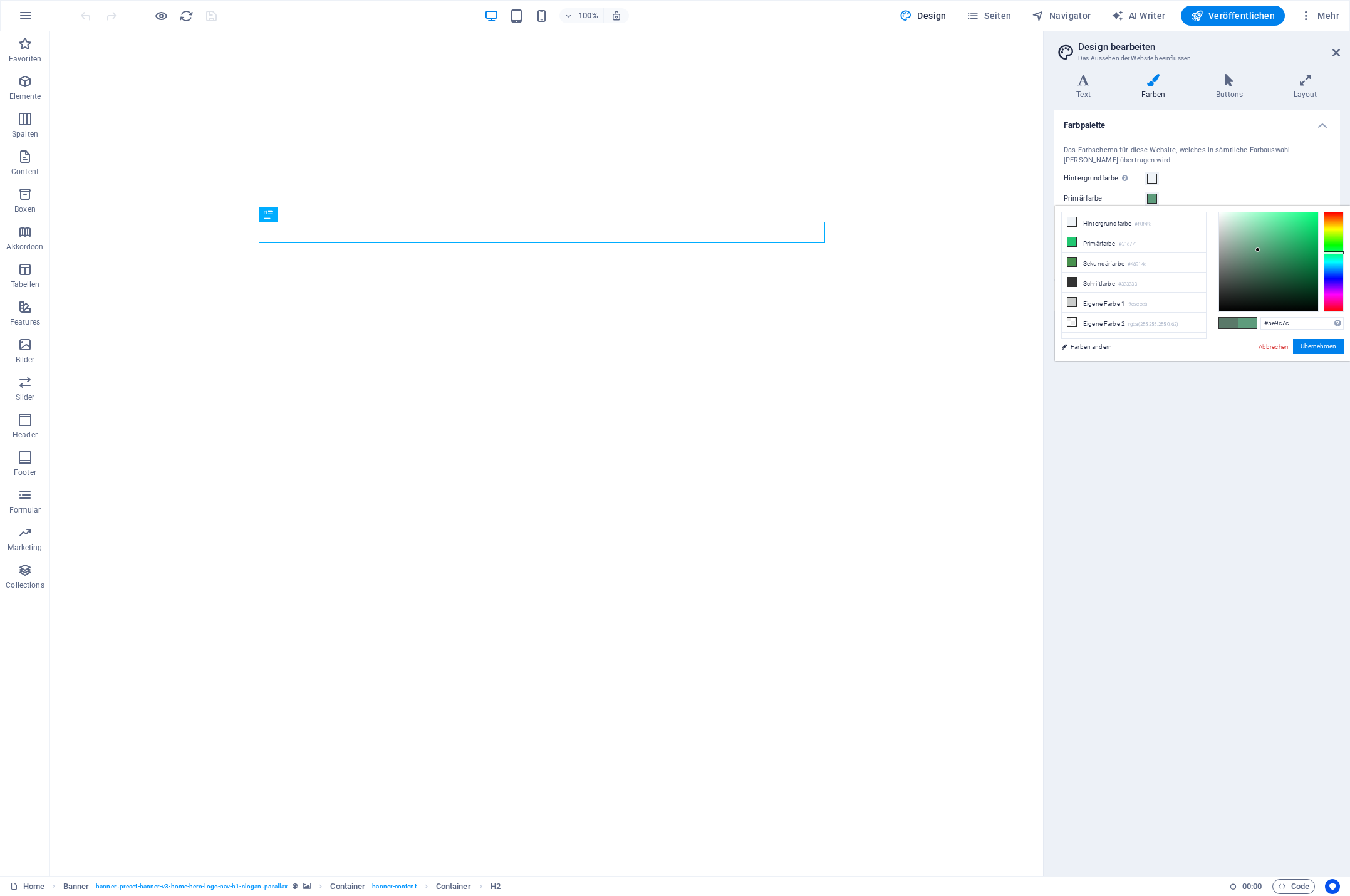
click at [1258, 250] on div at bounding box center [1258, 250] width 5 height 5
click at [1270, 345] on link "Abbrechen" at bounding box center [1274, 347] width 33 height 9
type input "#5a7969"
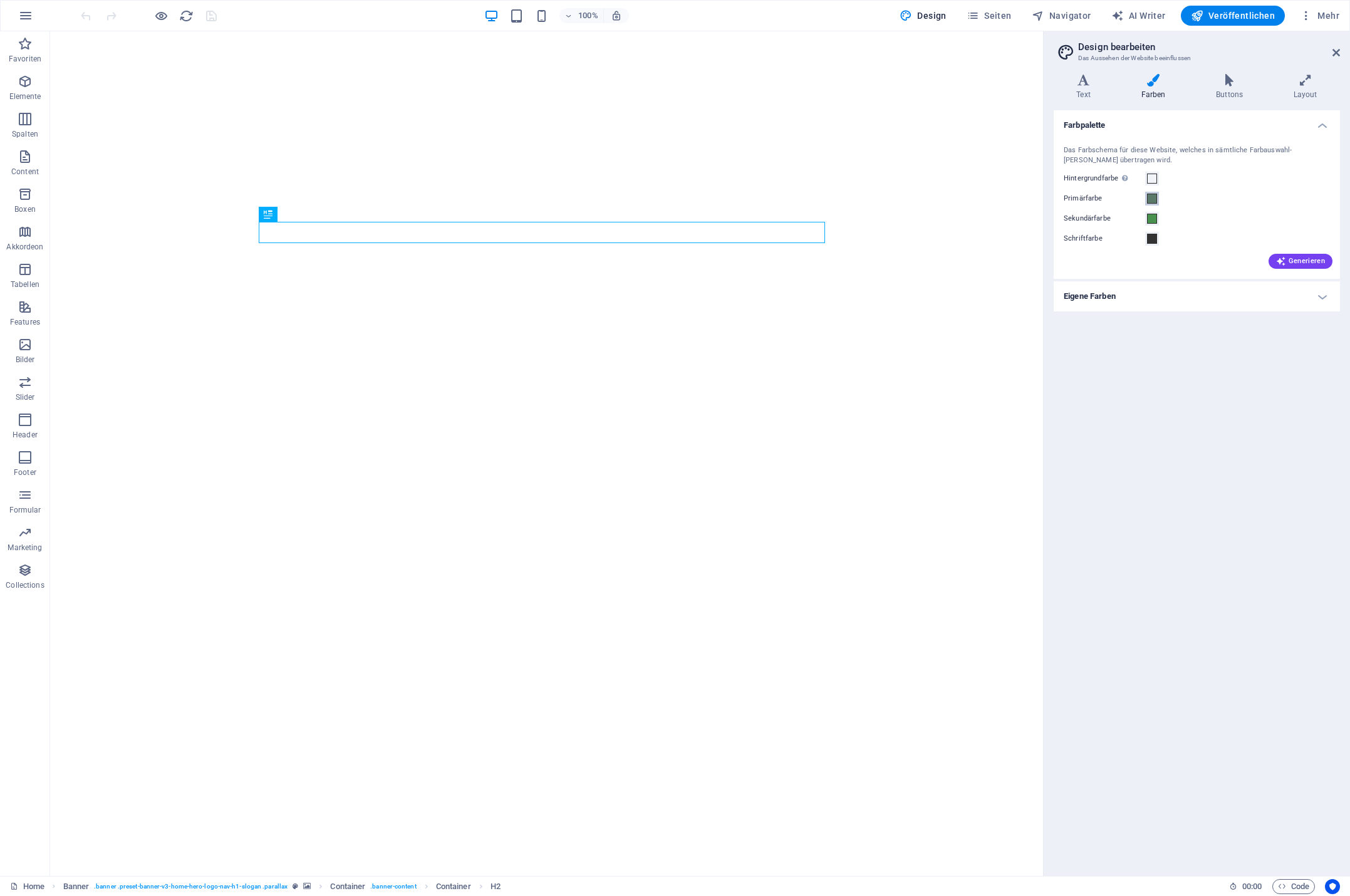
click at [1153, 199] on span at bounding box center [1152, 198] width 10 height 10
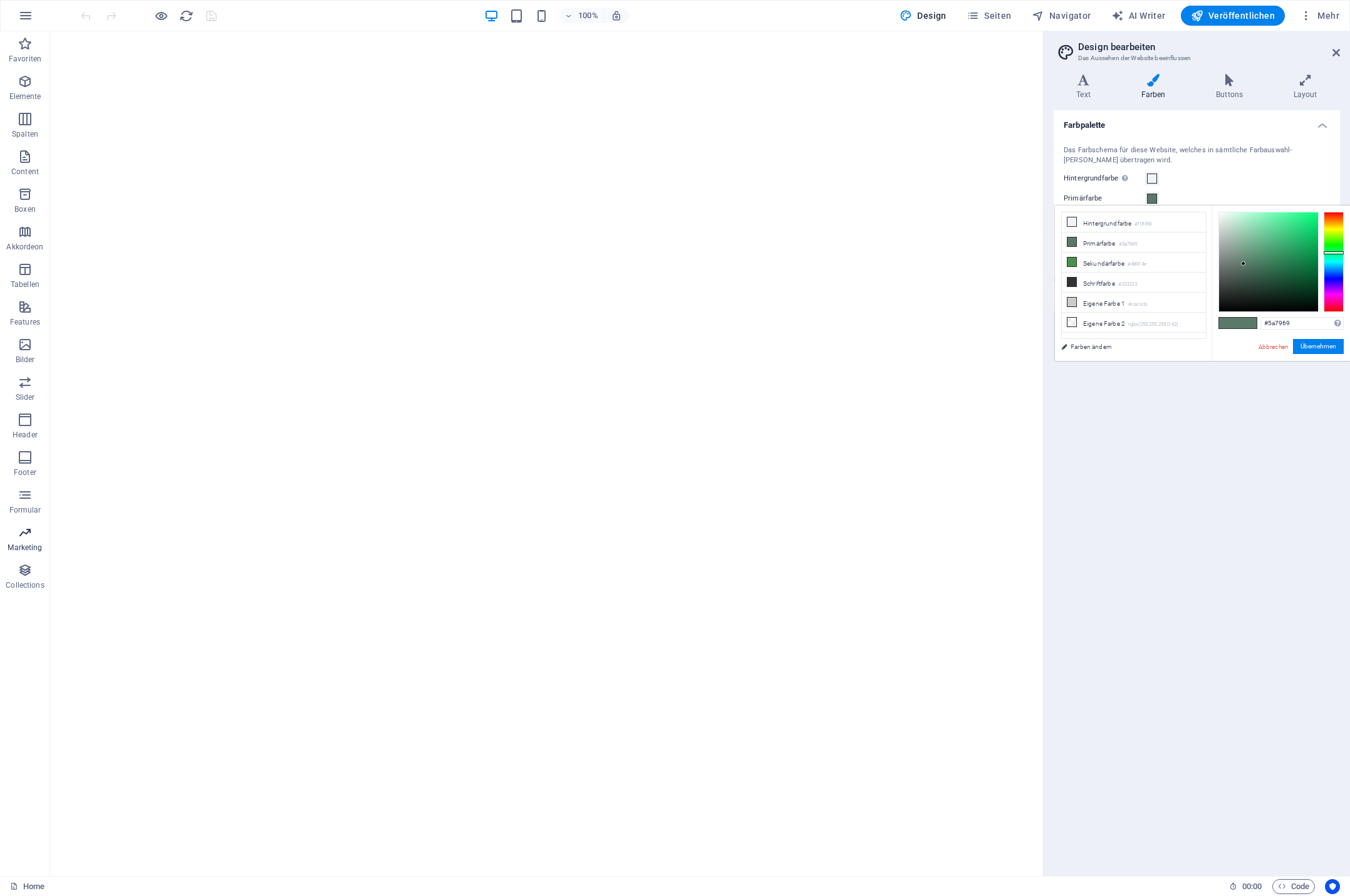
click at [22, 539] on icon "button" at bounding box center [25, 532] width 15 height 15
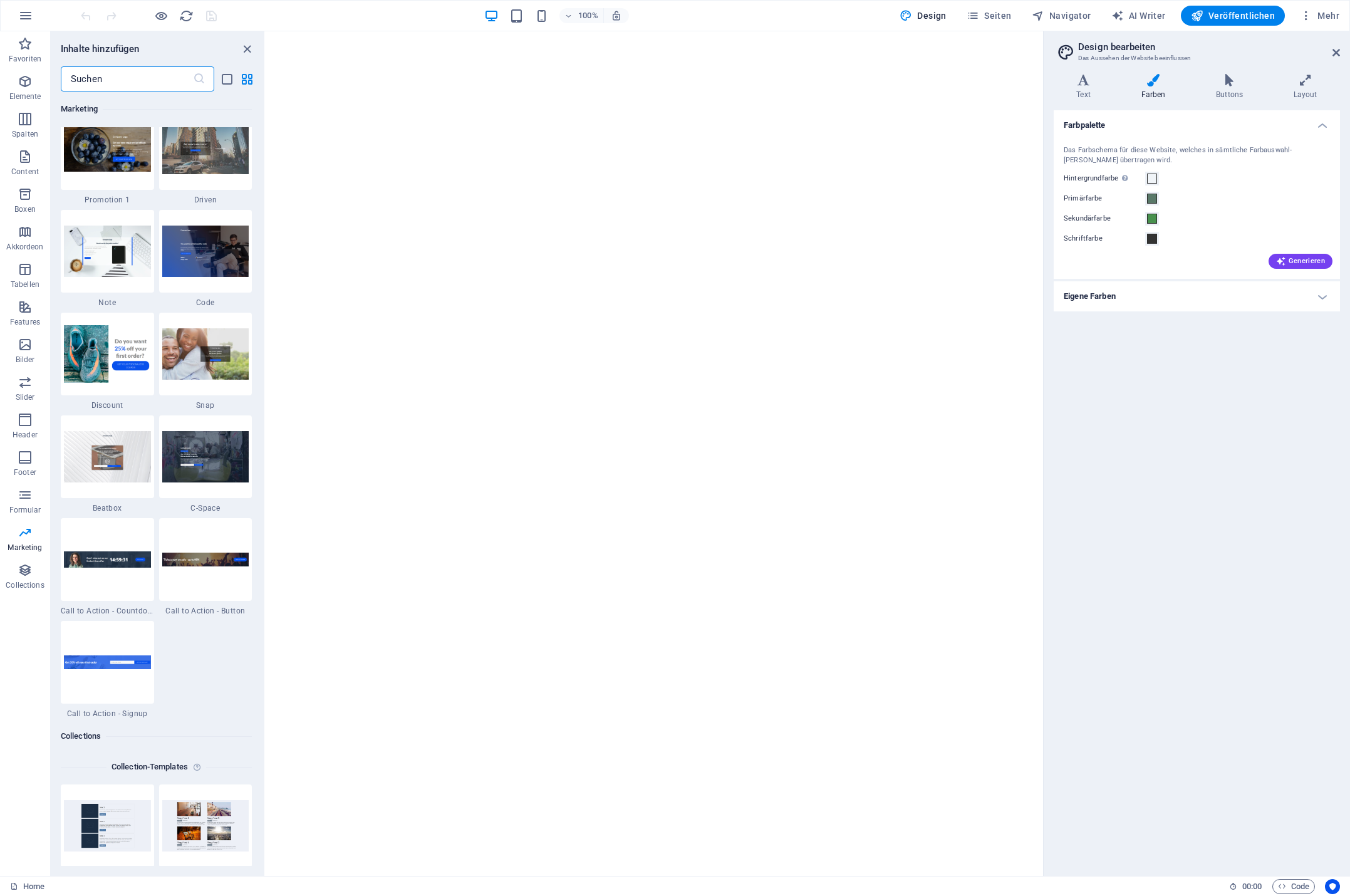
scroll to position [10897, 0]
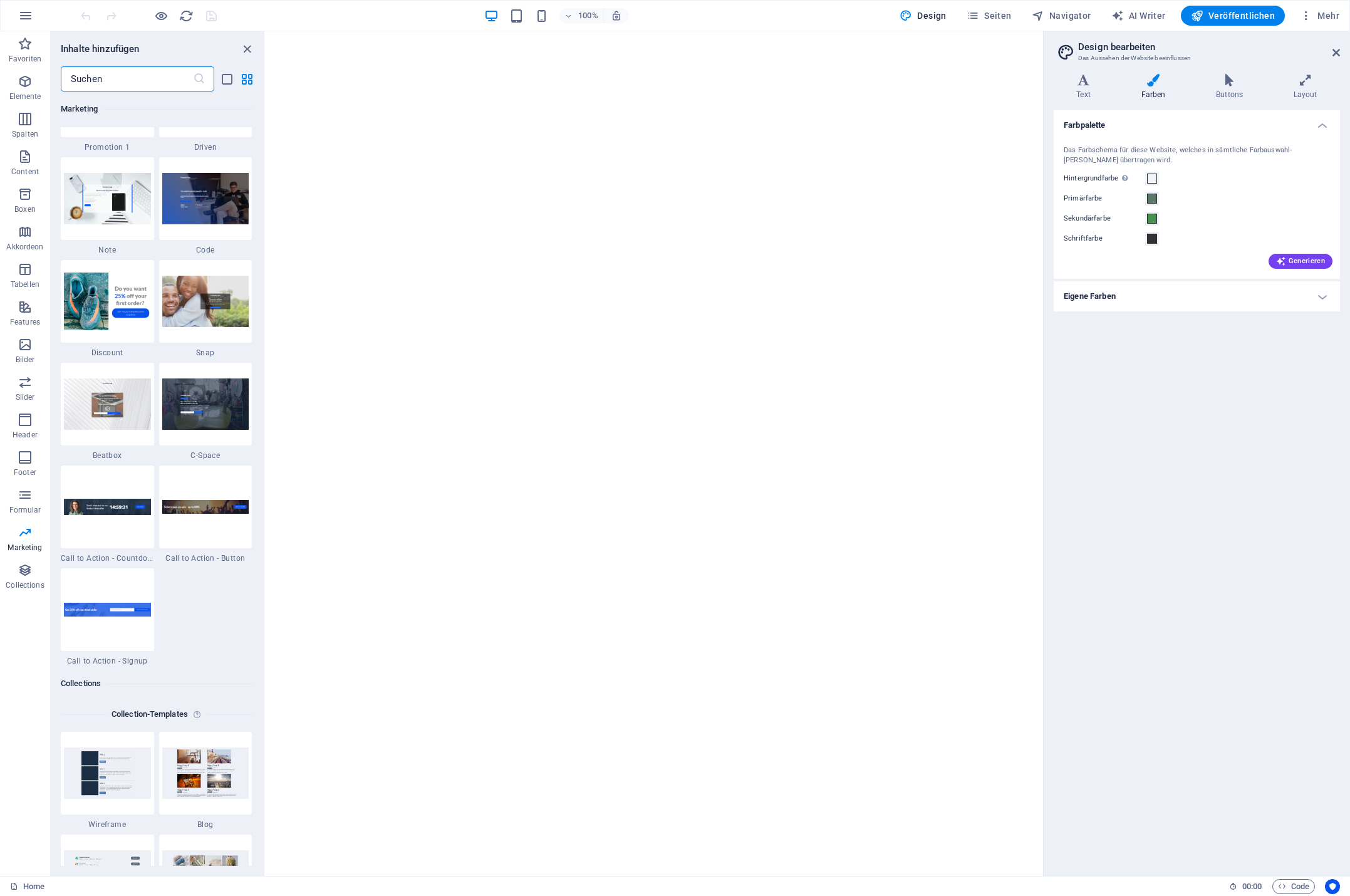
click at [148, 82] on input "text" at bounding box center [127, 79] width 132 height 25
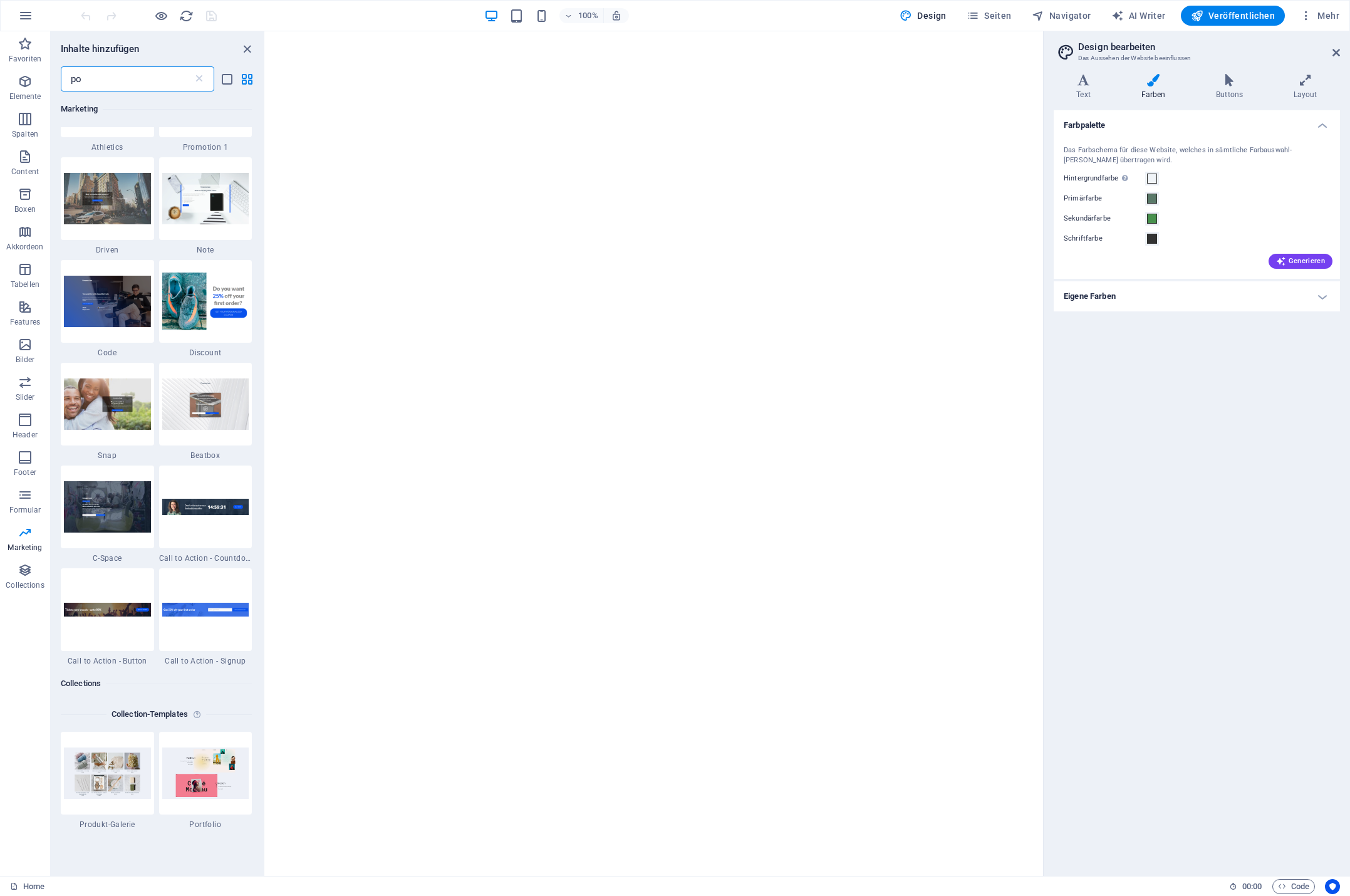
scroll to position [0, 0]
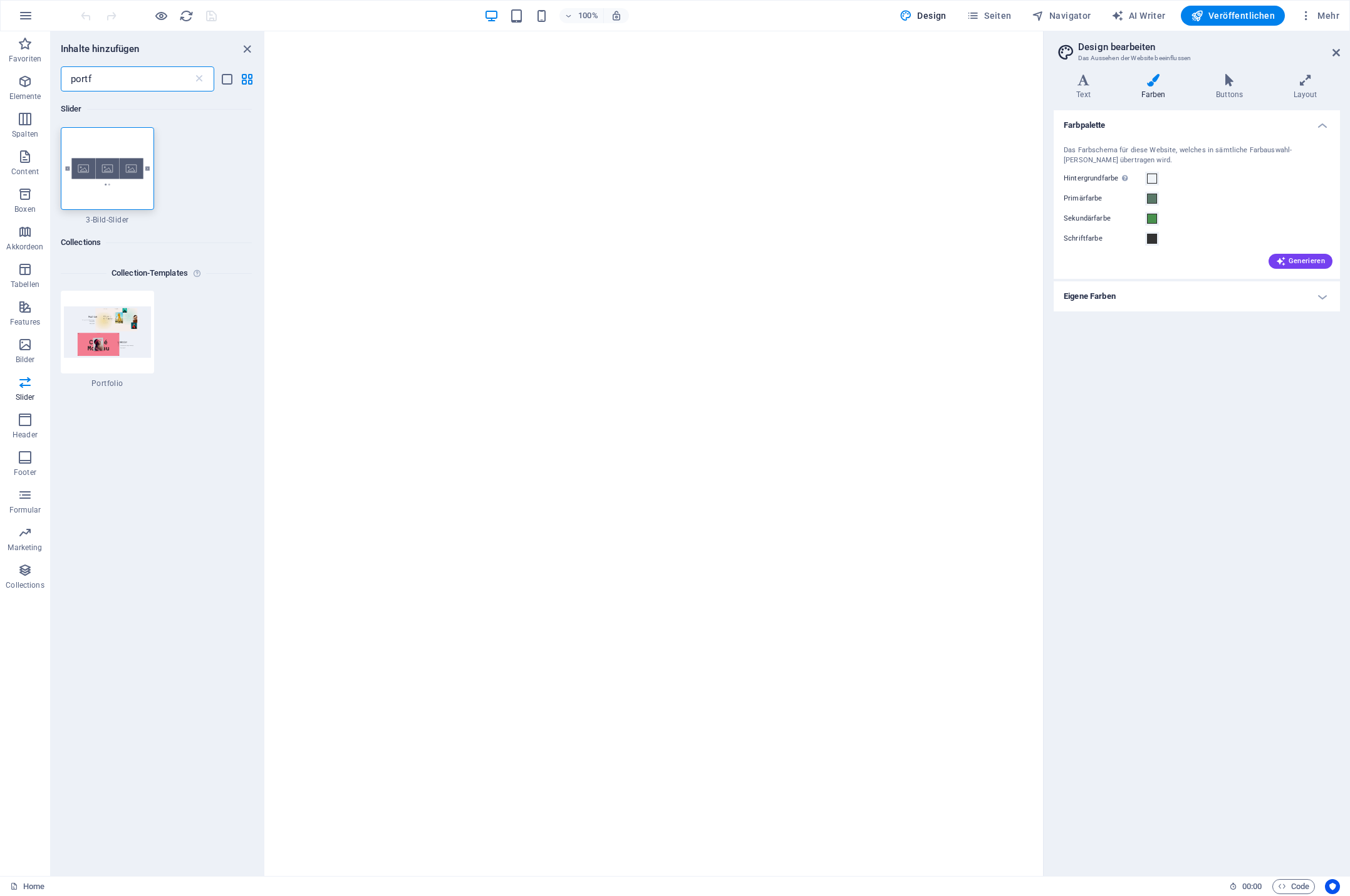
type input "portfo"
